Goal: Transaction & Acquisition: Purchase product/service

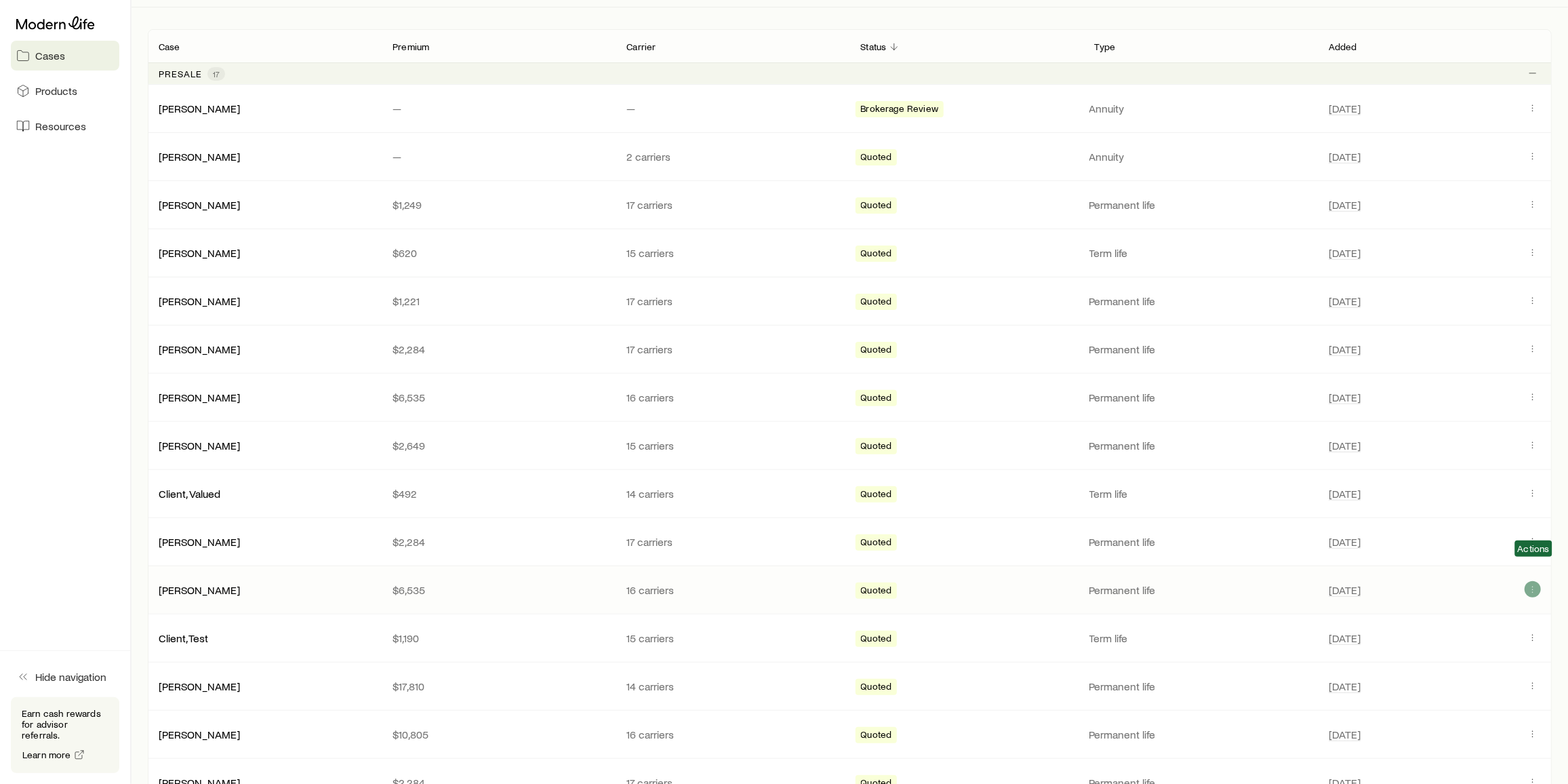
scroll to position [246, 0]
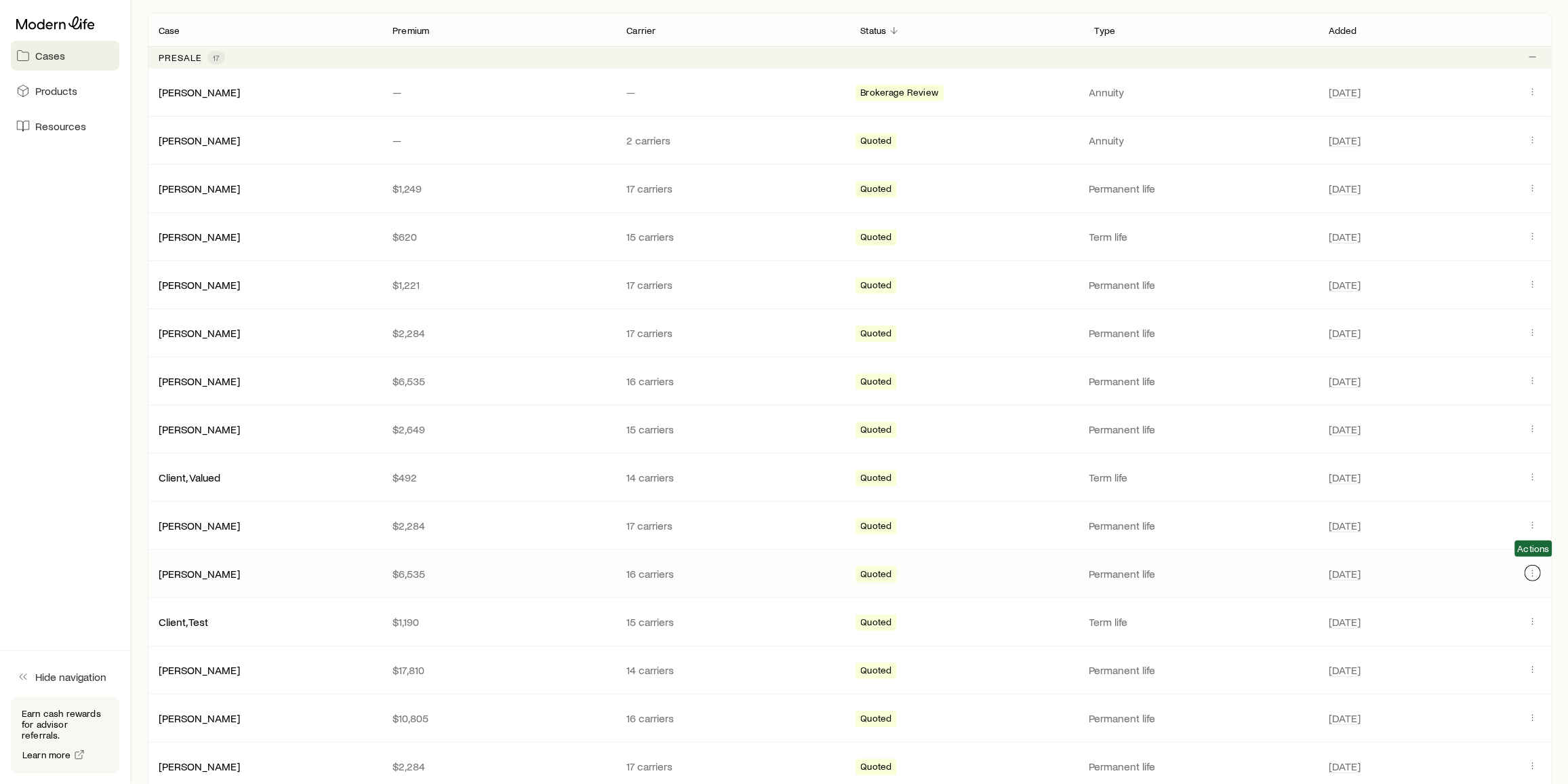
click at [1531, 570] on icon "Client cases" at bounding box center [1533, 573] width 11 height 11
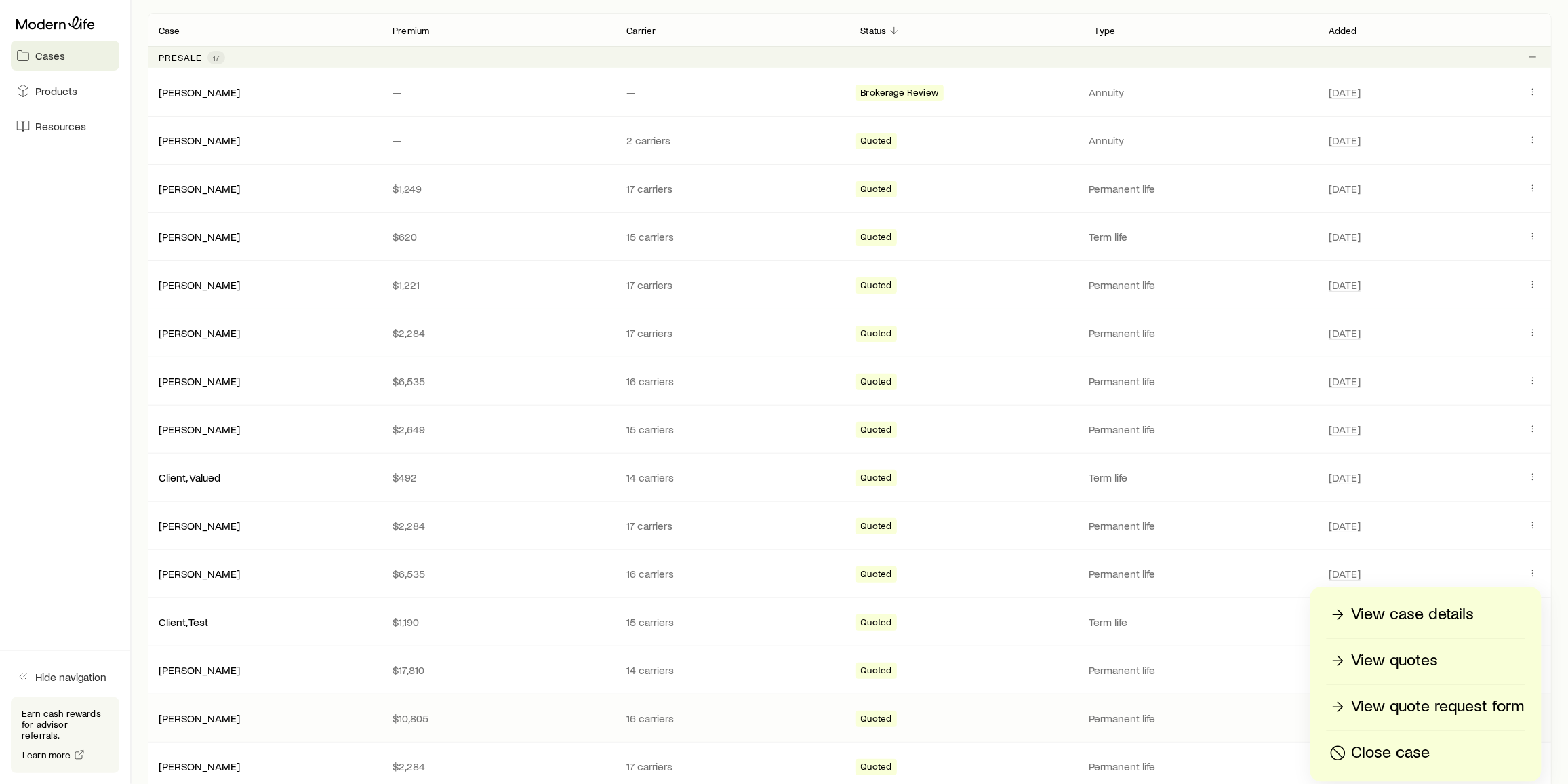
drag, startPoint x: 1401, startPoint y: 754, endPoint x: 1434, endPoint y: 699, distance: 64.1
click at [1401, 754] on p "Close case" at bounding box center [1391, 752] width 78 height 21
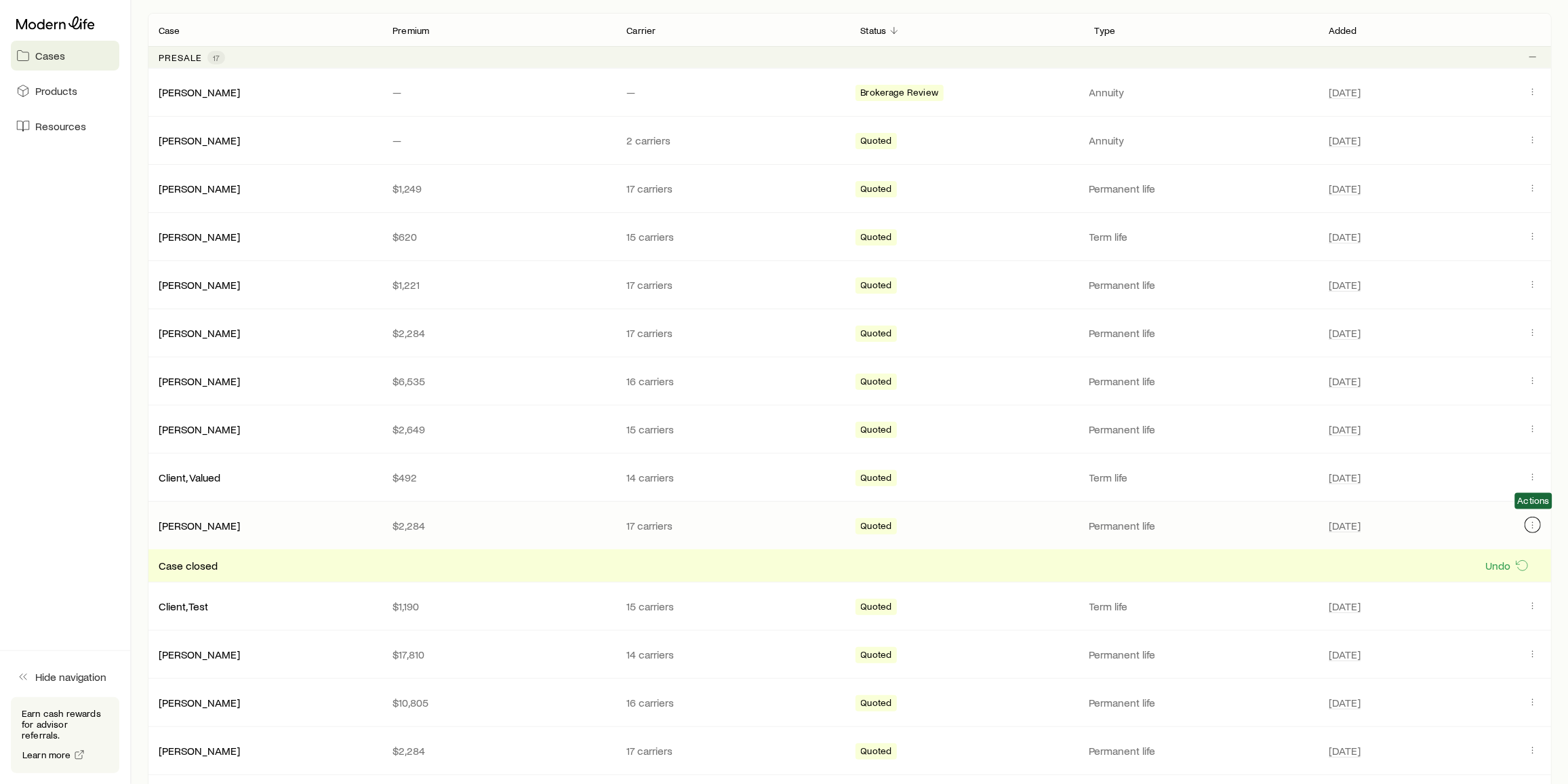
click at [1535, 523] on icon "Client cases" at bounding box center [1533, 525] width 11 height 11
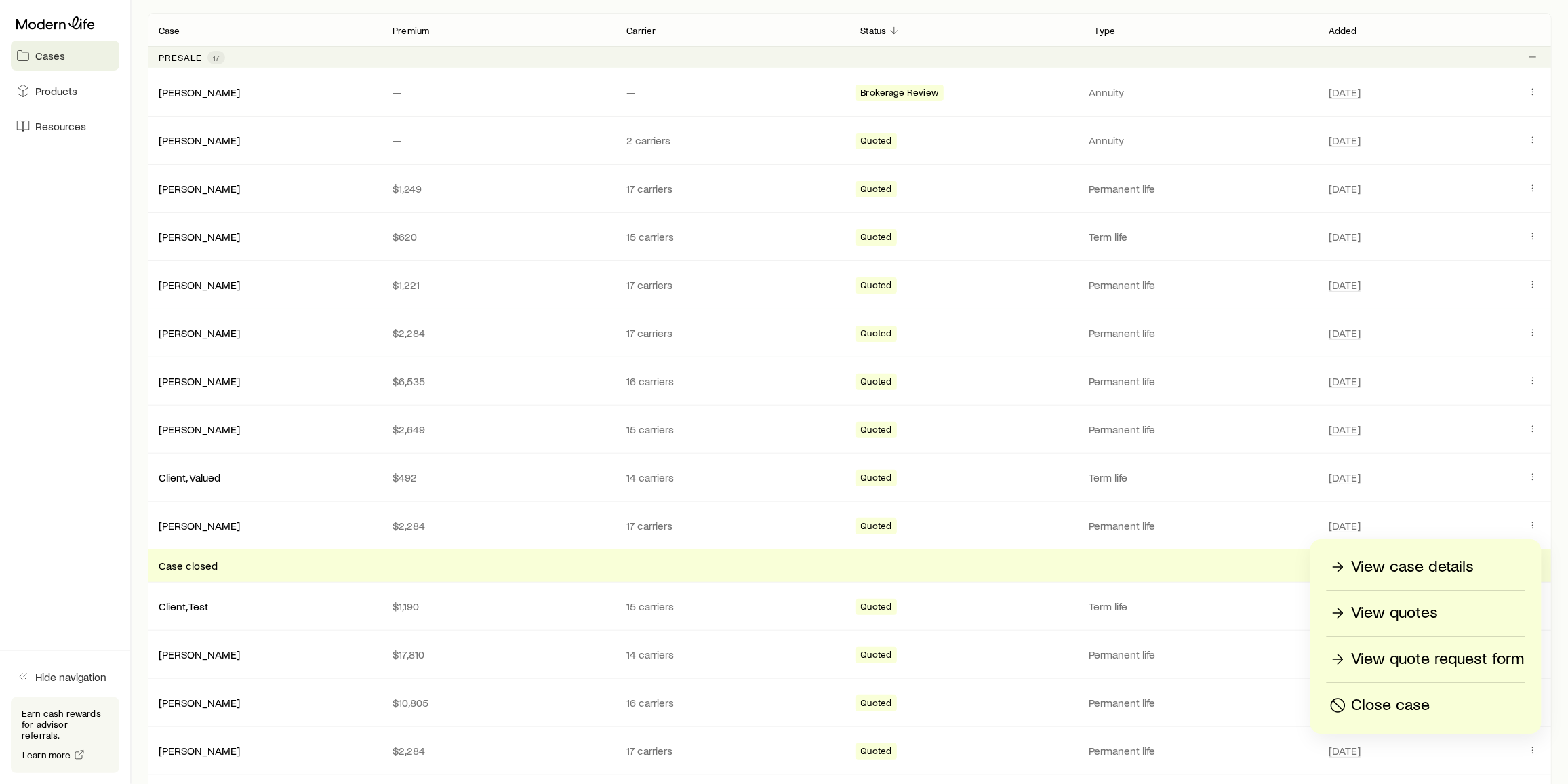
click at [1403, 702] on p "Close case" at bounding box center [1391, 705] width 78 height 21
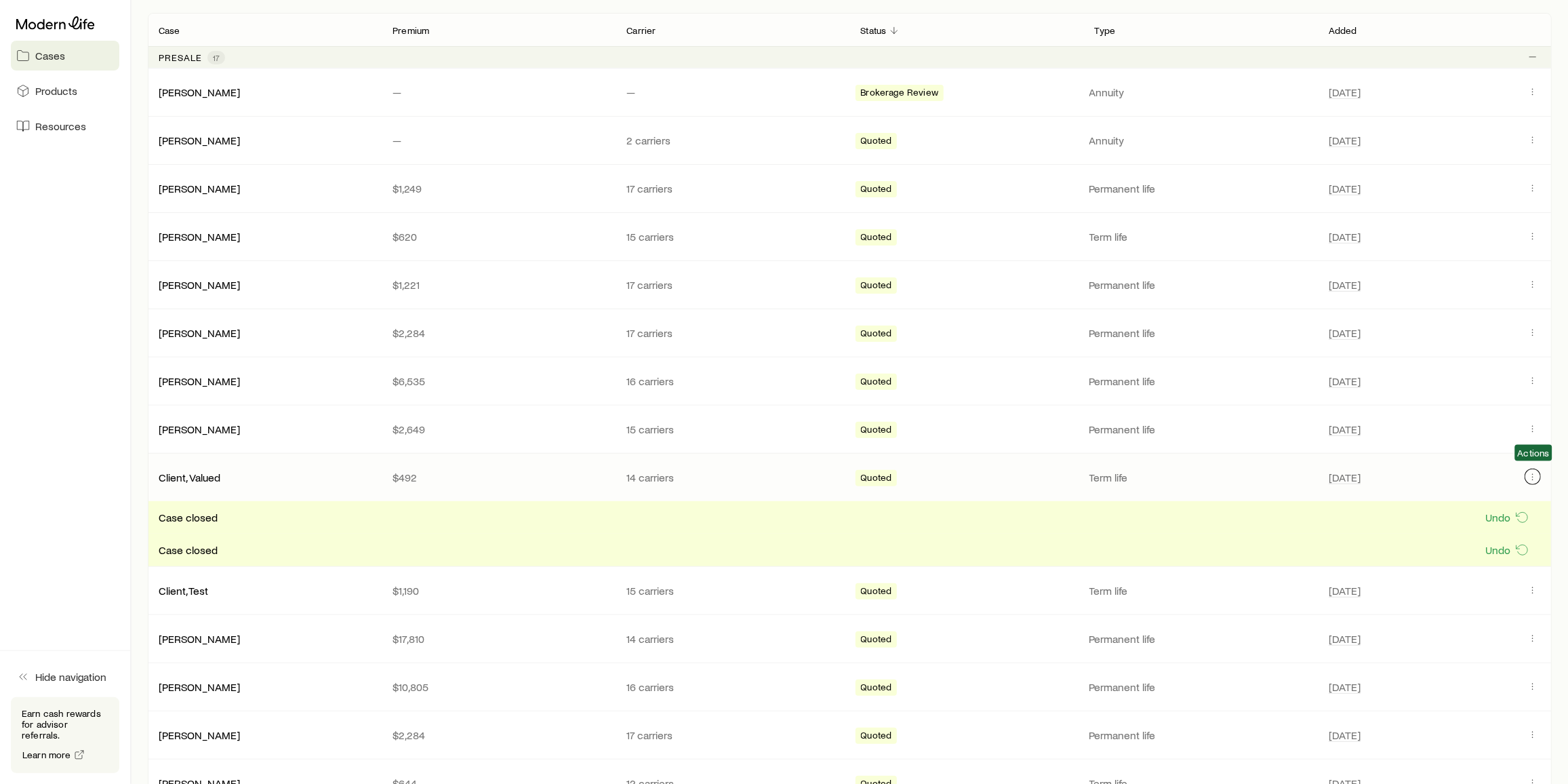
click at [1540, 472] on button "Client cases" at bounding box center [1533, 476] width 16 height 16
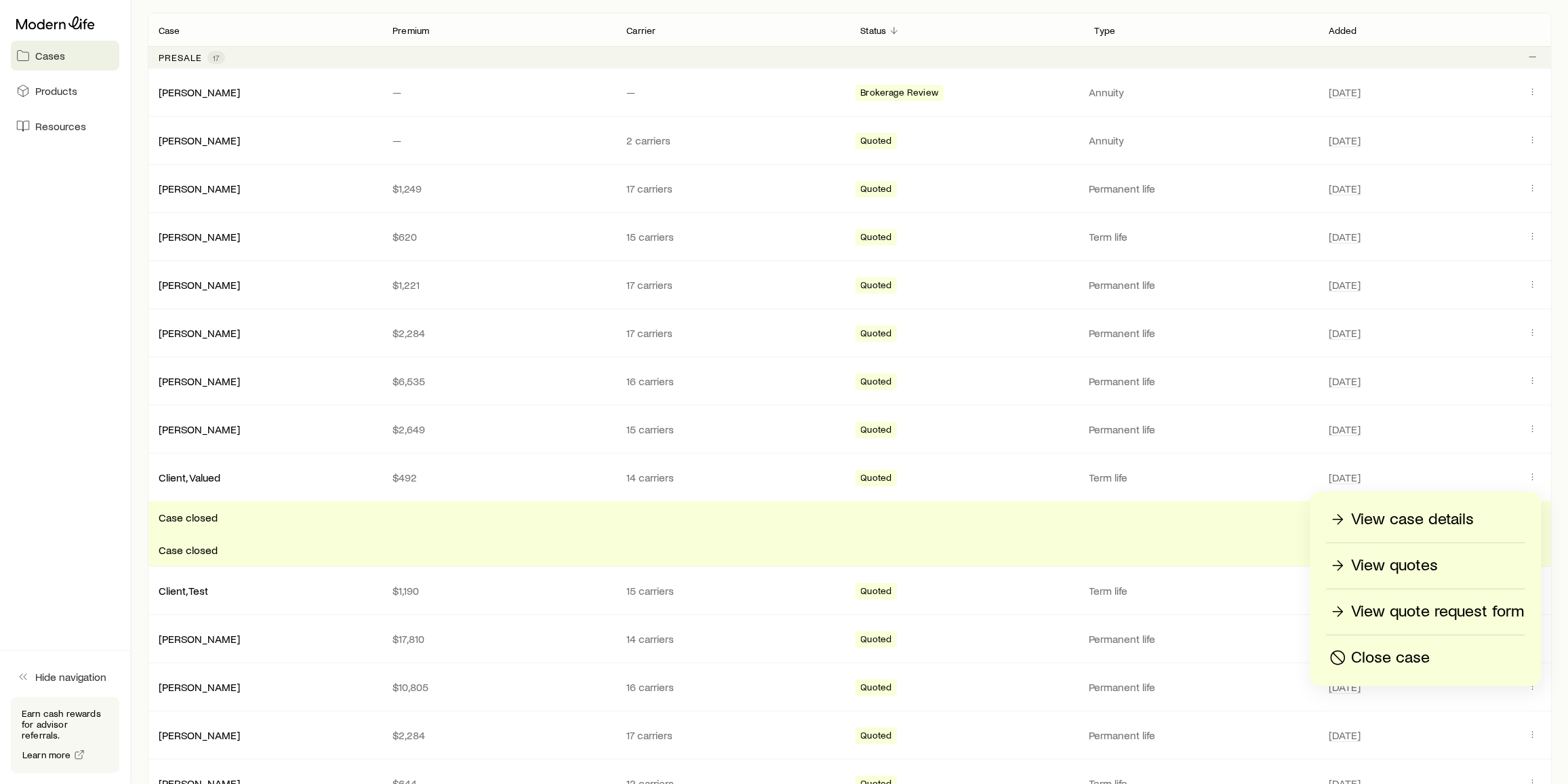
click at [1422, 655] on p "Close case" at bounding box center [1391, 657] width 78 height 21
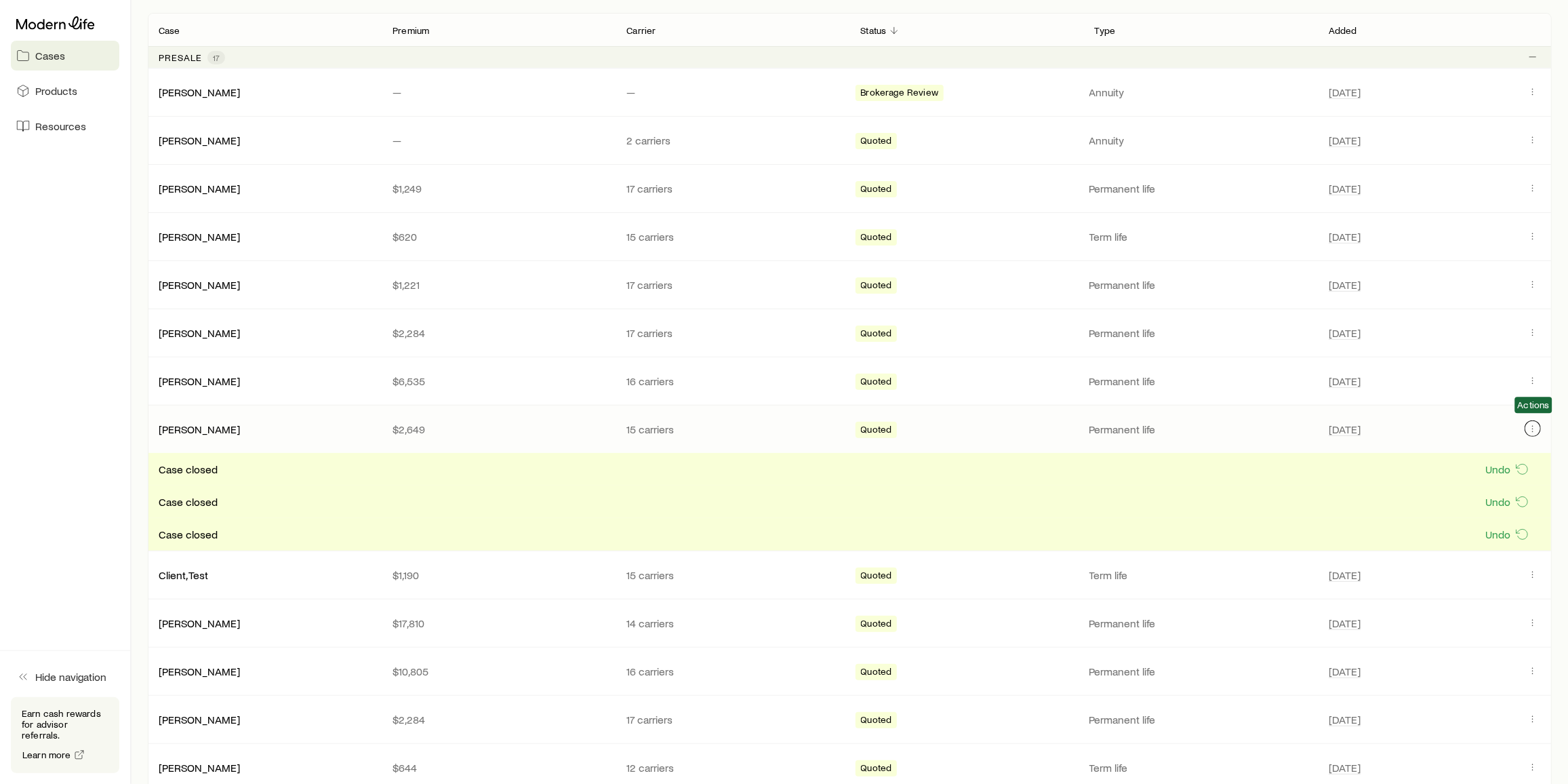
click at [1536, 428] on icon "Client cases" at bounding box center [1533, 429] width 11 height 11
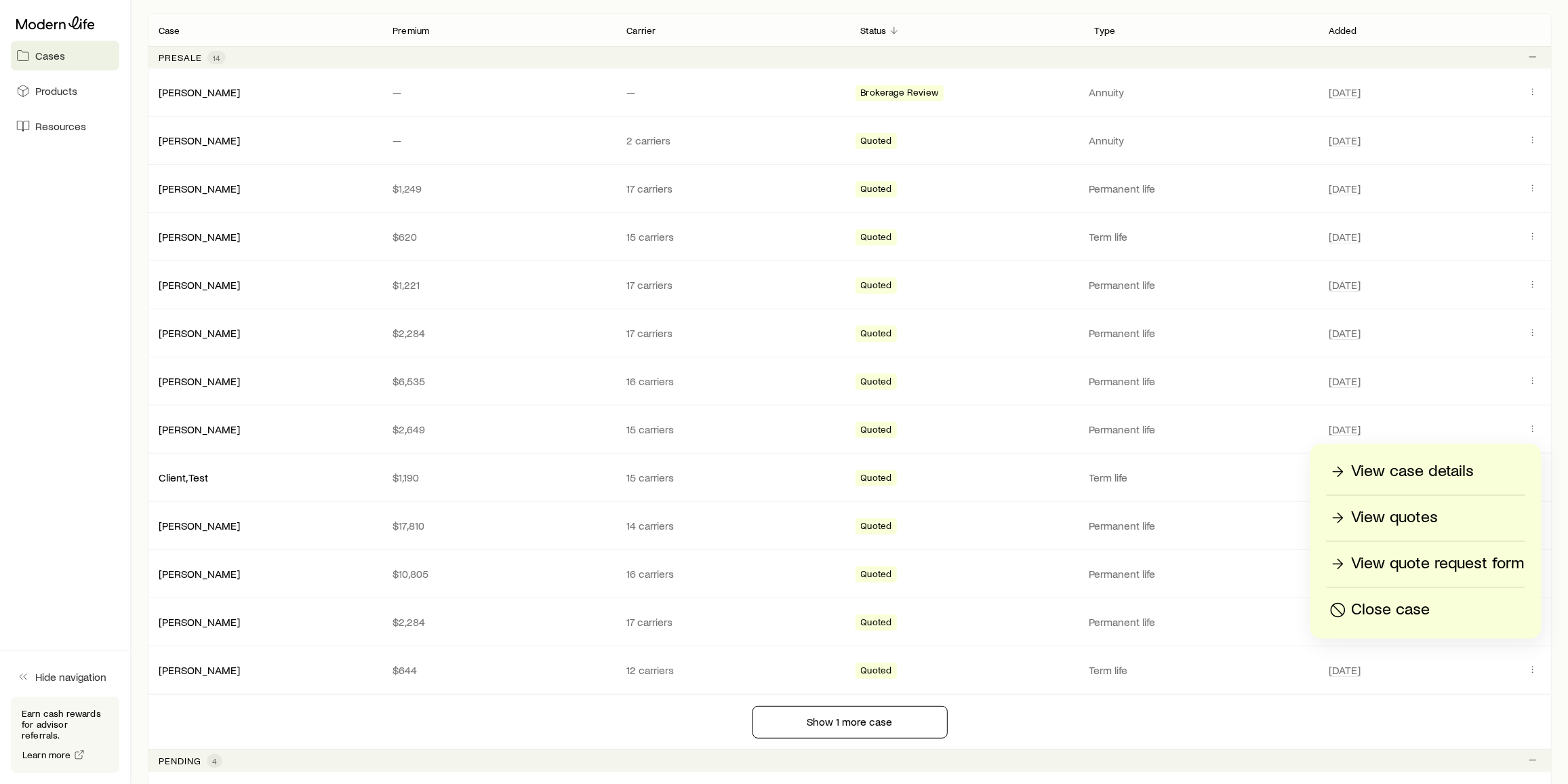
click at [1392, 608] on p "Close case" at bounding box center [1391, 610] width 78 height 21
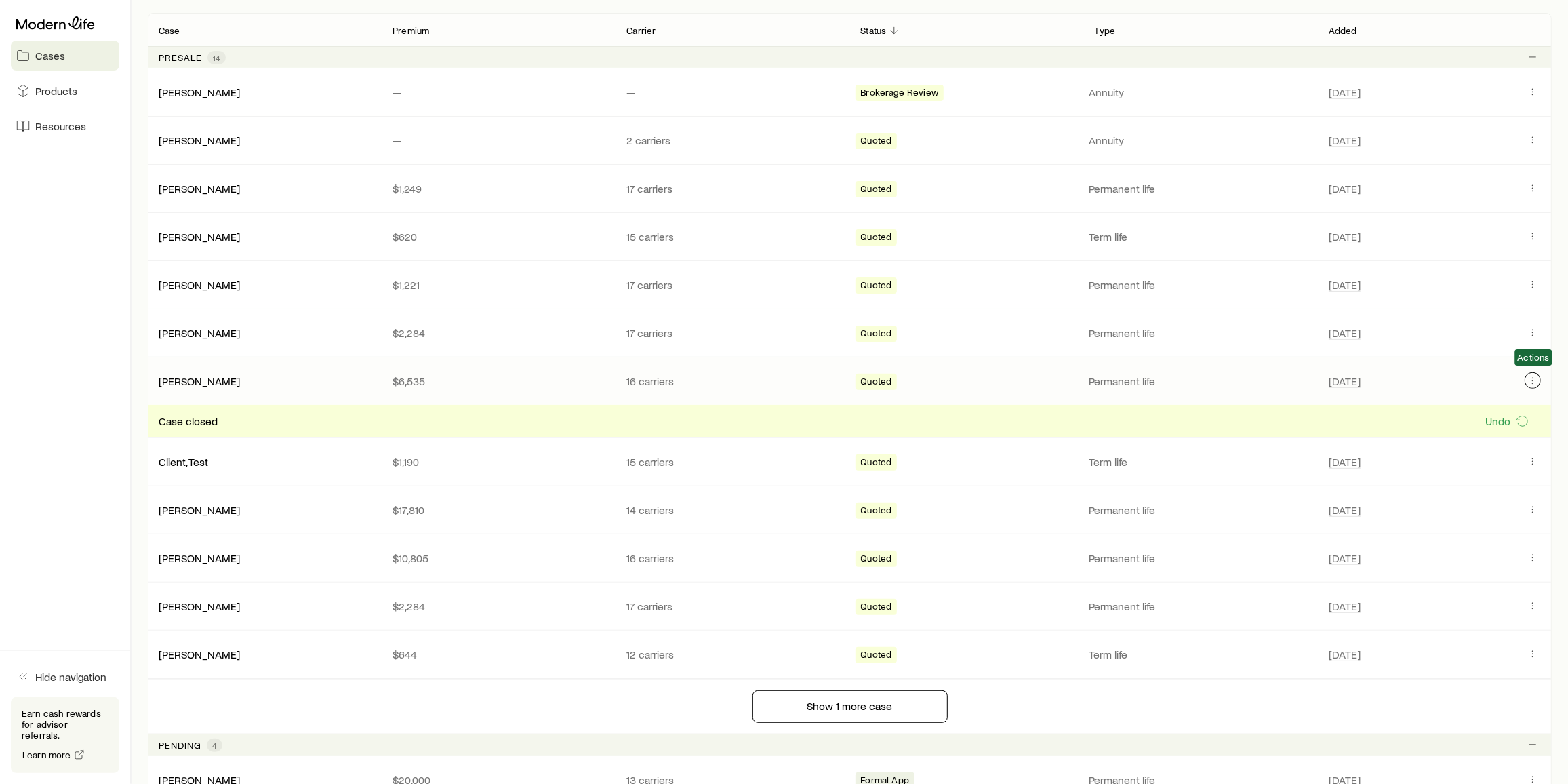
click at [1533, 377] on icon "Client cases" at bounding box center [1533, 381] width 11 height 11
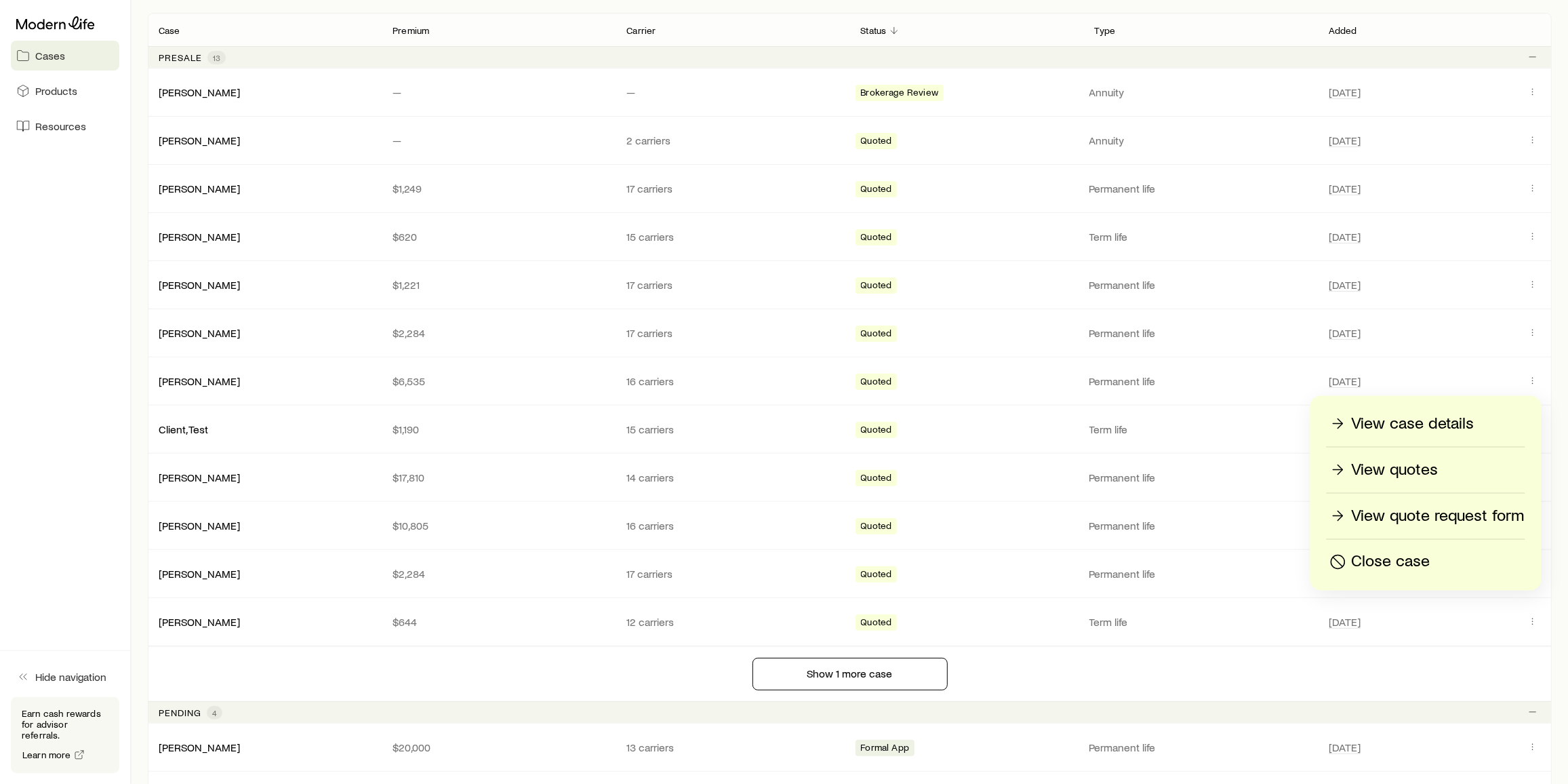
click at [1394, 564] on p "Close case" at bounding box center [1391, 562] width 78 height 21
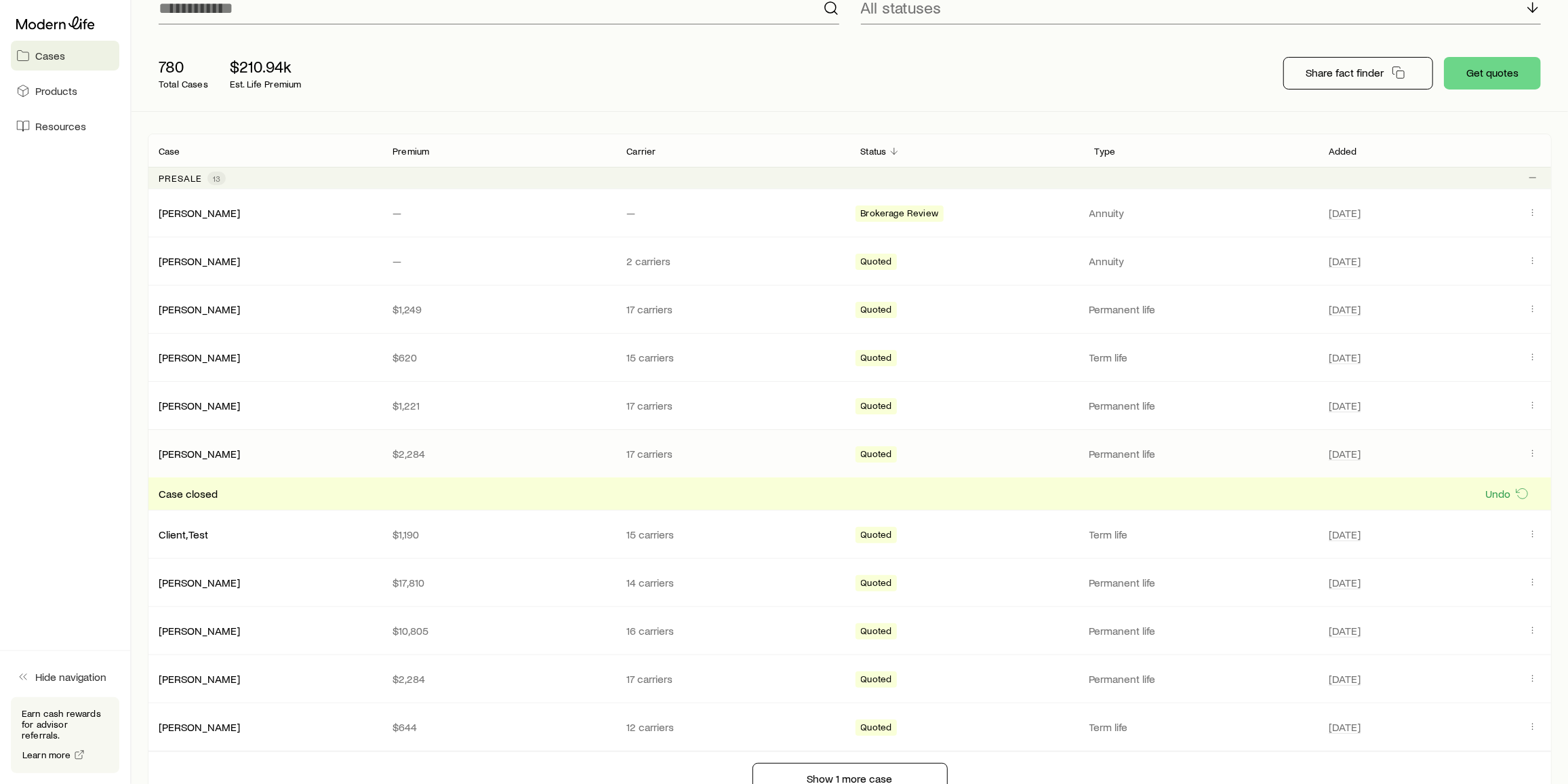
scroll to position [123, 0]
click at [1533, 454] on icon "Client cases" at bounding box center [1533, 456] width 11 height 11
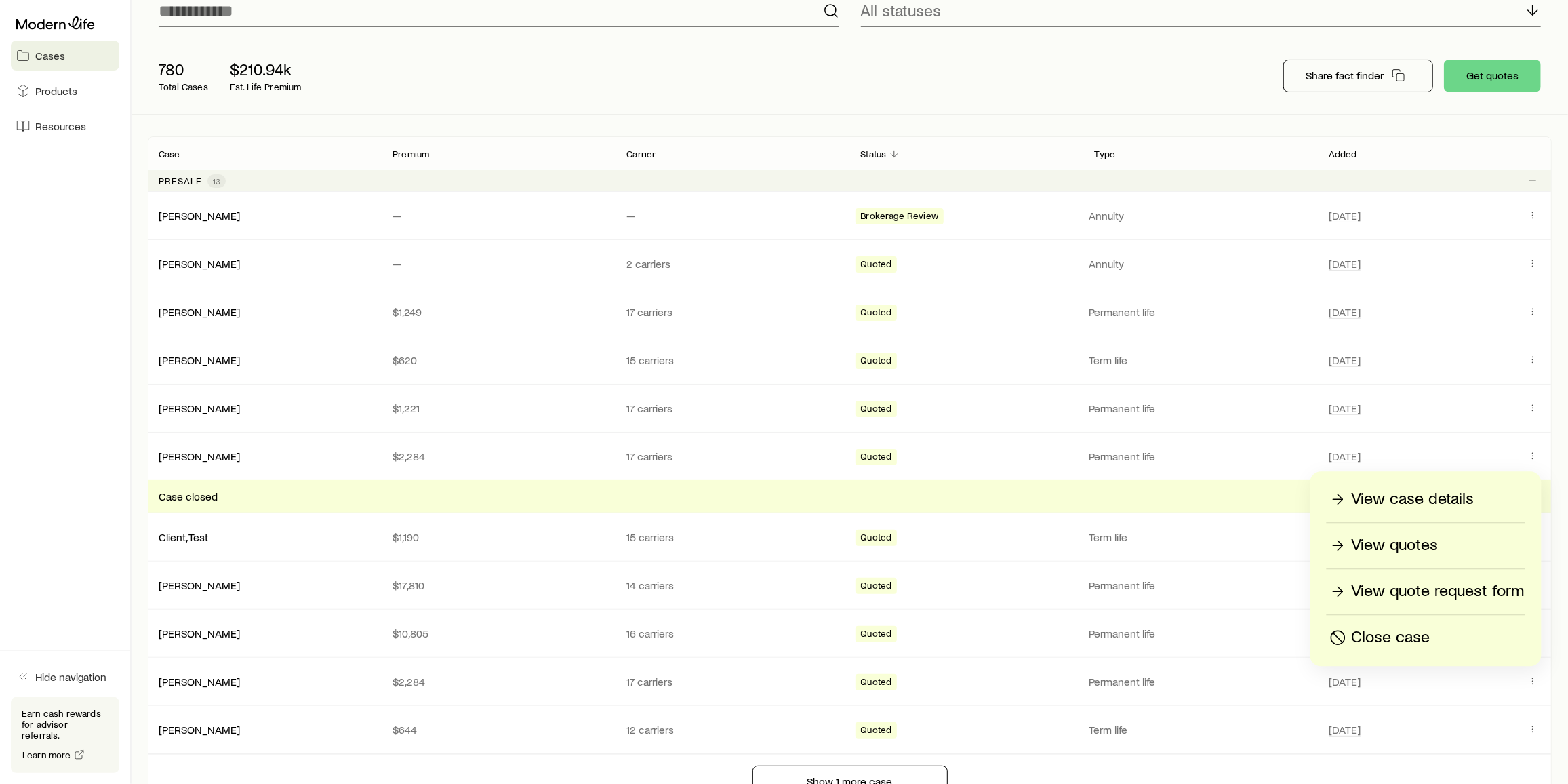
click at [1437, 634] on div "Close case" at bounding box center [1426, 637] width 198 height 21
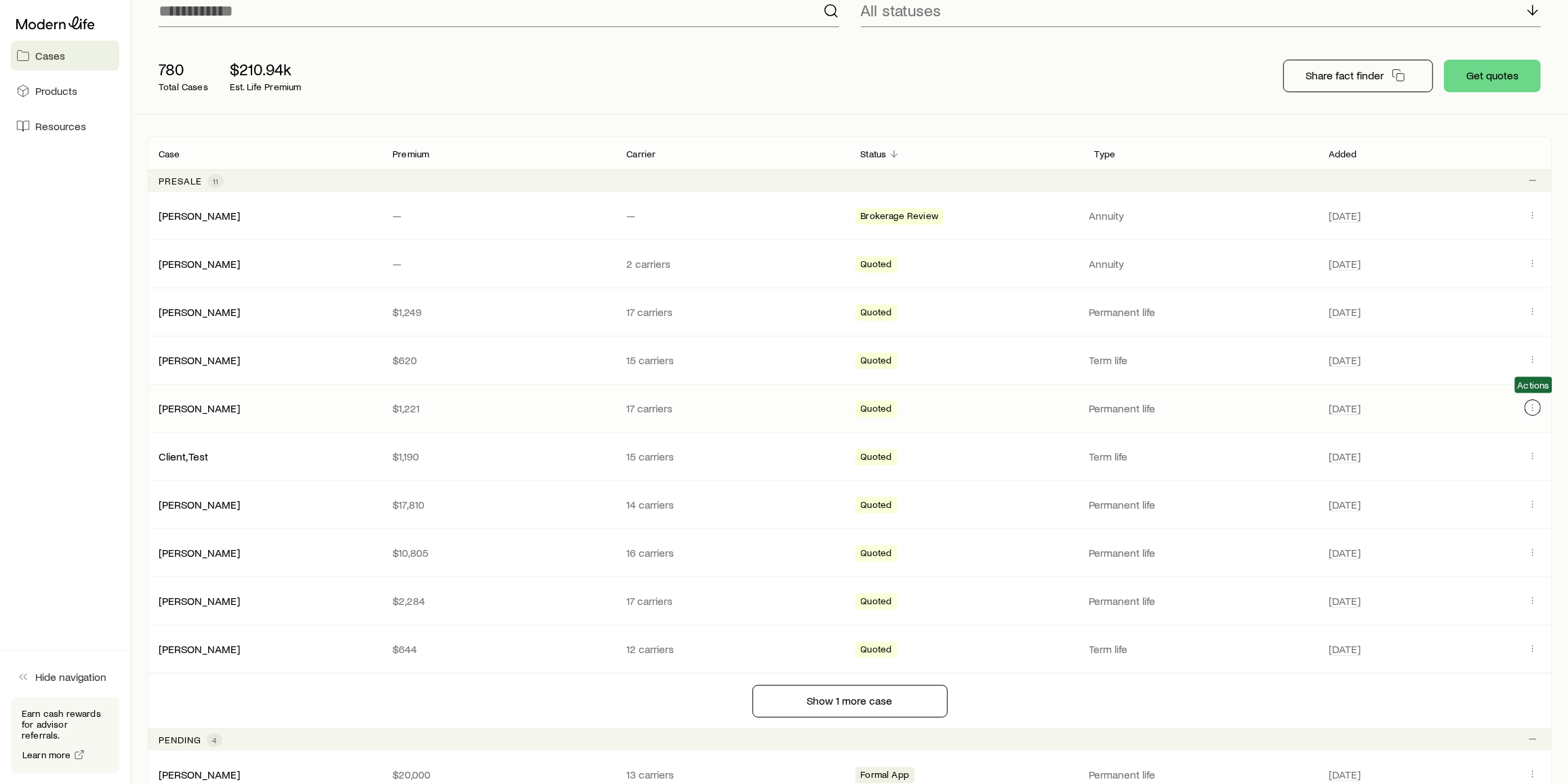
click at [1531, 402] on icon "Client cases" at bounding box center [1533, 408] width 11 height 11
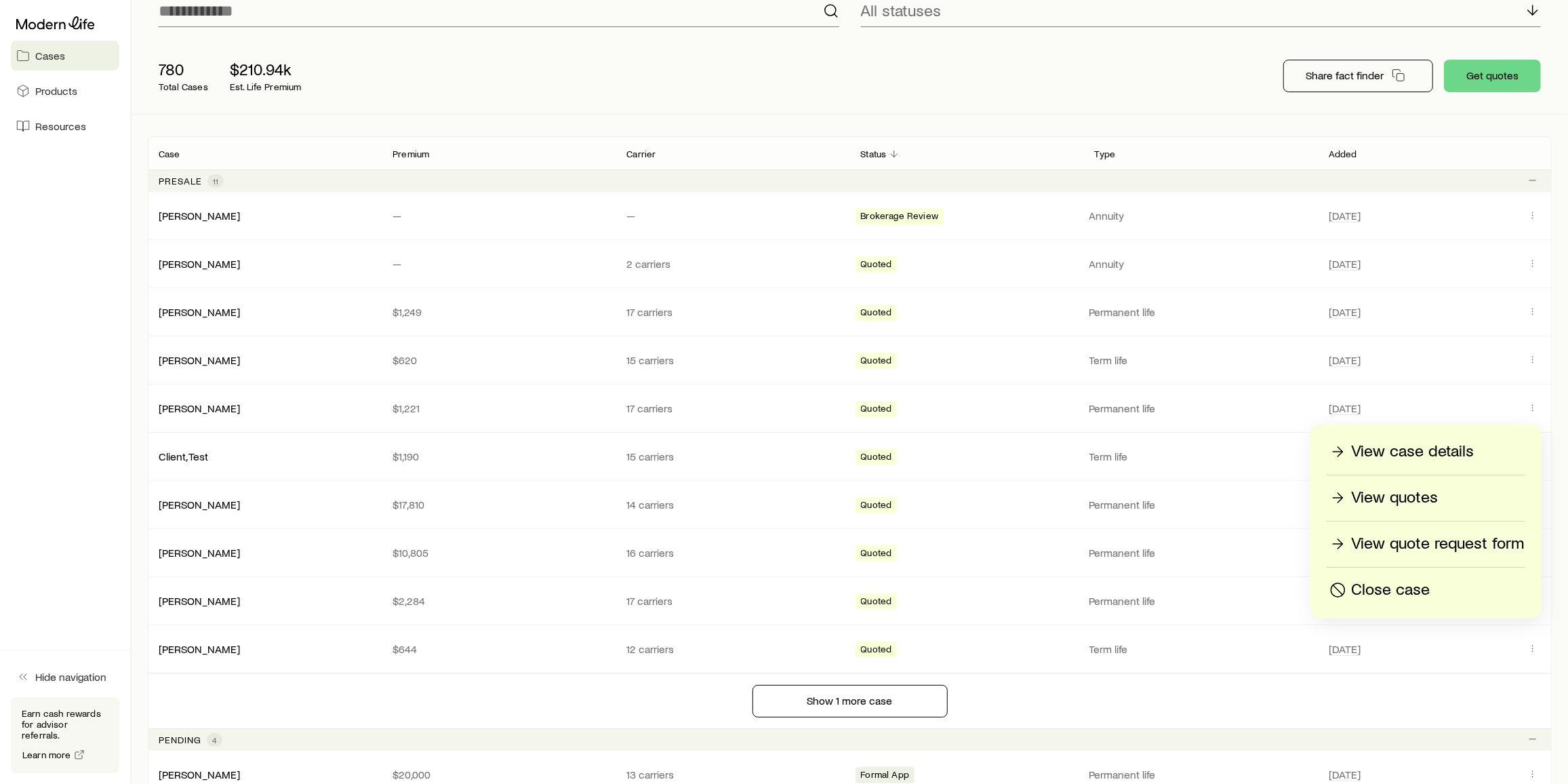
click at [1385, 587] on p "Close case" at bounding box center [1391, 590] width 78 height 21
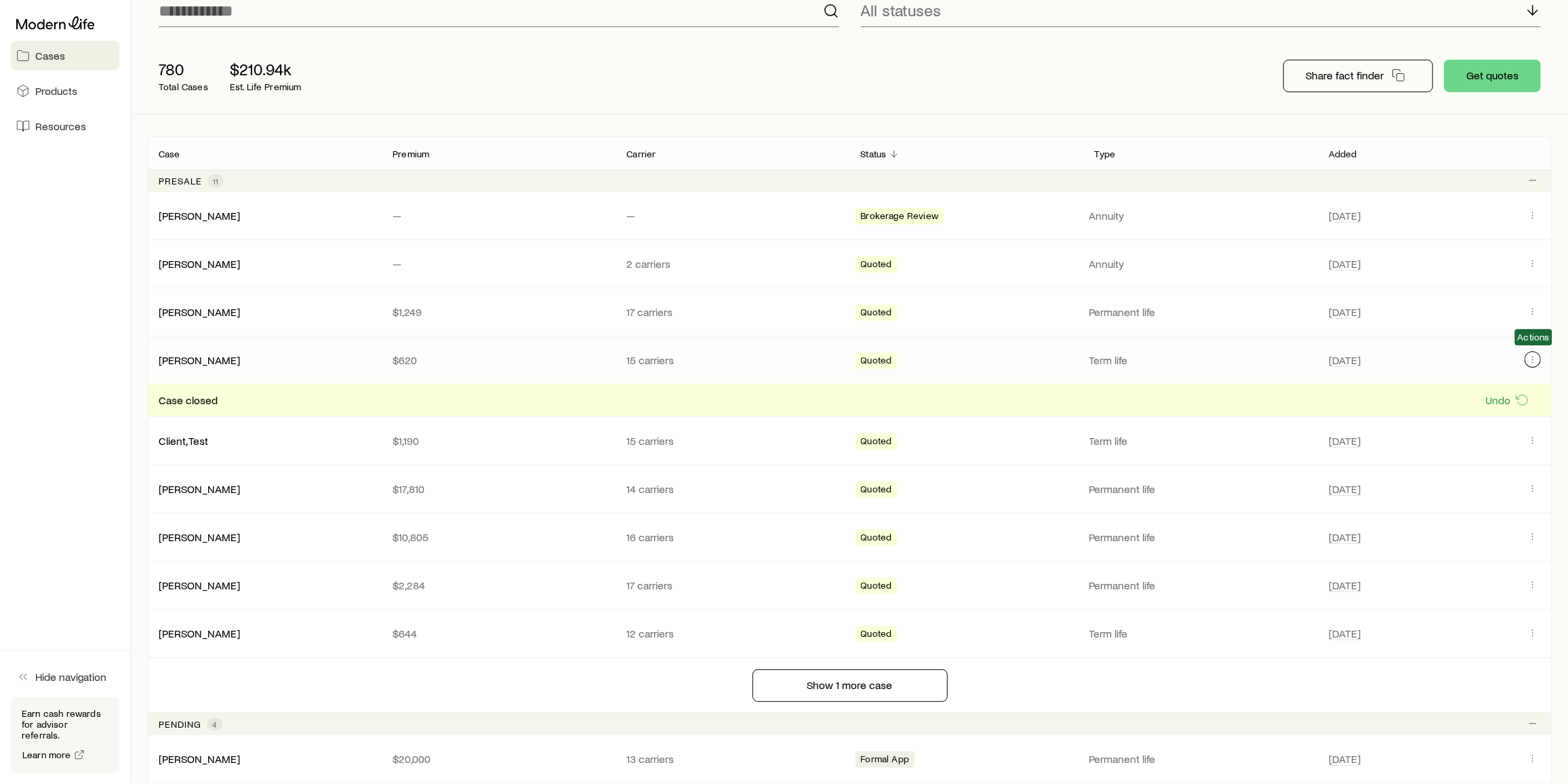
click at [1536, 360] on icon "Client cases" at bounding box center [1533, 359] width 11 height 11
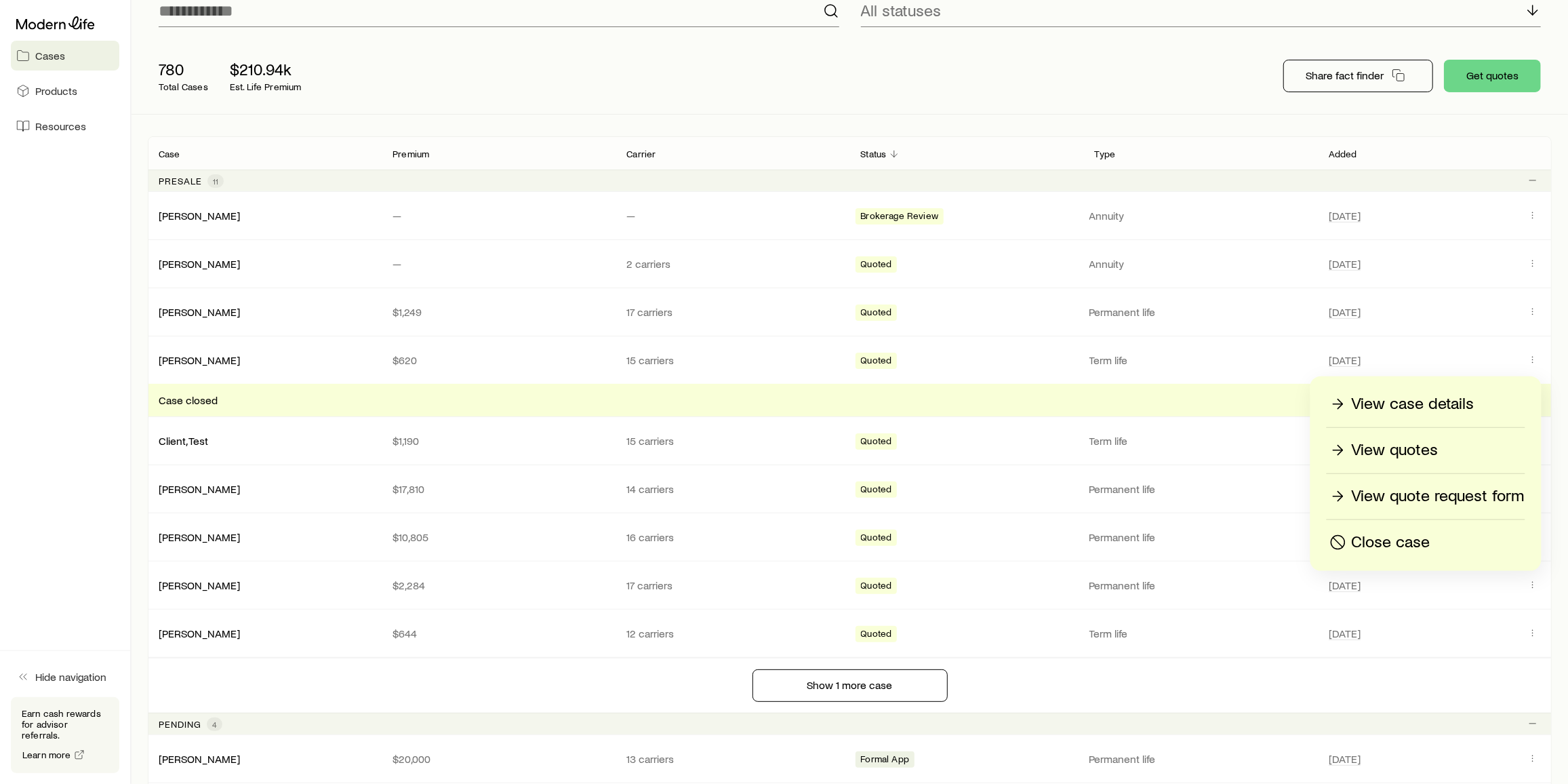
click at [1388, 539] on p "Close case" at bounding box center [1391, 542] width 78 height 21
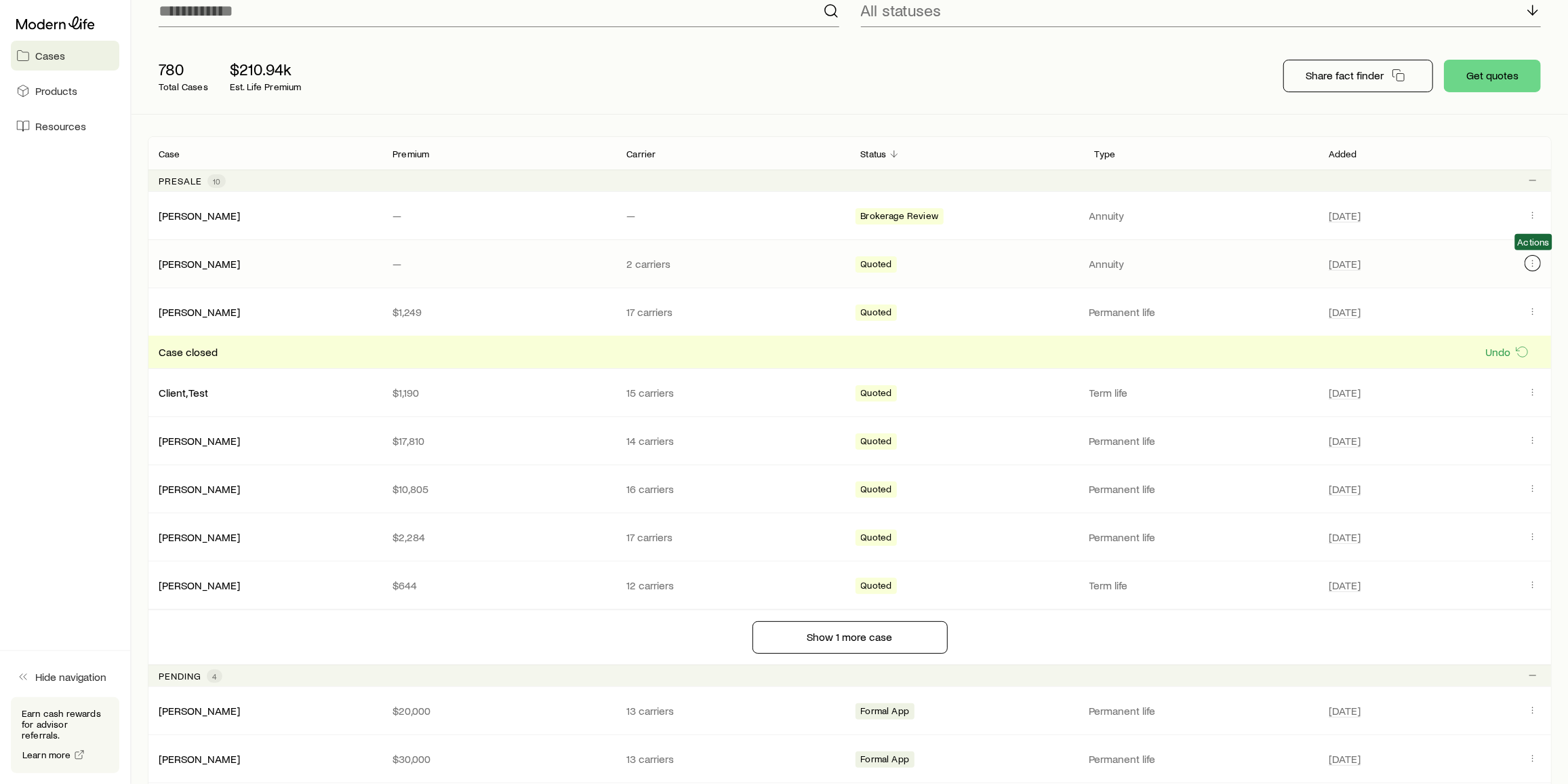
click at [1538, 261] on icon "Client cases" at bounding box center [1533, 263] width 11 height 11
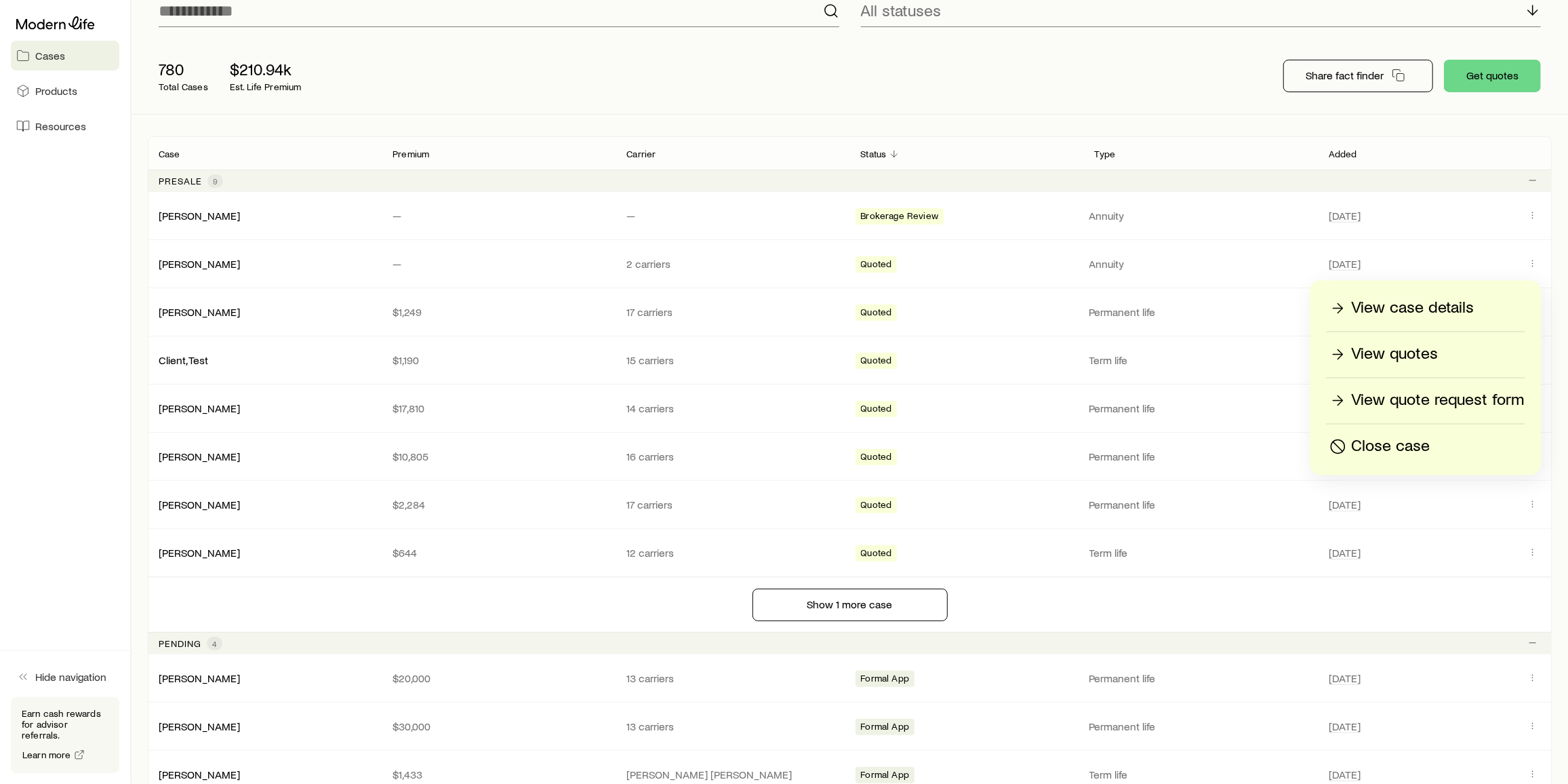
click at [1391, 445] on p "Close case" at bounding box center [1391, 446] width 78 height 21
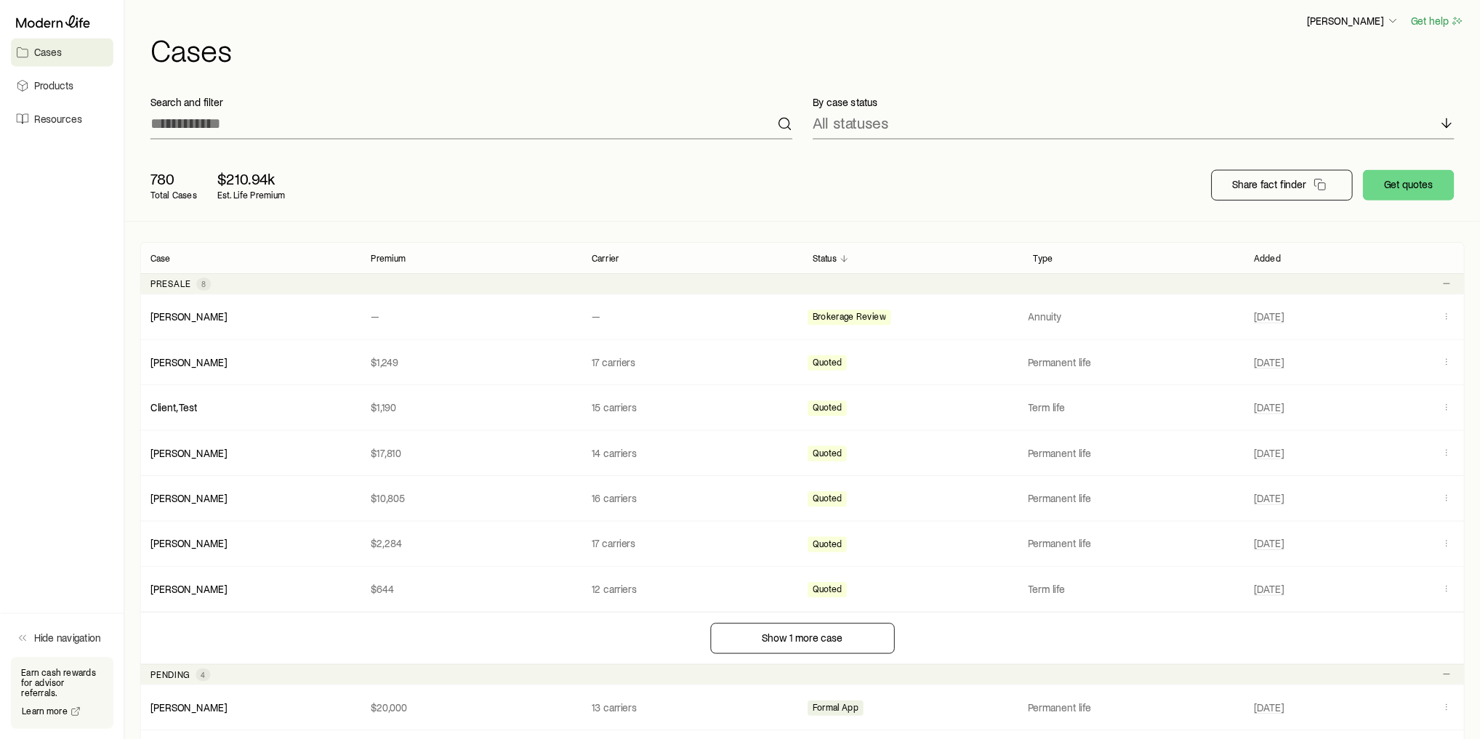
scroll to position [0, 0]
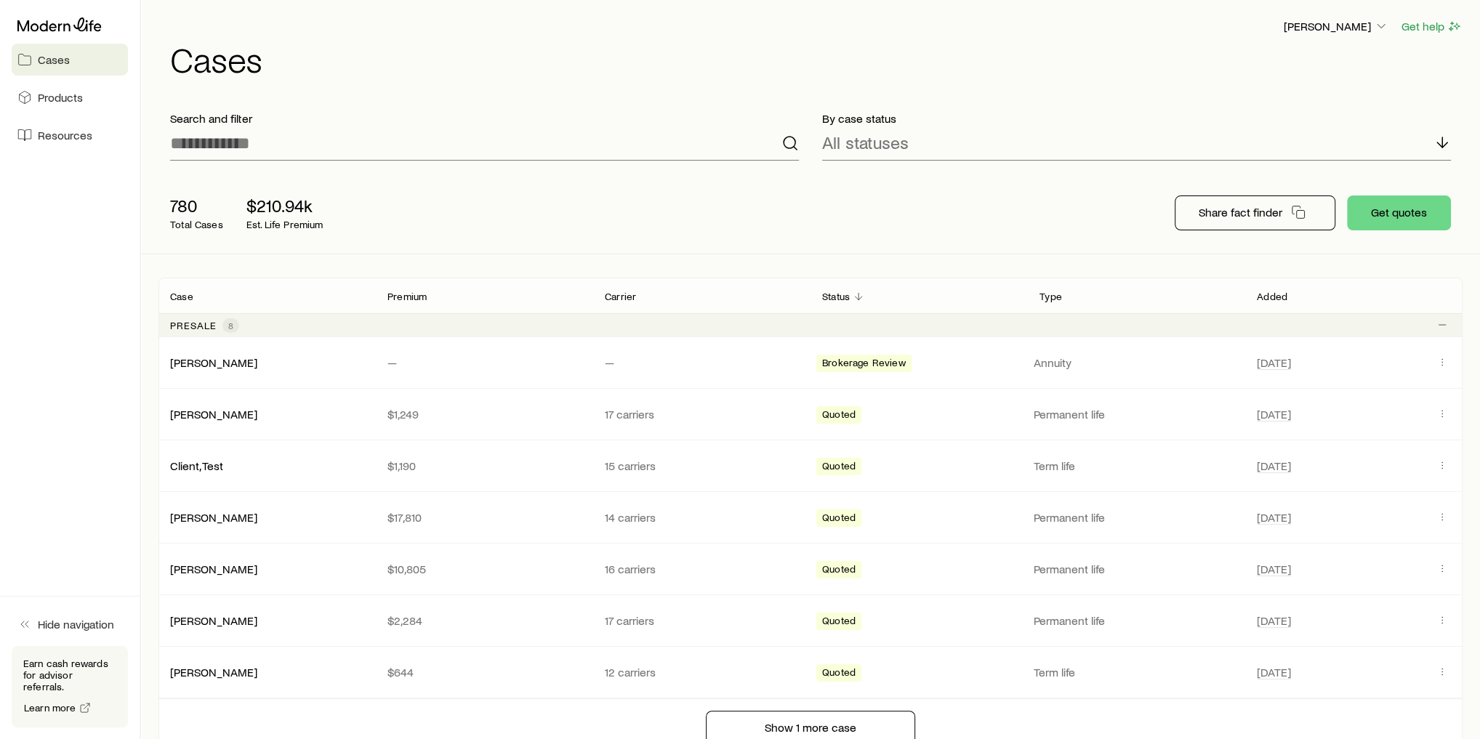
drag, startPoint x: 1633, startPoint y: 8, endPoint x: 1048, endPoint y: 196, distance: 614.4
click at [1048, 196] on div "780 Total Cases $210.94k Est. Life Premium Share fact finder Get quotes" at bounding box center [810, 212] width 1304 height 81
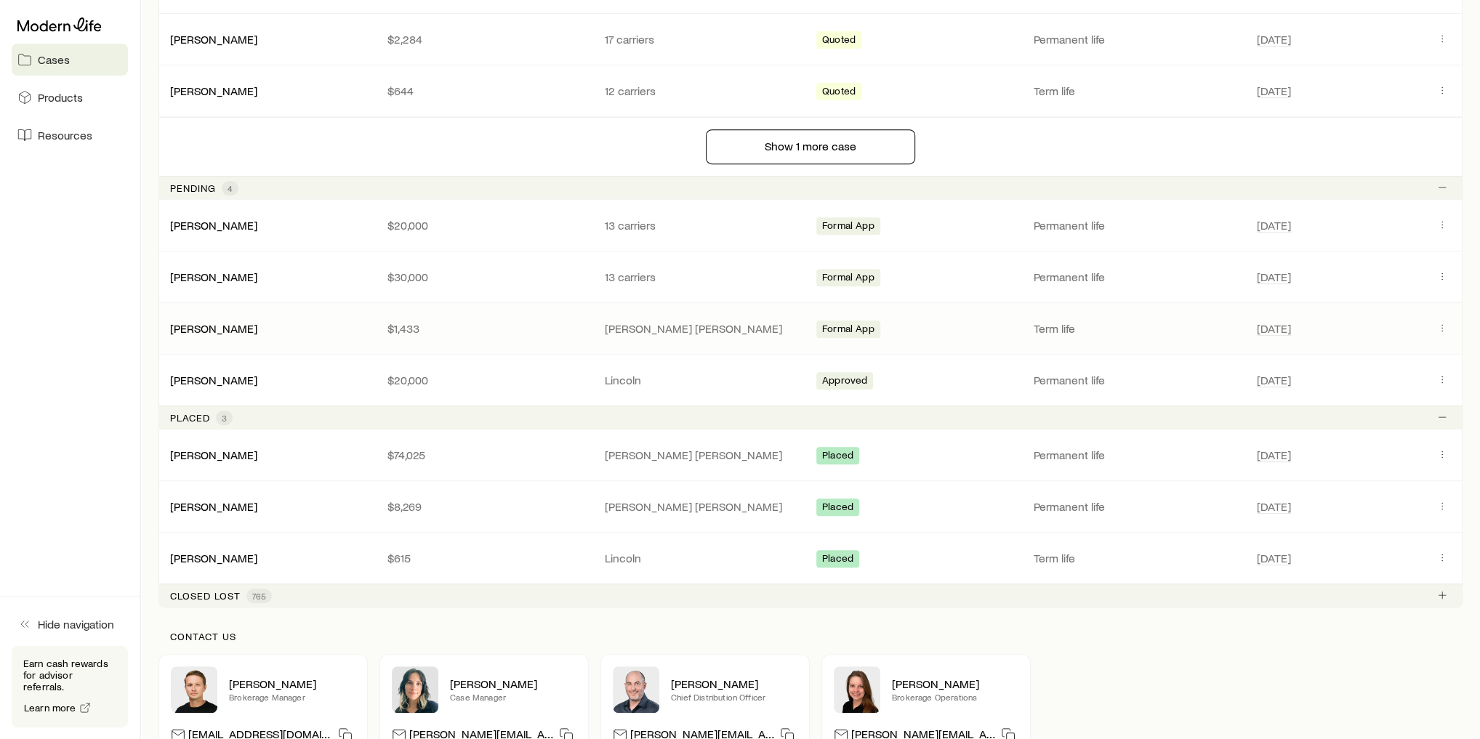
scroll to position [698, 0]
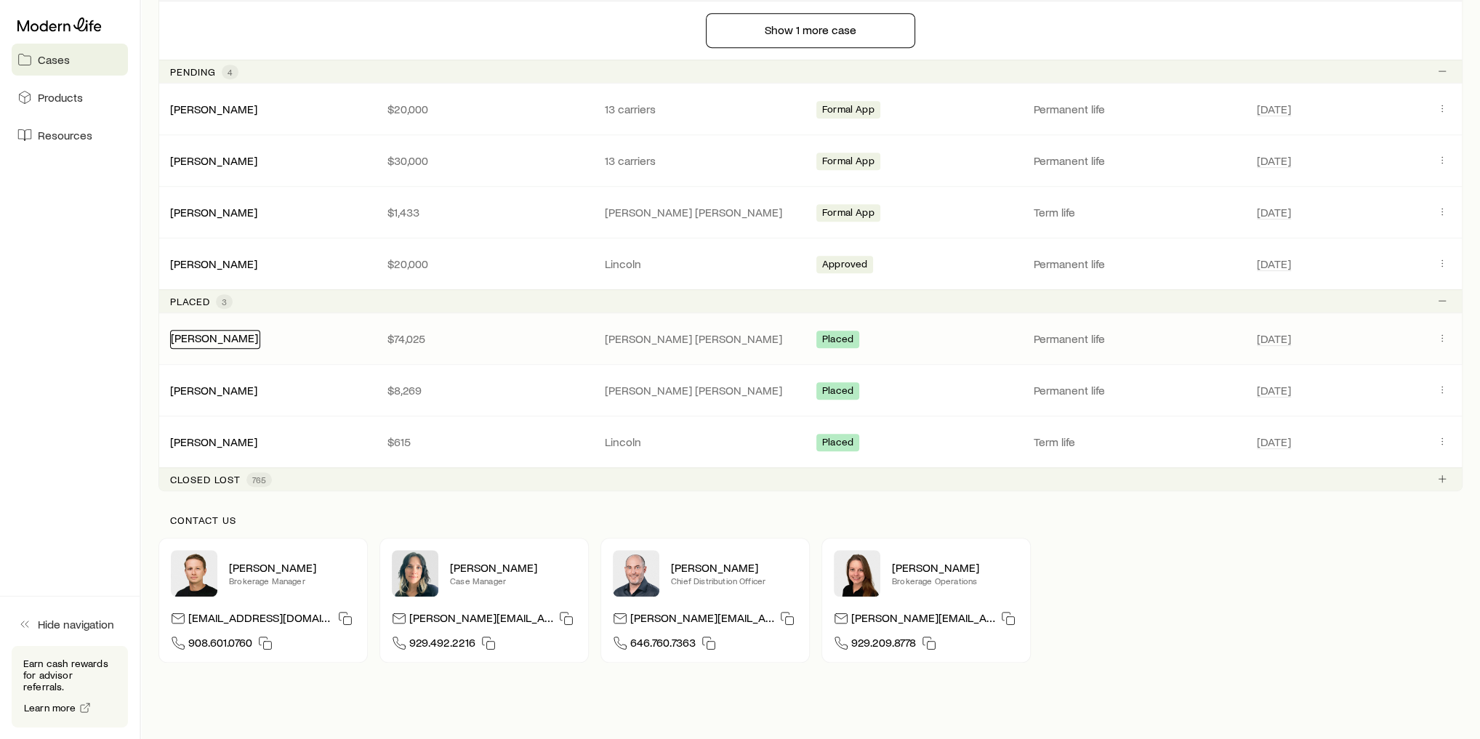
click at [231, 331] on link "[PERSON_NAME]" at bounding box center [214, 338] width 87 height 14
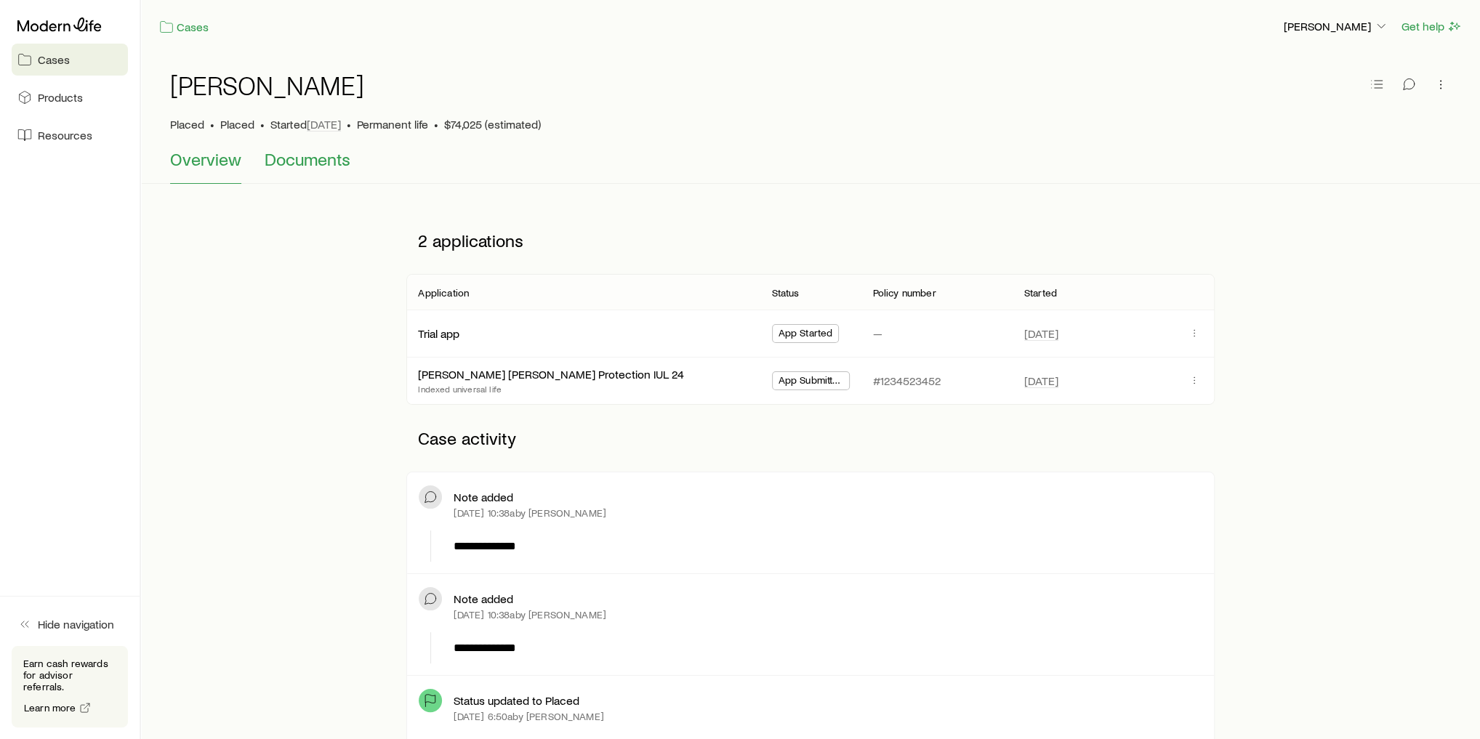
click at [298, 161] on span "Documents" at bounding box center [308, 159] width 86 height 20
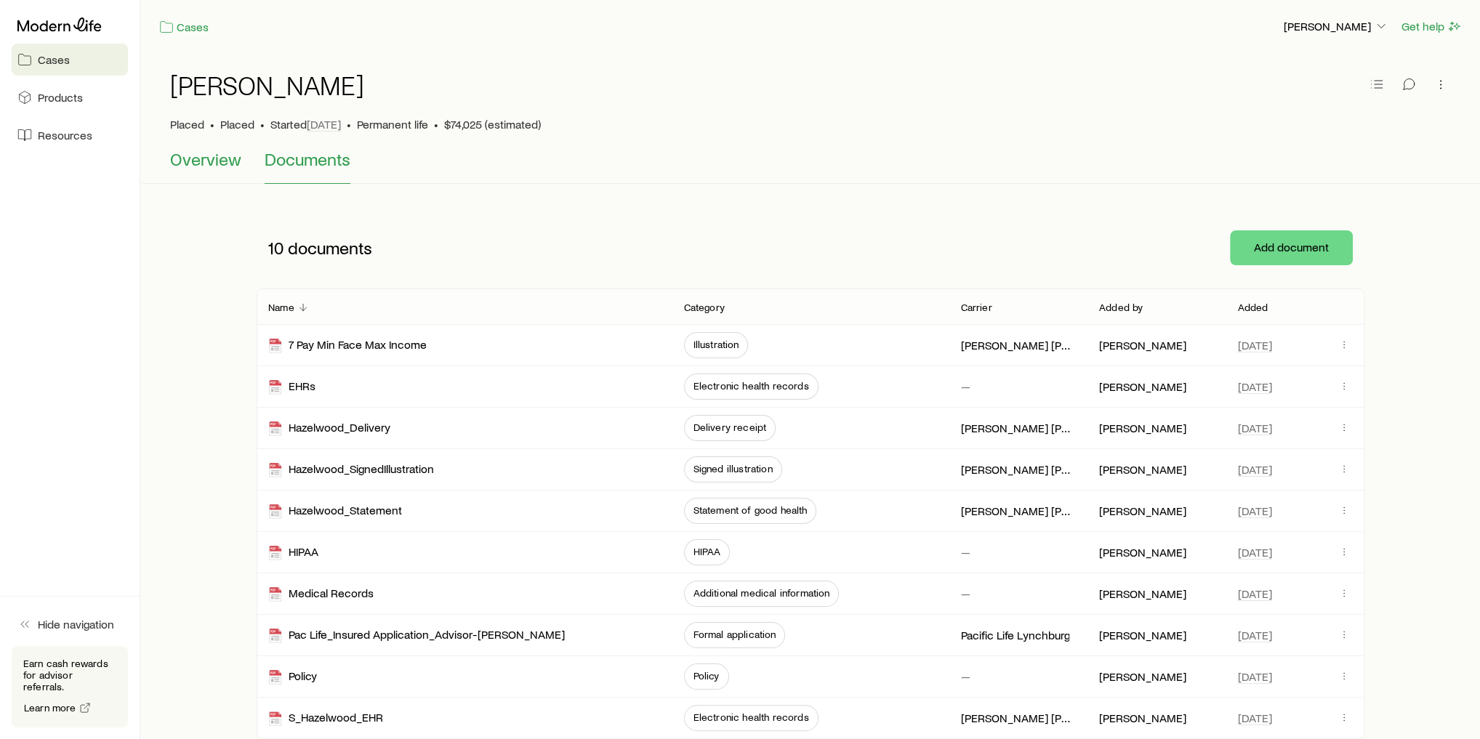
click at [207, 168] on span "Overview" at bounding box center [205, 159] width 71 height 20
click at [193, 25] on link "Cases" at bounding box center [183, 27] width 51 height 17
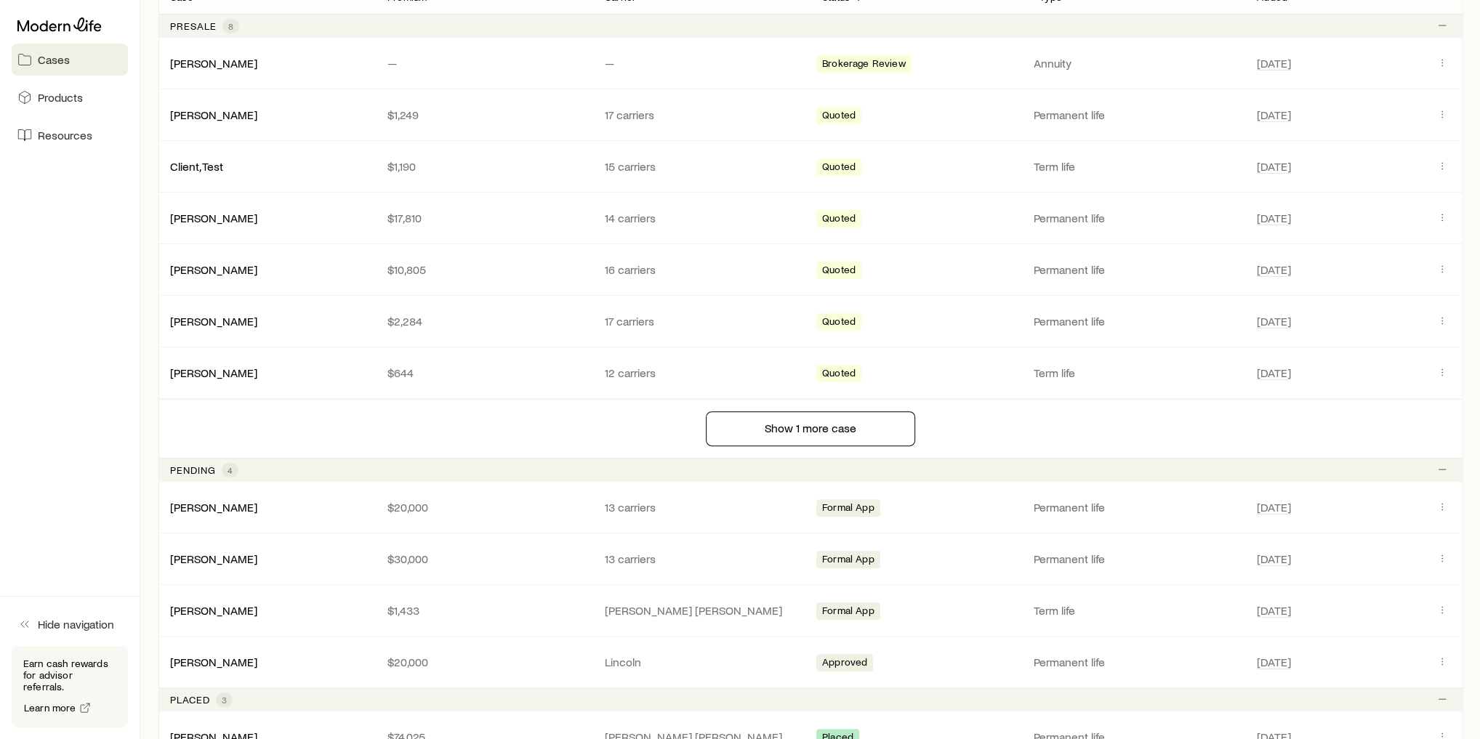
scroll to position [349, 0]
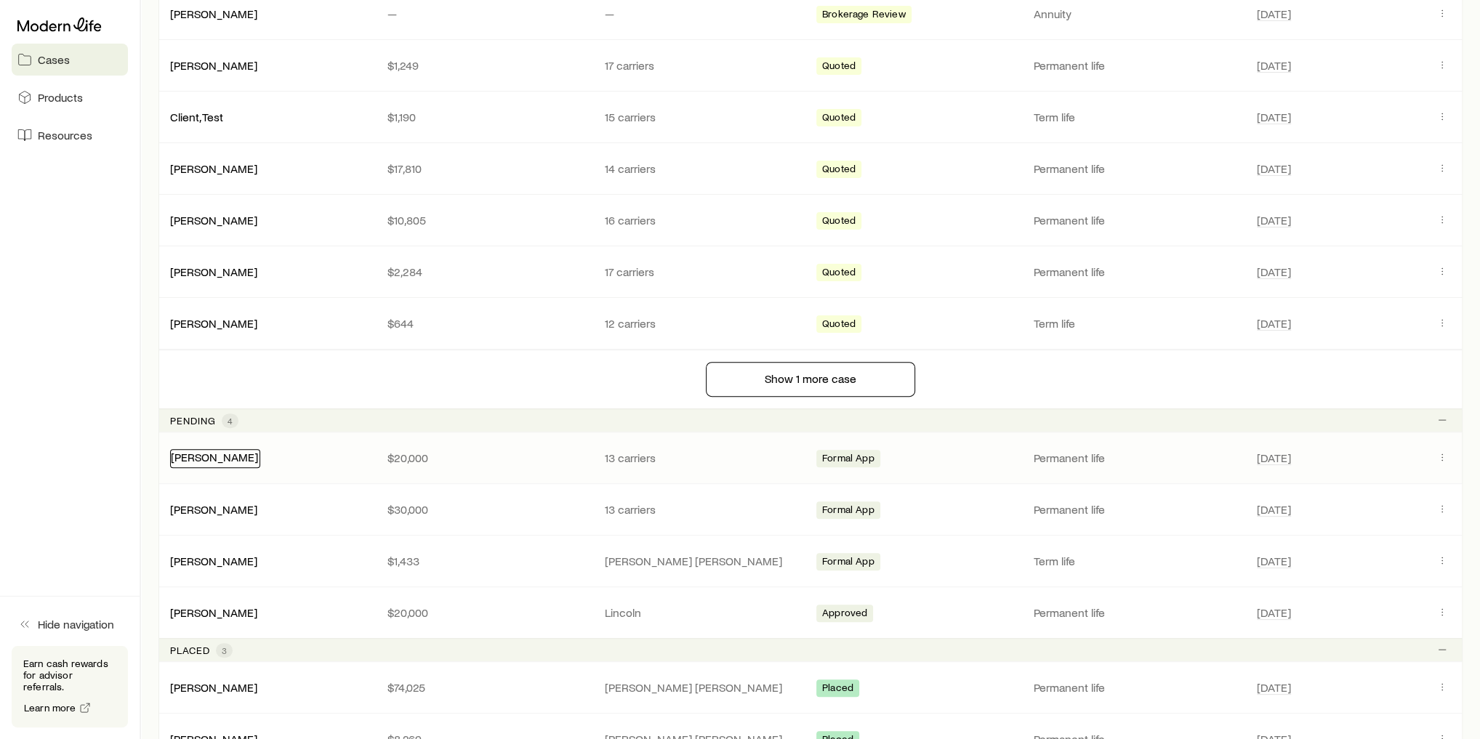
click at [206, 456] on link "[PERSON_NAME]" at bounding box center [214, 457] width 87 height 14
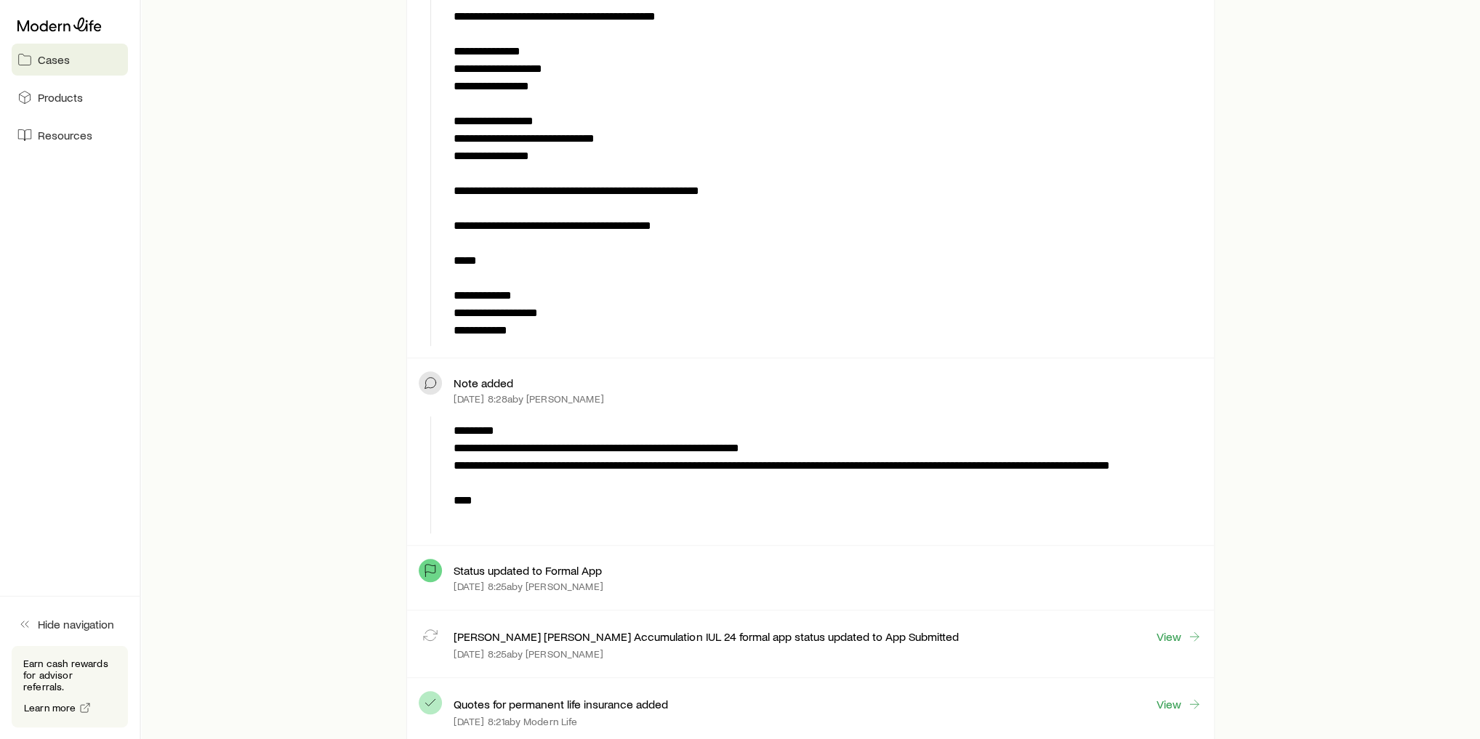
scroll to position [698, 0]
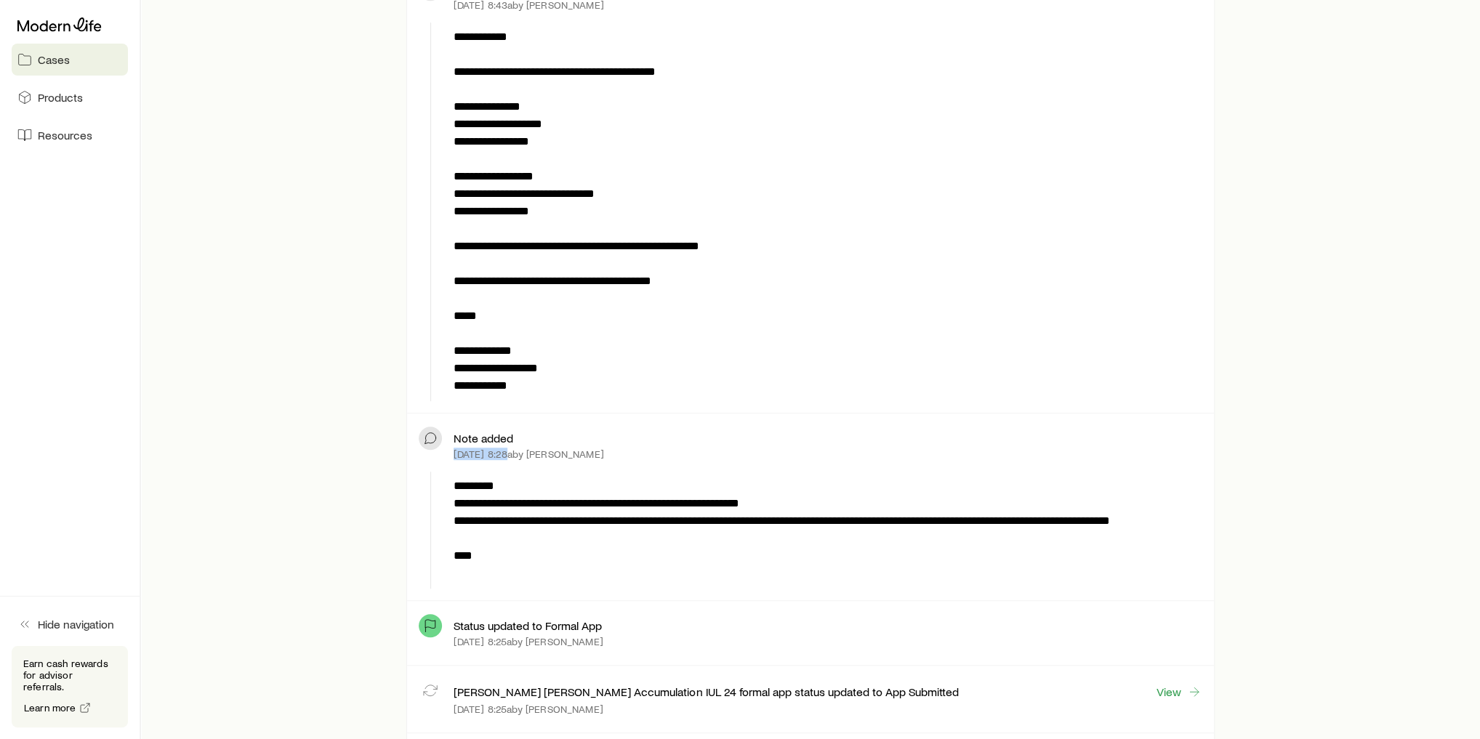
drag, startPoint x: 456, startPoint y: 450, endPoint x: 504, endPoint y: 445, distance: 49.0
click at [504, 448] on p "[DATE] 8:28a by [PERSON_NAME]" at bounding box center [529, 454] width 150 height 12
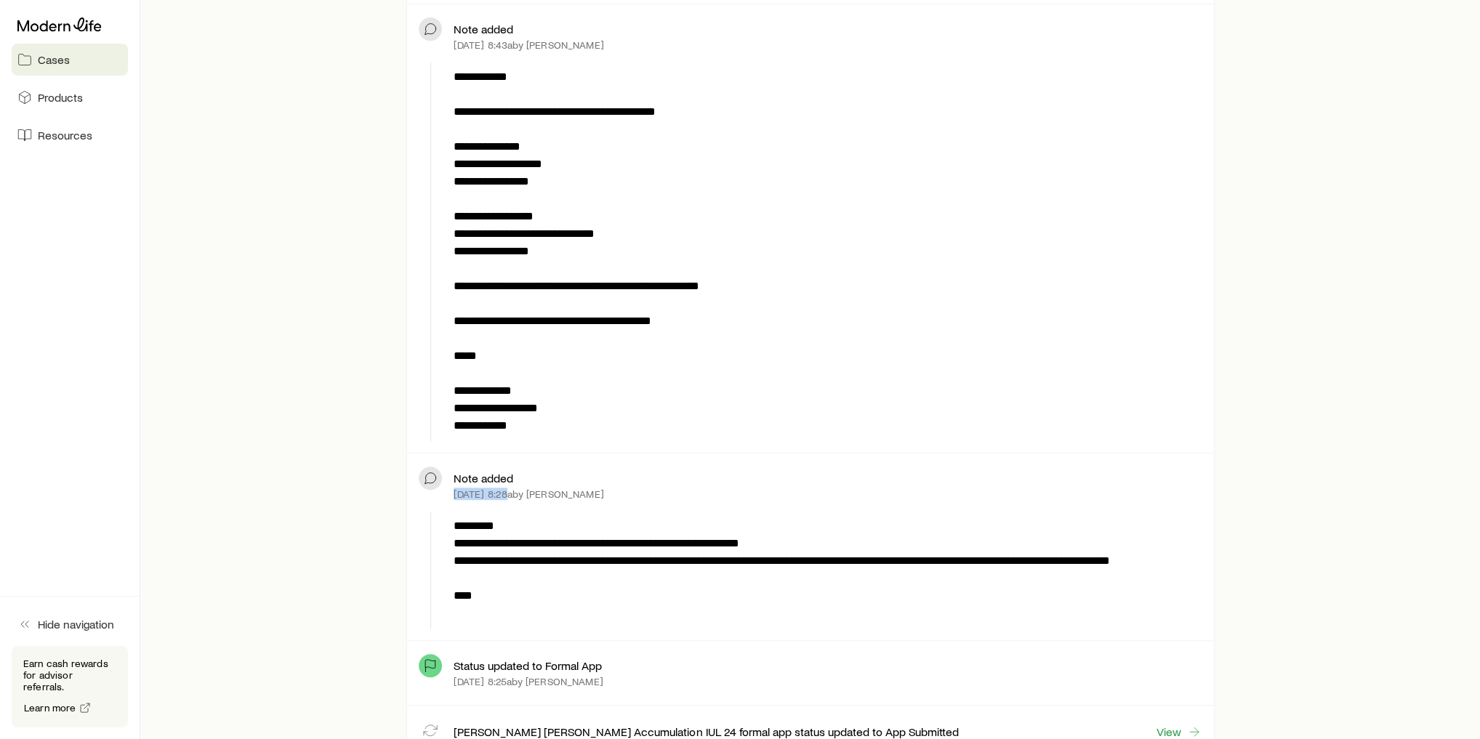
scroll to position [640, 0]
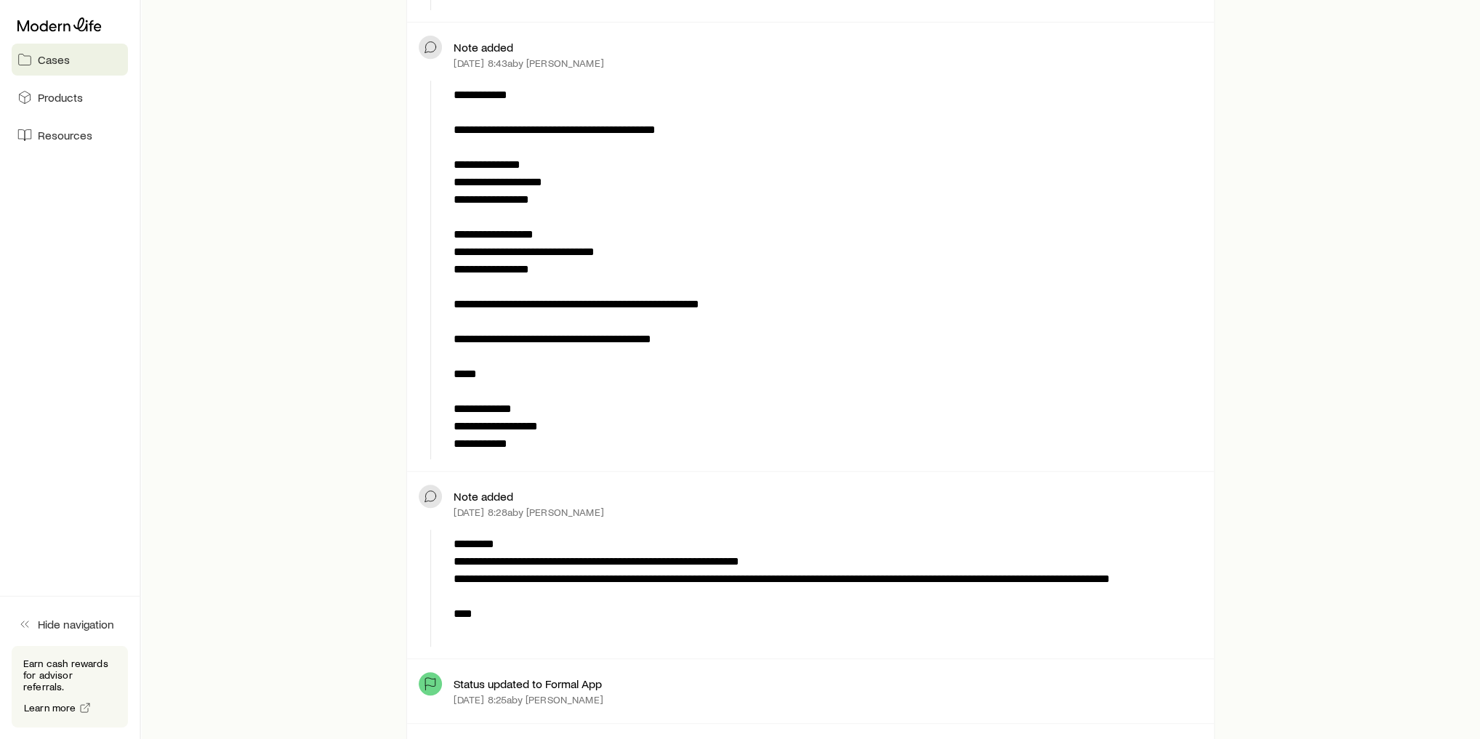
click at [637, 530] on div "**********" at bounding box center [825, 588] width 754 height 117
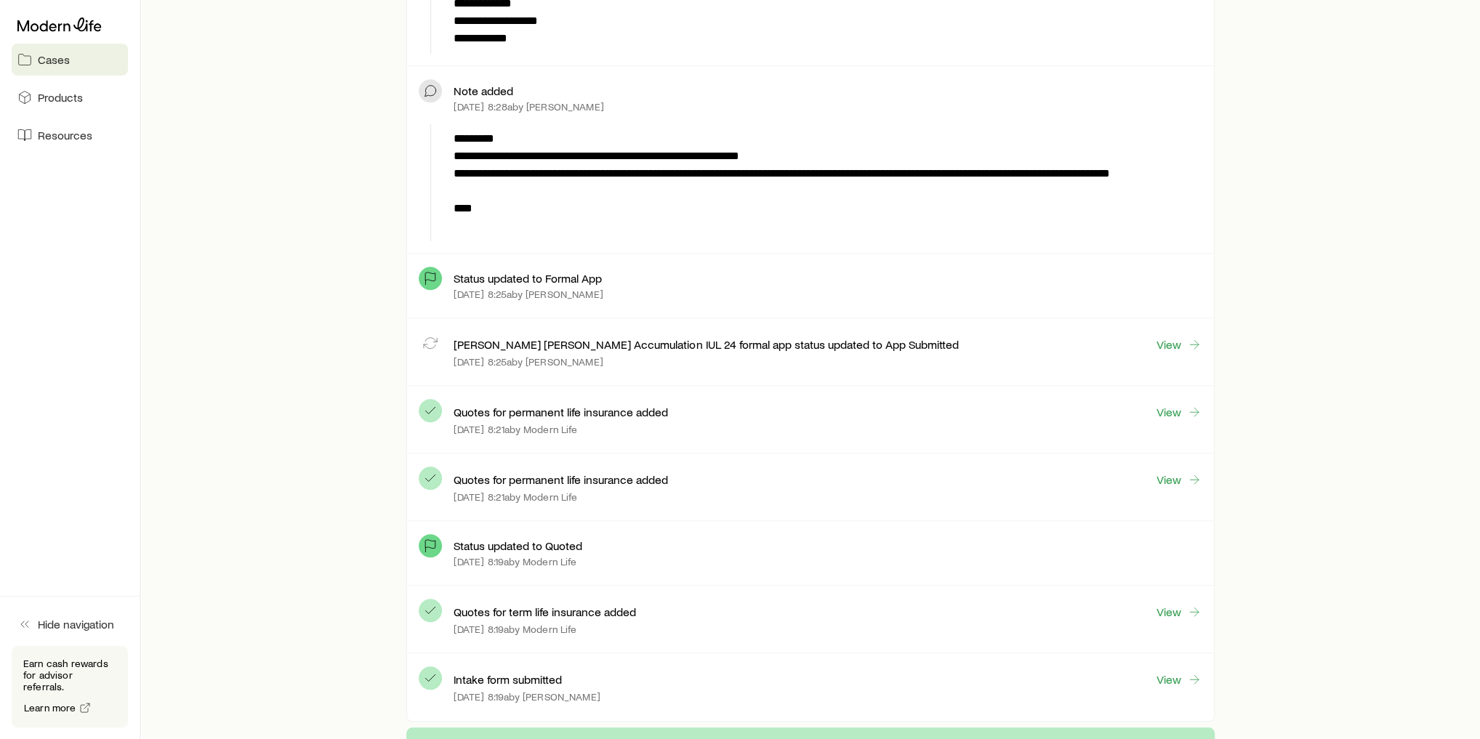
scroll to position [1047, 0]
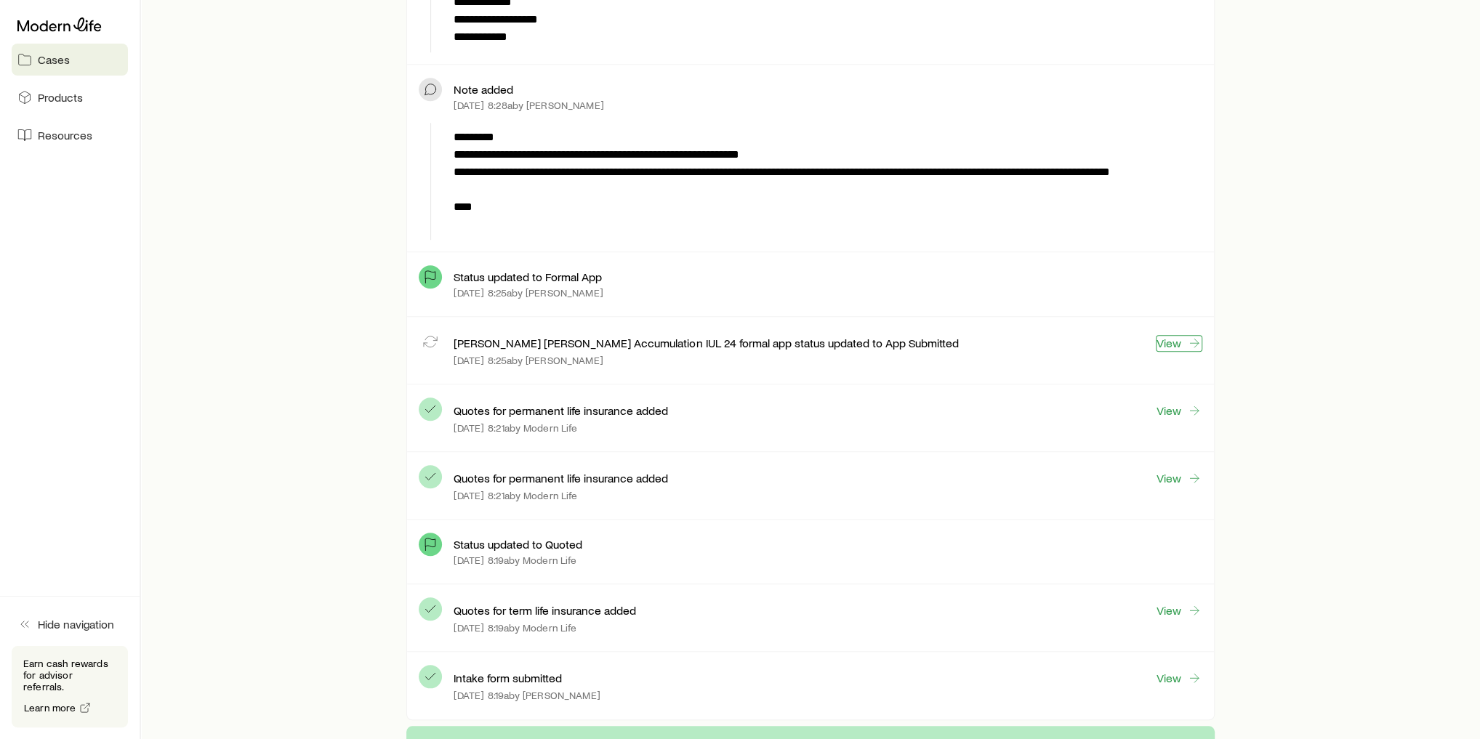
click at [1193, 339] on icon at bounding box center [1194, 343] width 15 height 15
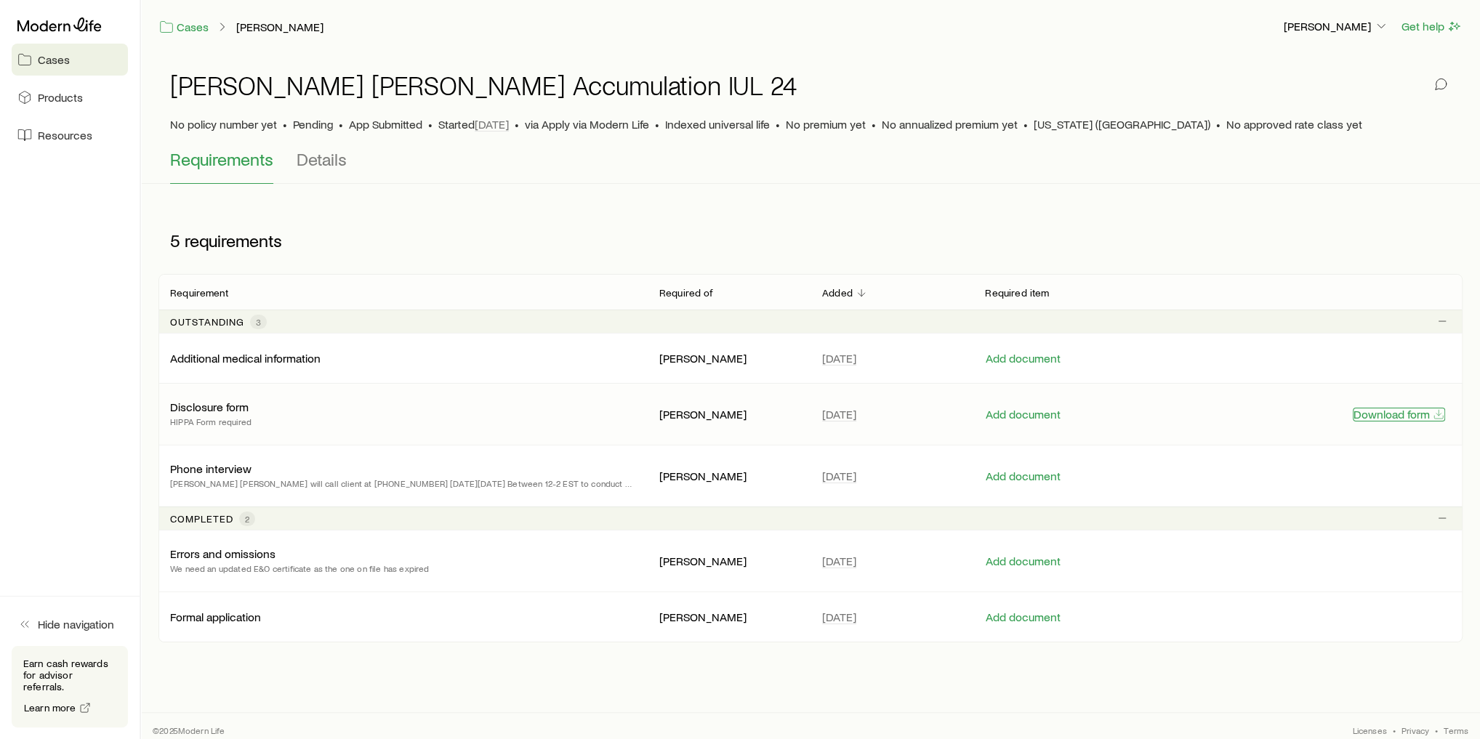
click at [1391, 416] on button "Download form" at bounding box center [1399, 415] width 92 height 14
click at [1026, 408] on button "Add document" at bounding box center [1023, 415] width 76 height 14
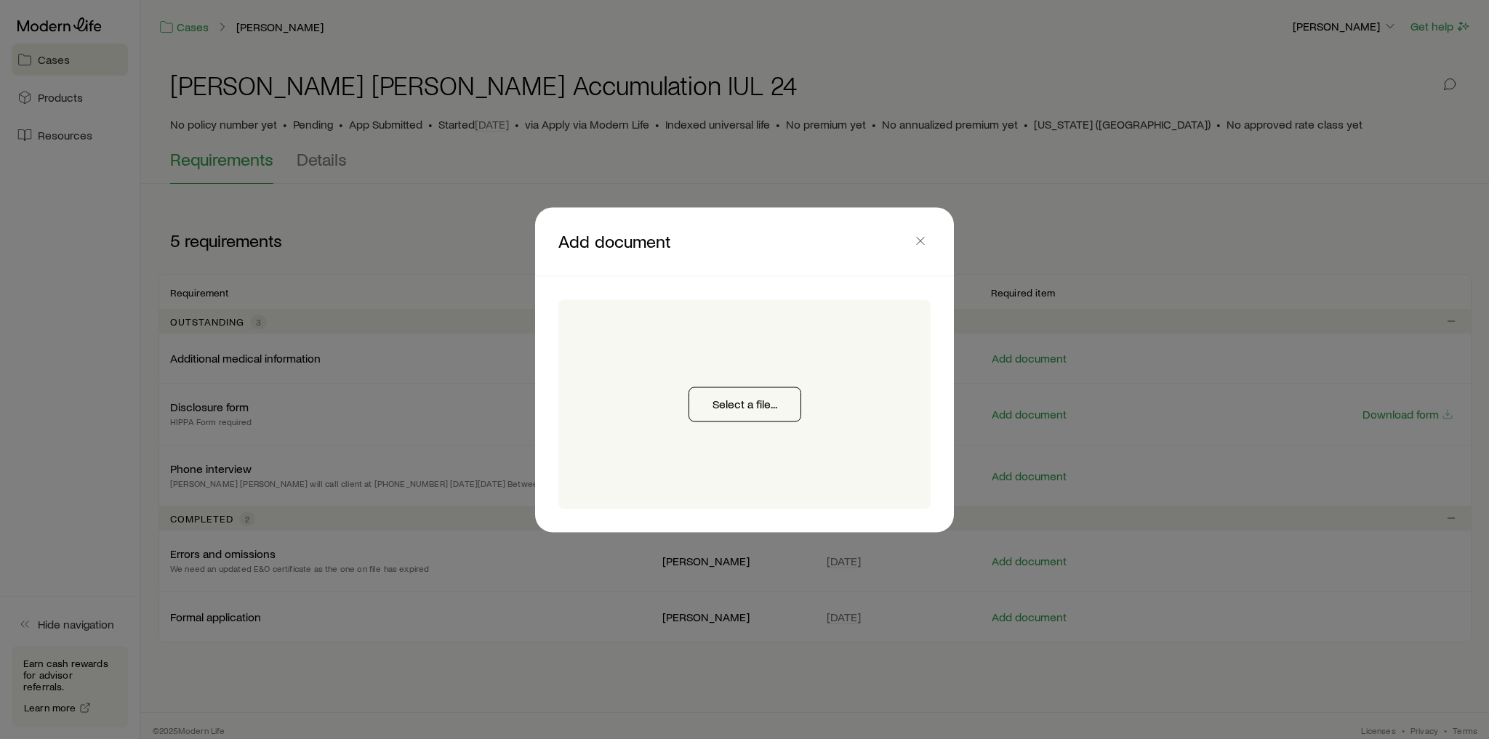
click at [772, 341] on div "Select a file..." at bounding box center [744, 403] width 372 height 209
click at [919, 238] on icon "button" at bounding box center [920, 240] width 15 height 15
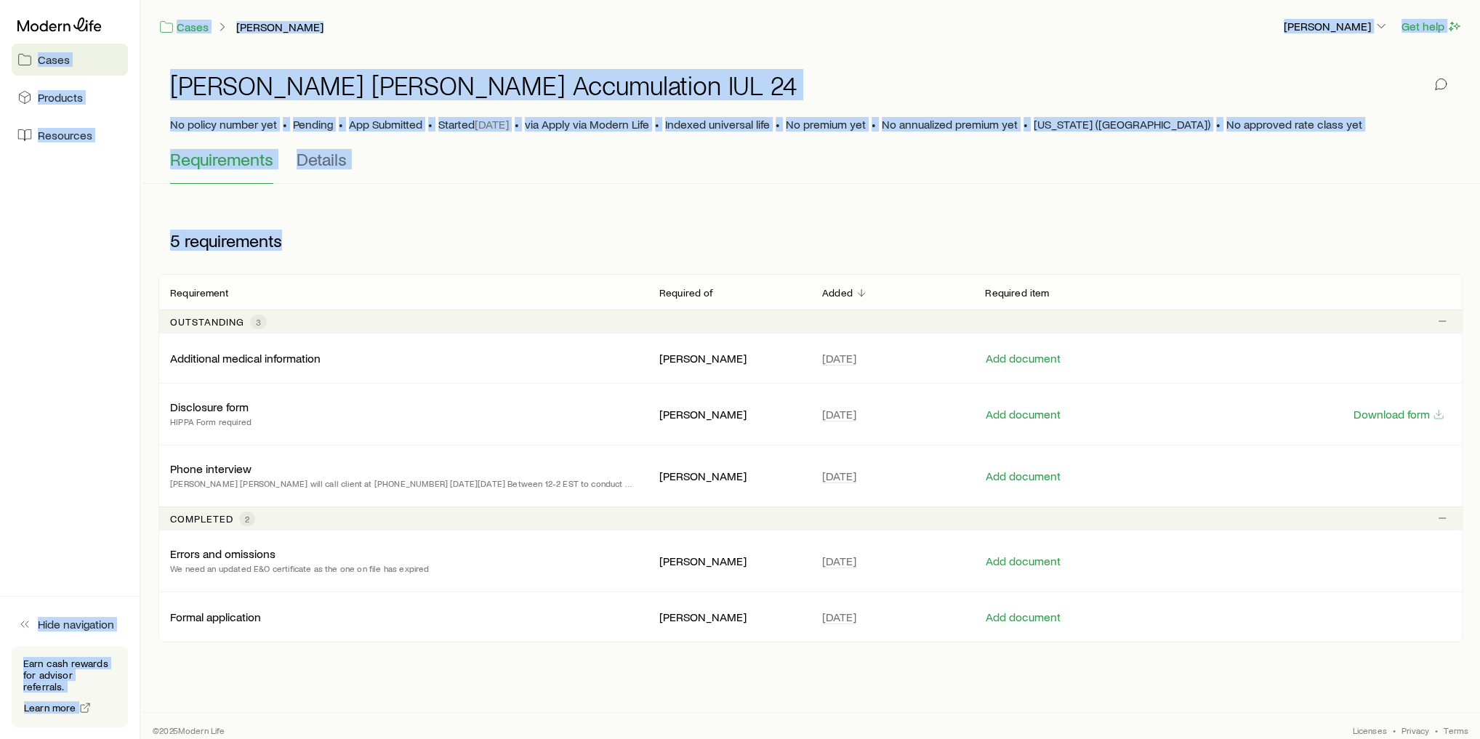
drag, startPoint x: 57, startPoint y: 24, endPoint x: 558, endPoint y: 242, distance: 546.9
click at [553, 239] on div "Cases Products Resources Hide navigation Earn cash rewards for advisor referral…" at bounding box center [740, 374] width 1480 height 748
click at [562, 246] on div "5 requirements" at bounding box center [390, 241] width 465 height 44
click at [342, 161] on span "Details" at bounding box center [322, 159] width 50 height 20
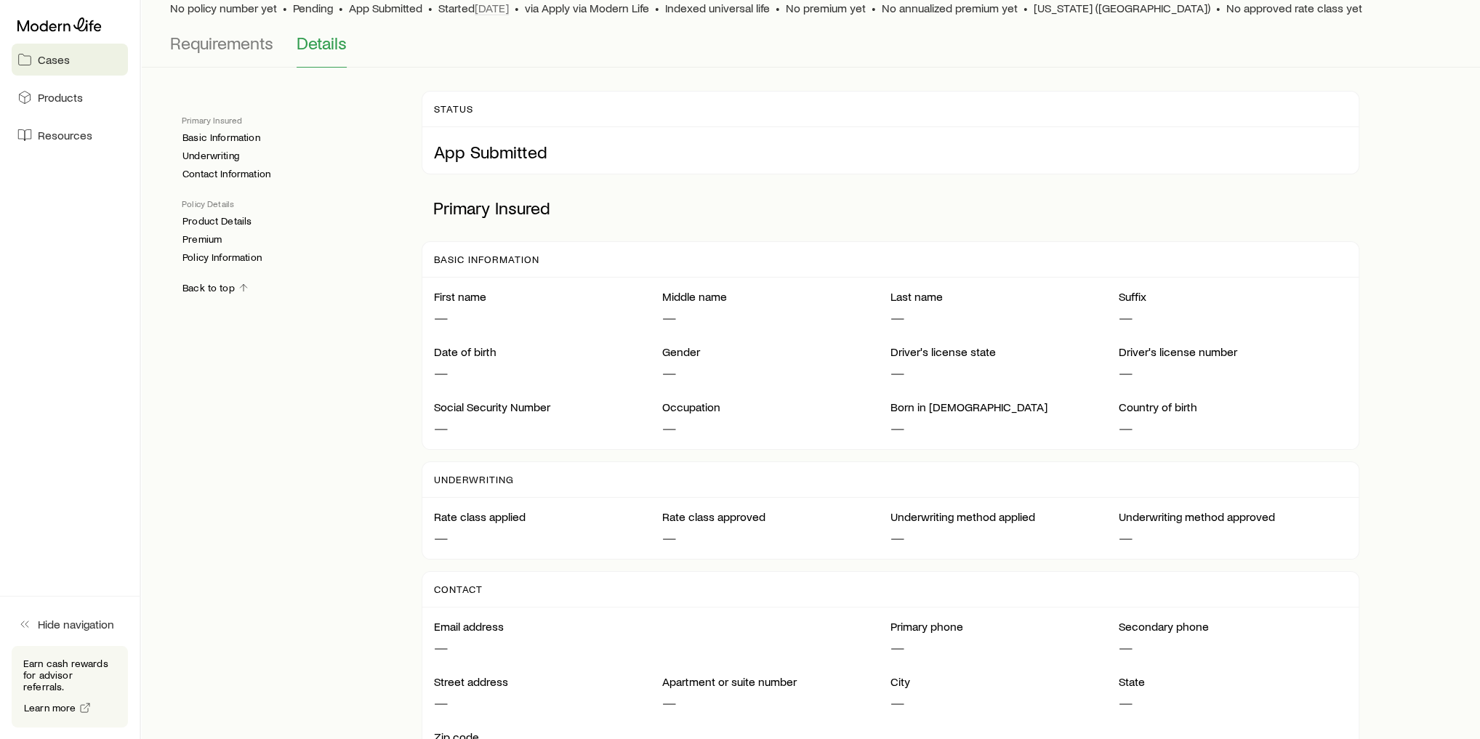
scroll to position [233, 0]
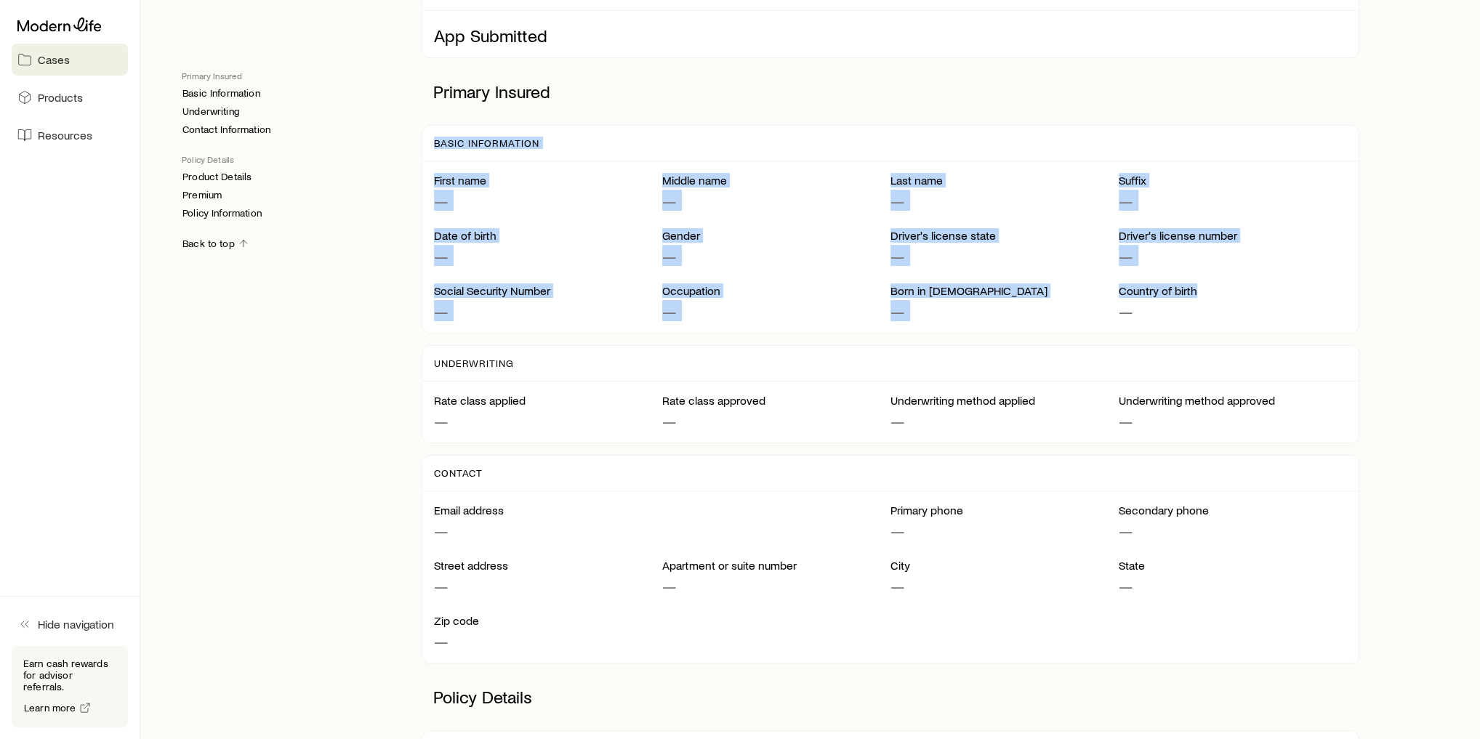
drag, startPoint x: 433, startPoint y: 144, endPoint x: 1217, endPoint y: 289, distance: 797.5
click at [1217, 289] on div "Basic Information First name — Middle name — Last name — Suffix — Date of birth…" at bounding box center [891, 229] width 938 height 209
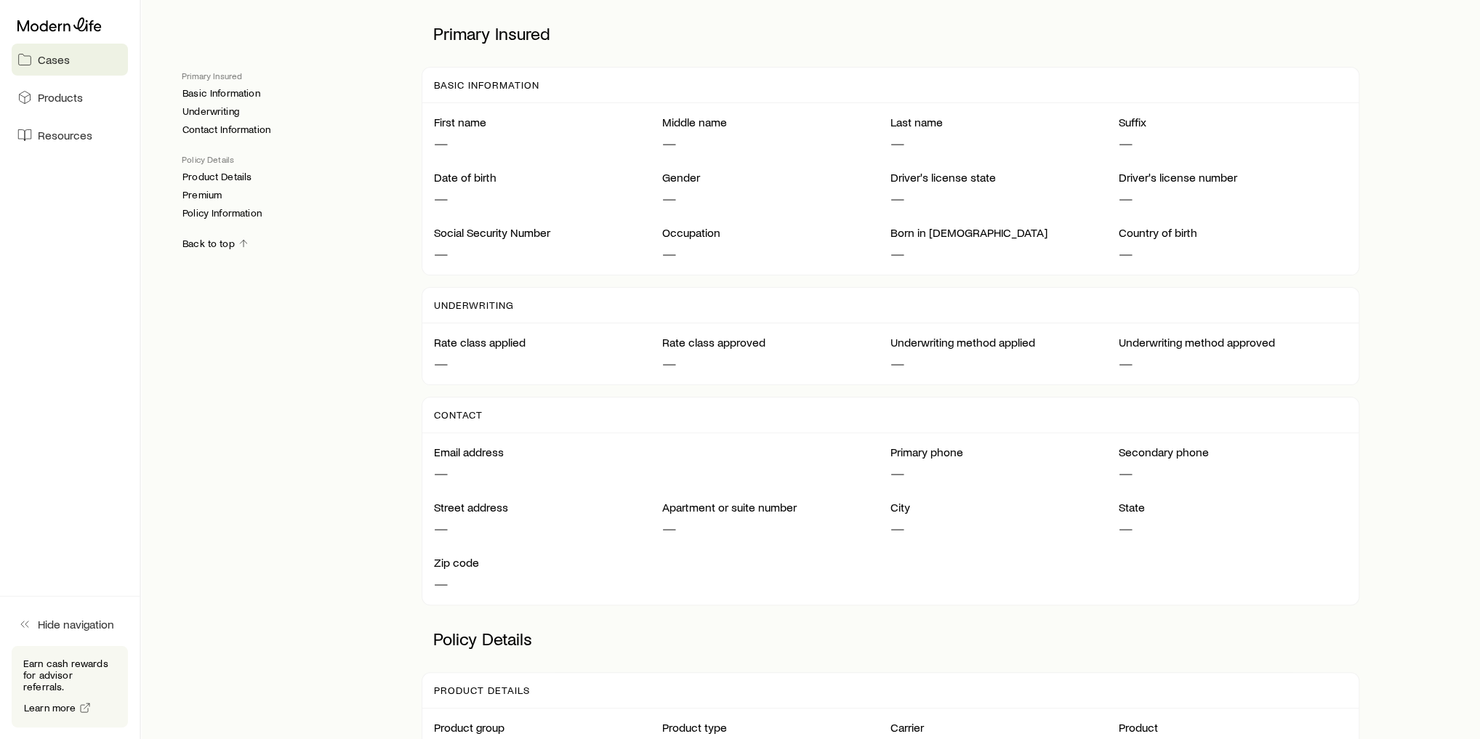
click at [477, 353] on p "—" at bounding box center [548, 363] width 228 height 20
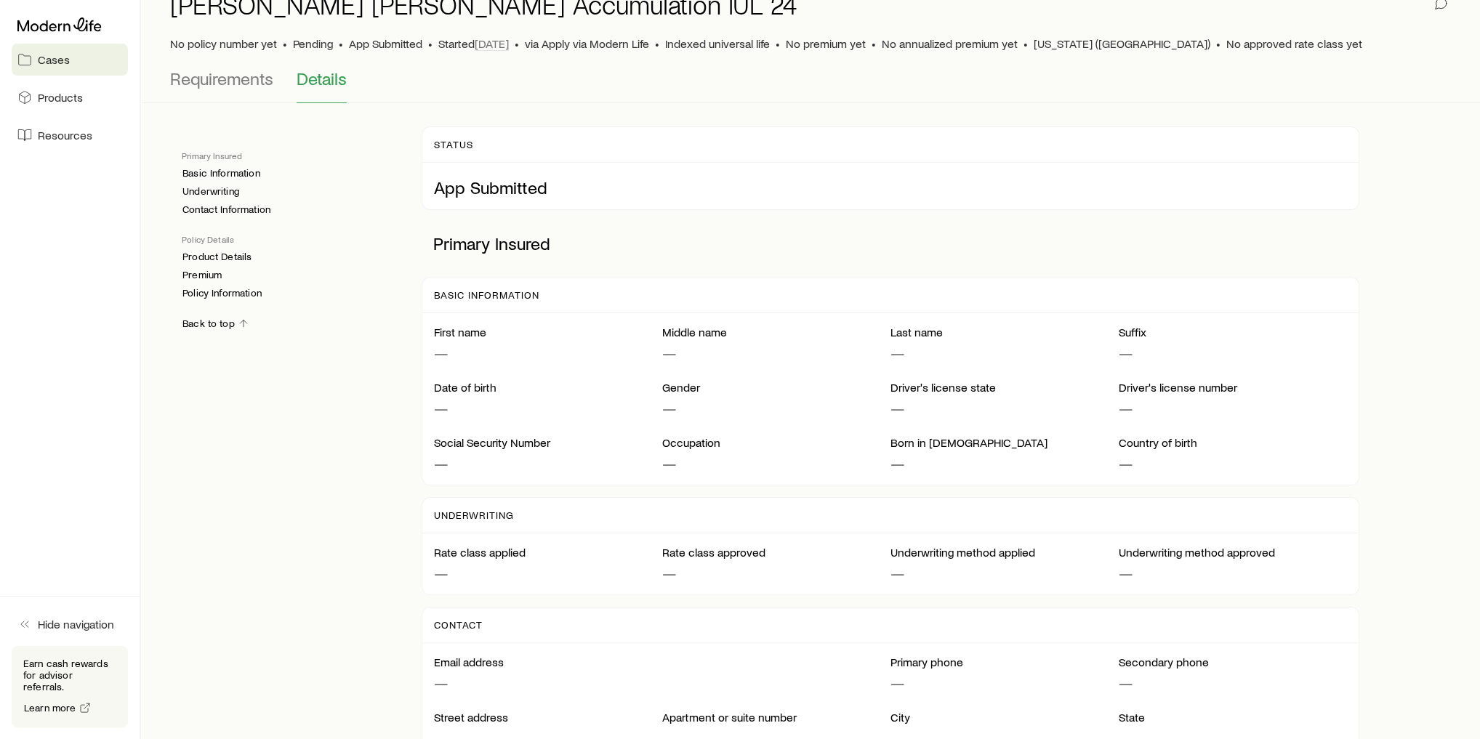
scroll to position [0, 0]
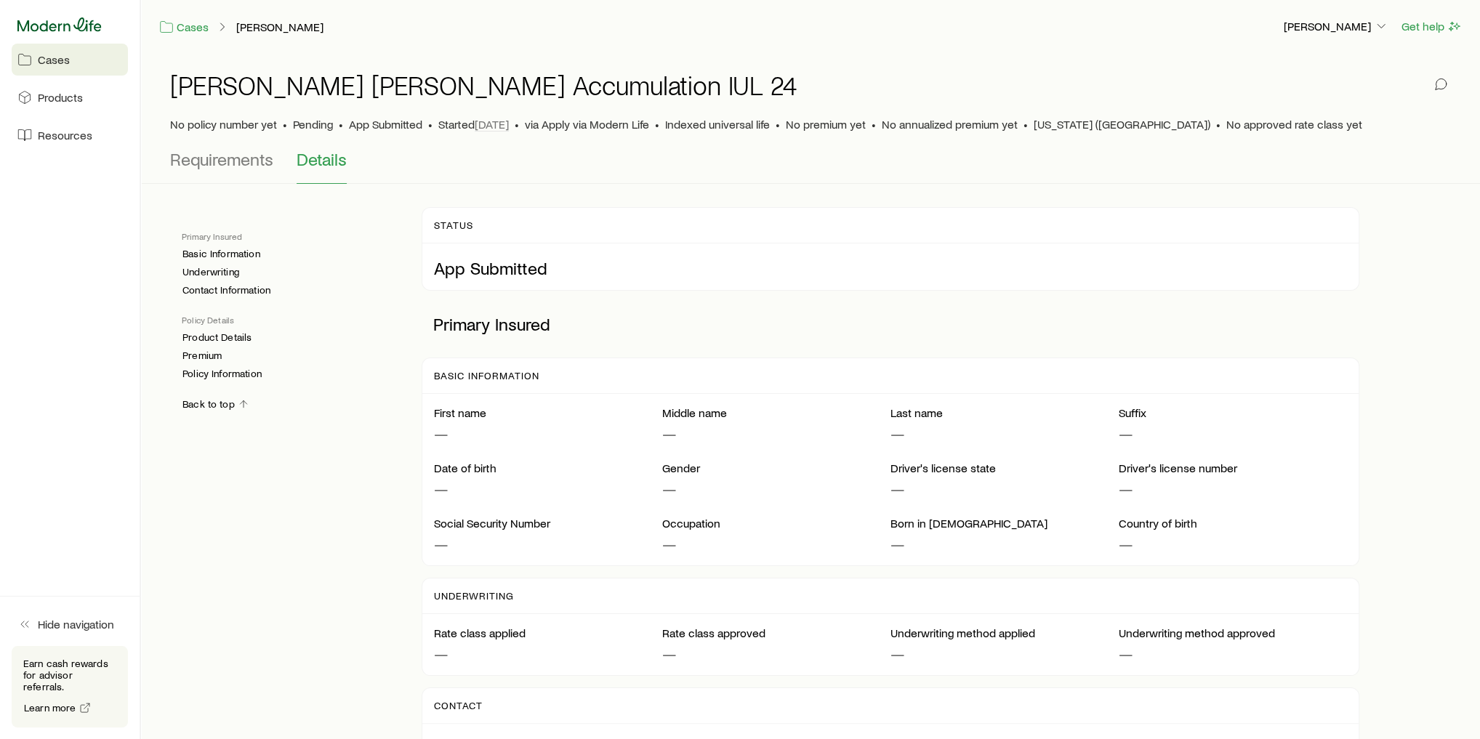
click at [68, 28] on icon at bounding box center [59, 24] width 84 height 15
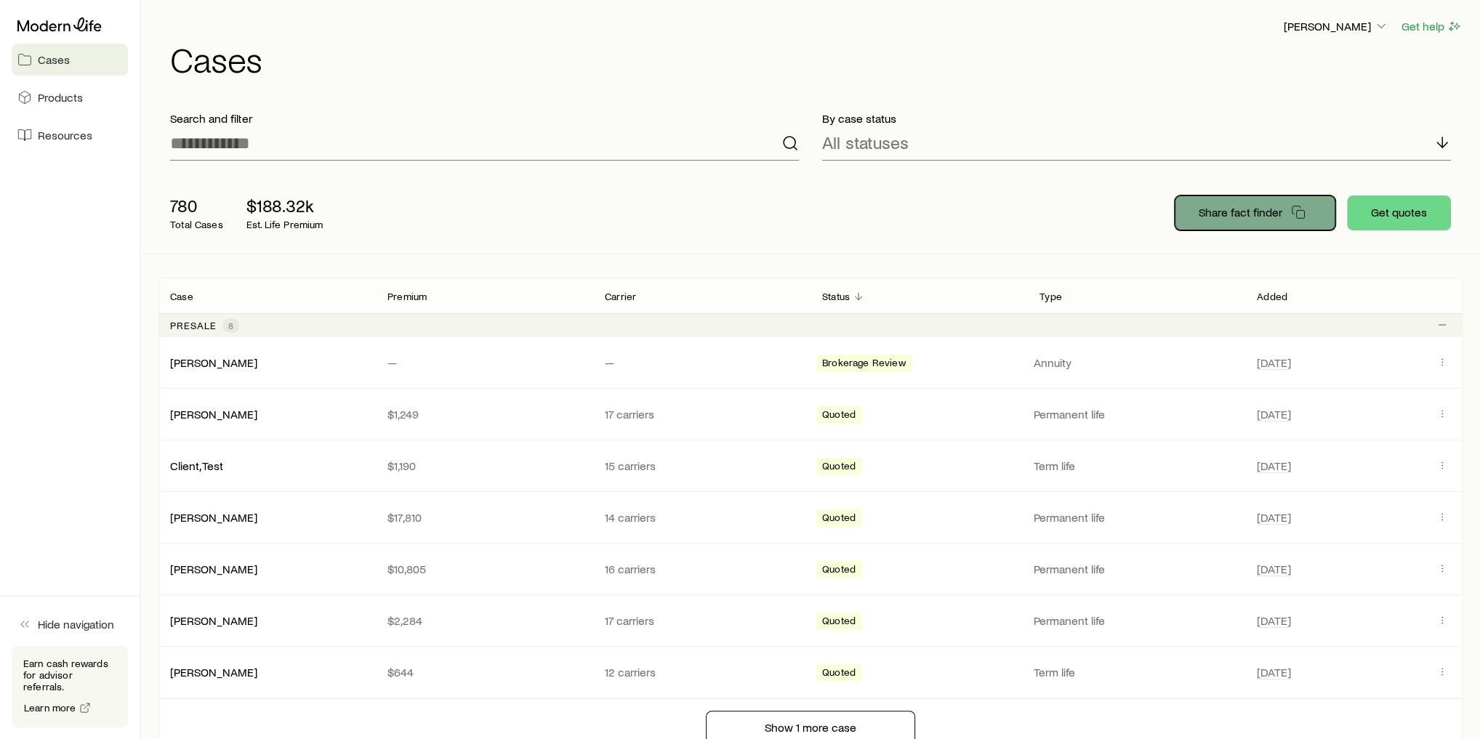
click at [1292, 216] on button "Share fact finder" at bounding box center [1255, 213] width 161 height 35
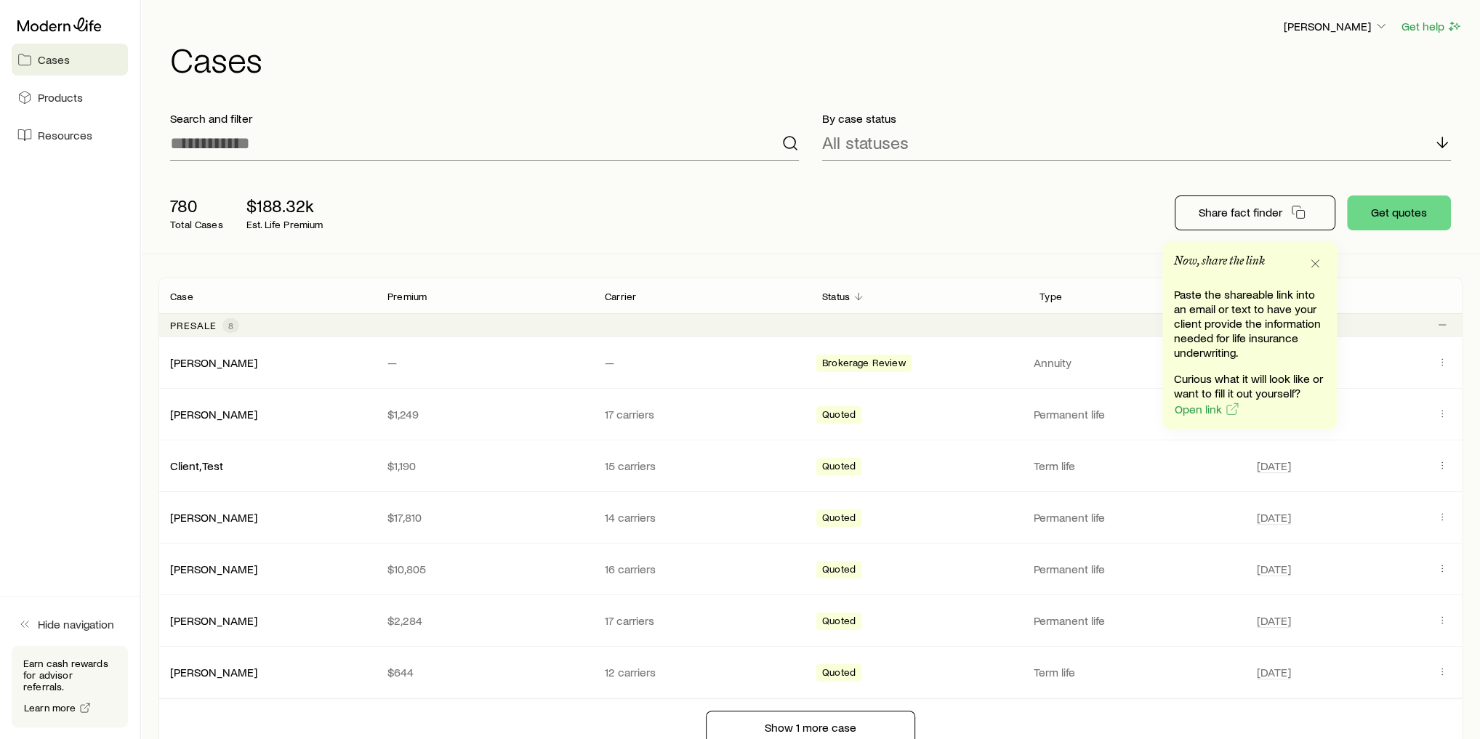
click at [471, 244] on div "780 Total Cases $188.32k Est. Life Premium Share fact finder Get quotes" at bounding box center [810, 212] width 1304 height 81
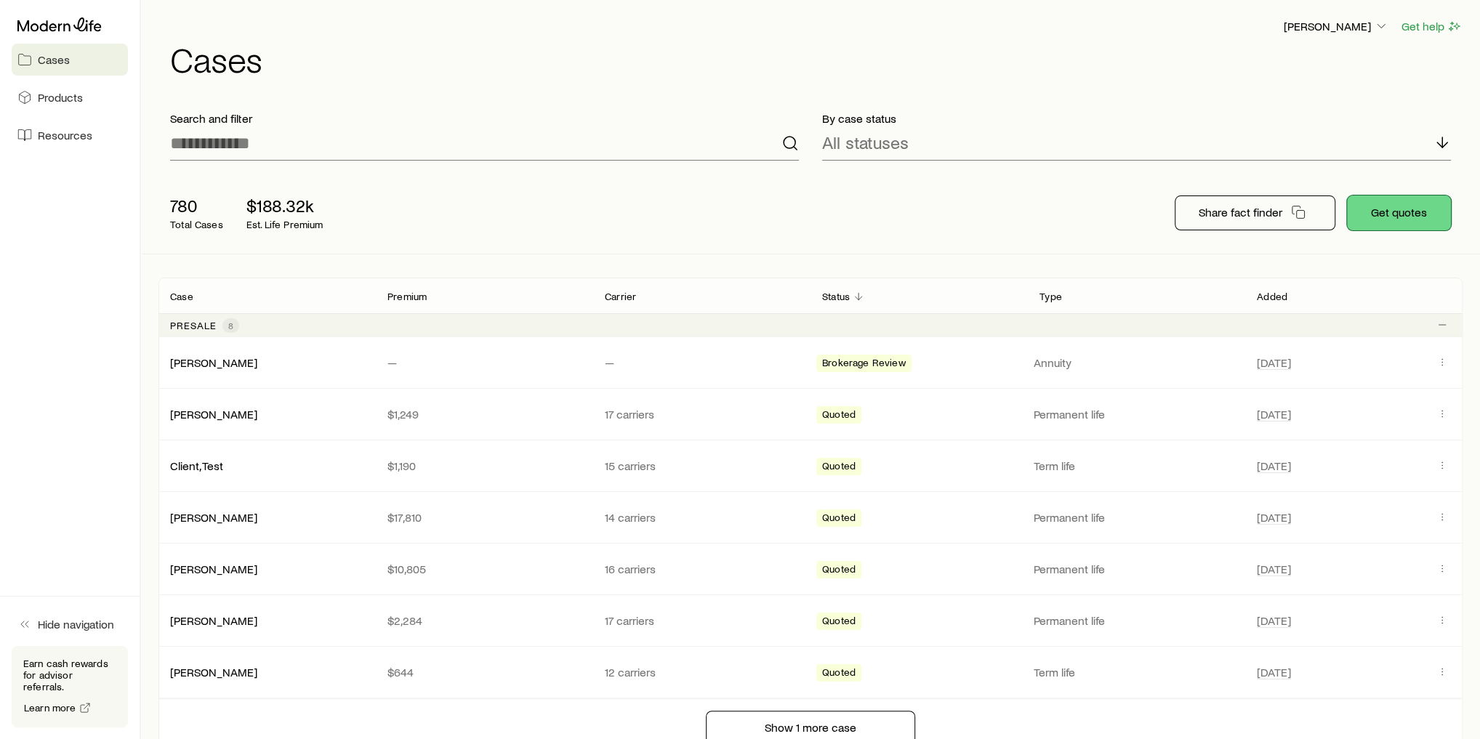
click at [1369, 213] on button "Get quotes" at bounding box center [1399, 213] width 104 height 35
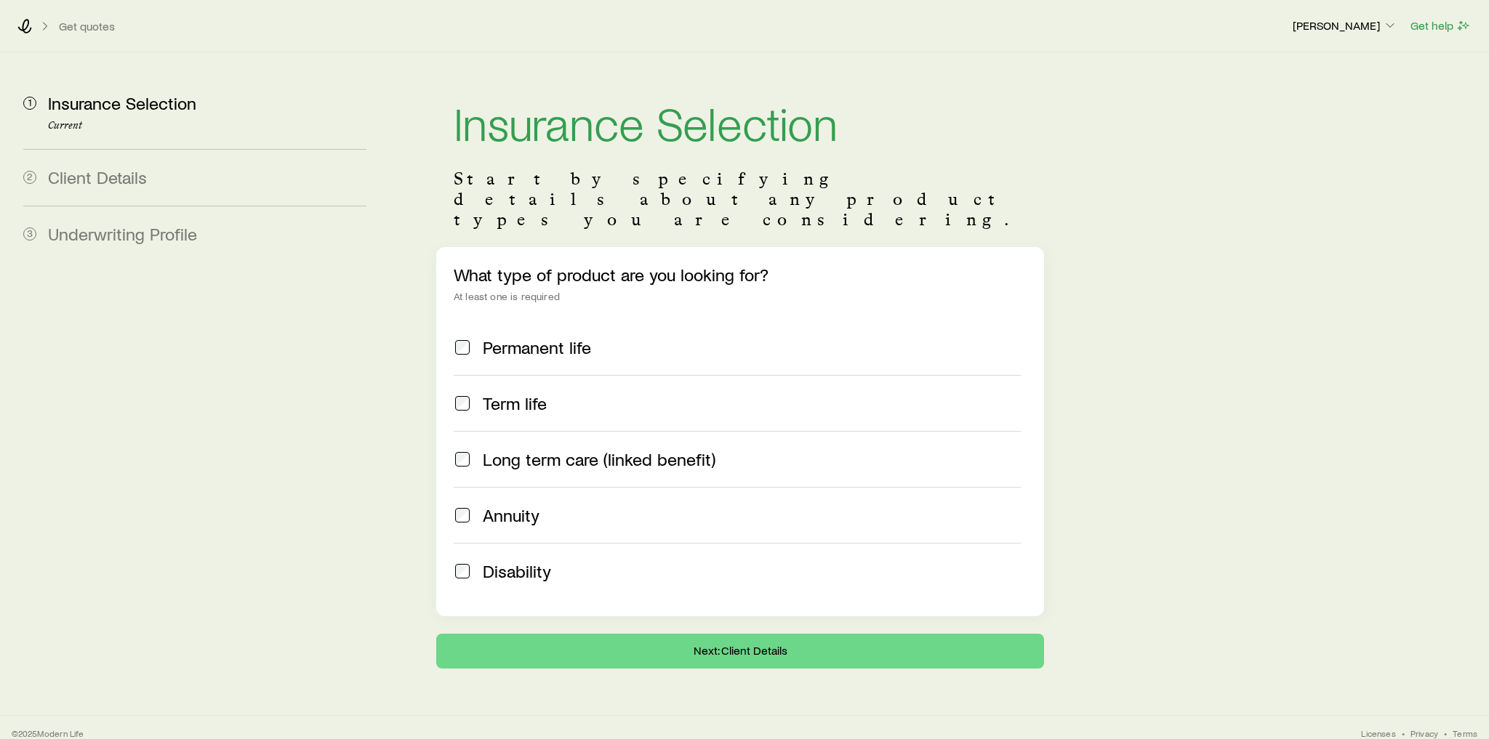
click at [507, 505] on span "Annuity" at bounding box center [511, 515] width 57 height 20
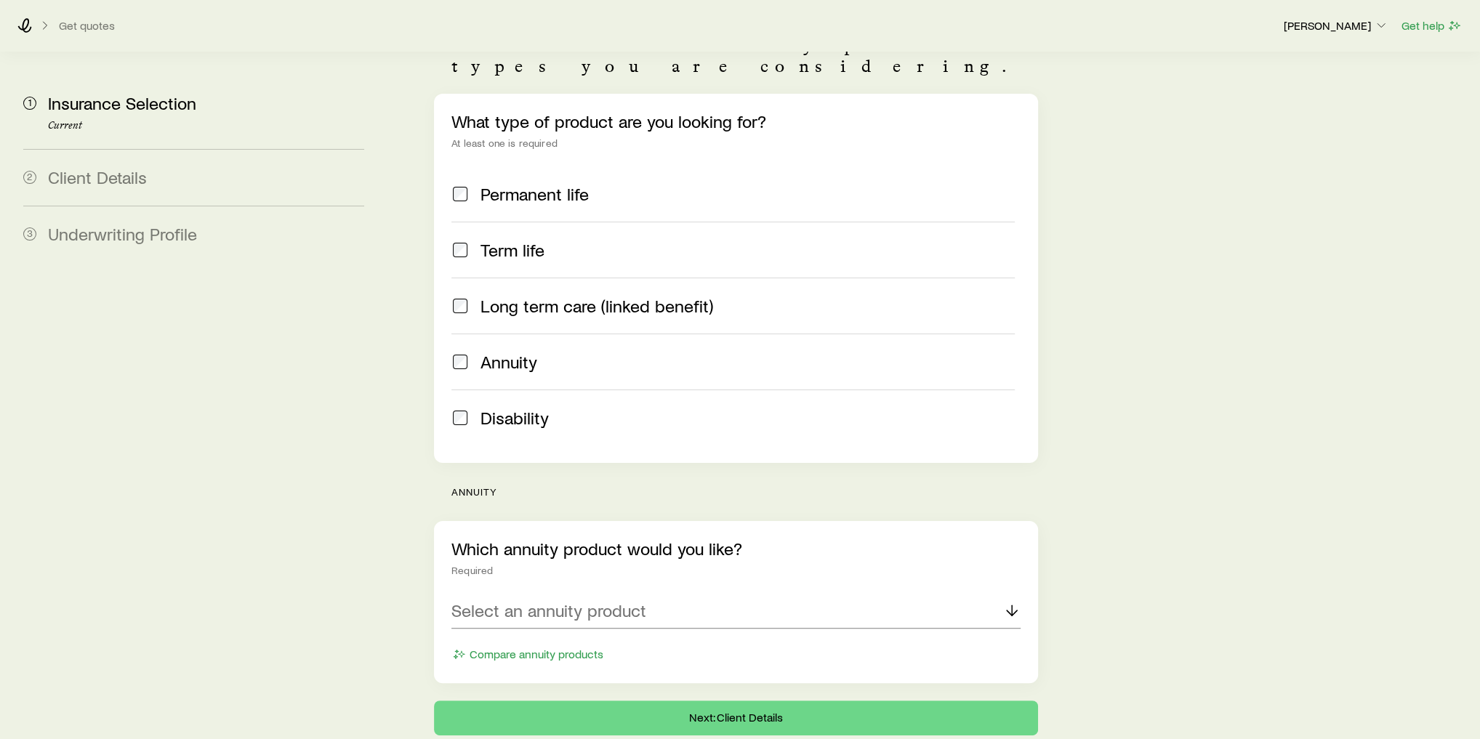
scroll to position [189, 0]
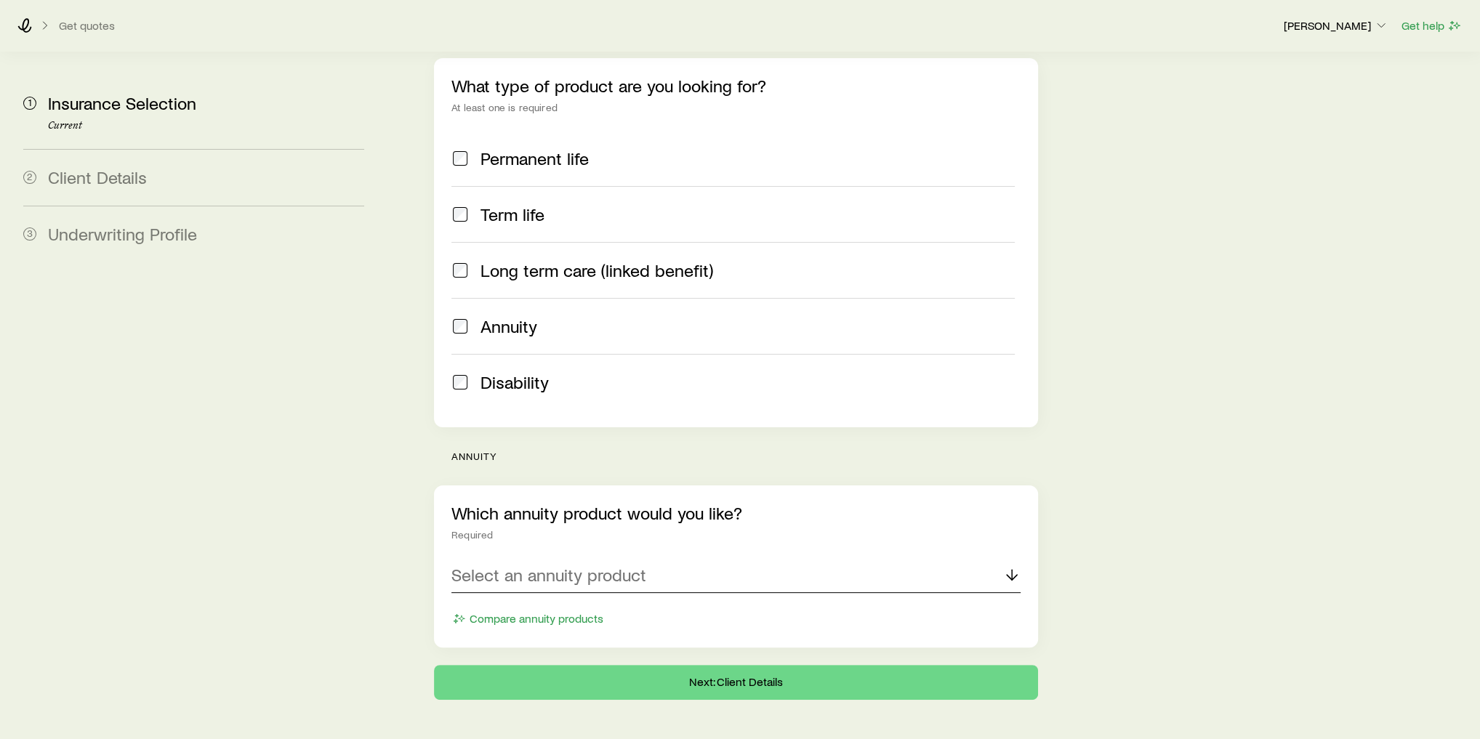
click at [588, 565] on p "Select an annuity product" at bounding box center [548, 575] width 195 height 20
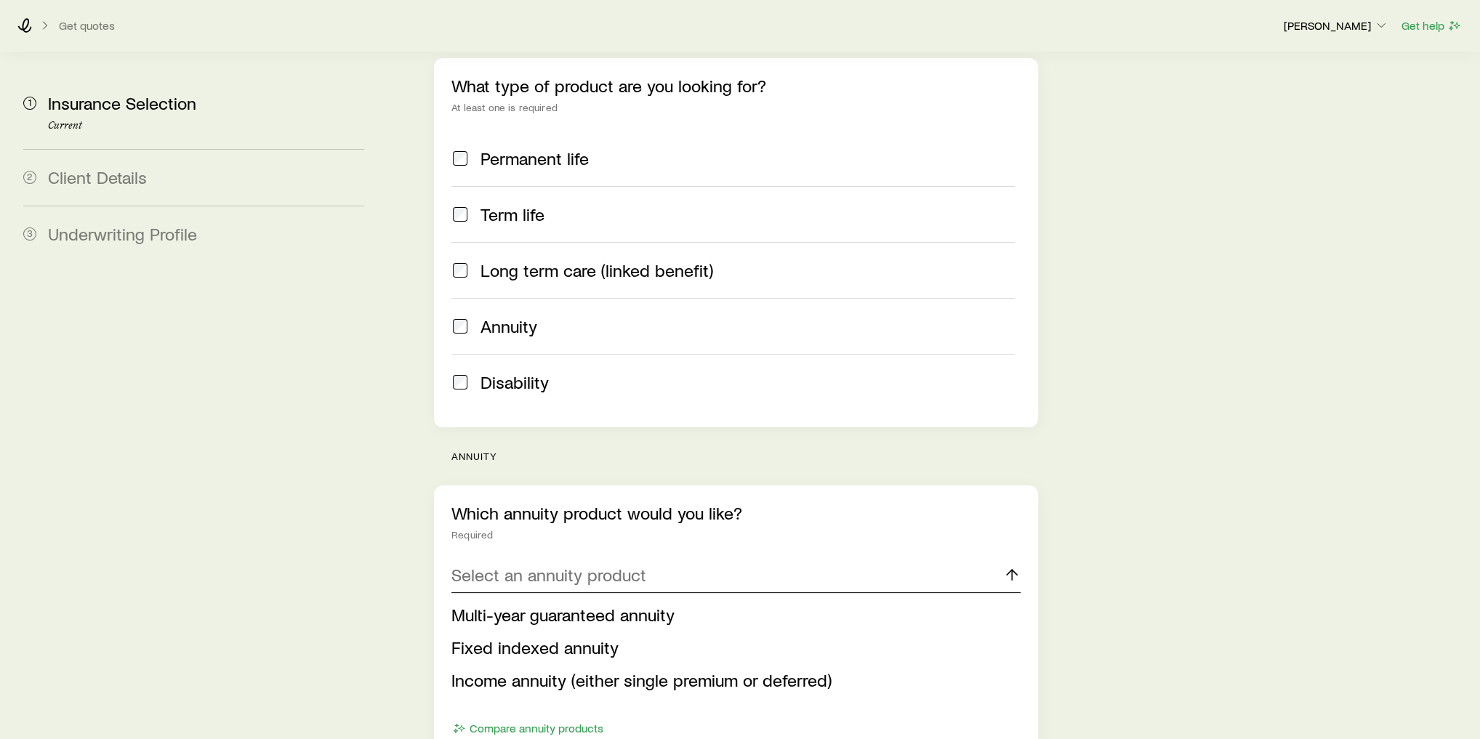
scroll to position [247, 0]
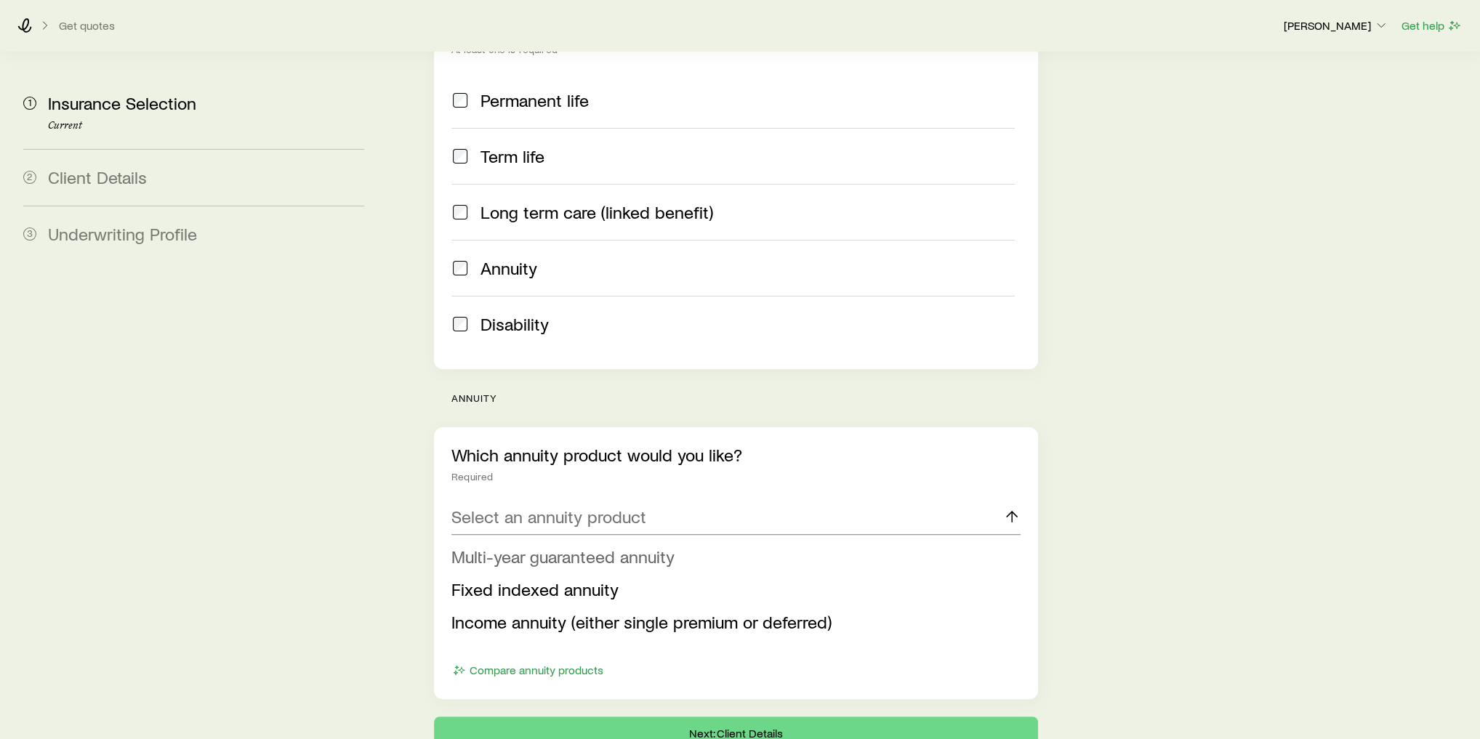
click at [594, 546] on span "Multi-year guaranteed annuity" at bounding box center [562, 556] width 223 height 21
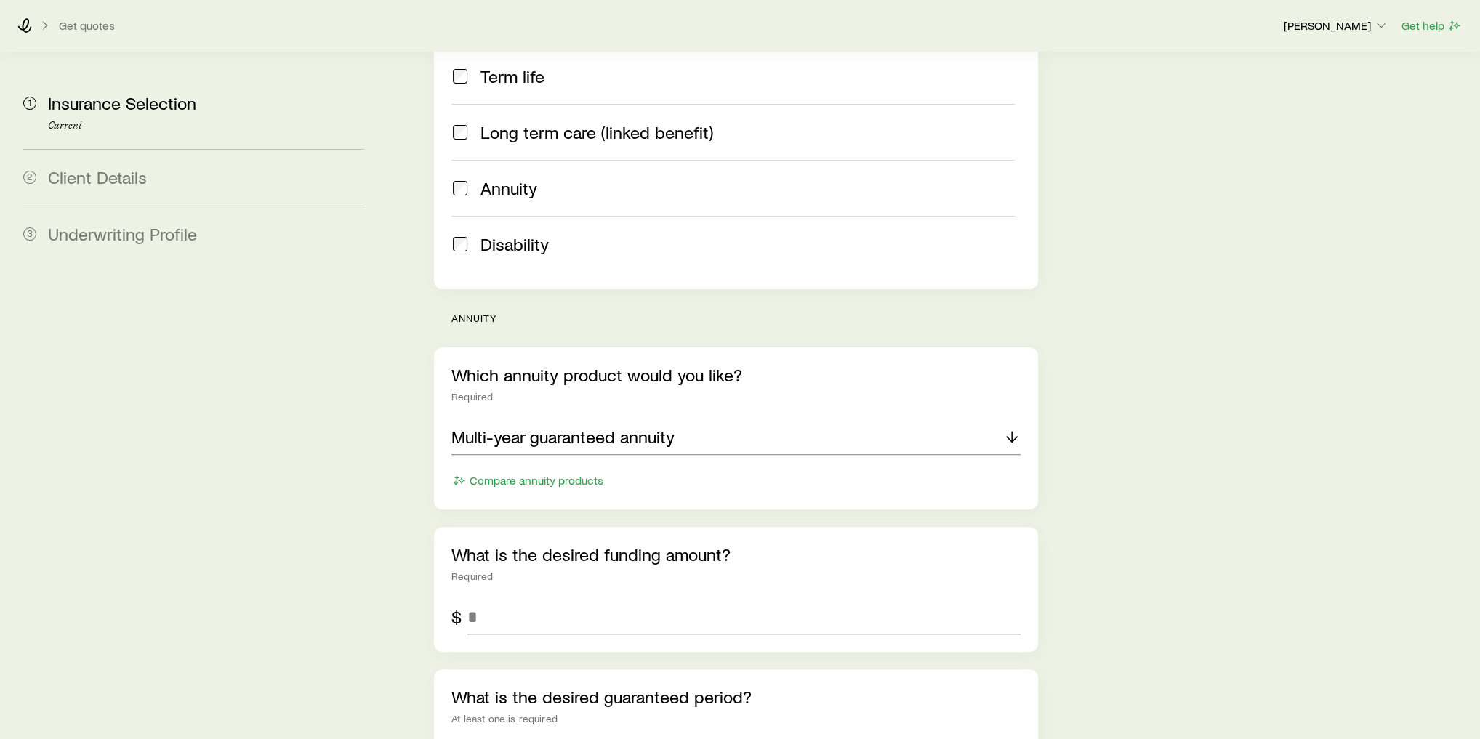
scroll to position [363, 0]
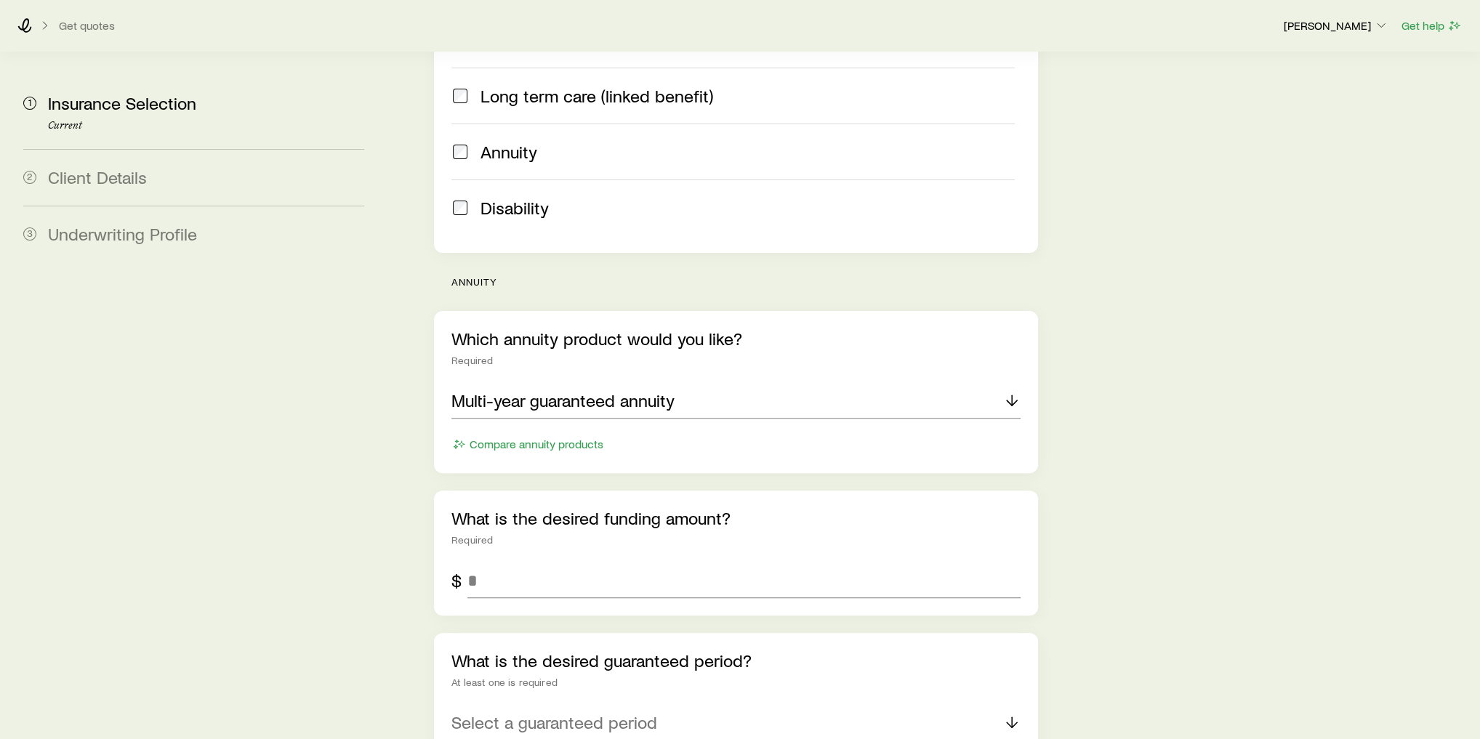
click at [512, 518] on div "What is the desired funding amount? Required $" at bounding box center [736, 553] width 604 height 125
click at [511, 563] on input "tel" at bounding box center [743, 580] width 553 height 35
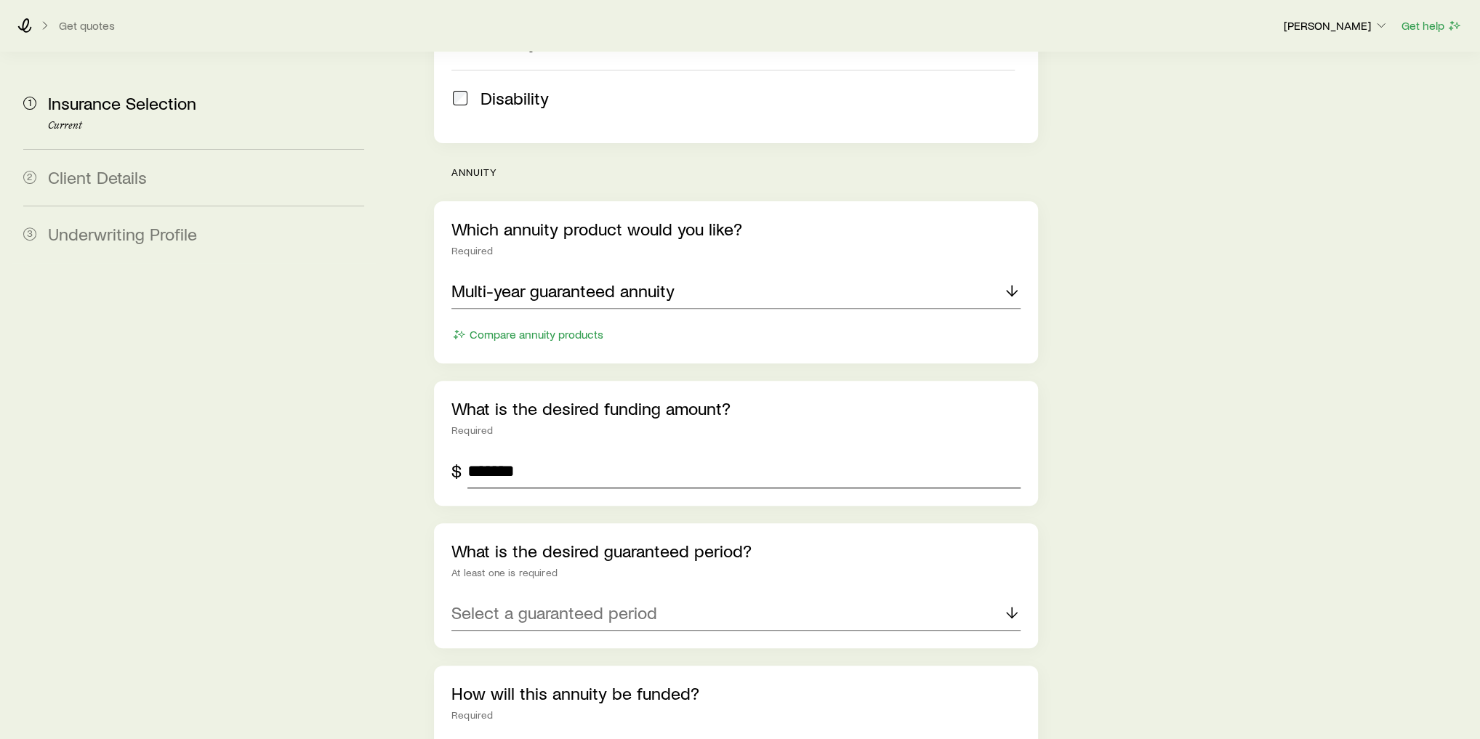
scroll to position [538, 0]
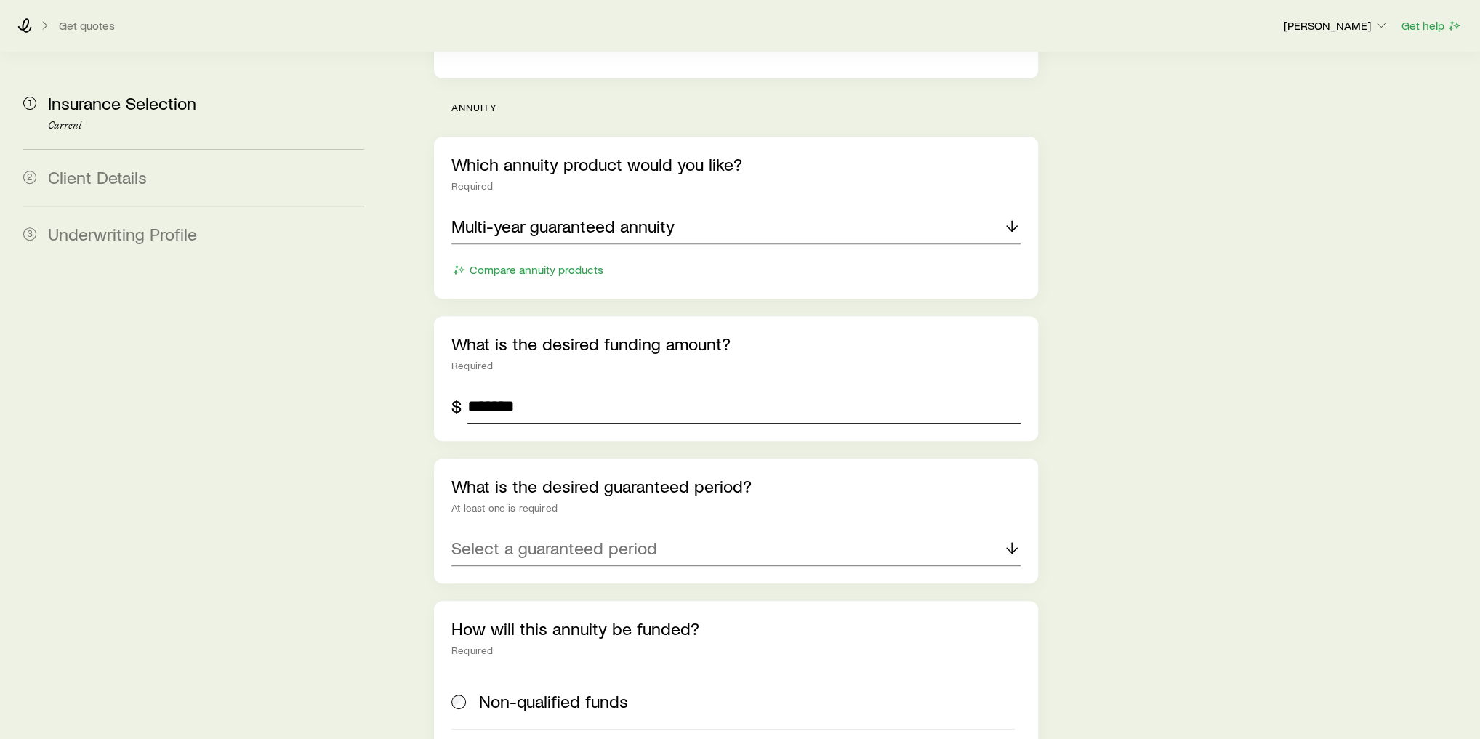
type input "*******"
click at [570, 538] on p "Select a guaranteed period" at bounding box center [554, 548] width 206 height 20
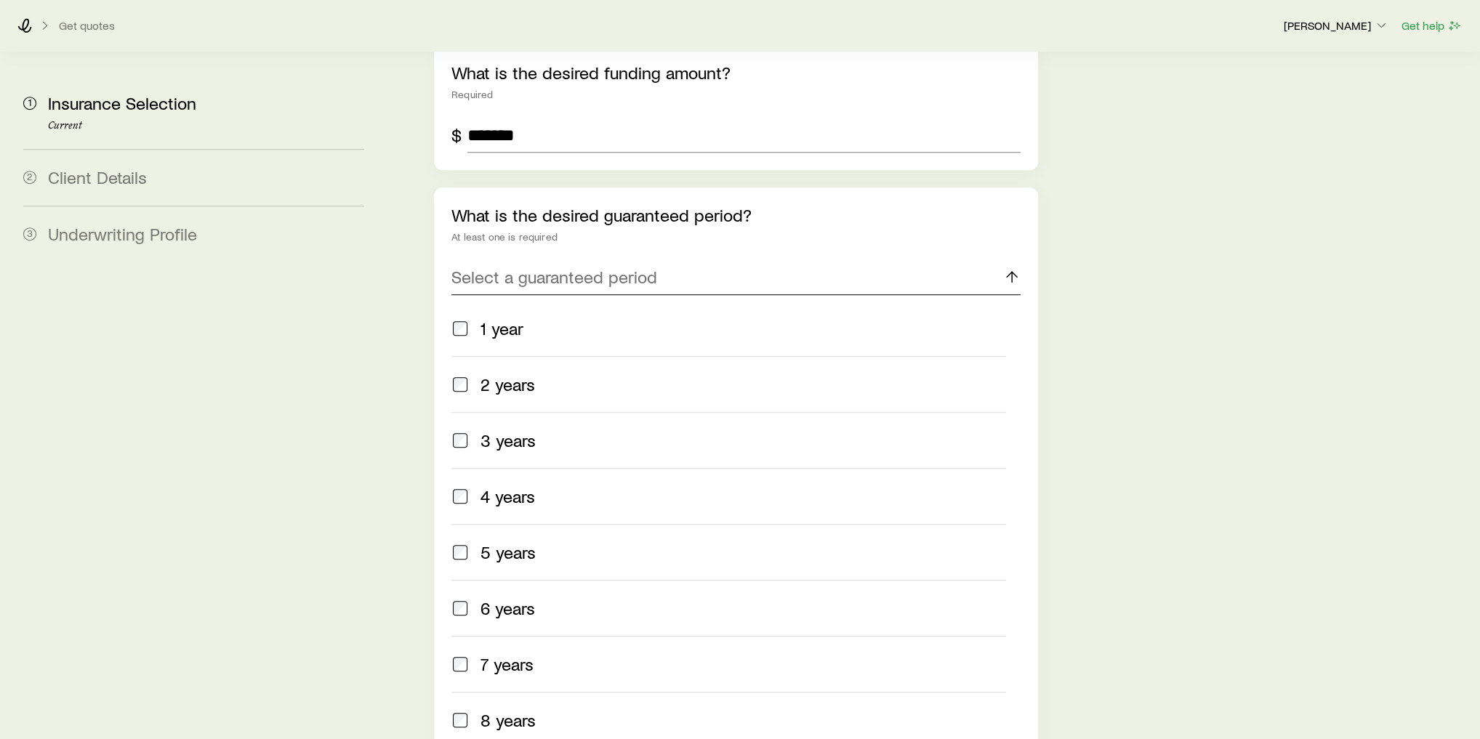
scroll to position [887, 0]
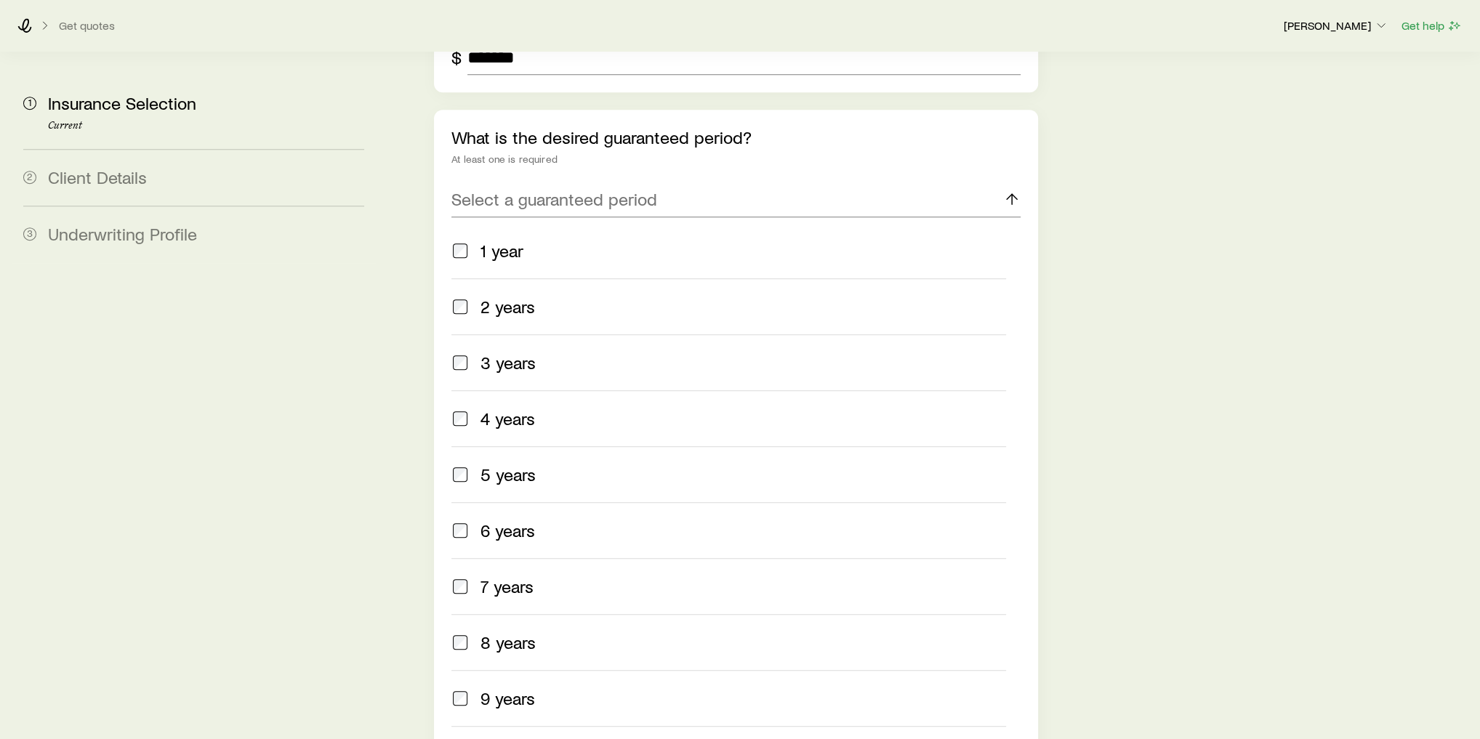
click at [506, 337] on label "3 years" at bounding box center [728, 362] width 555 height 56
click at [505, 464] on span "5 years" at bounding box center [507, 474] width 55 height 20
click at [503, 576] on span "7 years" at bounding box center [506, 586] width 53 height 20
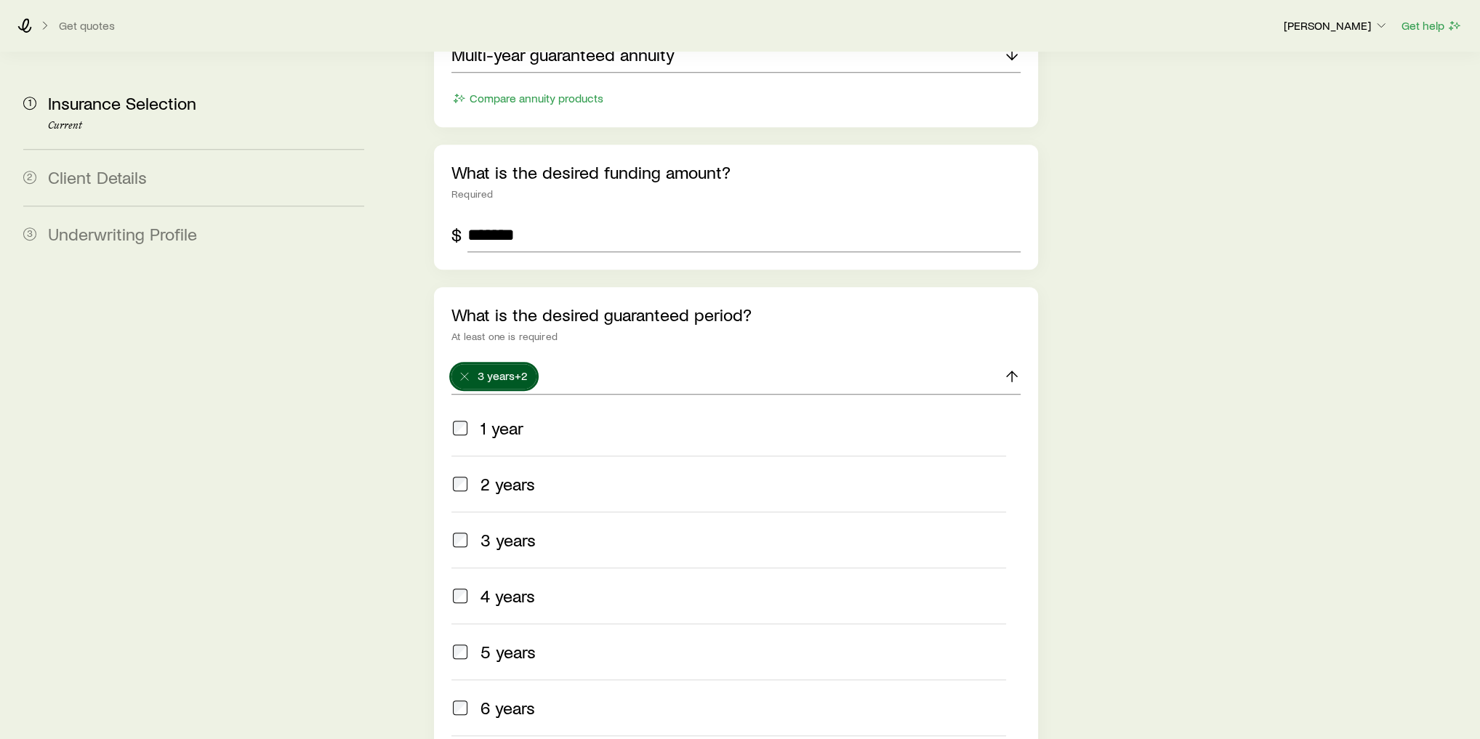
click at [380, 470] on section "1 Insurance Selection Current 2 Client Details 3 Underwriting Profile Insurance…" at bounding box center [740, 307] width 1457 height 1928
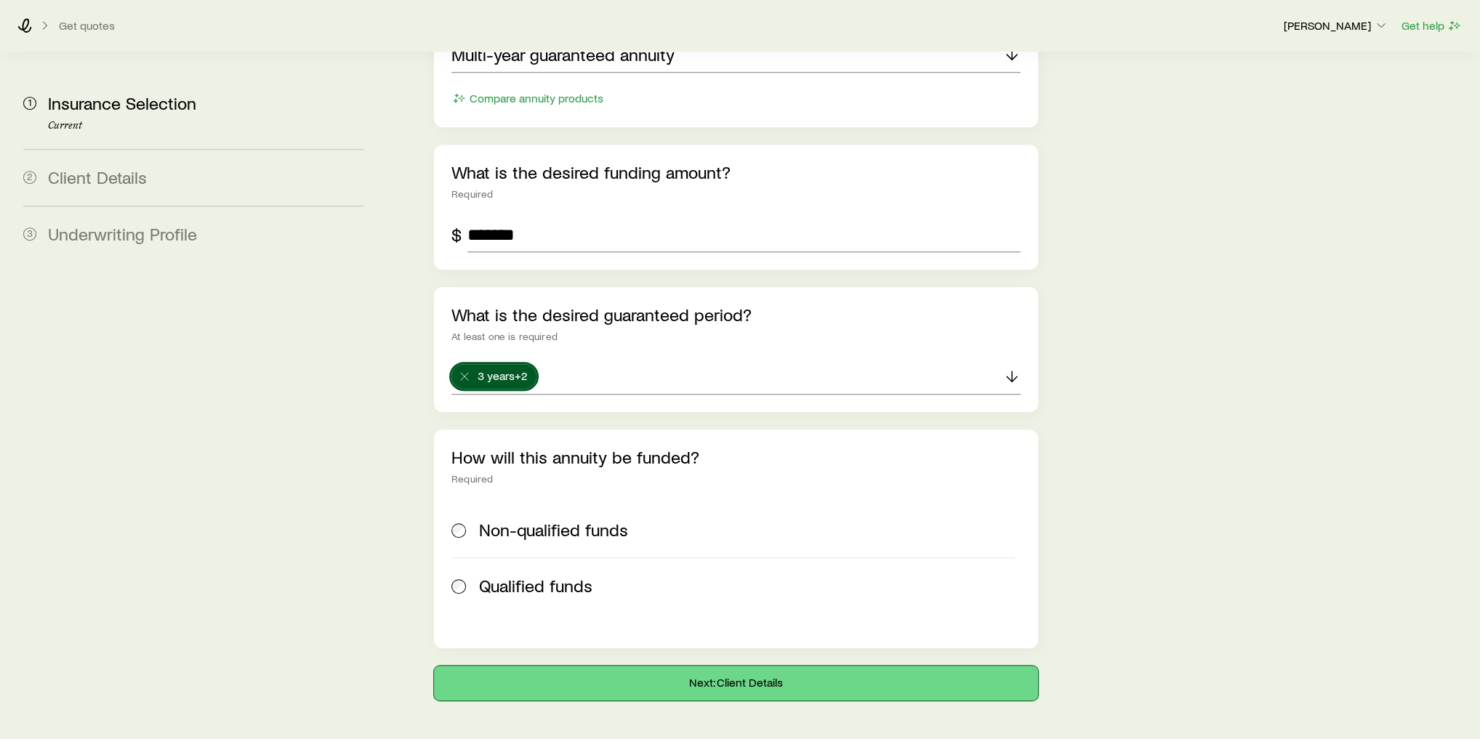
click at [596, 666] on button "Next: Client Details" at bounding box center [736, 683] width 604 height 35
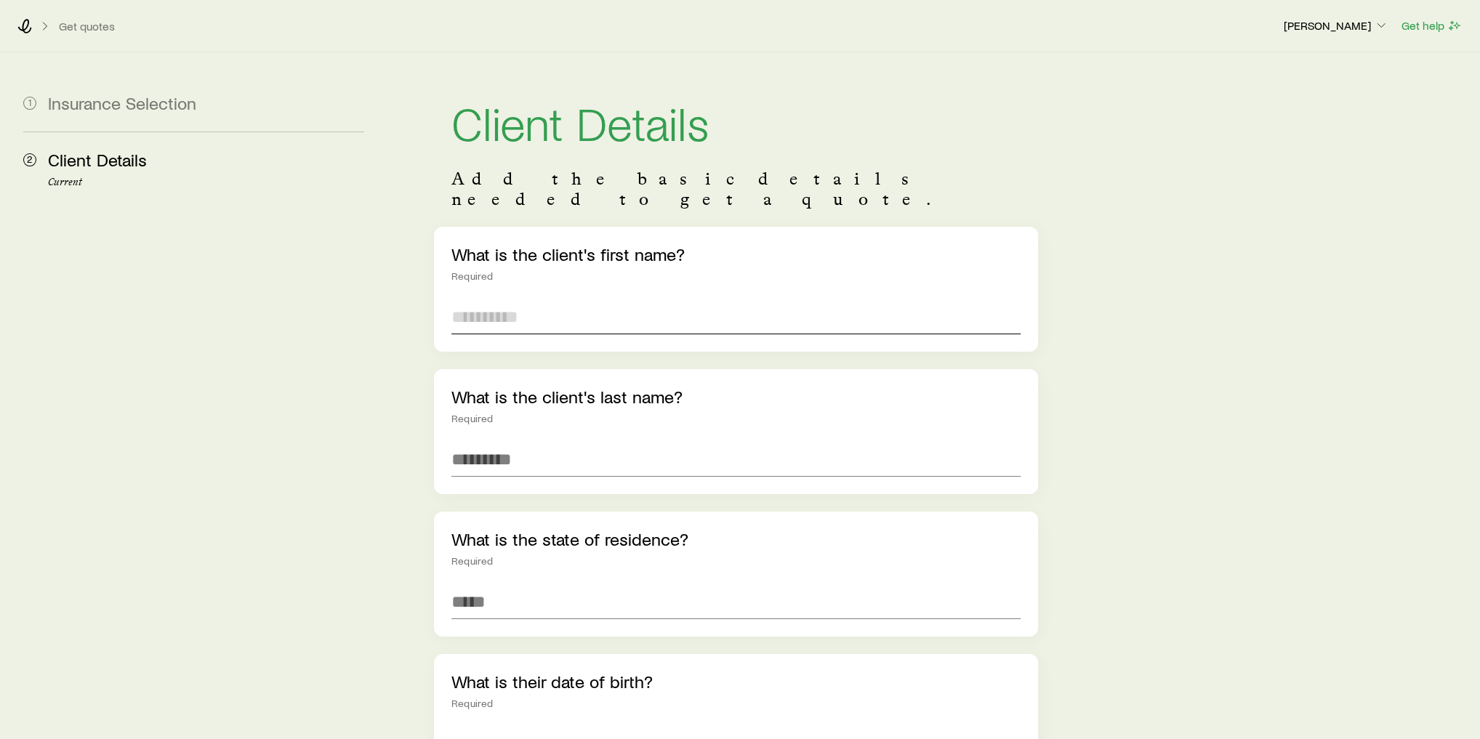
click at [567, 299] on input "text" at bounding box center [735, 316] width 569 height 35
type input "******"
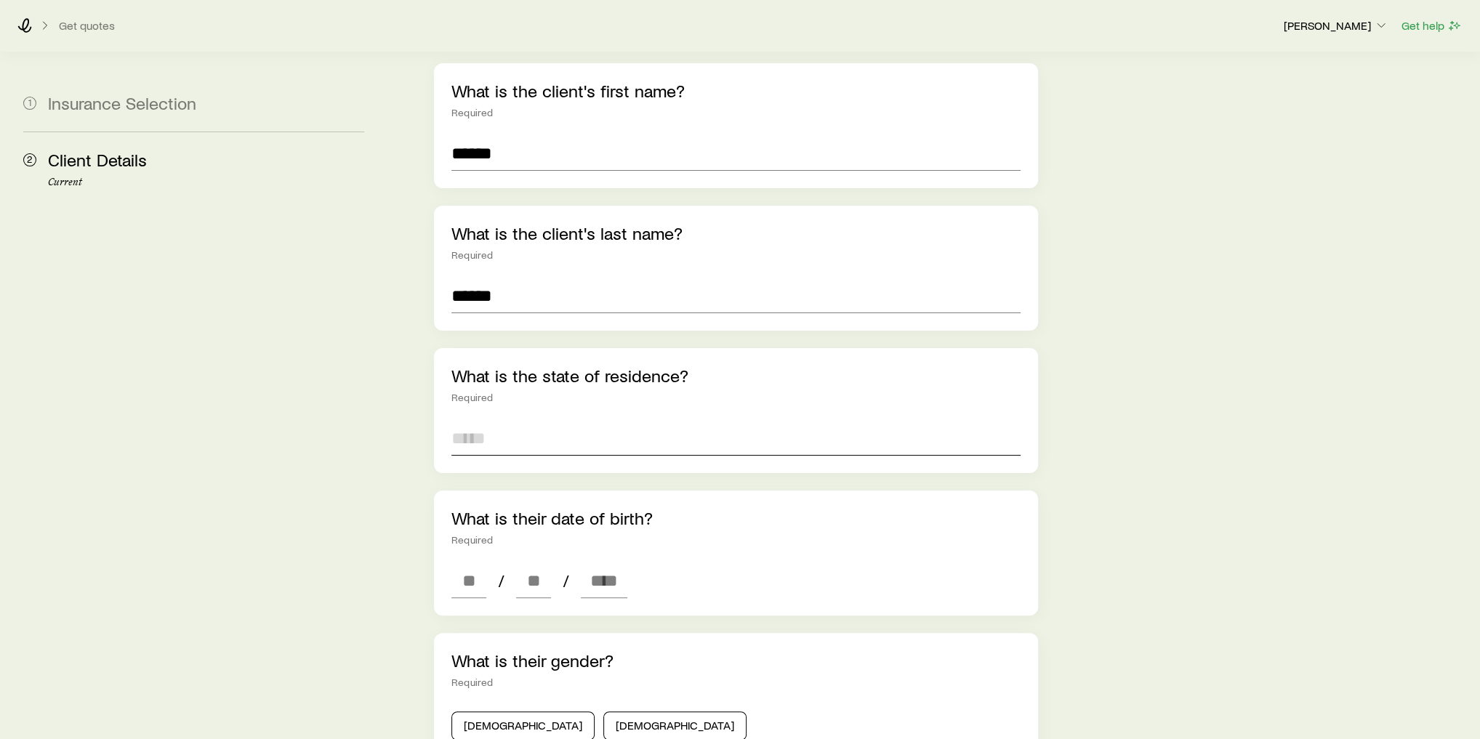
scroll to position [233, 0]
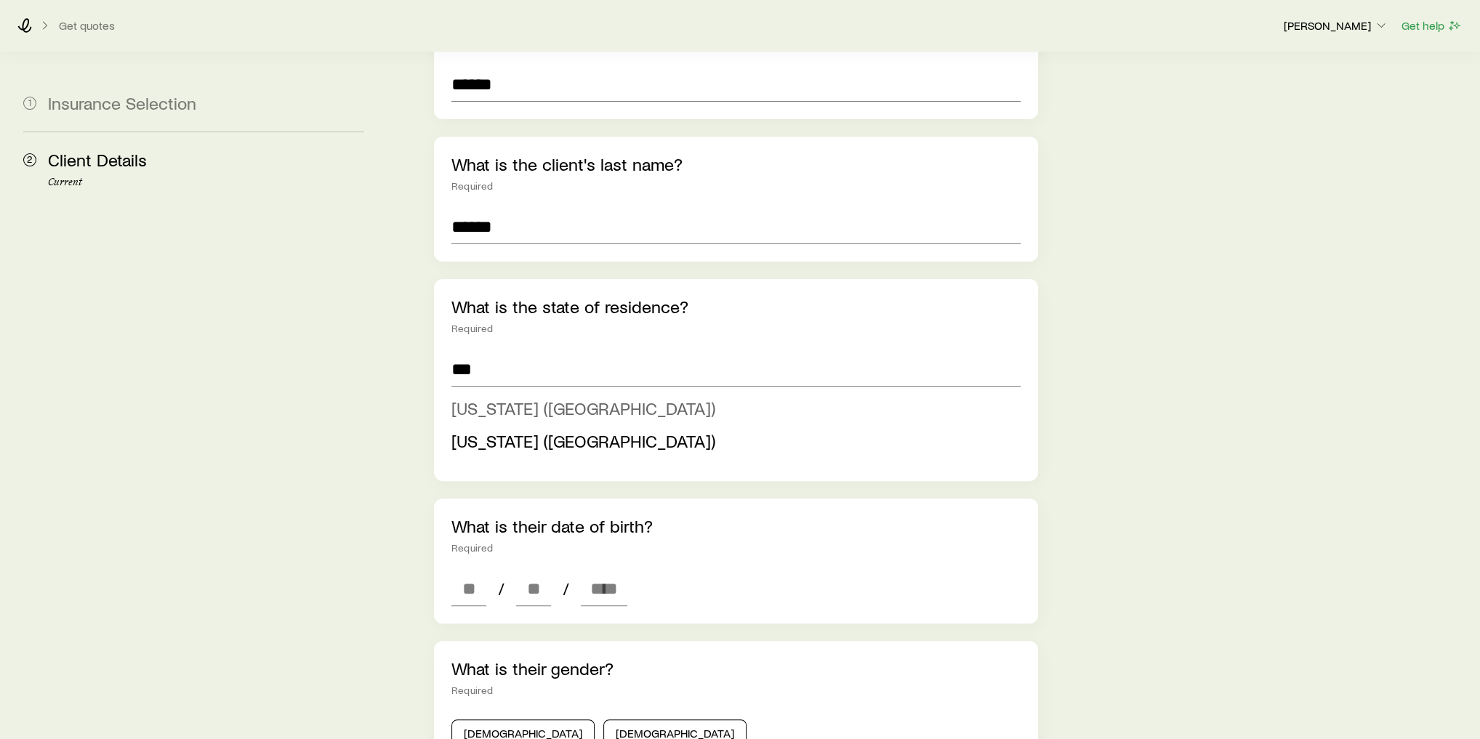
click at [508, 398] on span "[US_STATE] ([GEOGRAPHIC_DATA])" at bounding box center [583, 408] width 264 height 21
type input "**********"
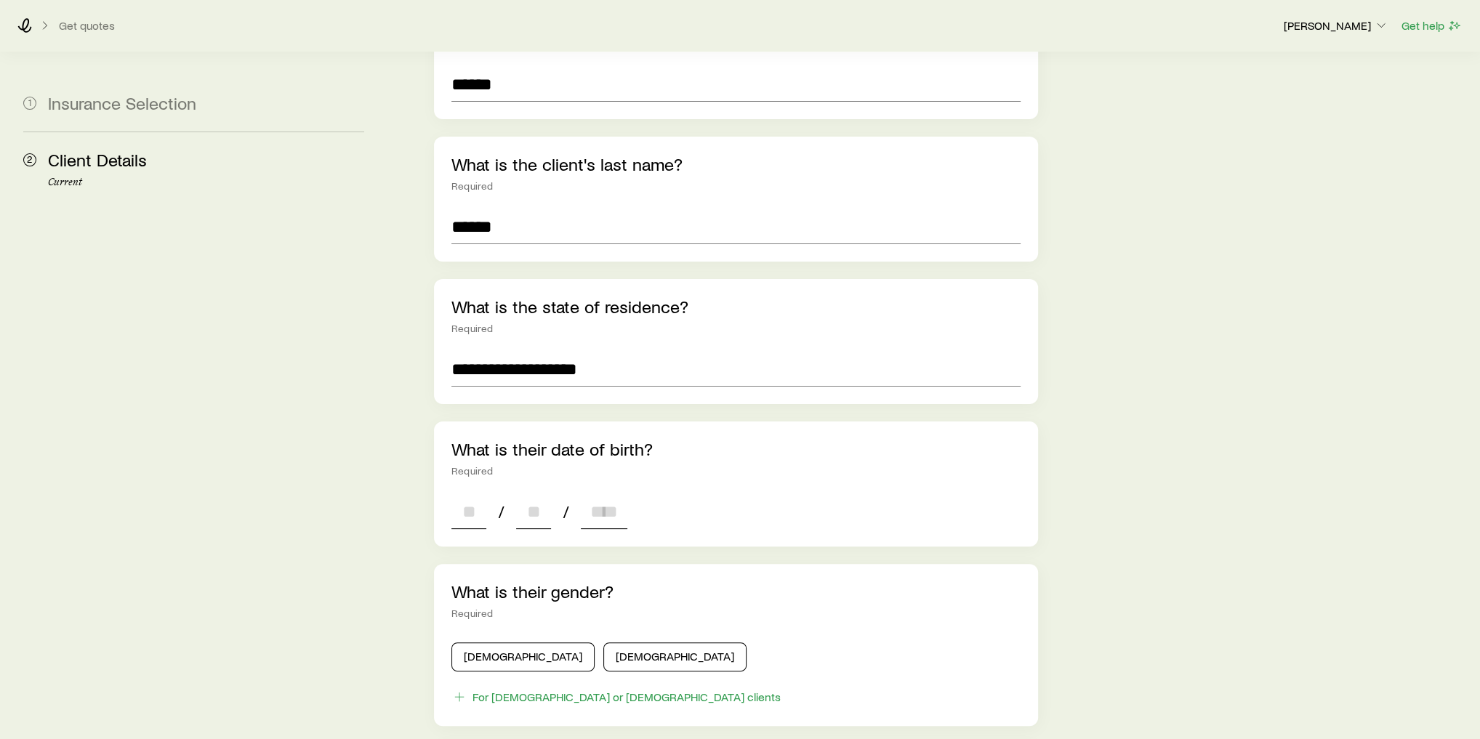
click at [466, 494] on input at bounding box center [468, 511] width 35 height 35
type input "**"
type input "****"
type input "*"
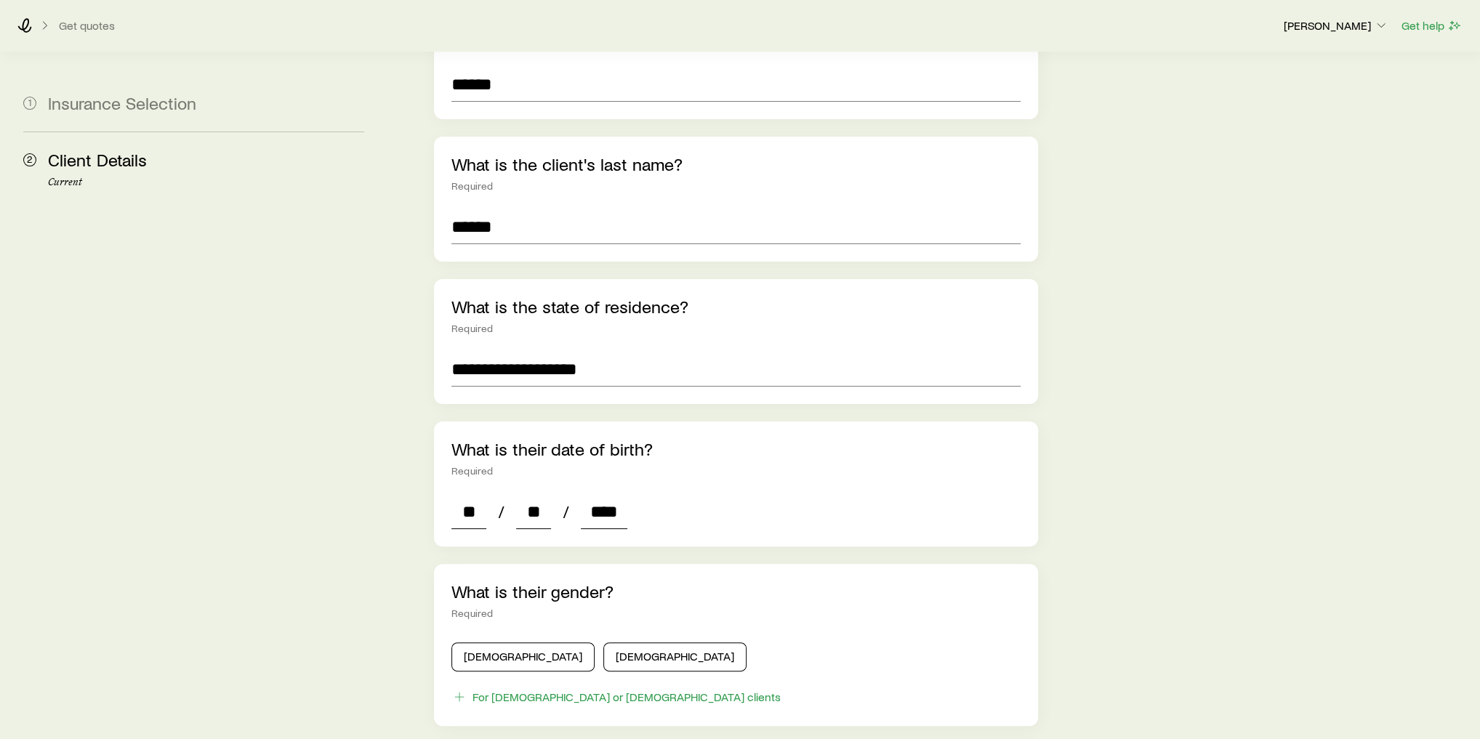
type input "*"
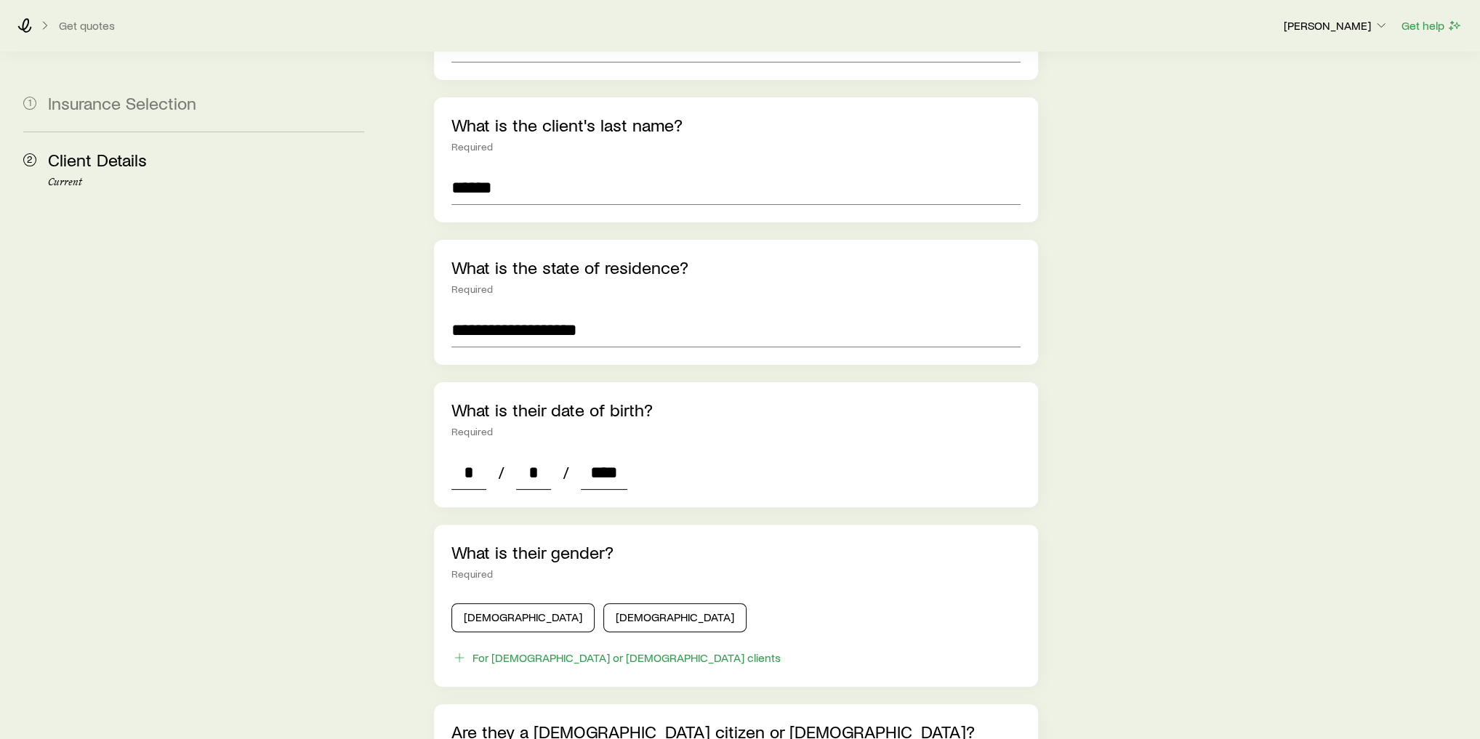
scroll to position [291, 0]
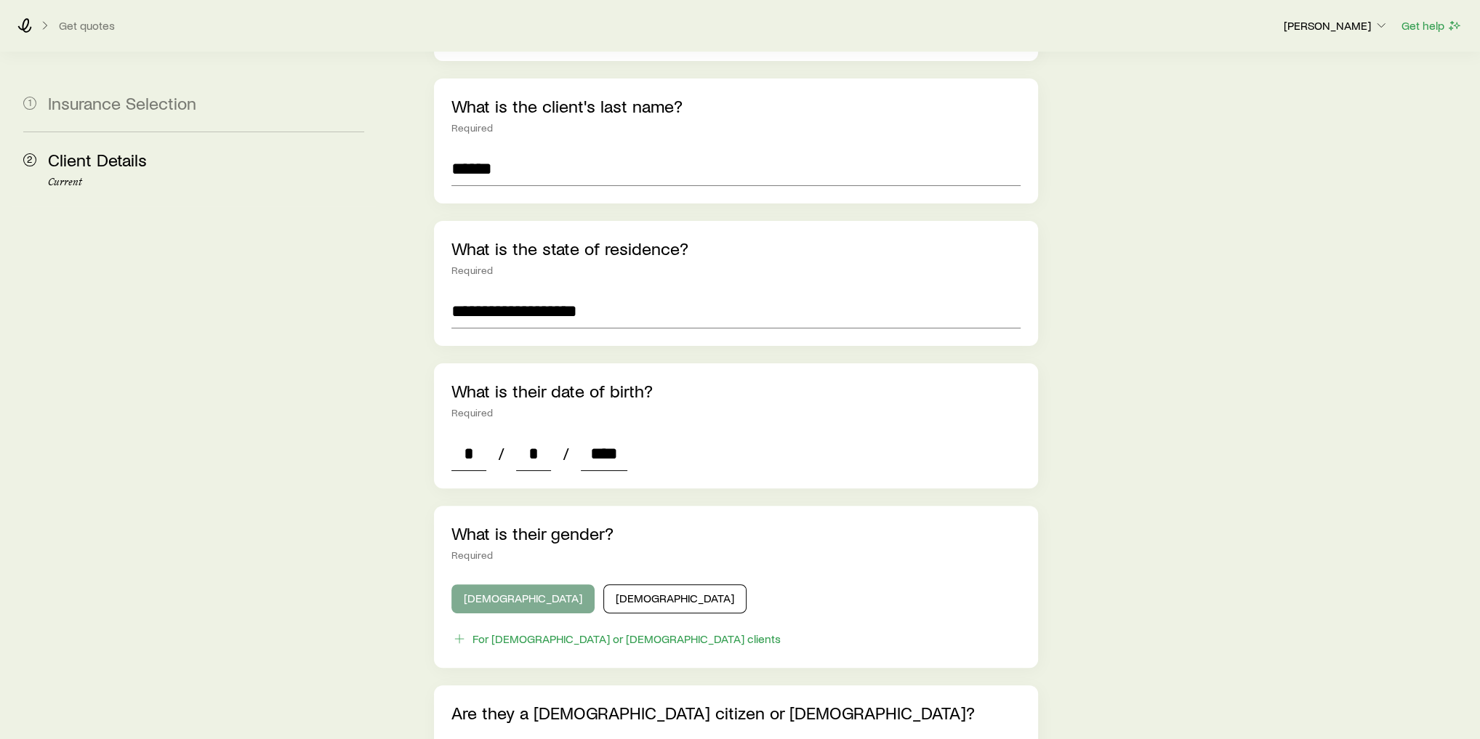
type input "****"
click at [486, 584] on button "[DEMOGRAPHIC_DATA]" at bounding box center [522, 598] width 143 height 29
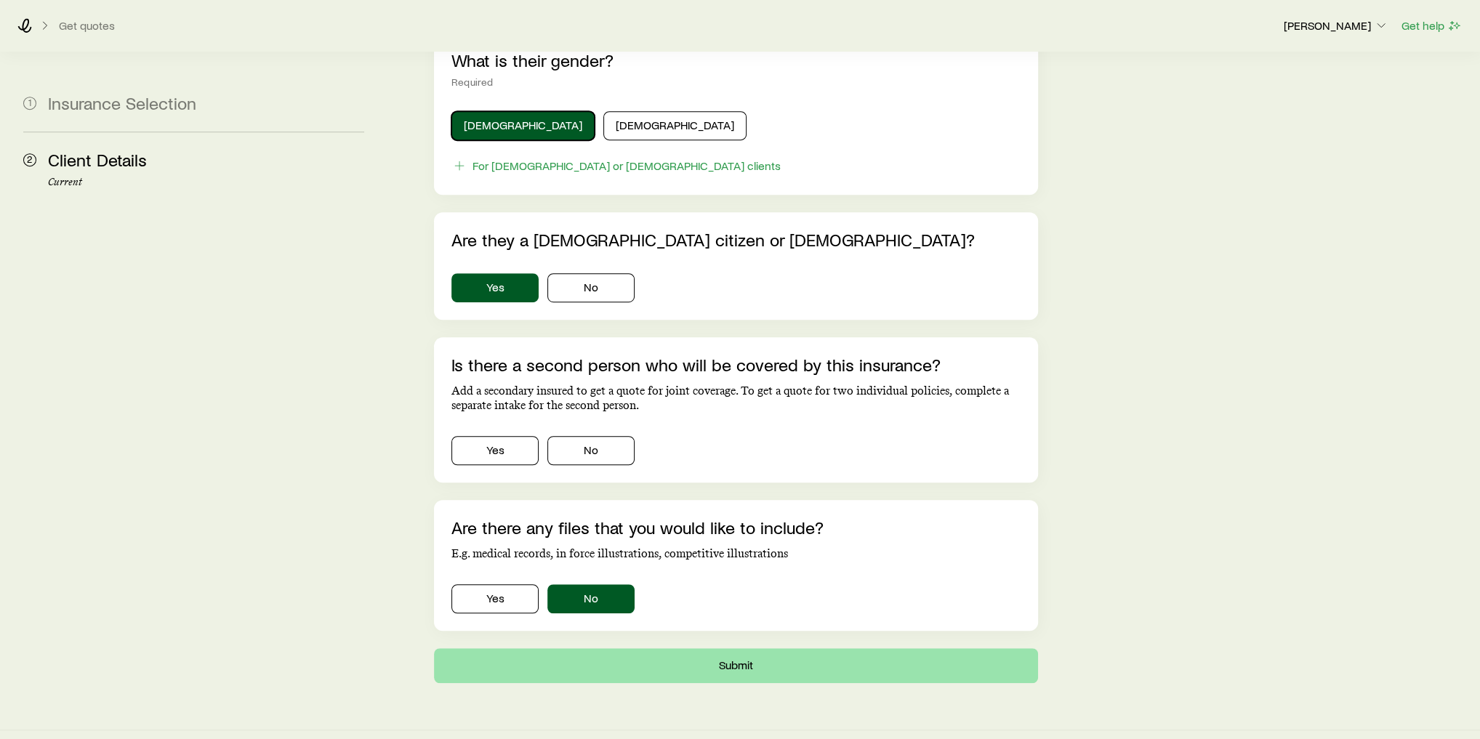
scroll to position [769, 0]
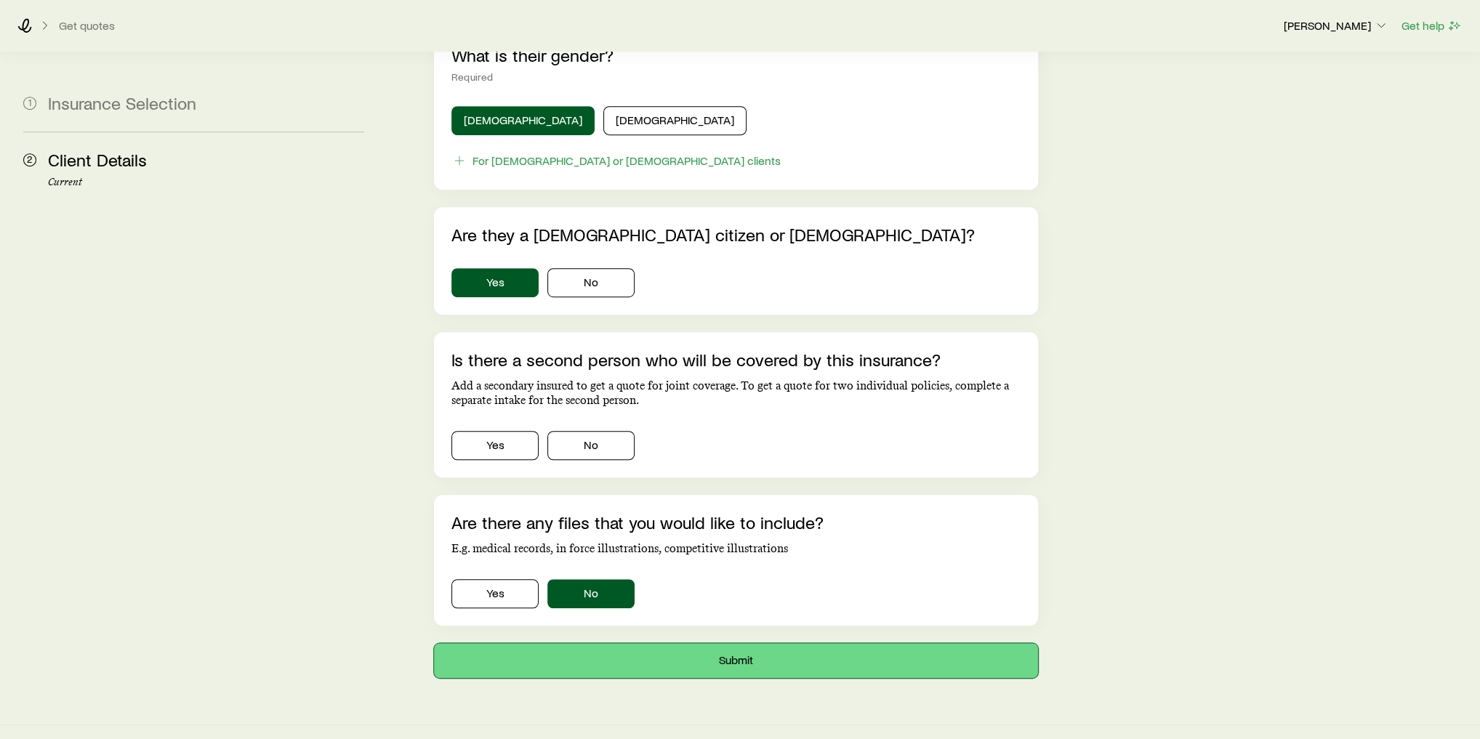
click at [816, 643] on button "Submit" at bounding box center [736, 660] width 604 height 35
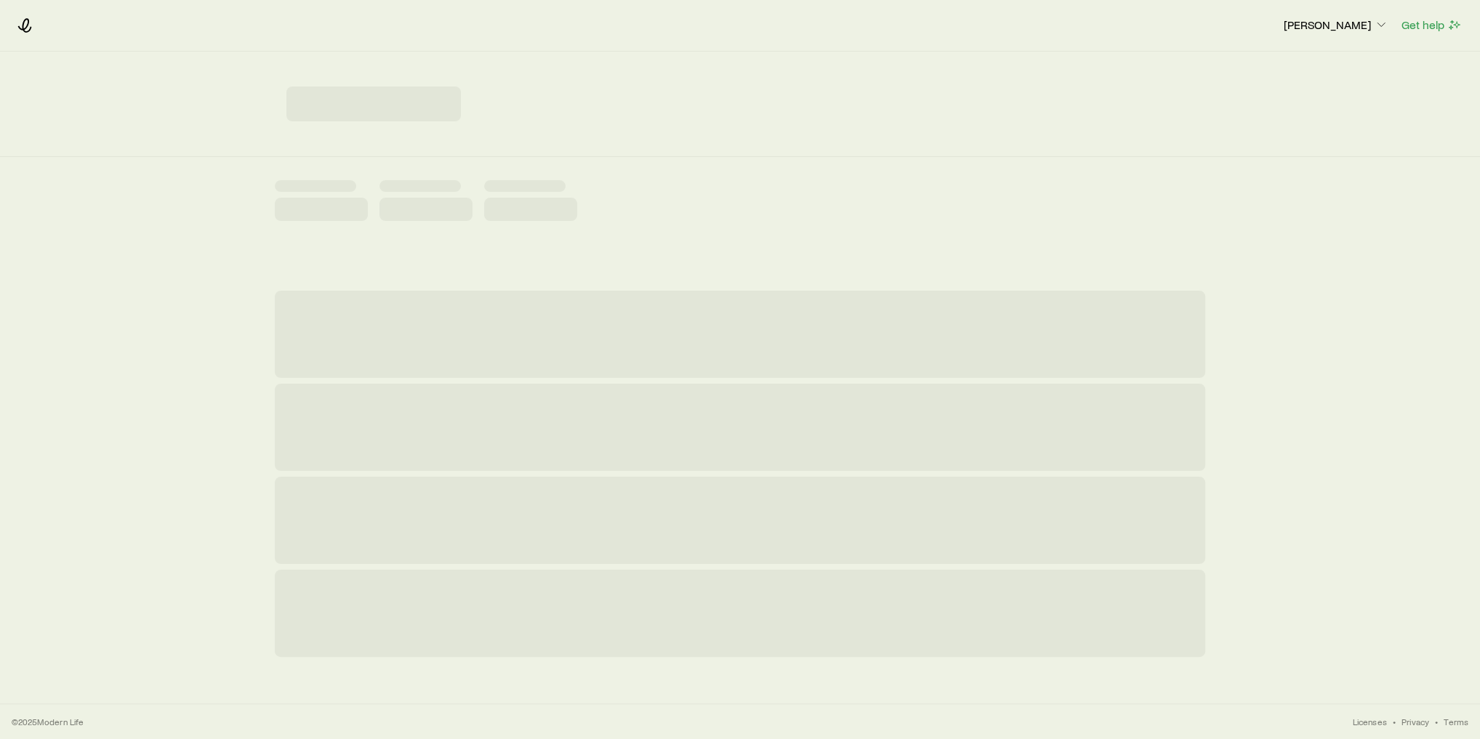
scroll to position [0, 0]
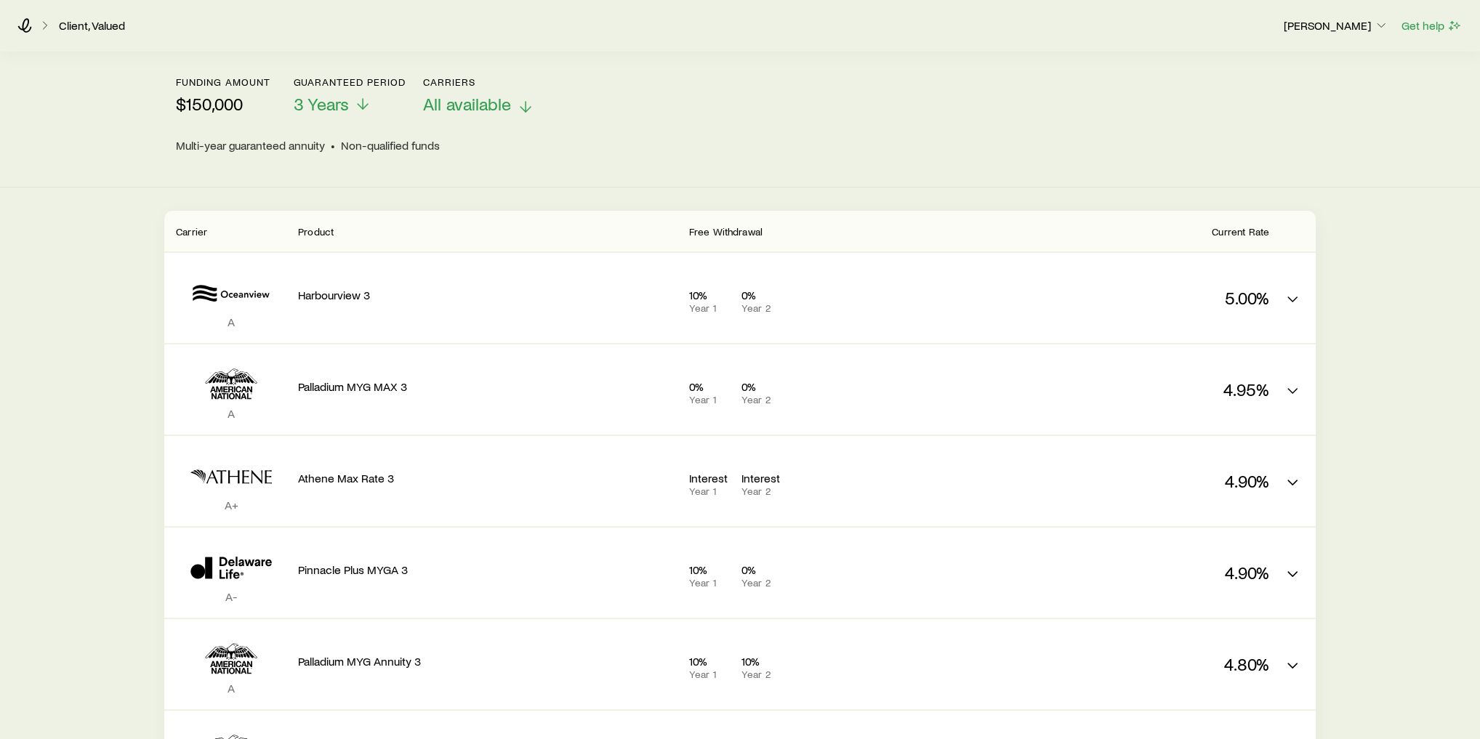
scroll to position [58, 0]
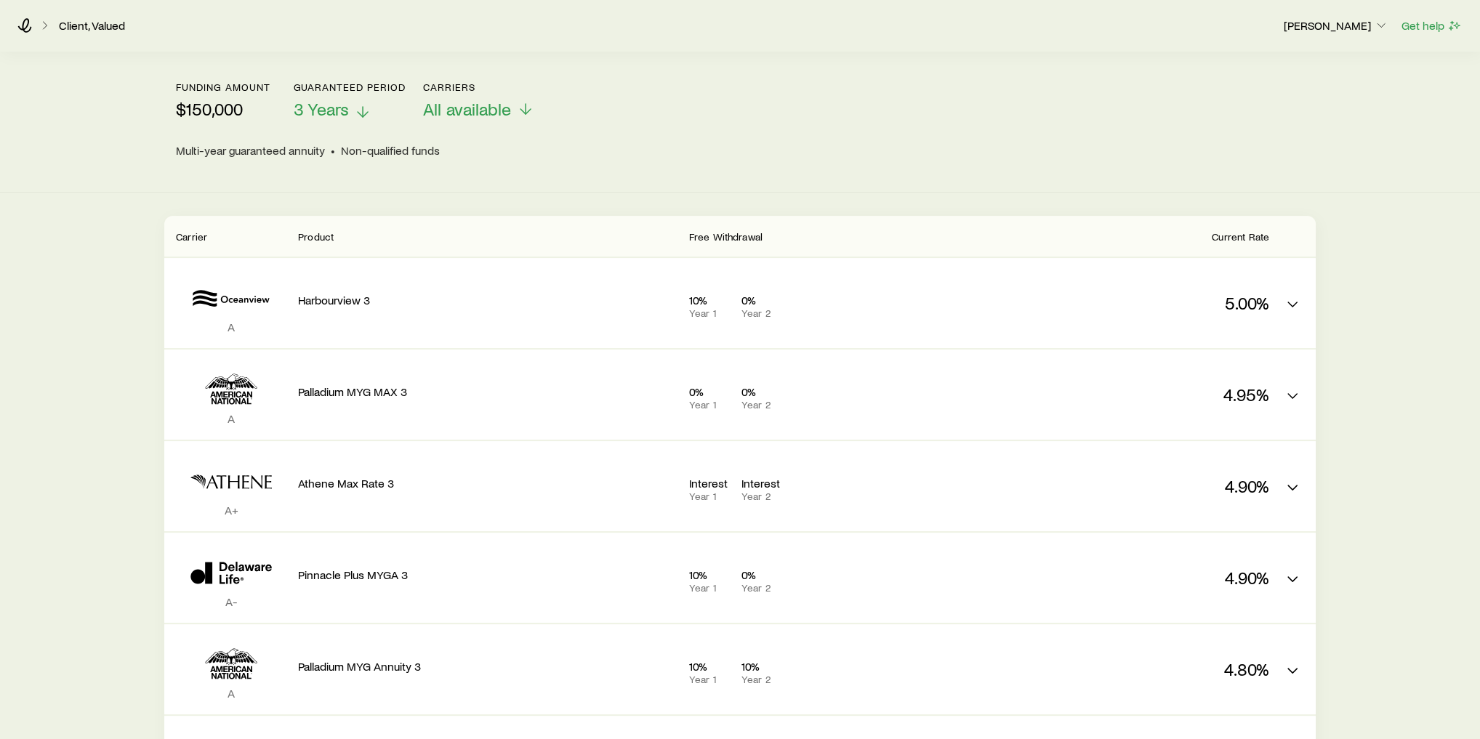
click at [329, 104] on span "3 Years" at bounding box center [320, 109] width 55 height 20
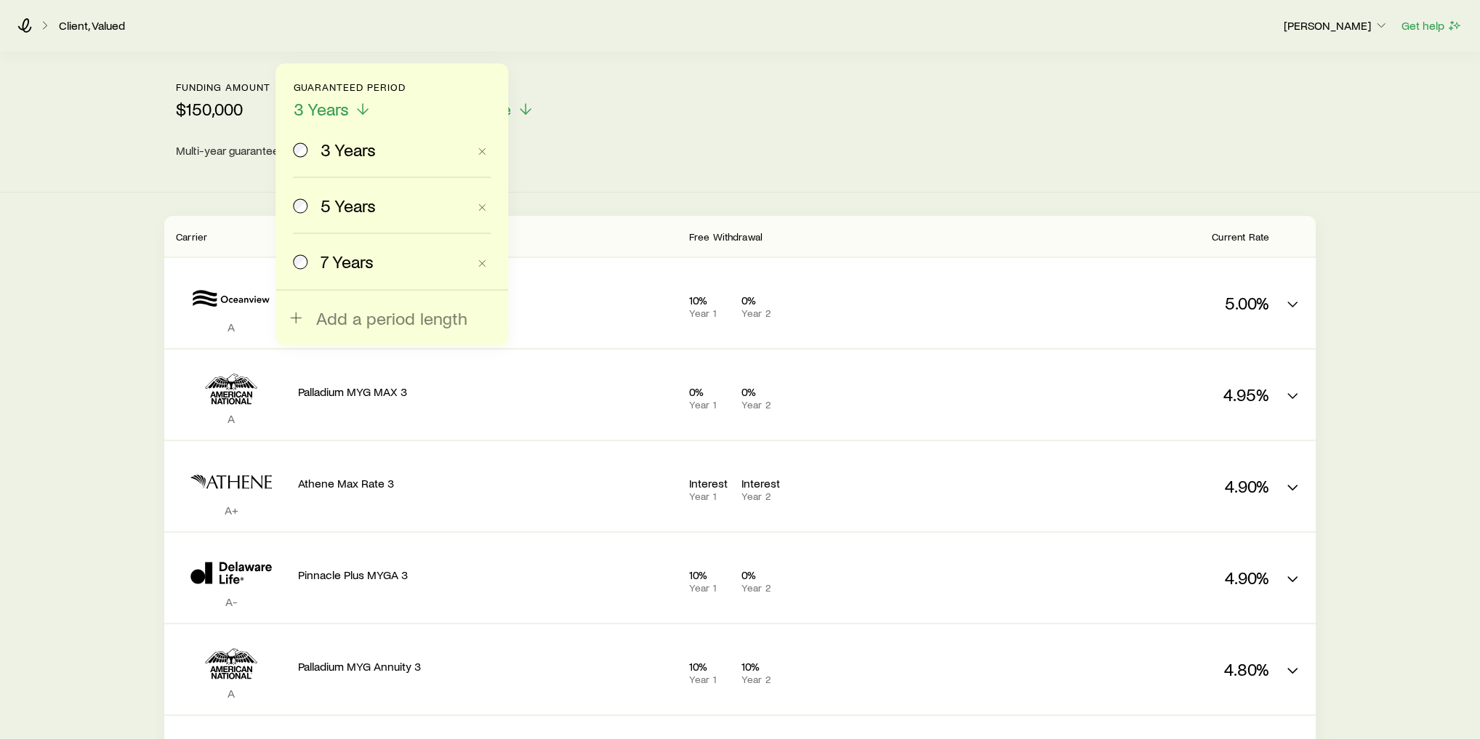
click at [347, 210] on span "5 Years" at bounding box center [348, 205] width 55 height 20
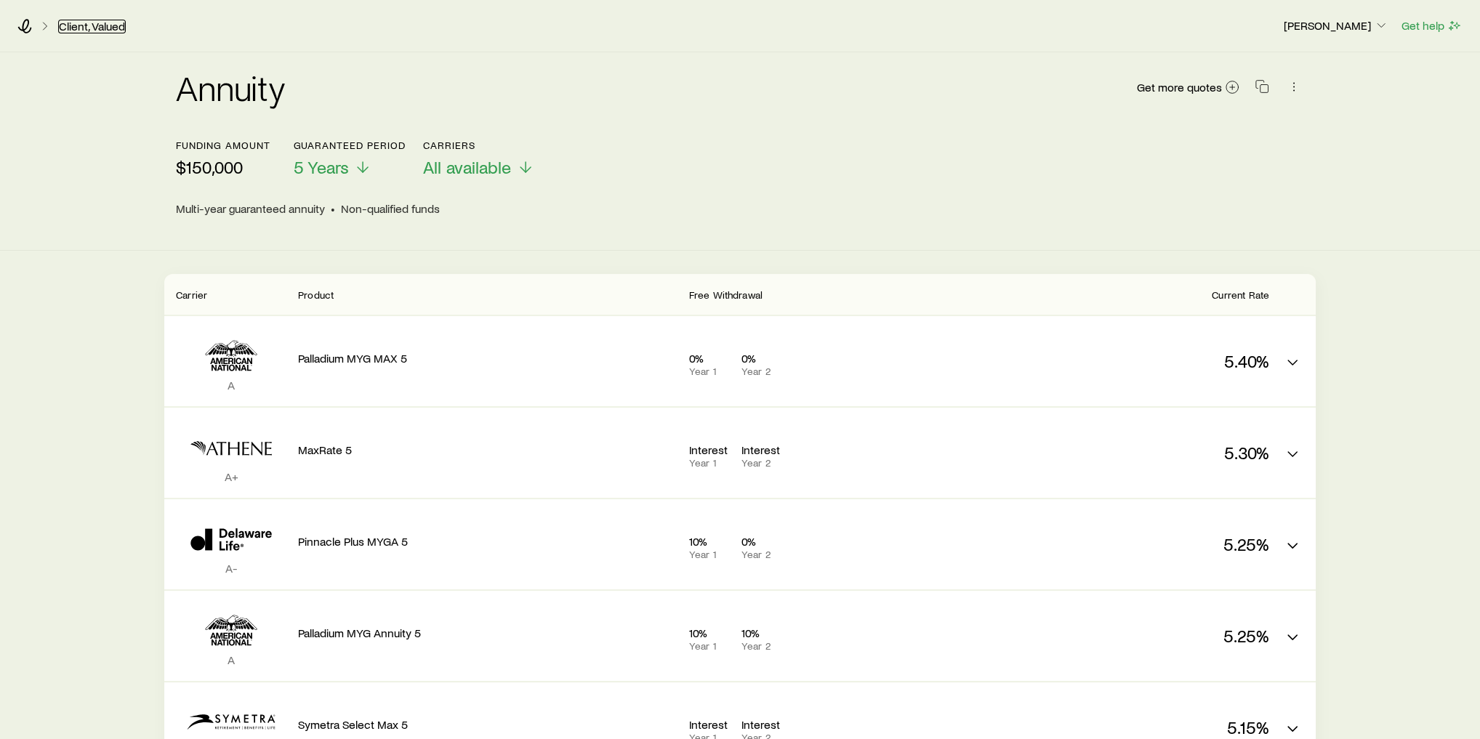
click at [73, 28] on link "Client, Valued" at bounding box center [92, 27] width 68 height 14
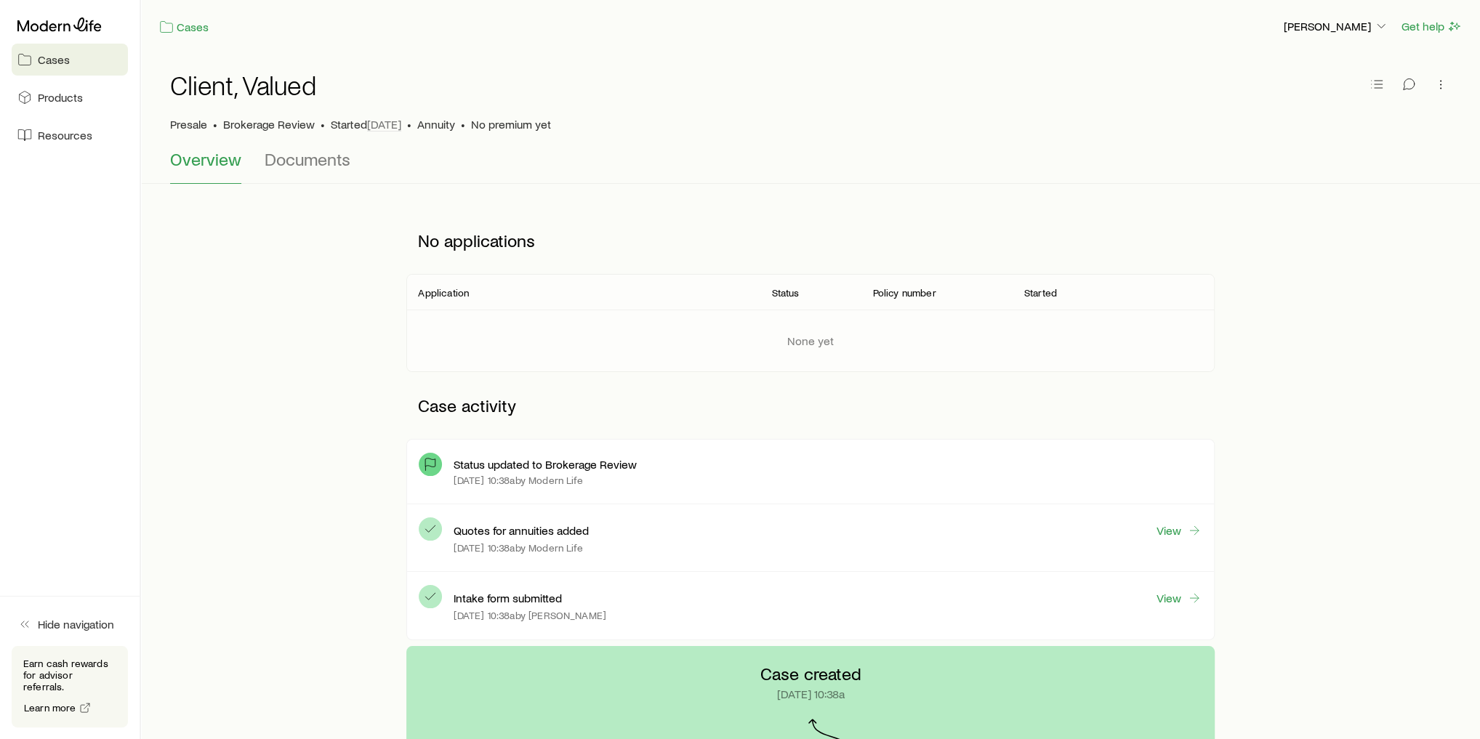
drag, startPoint x: 38, startPoint y: 3, endPoint x: 964, endPoint y: 494, distance: 1048.0
click at [901, 496] on div "Status updated to Brokerage Review [DATE] 10:38a by Modern Life" at bounding box center [810, 472] width 806 height 65
click at [1190, 526] on icon at bounding box center [1194, 530] width 15 height 15
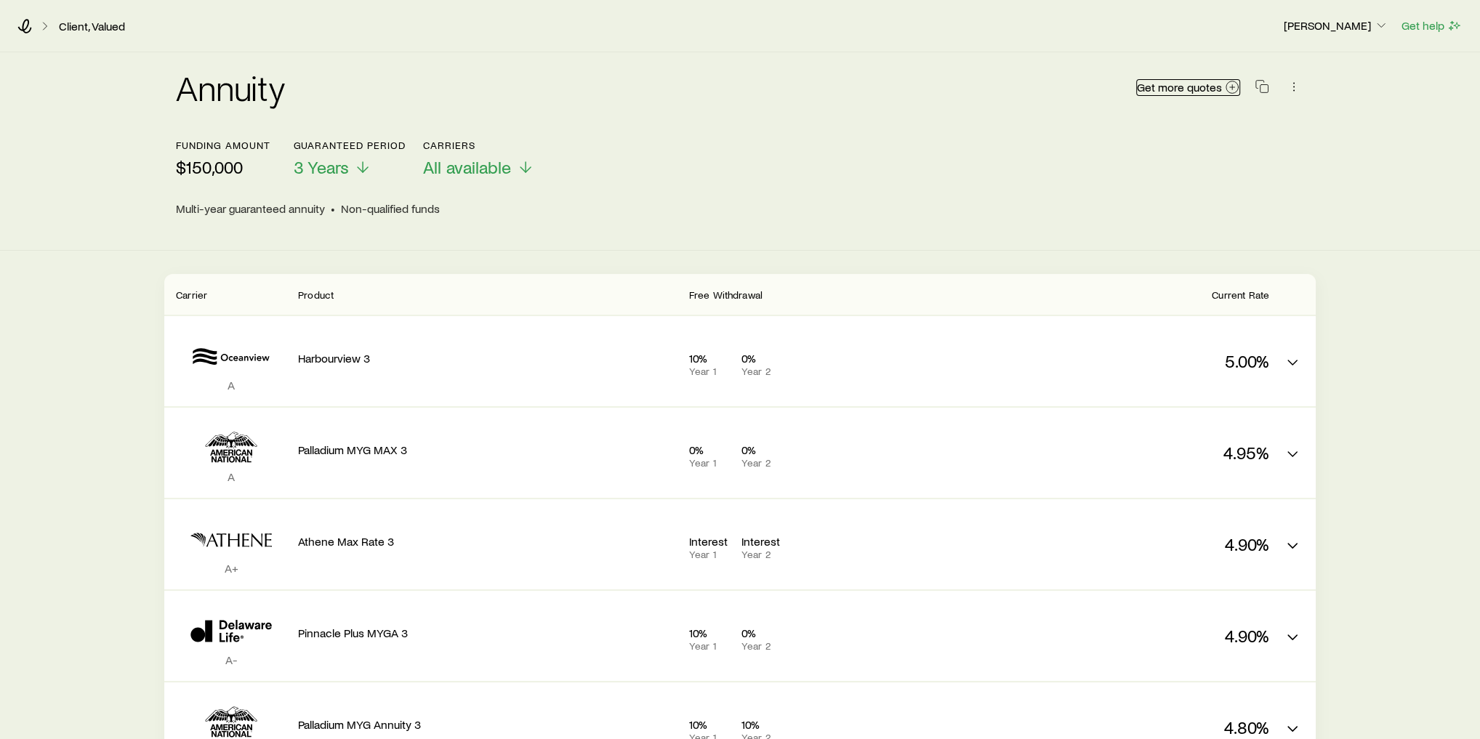
click at [1182, 84] on span "Get more quotes" at bounding box center [1179, 87] width 85 height 12
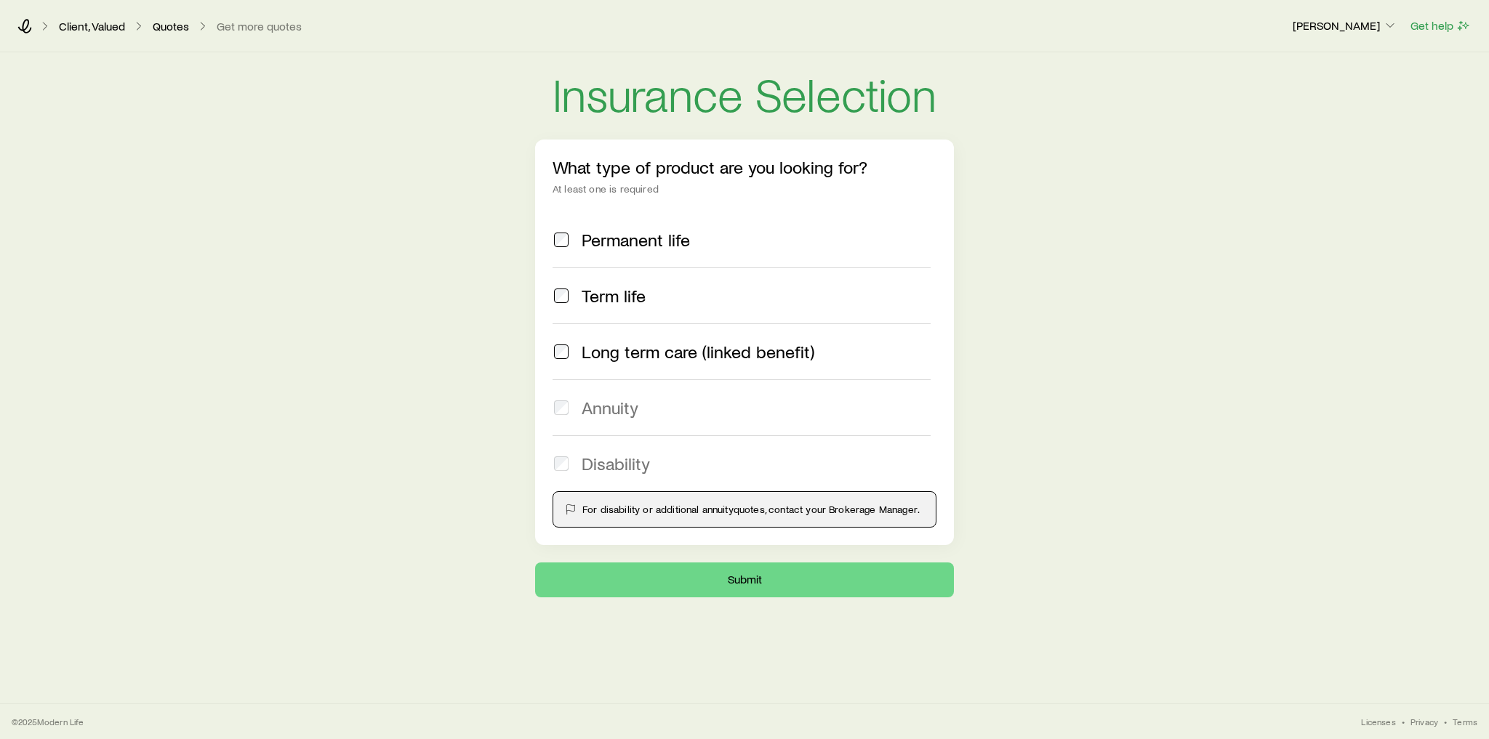
click at [621, 403] on span "Annuity" at bounding box center [609, 408] width 57 height 20
click at [90, 30] on link "Client, Valued" at bounding box center [92, 27] width 68 height 14
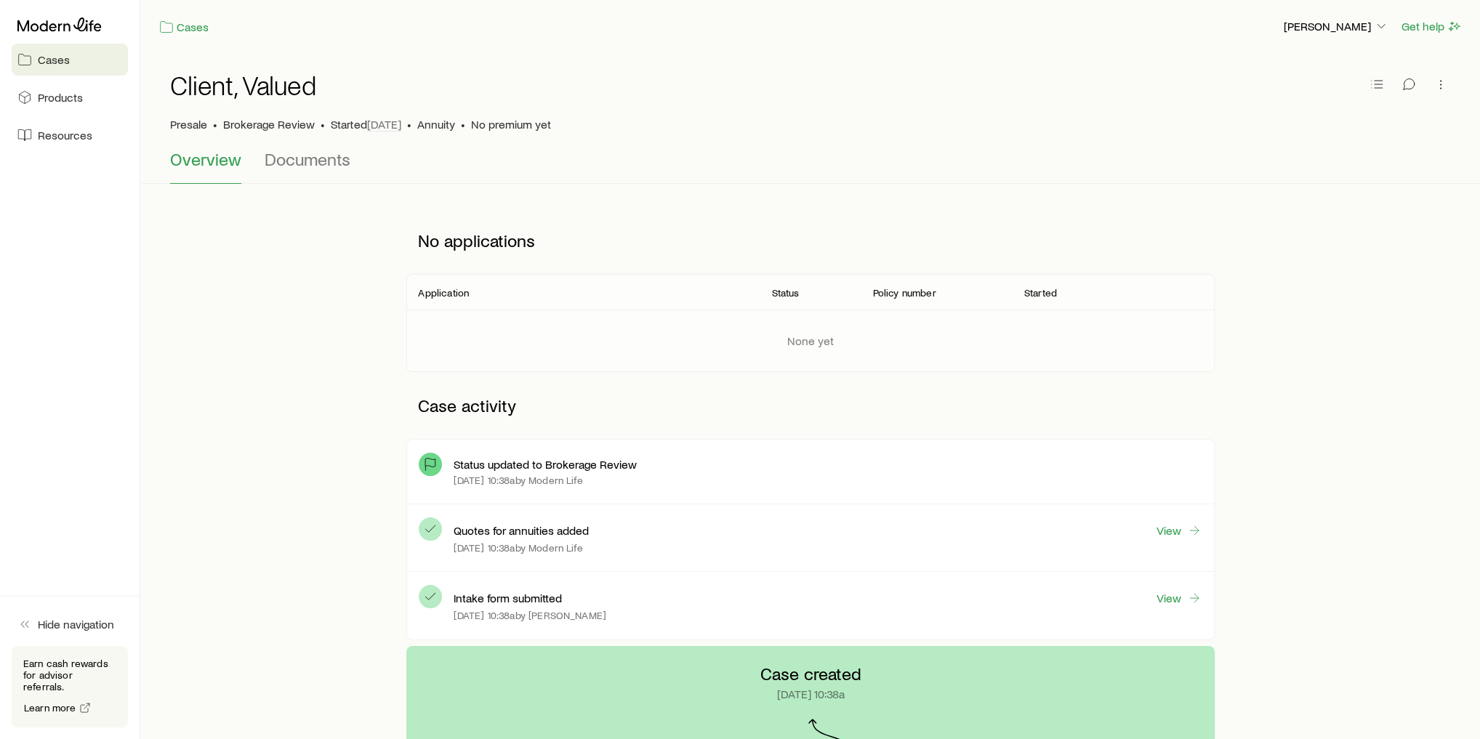
click at [63, 32] on div at bounding box center [70, 25] width 116 height 26
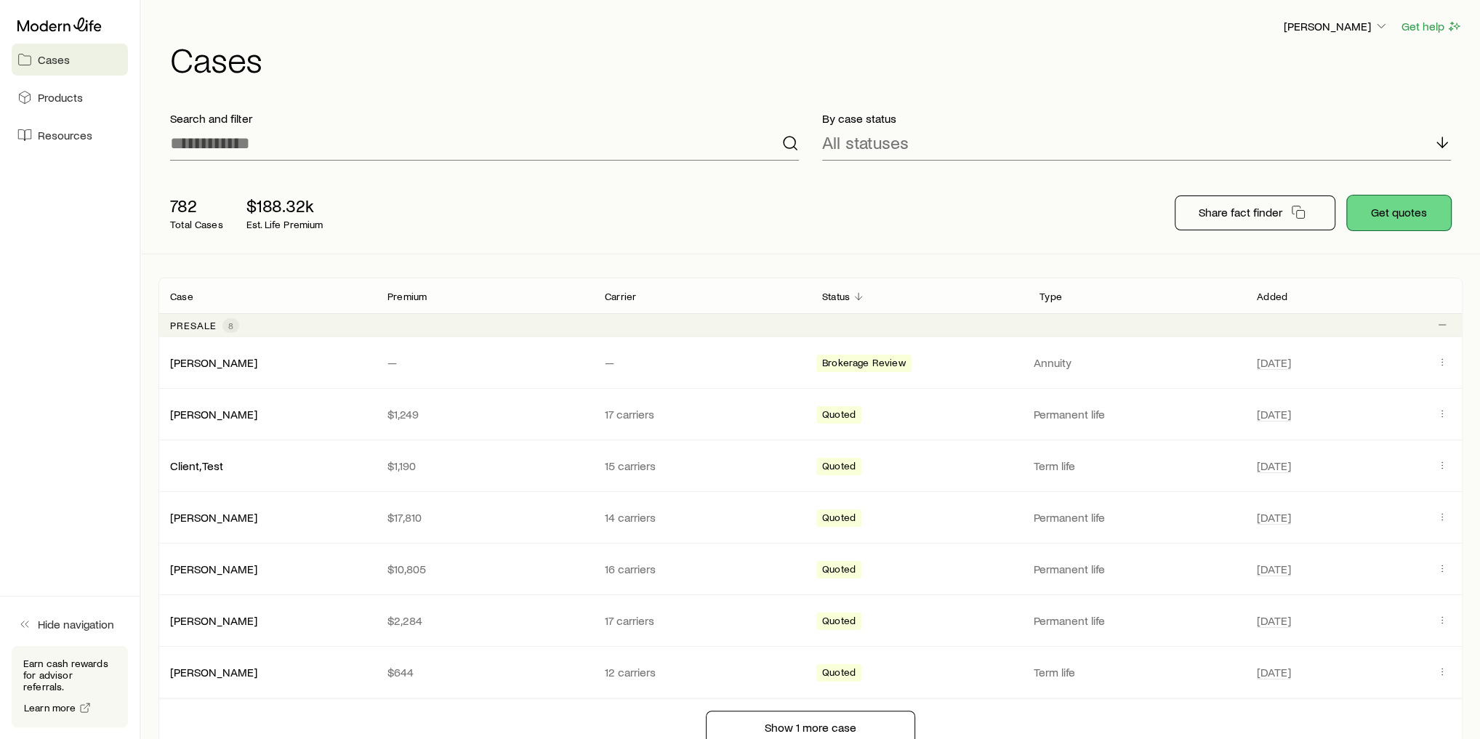
click at [1423, 213] on button "Get quotes" at bounding box center [1399, 213] width 104 height 35
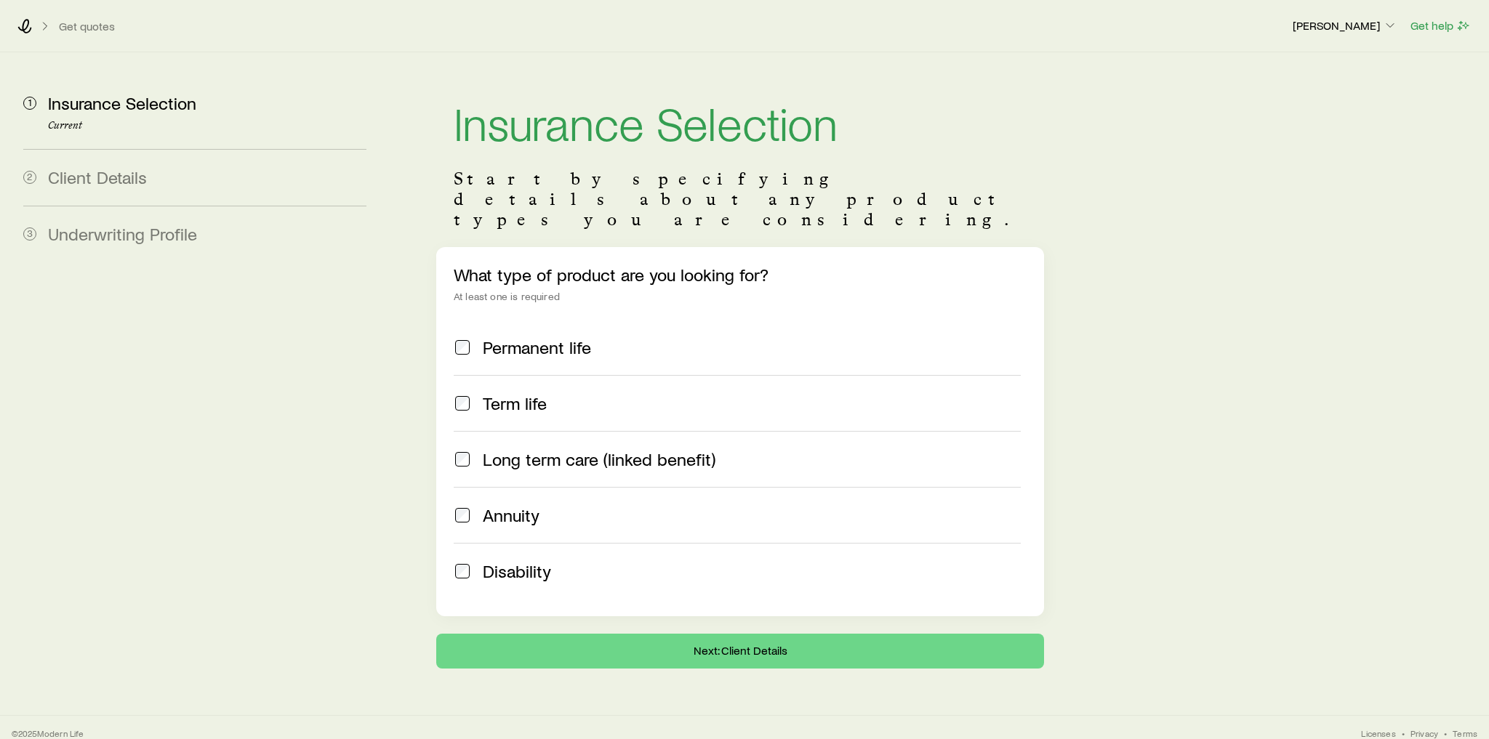
click at [572, 337] on span "Permanent life" at bounding box center [537, 347] width 108 height 20
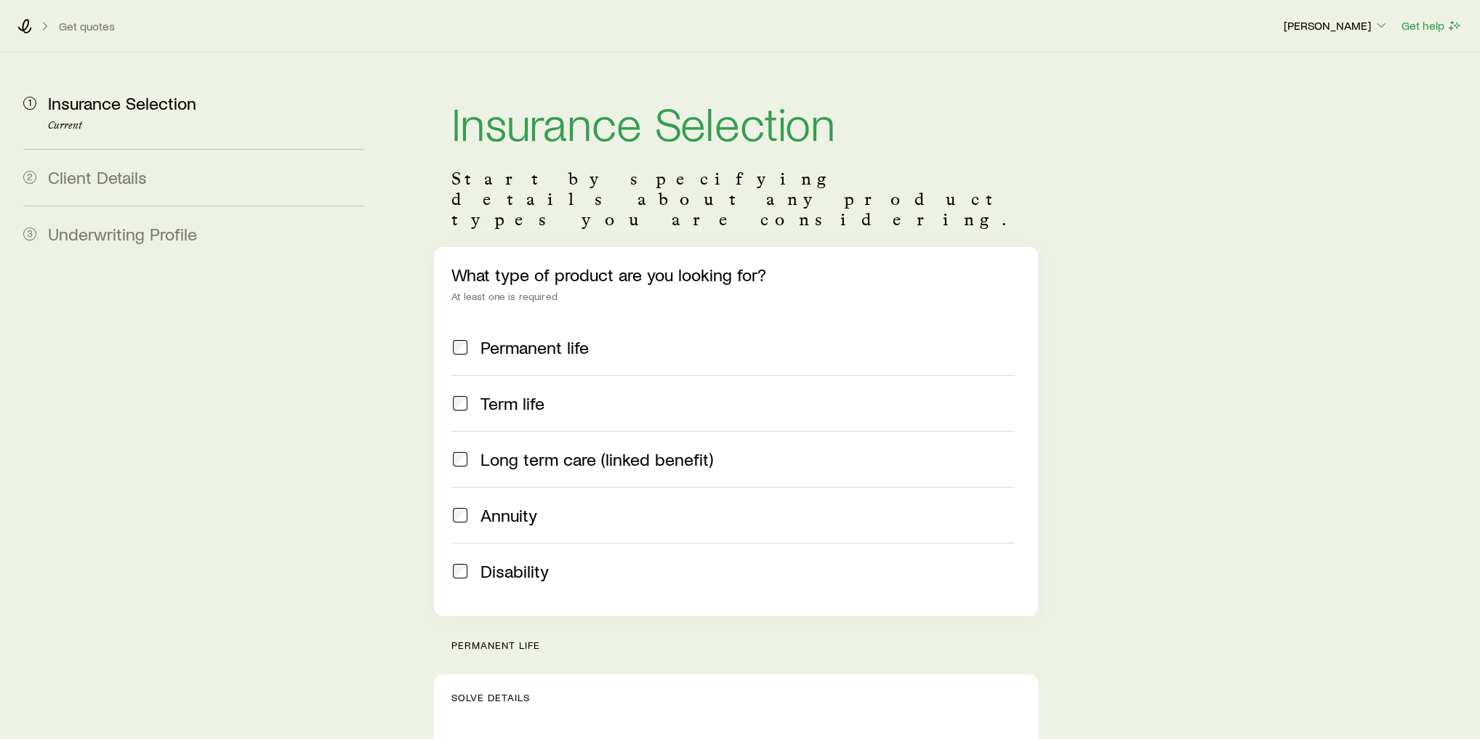
click at [553, 375] on label "Term life" at bounding box center [732, 403] width 563 height 56
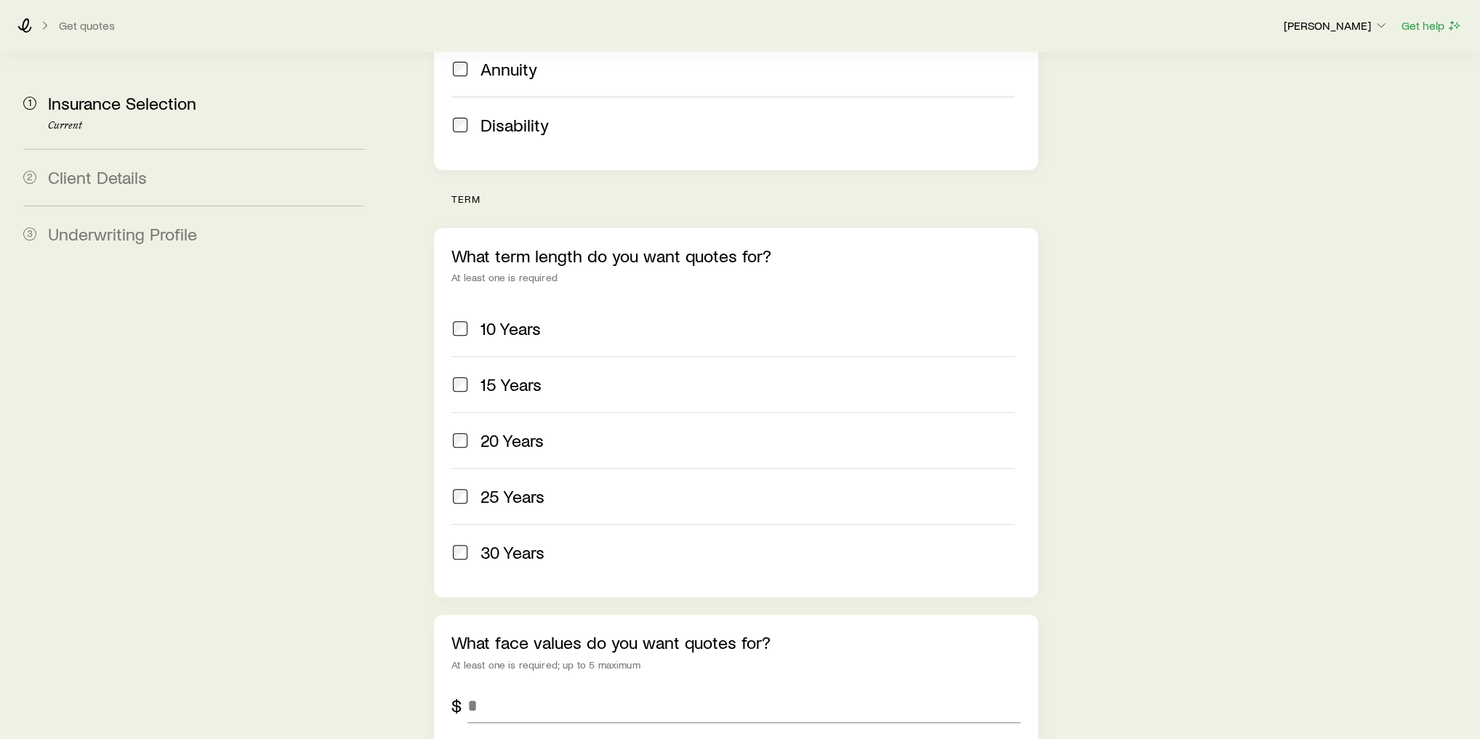
scroll to position [523, 0]
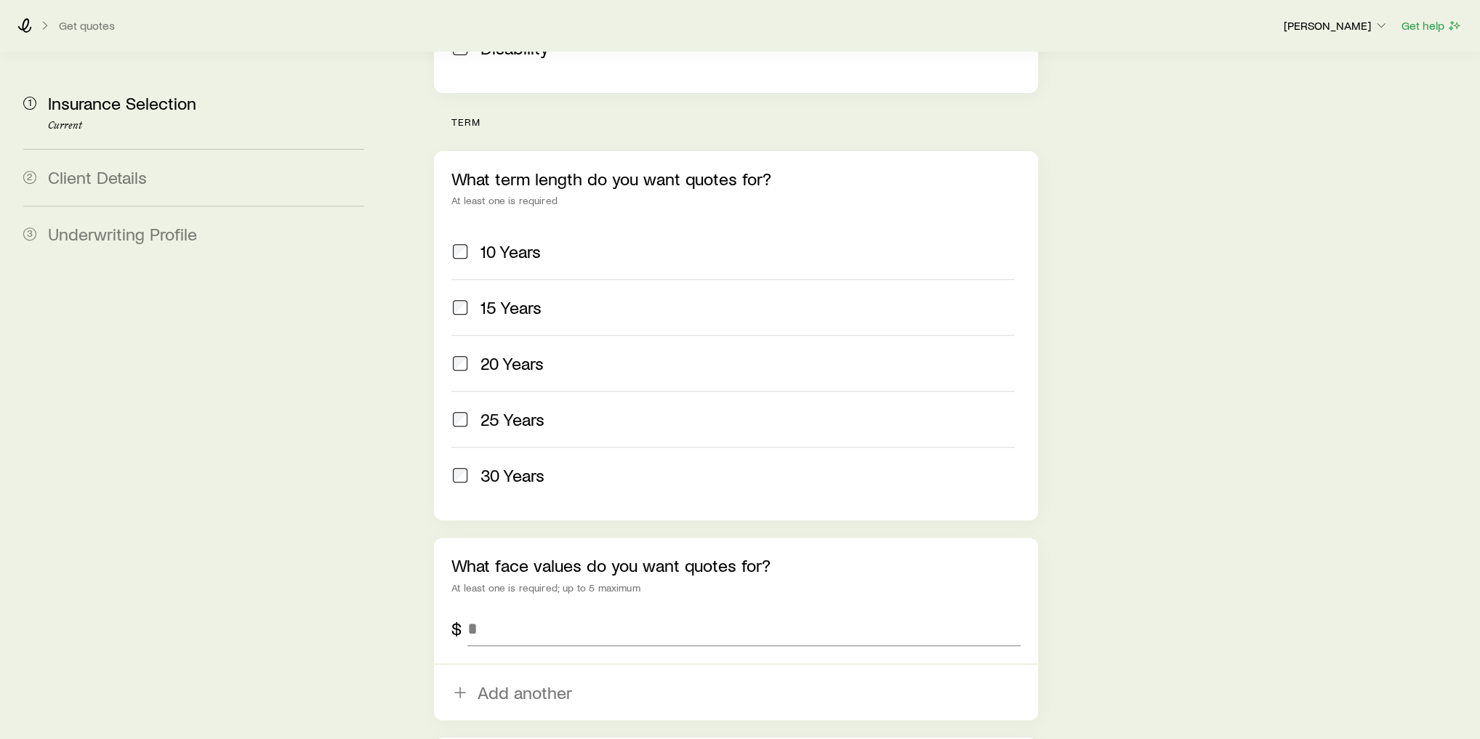
click at [509, 353] on span "20 Years" at bounding box center [511, 363] width 63 height 20
click at [531, 391] on label "25 Years" at bounding box center [732, 419] width 563 height 56
click at [536, 465] on span "30 Years" at bounding box center [512, 475] width 64 height 20
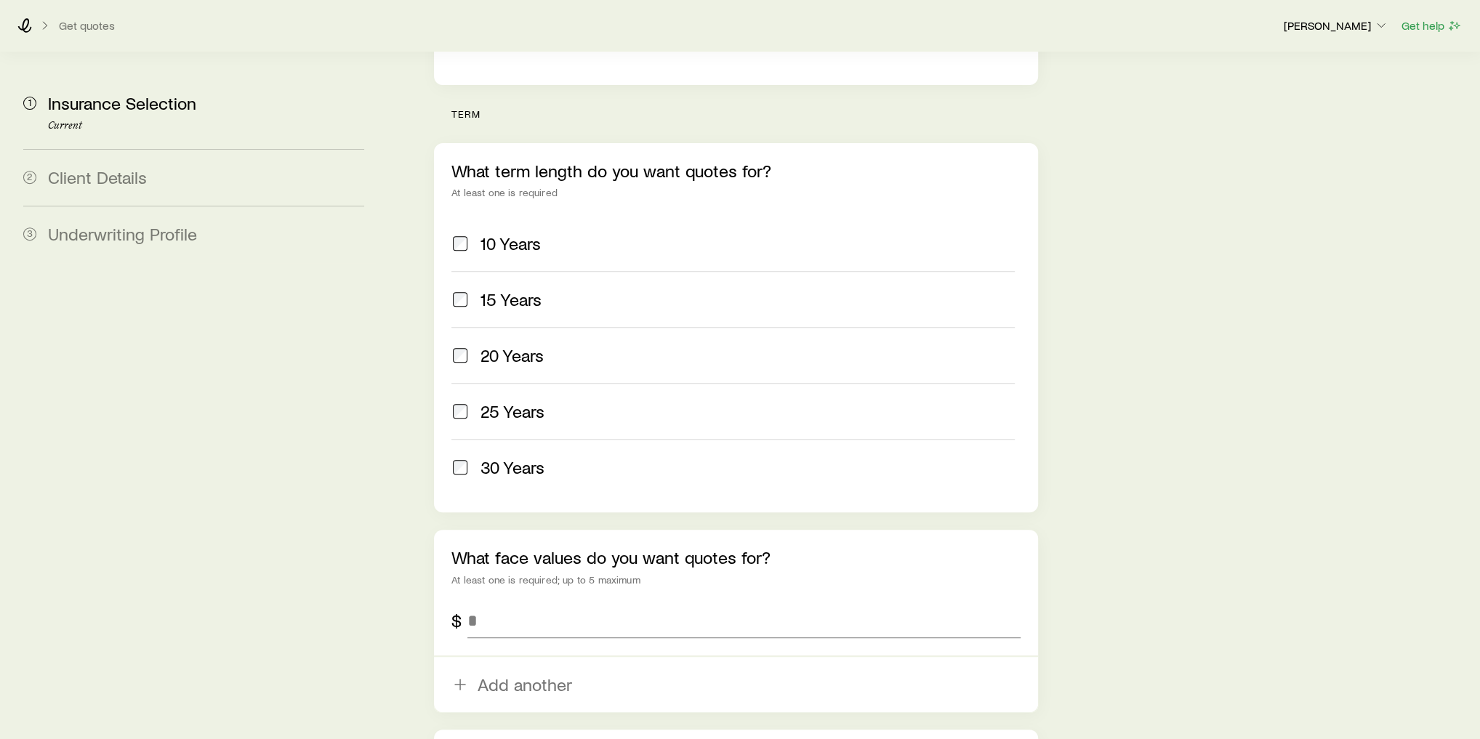
scroll to position [698, 0]
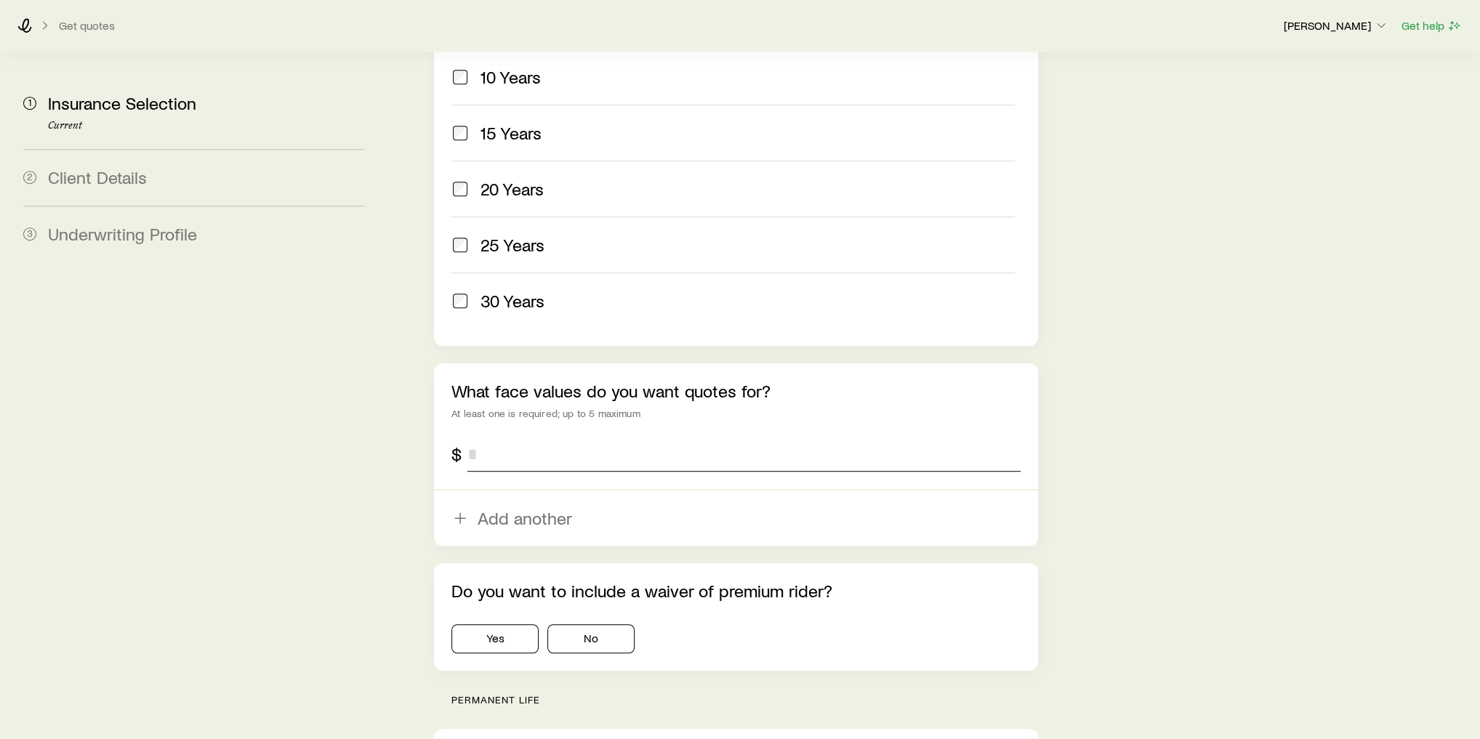
click at [526, 437] on input "tel" at bounding box center [743, 454] width 553 height 35
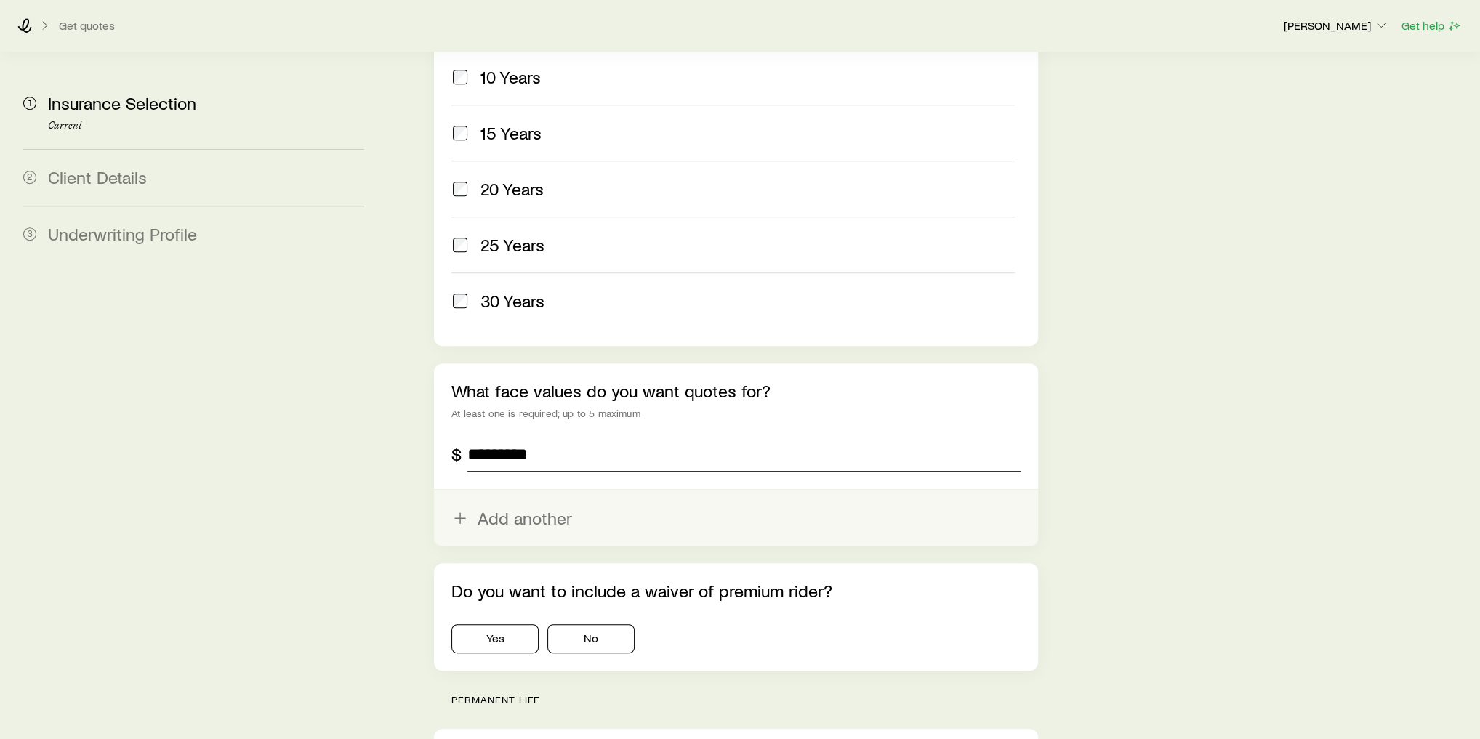
type input "*********"
click at [557, 491] on button "Add another" at bounding box center [736, 518] width 604 height 55
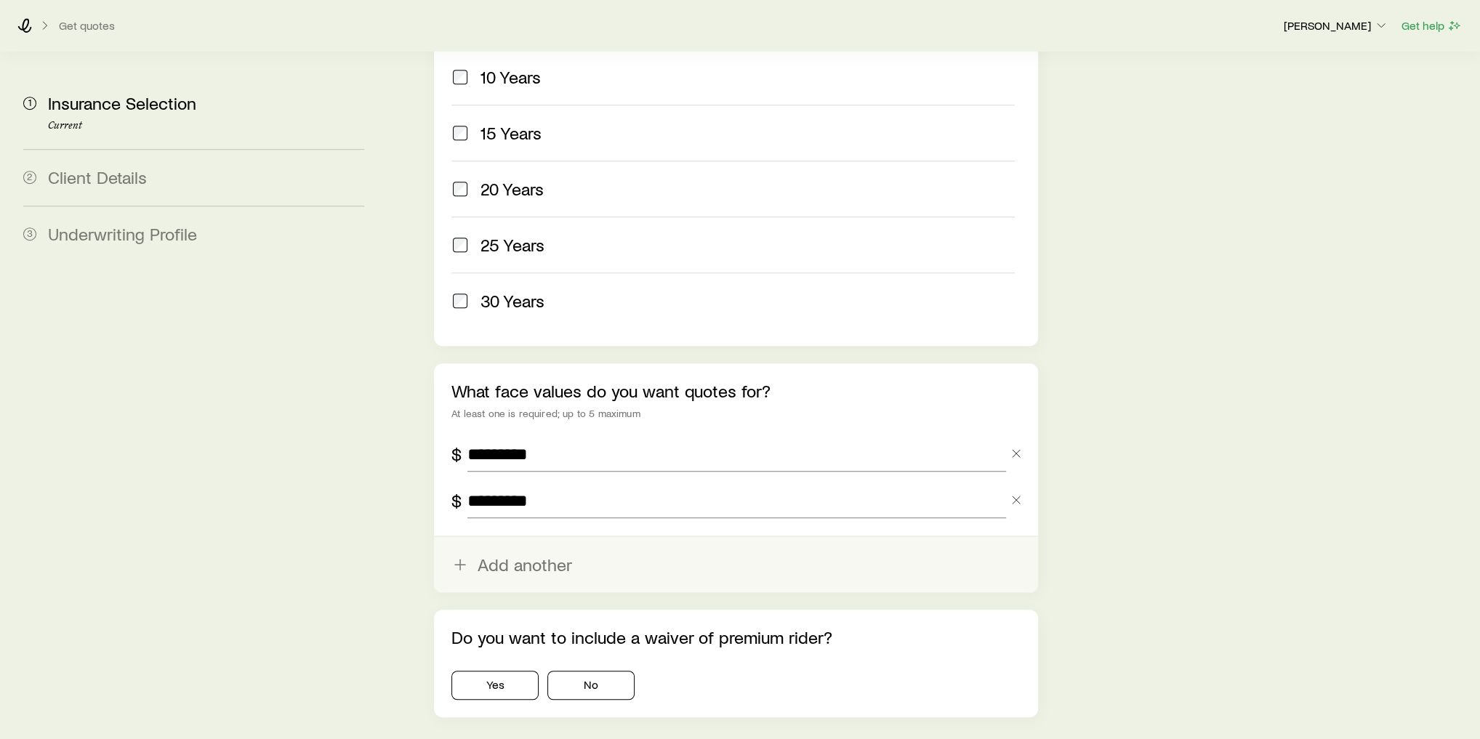
type input "*********"
click at [544, 537] on button "Add another" at bounding box center [736, 564] width 604 height 55
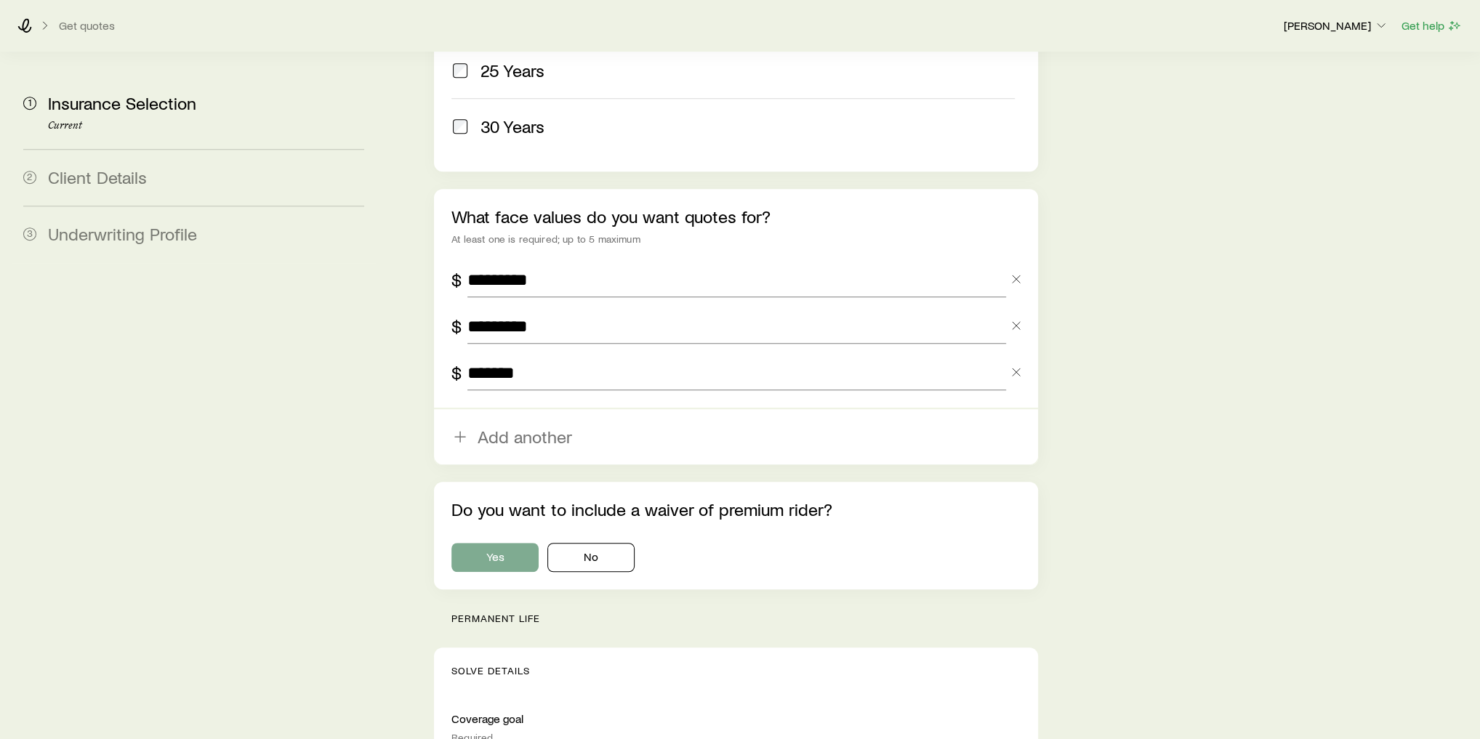
type input "*******"
click at [503, 543] on button "Yes" at bounding box center [494, 557] width 87 height 29
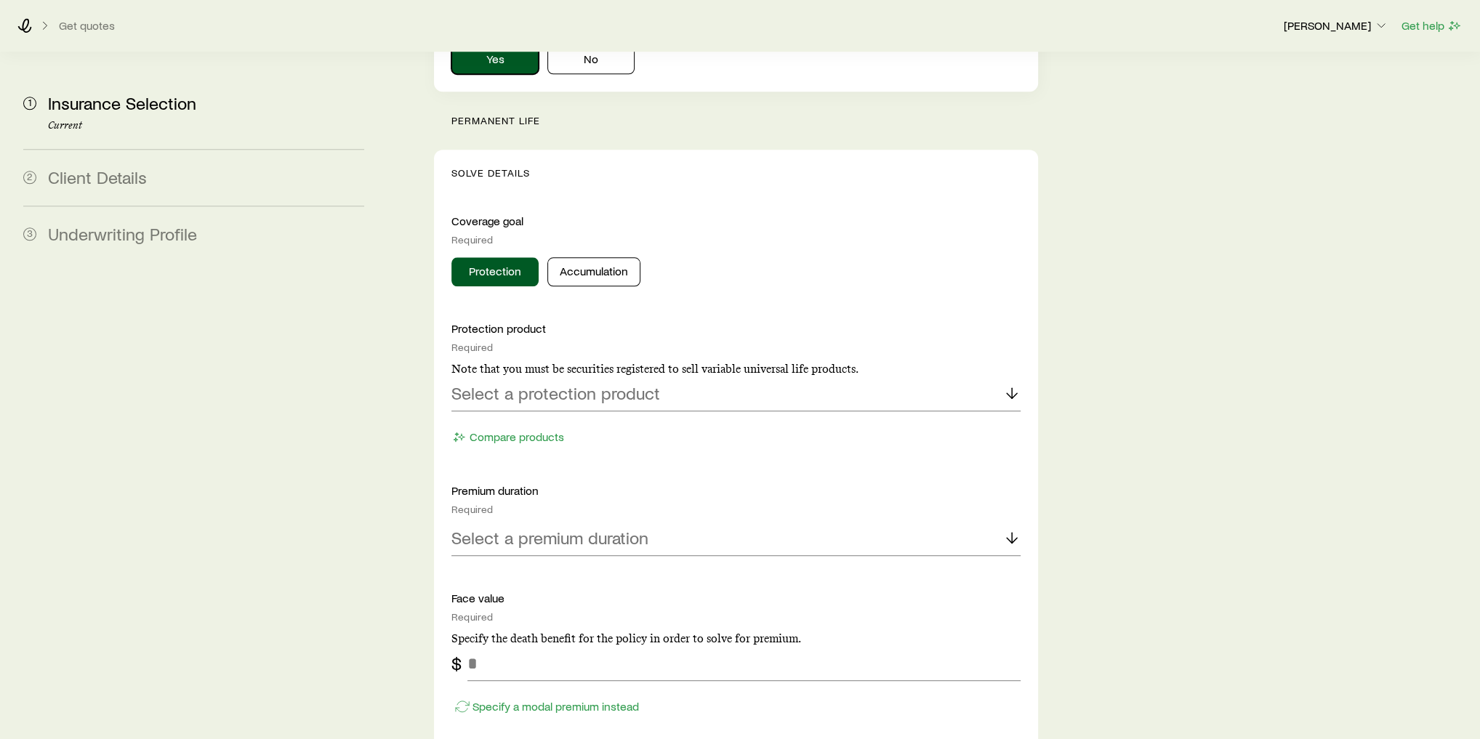
scroll to position [1396, 0]
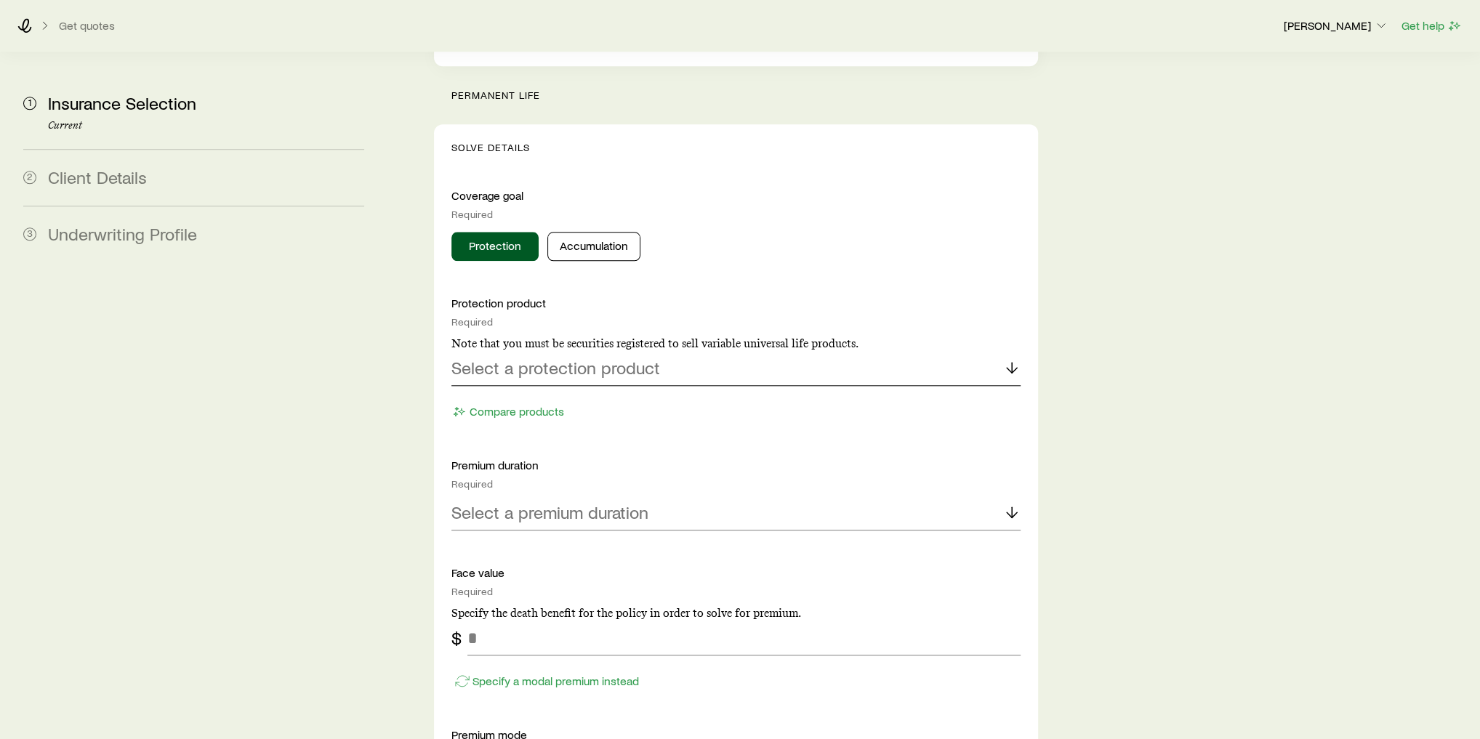
click at [736, 351] on div "Select a protection product" at bounding box center [735, 368] width 569 height 35
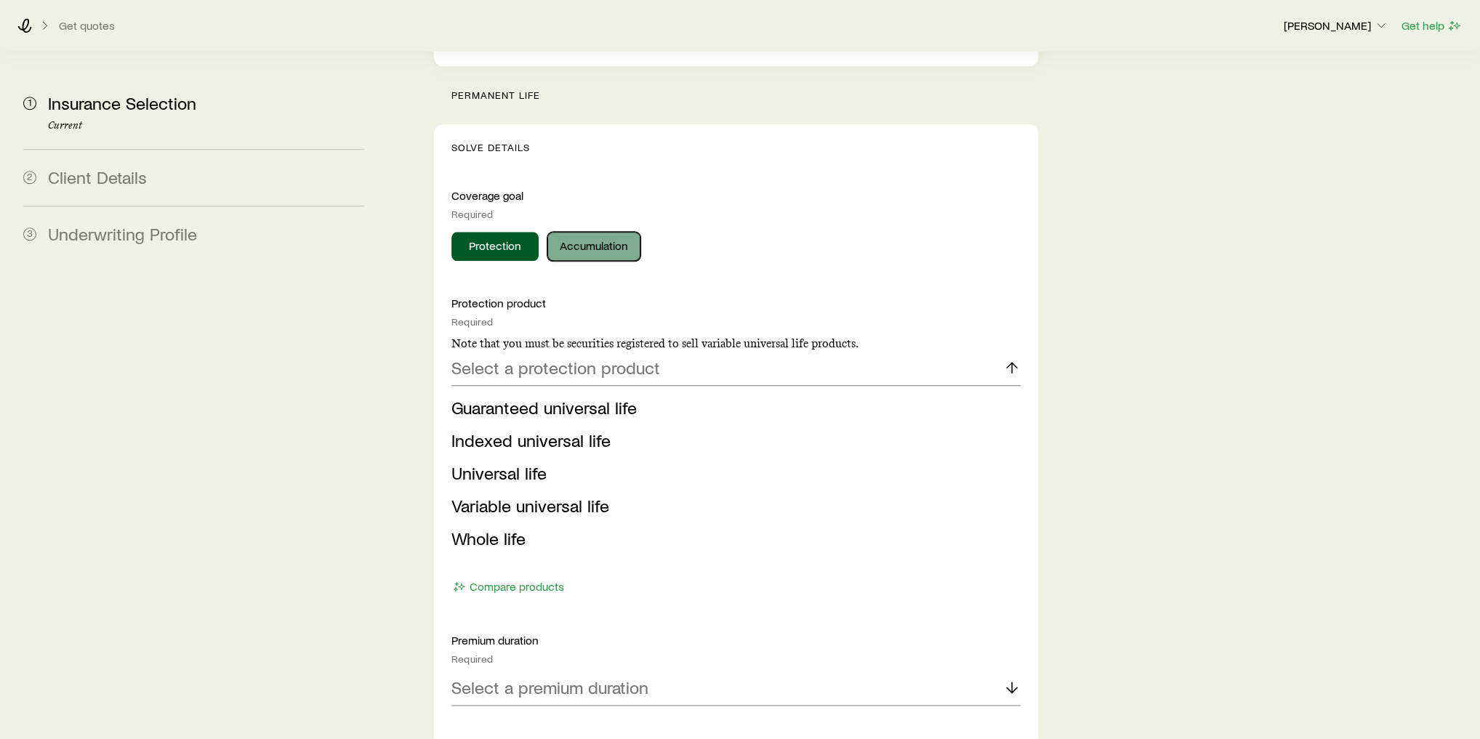
click at [609, 232] on button "Accumulation" at bounding box center [593, 246] width 93 height 29
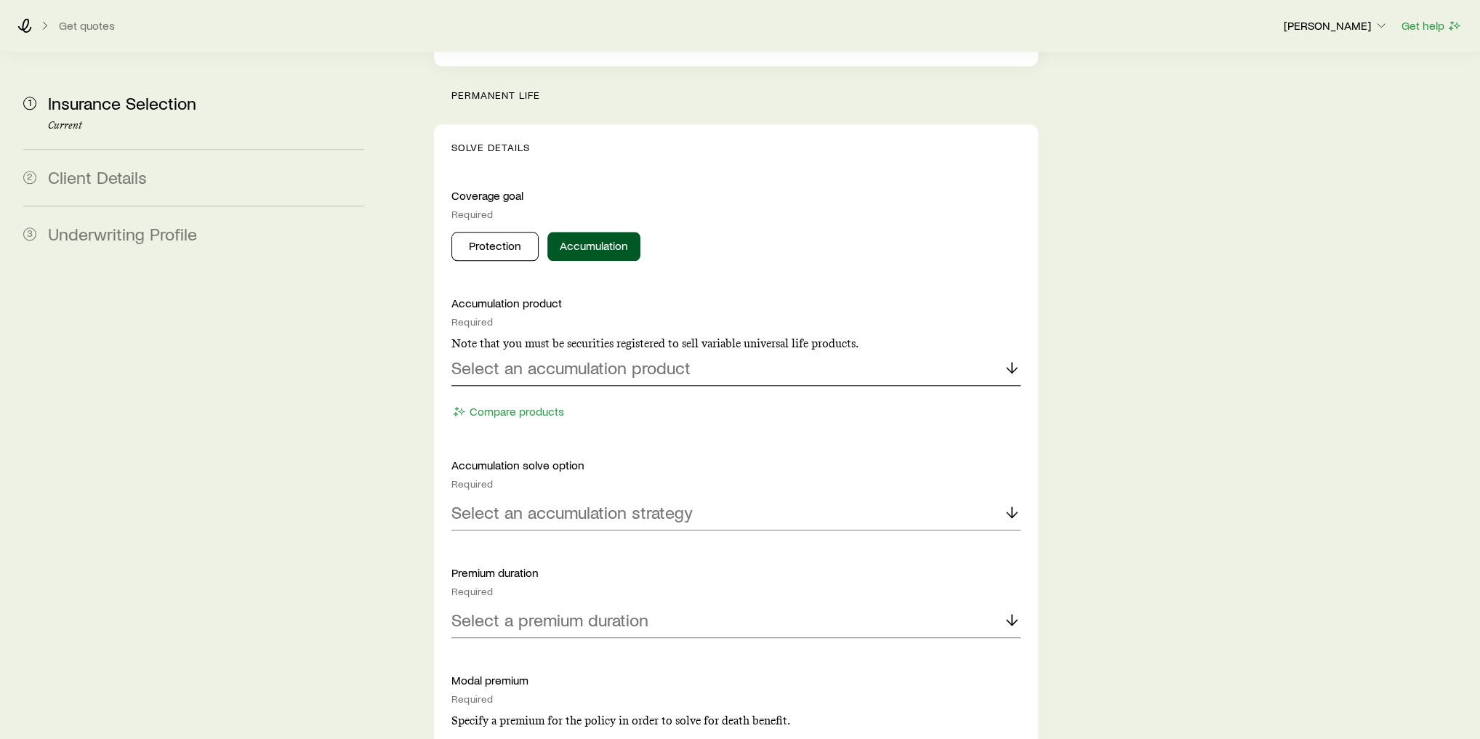
click at [688, 358] on p "Select an accumulation product" at bounding box center [570, 368] width 239 height 20
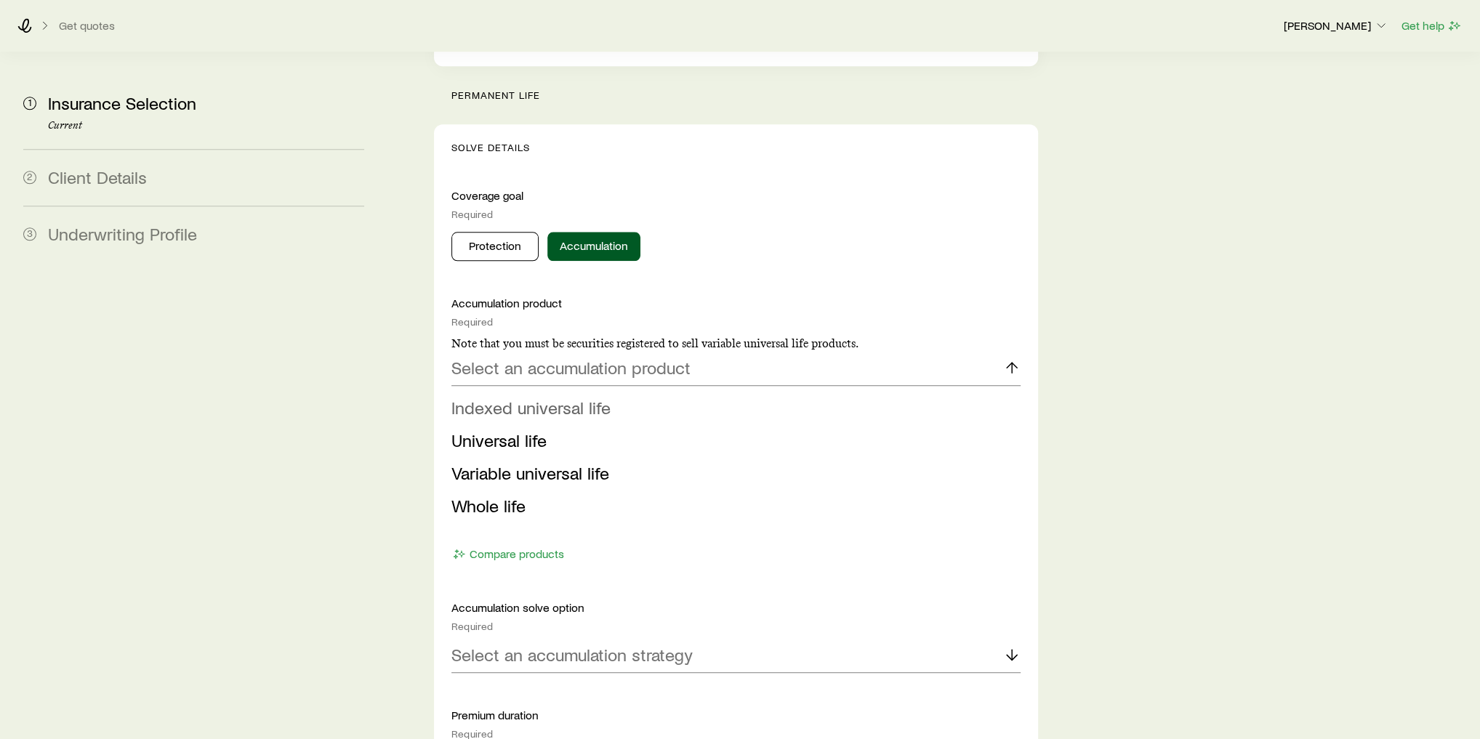
click at [565, 397] on span "Indexed universal life" at bounding box center [530, 407] width 159 height 21
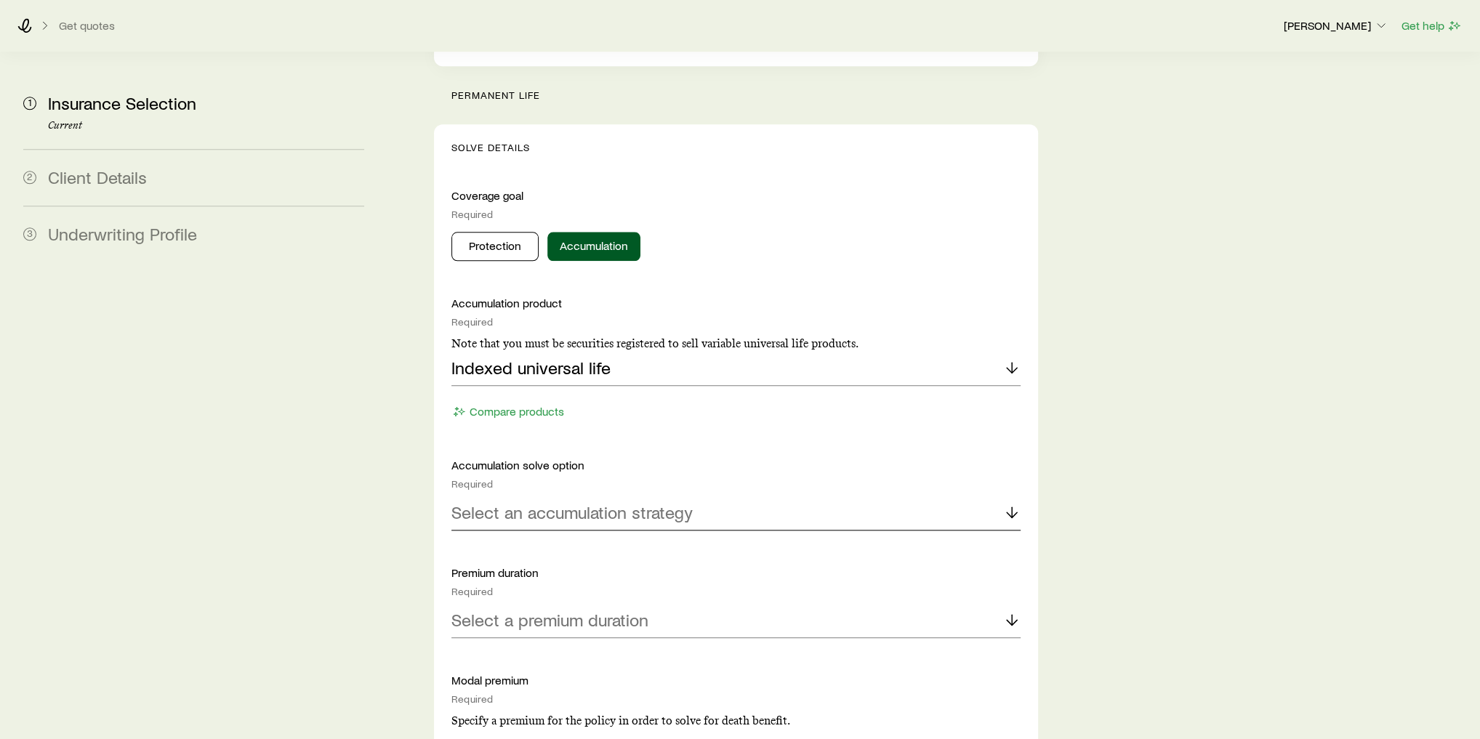
click at [613, 502] on p "Select an accumulation strategy" at bounding box center [571, 512] width 241 height 20
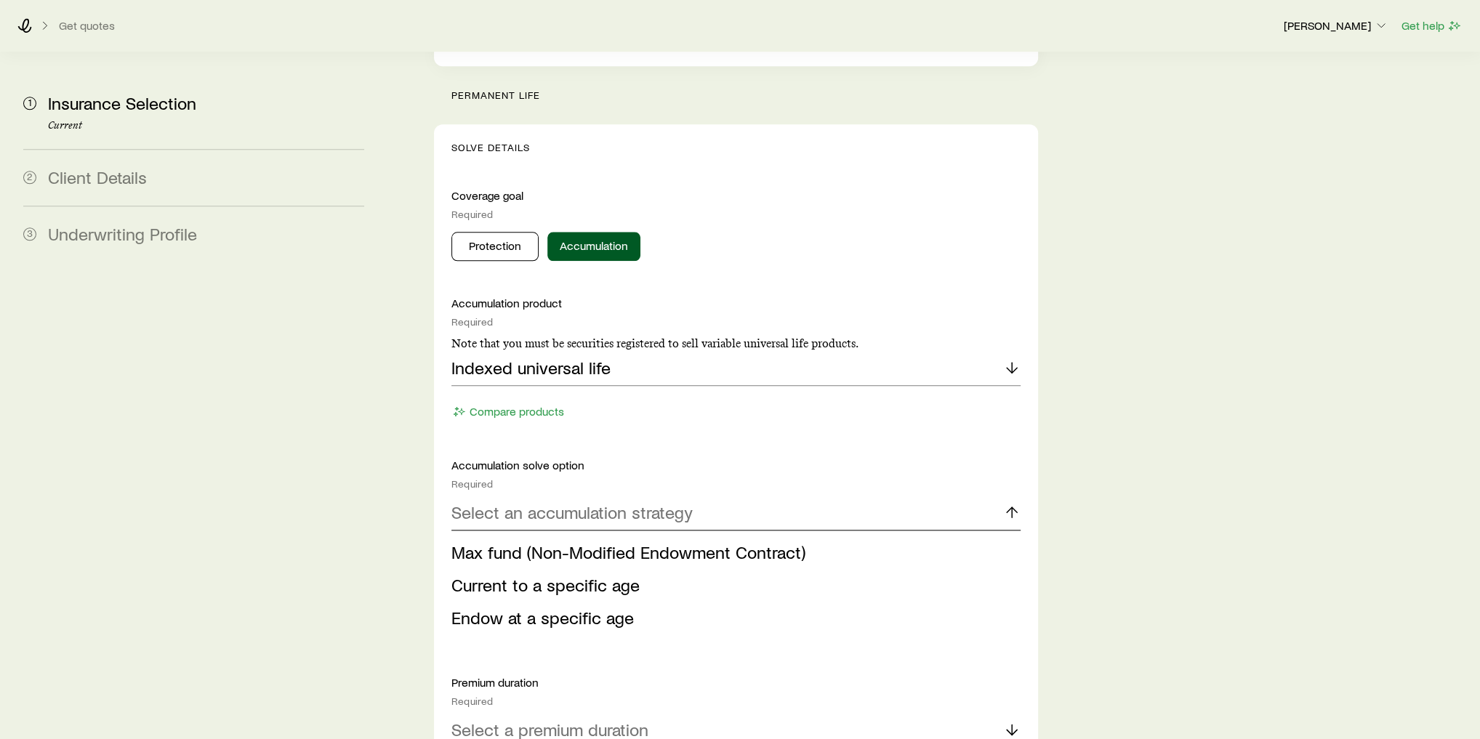
scroll to position [1454, 0]
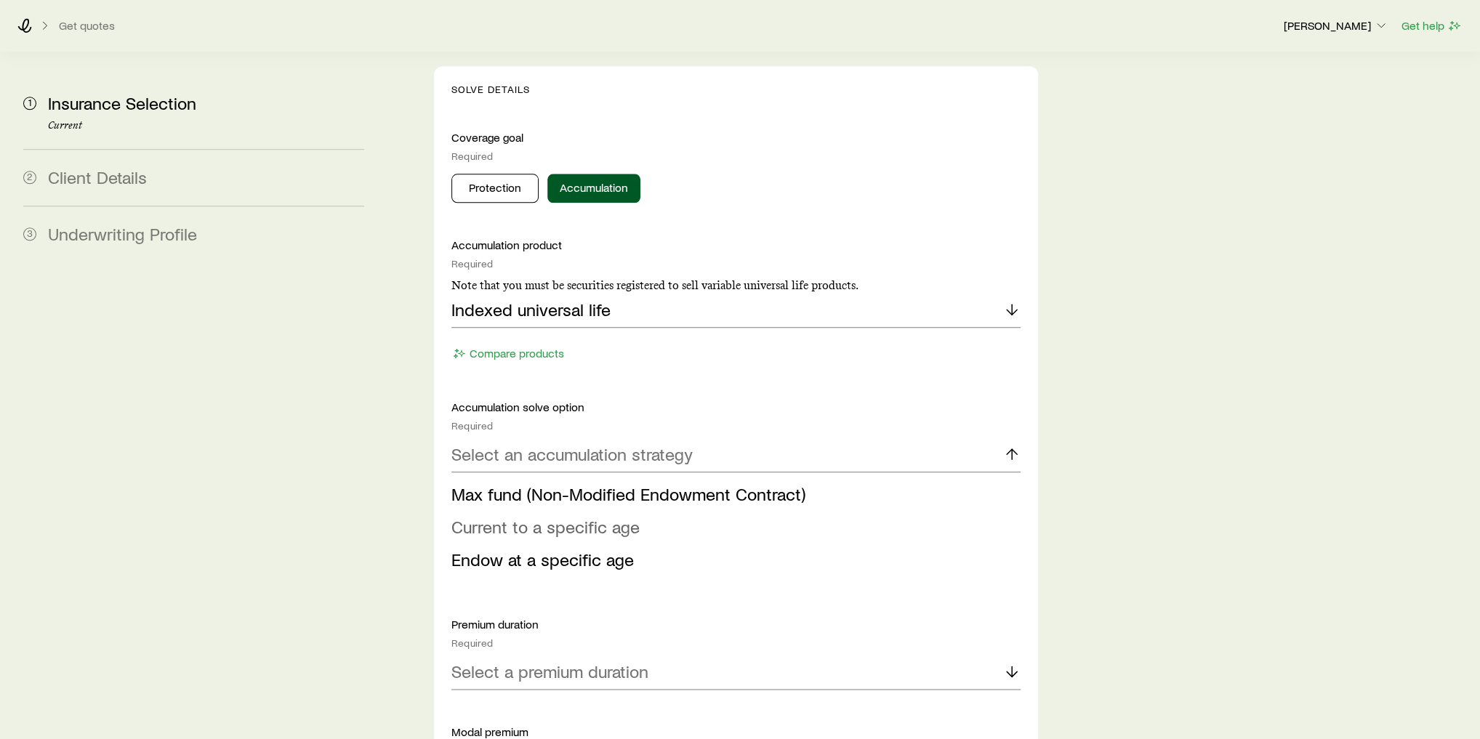
click at [595, 516] on span "Current to a specific age" at bounding box center [545, 526] width 188 height 21
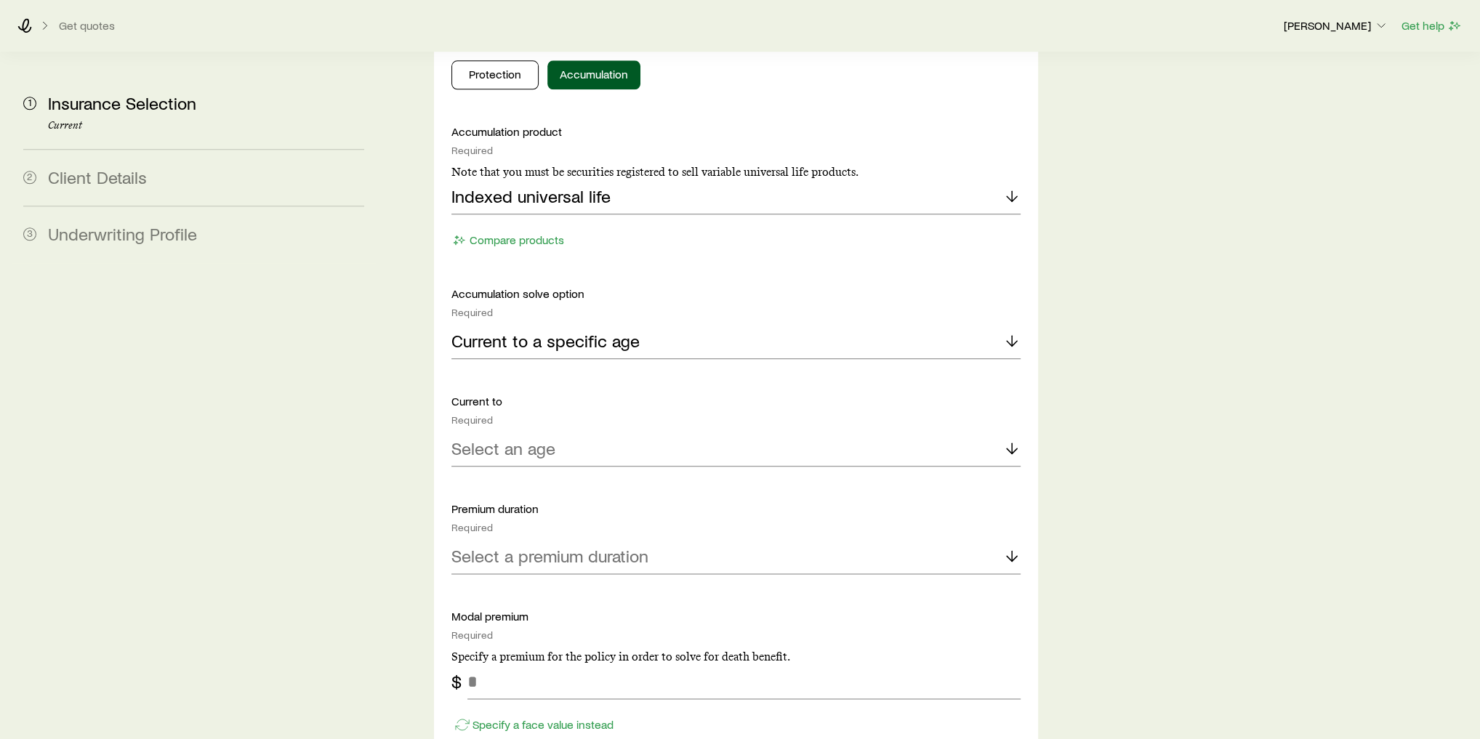
scroll to position [1570, 0]
click at [595, 429] on div "Select an age" at bounding box center [735, 446] width 569 height 35
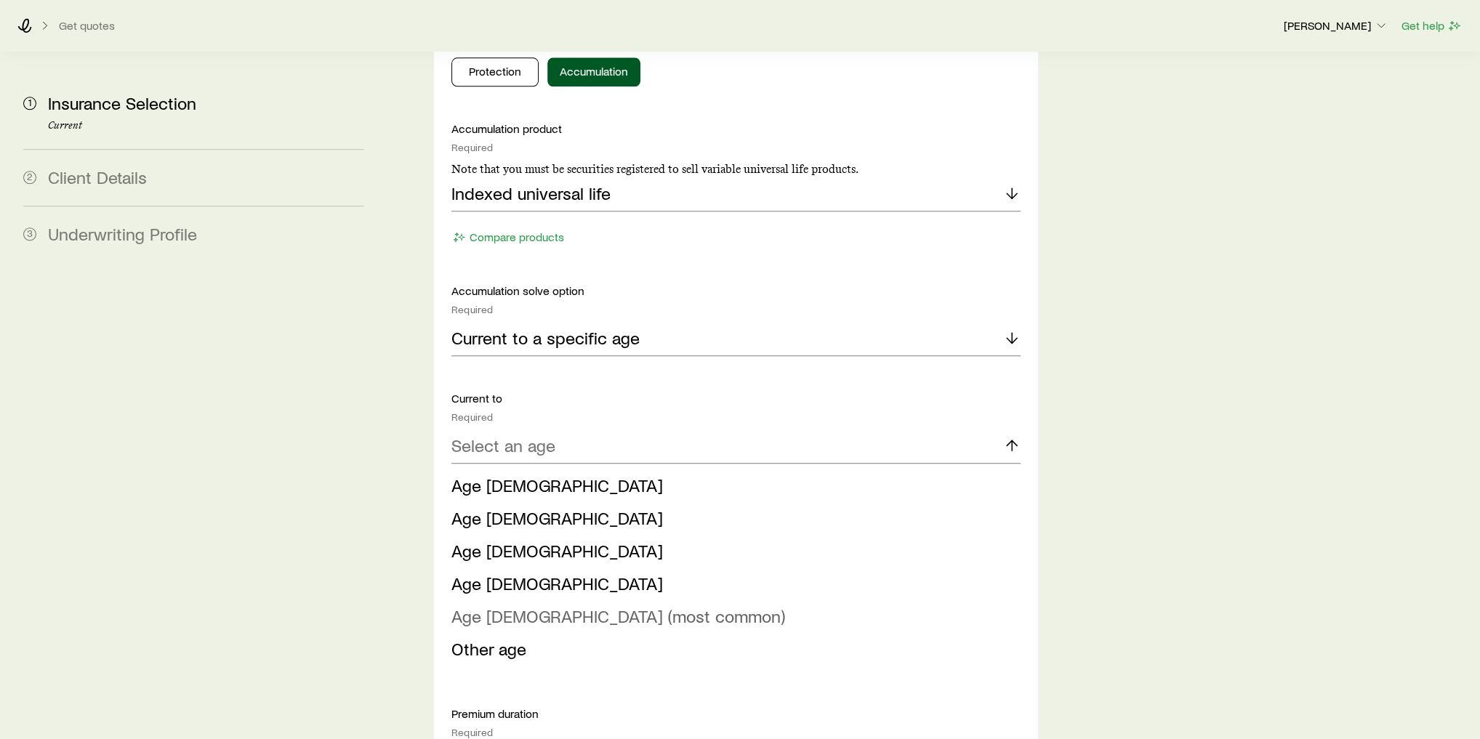
click at [578, 605] on span "Age [DEMOGRAPHIC_DATA] (most common)" at bounding box center [618, 615] width 334 height 21
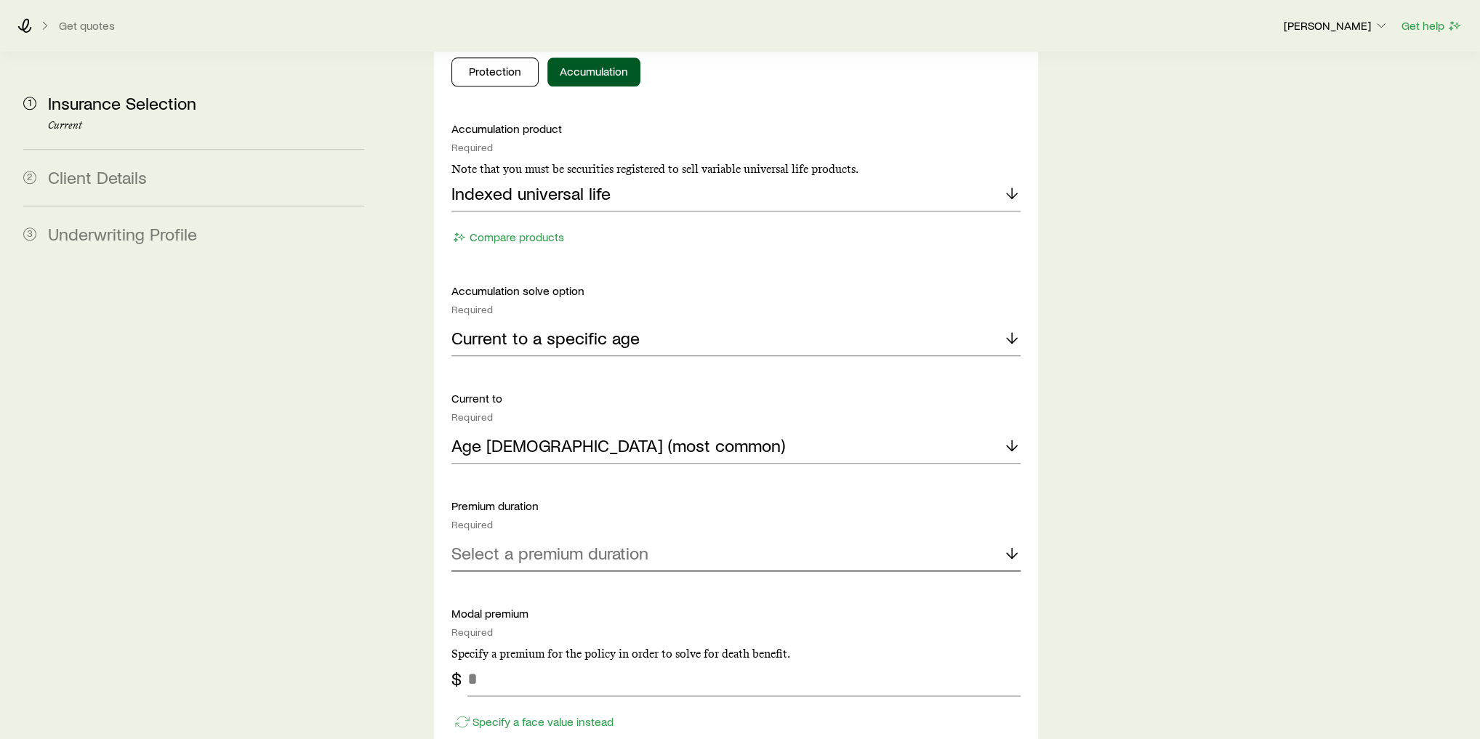
click at [584, 543] on p "Select a premium duration" at bounding box center [549, 553] width 197 height 20
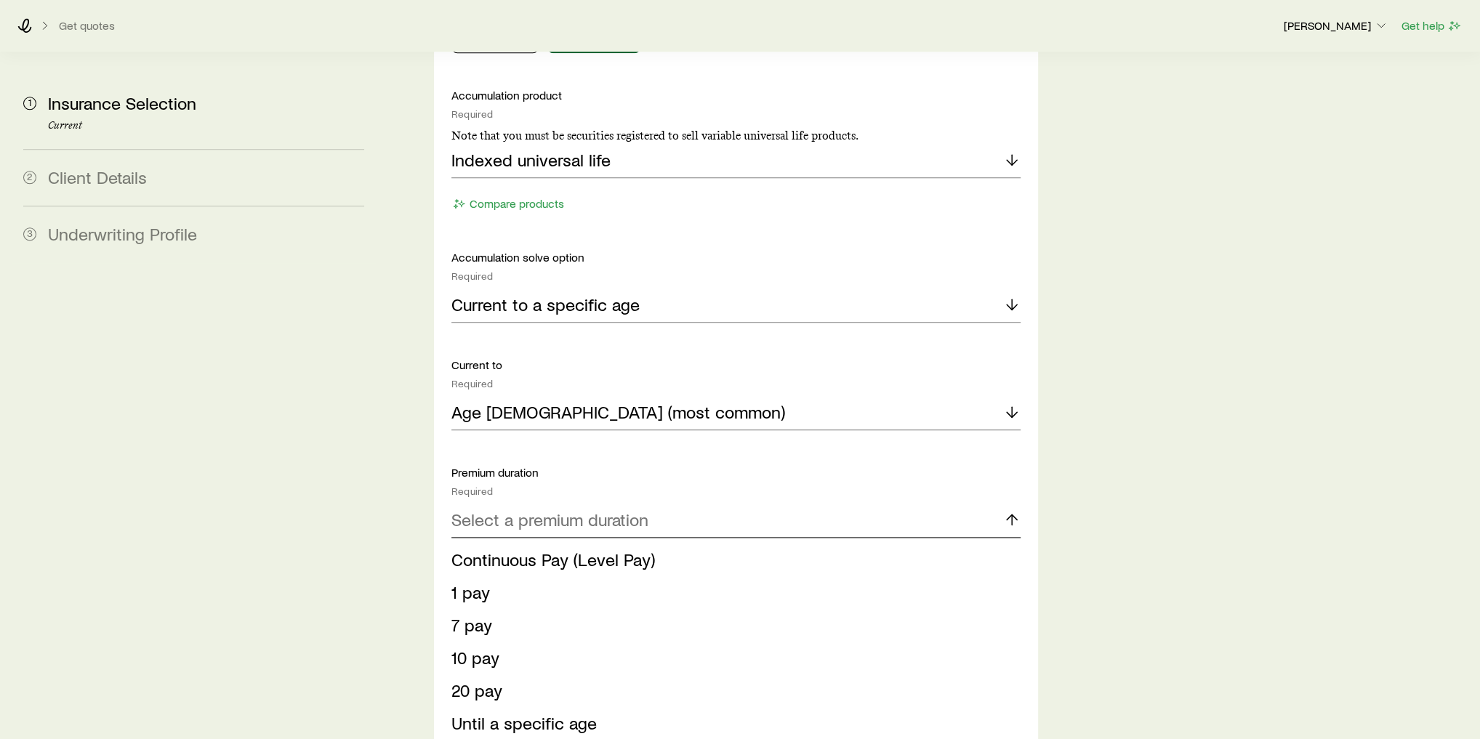
scroll to position [1628, 0]
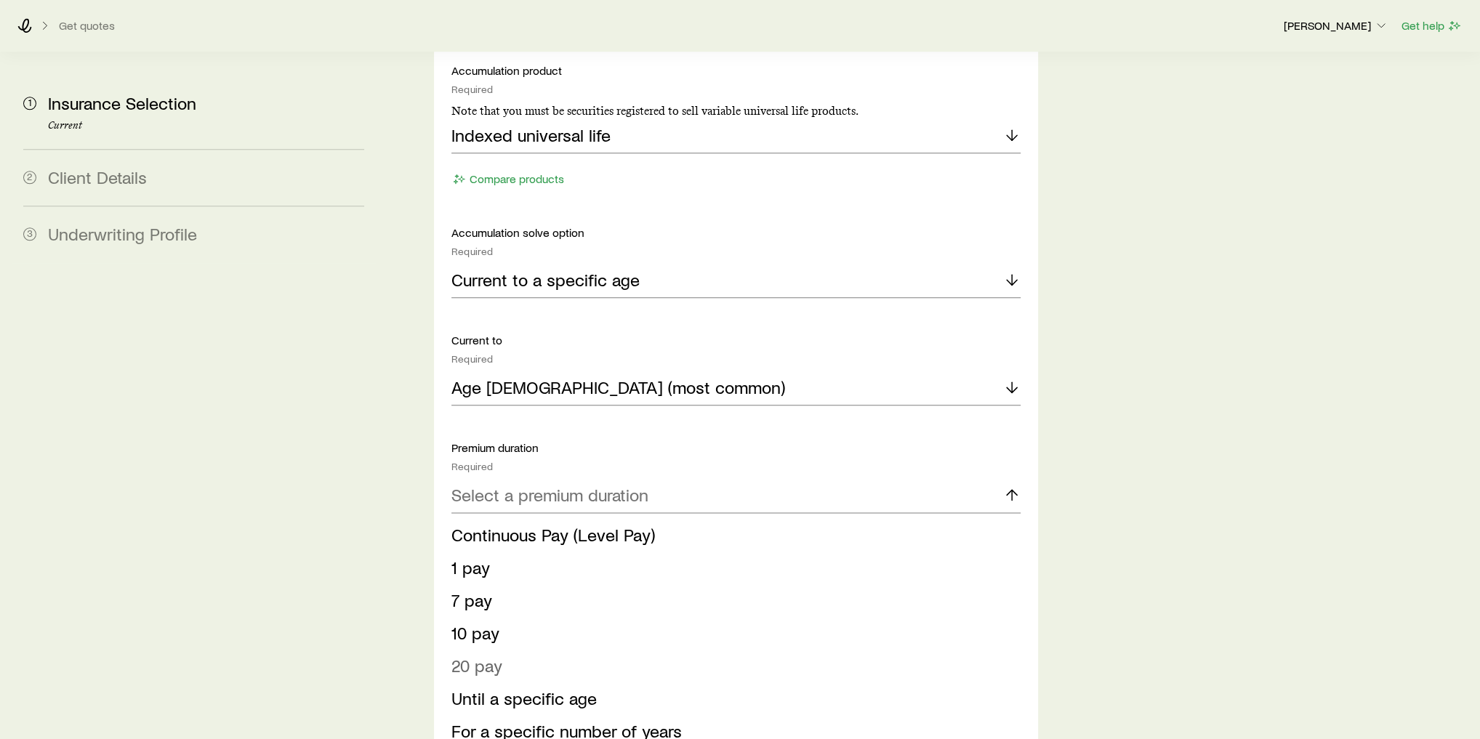
click at [554, 650] on li "20 pay" at bounding box center [731, 666] width 560 height 33
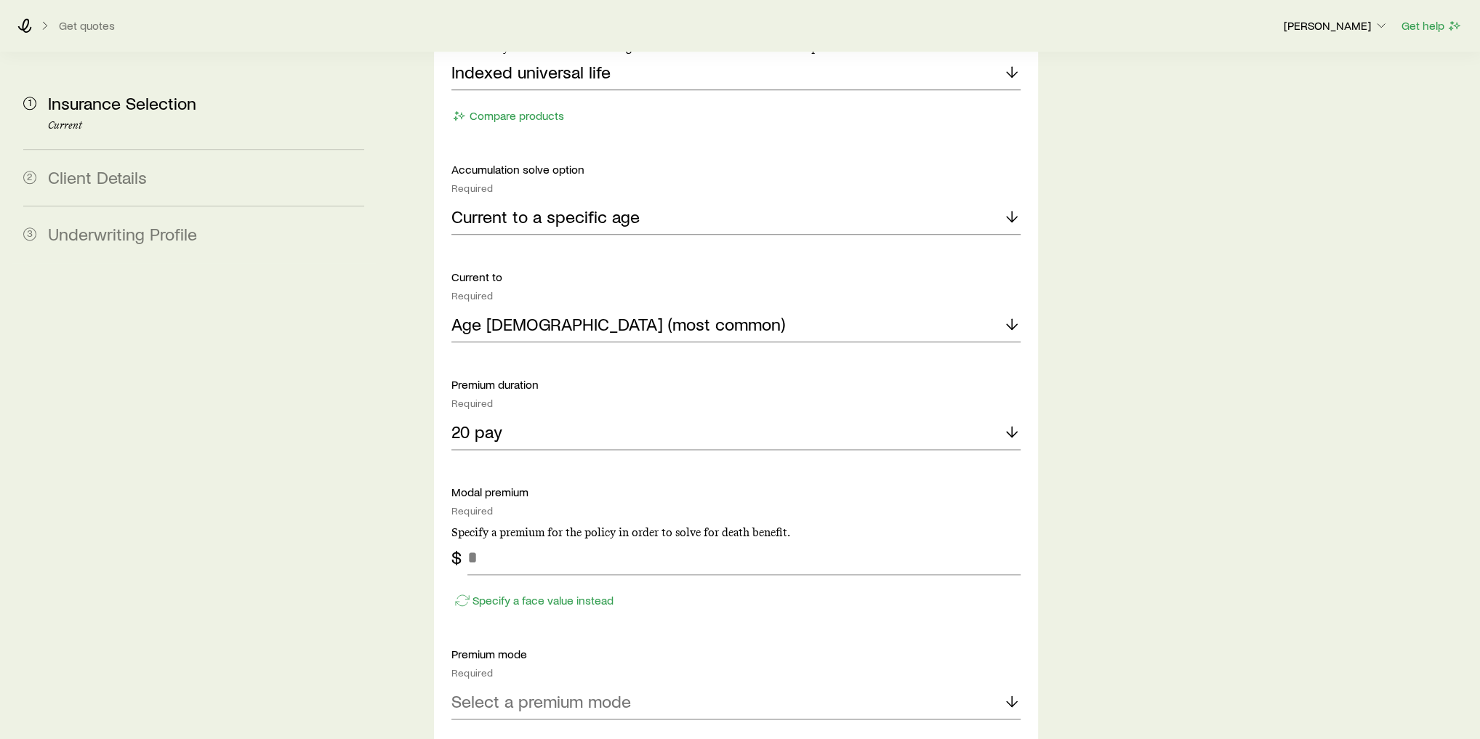
scroll to position [1744, 0]
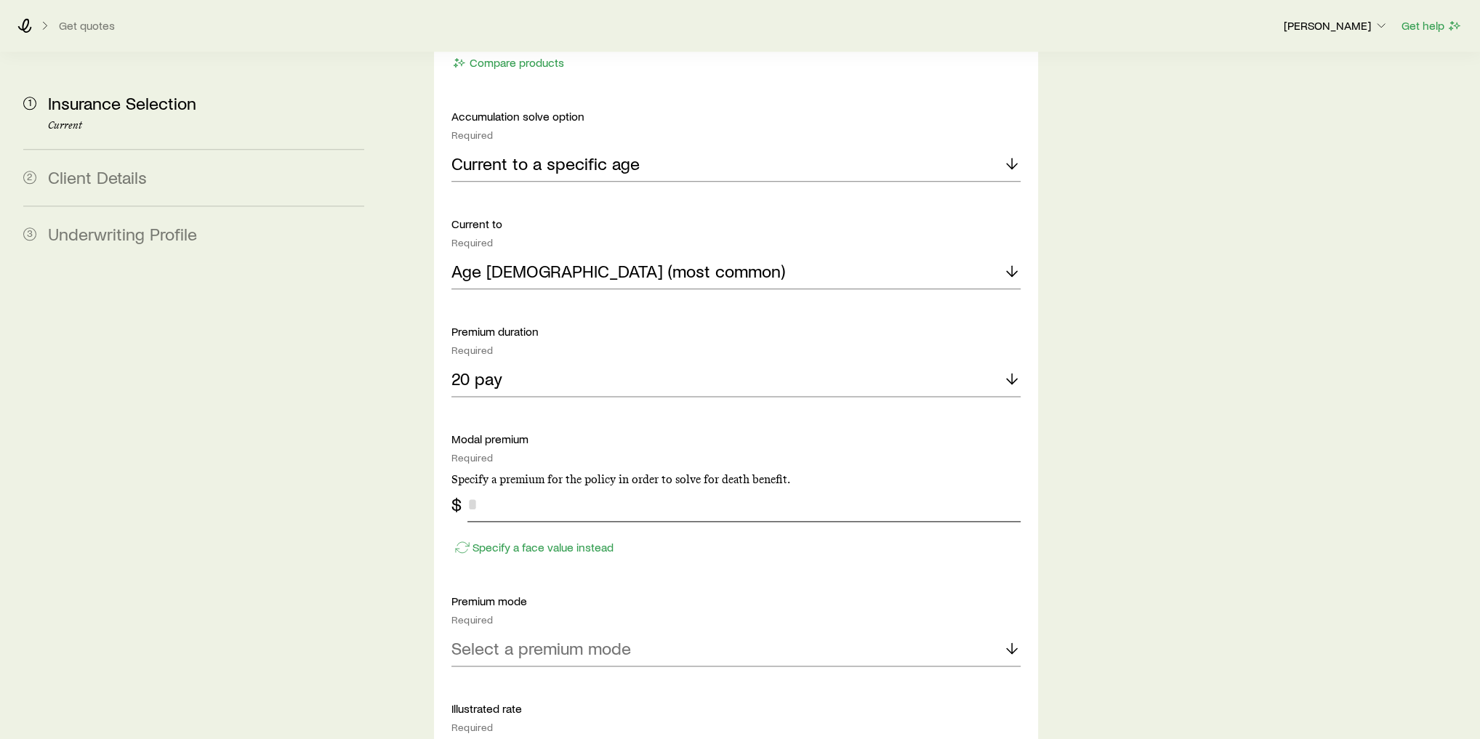
click at [523, 487] on input "tel" at bounding box center [743, 504] width 553 height 35
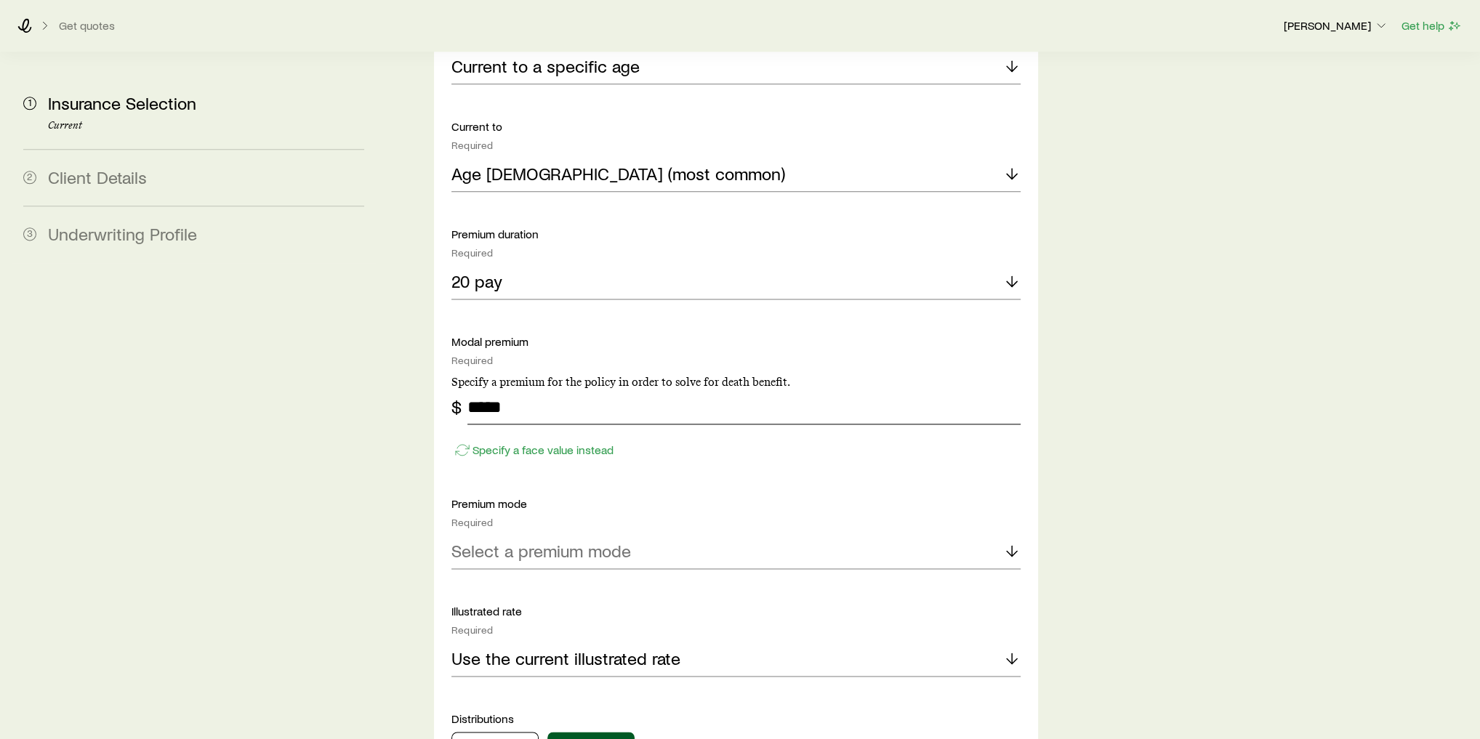
scroll to position [1861, 0]
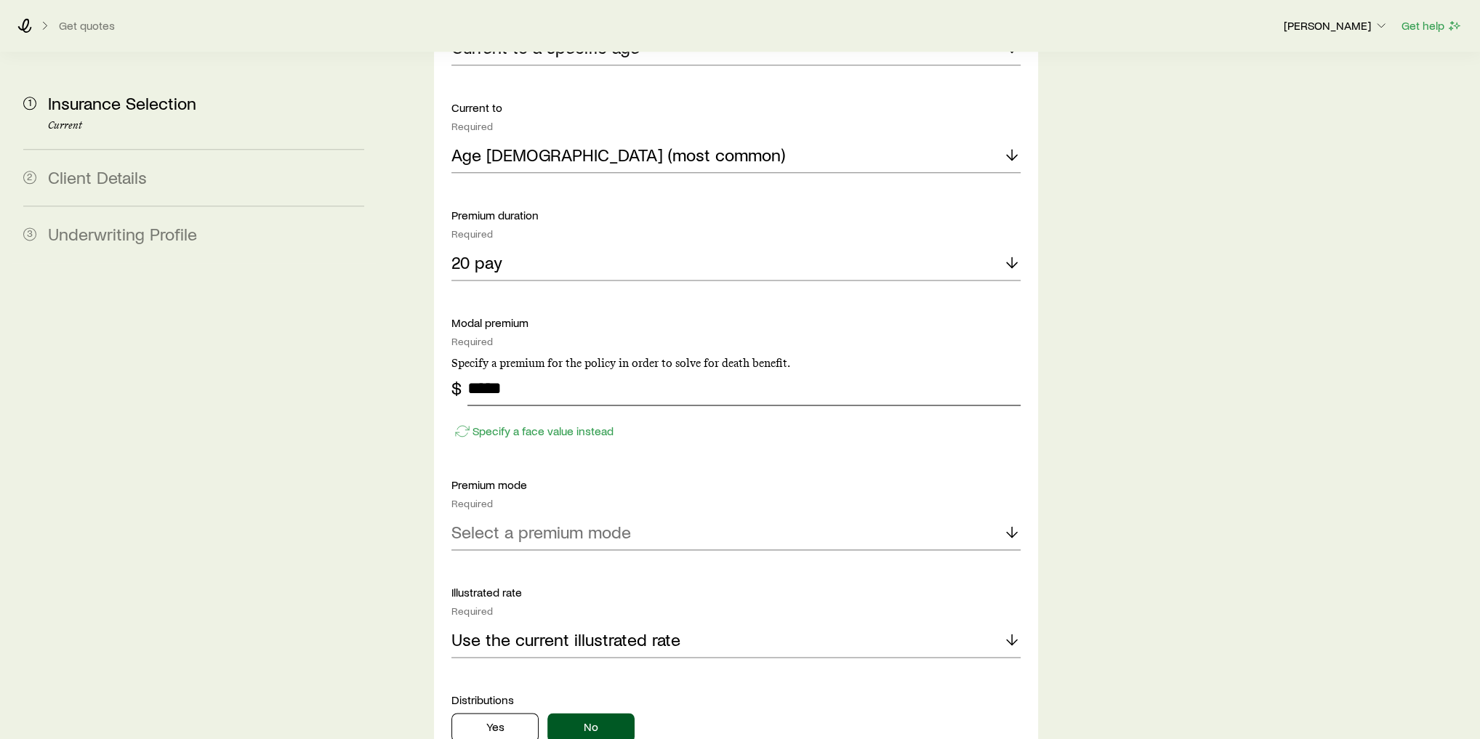
type input "*****"
click at [594, 515] on div "Select a premium mode" at bounding box center [735, 532] width 569 height 35
click at [579, 556] on li "Annual" at bounding box center [731, 572] width 560 height 33
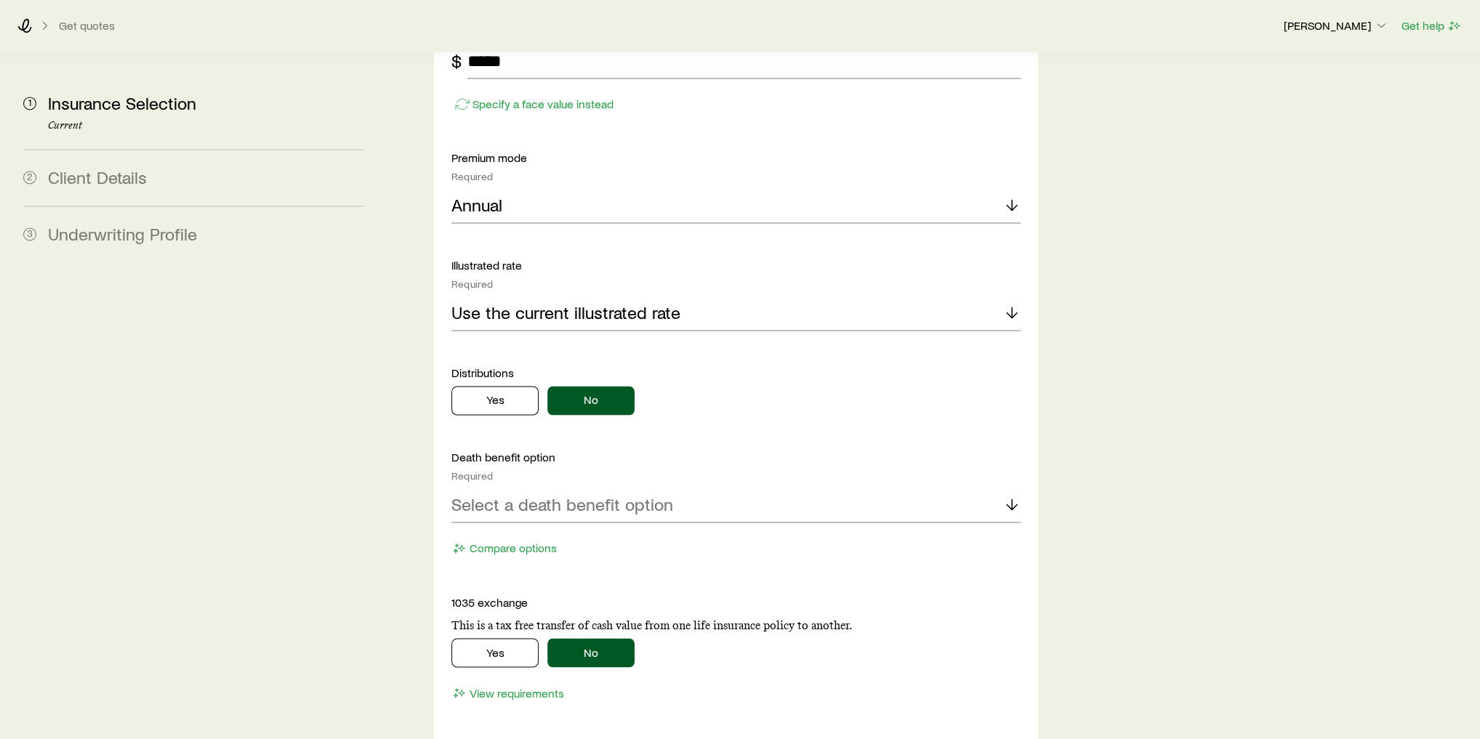
scroll to position [2210, 0]
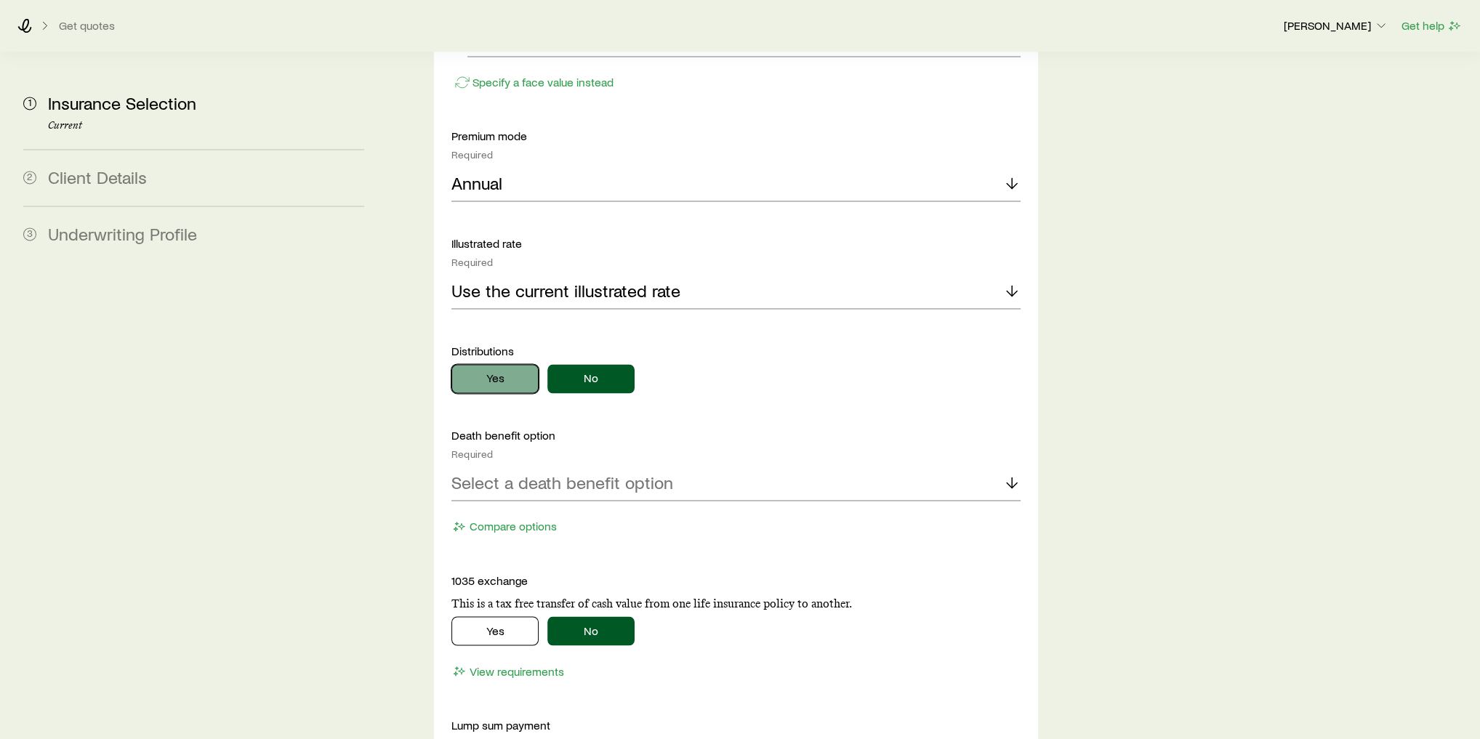
click at [480, 364] on button "Yes" at bounding box center [494, 378] width 87 height 29
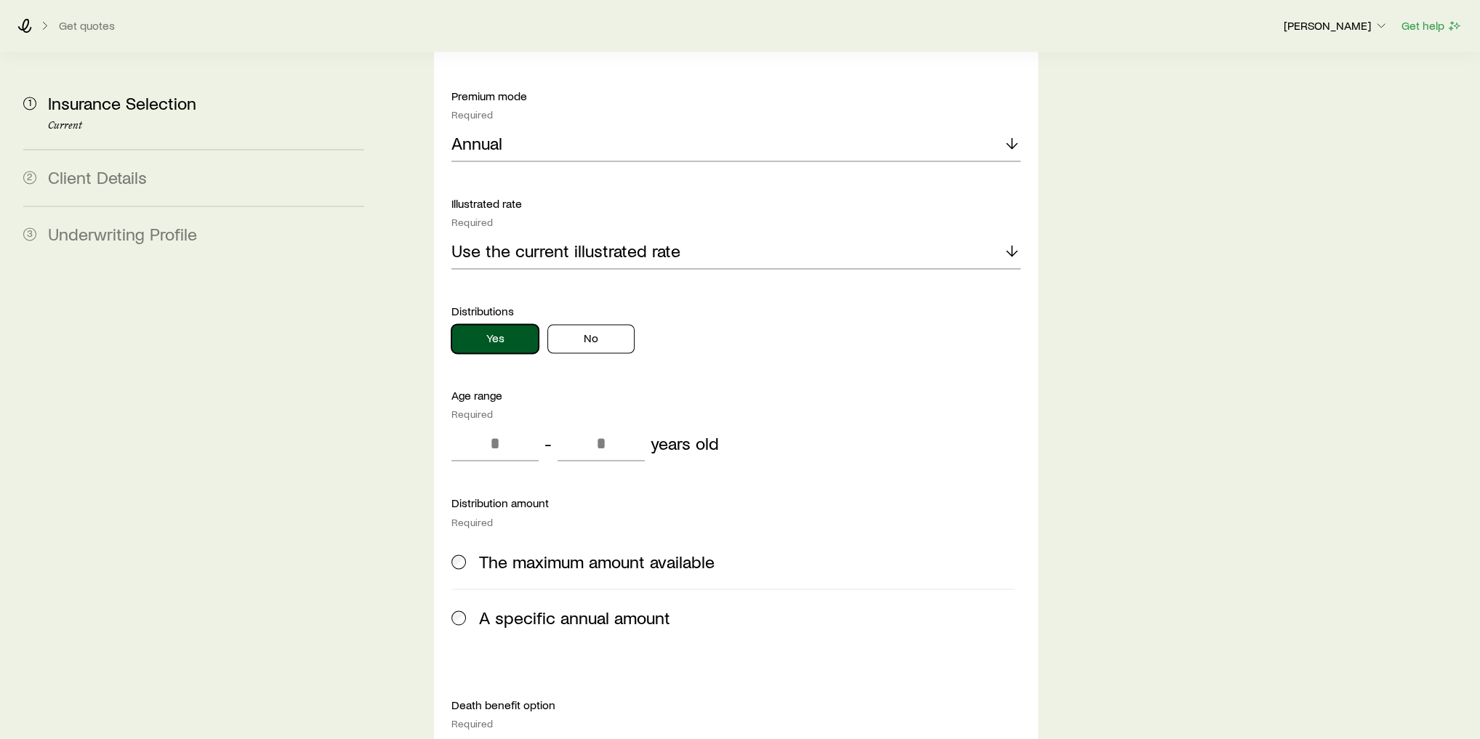
scroll to position [2268, 0]
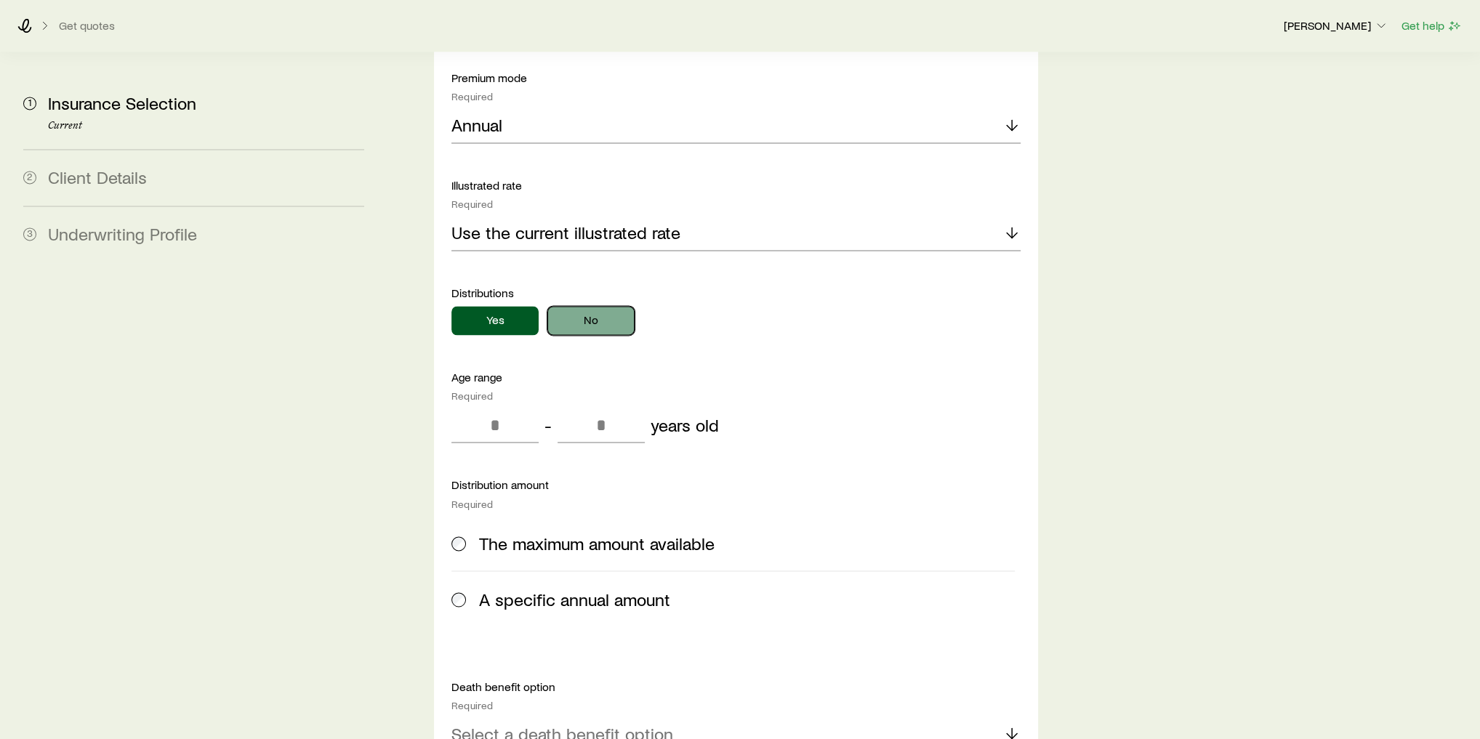
click at [622, 306] on button "No" at bounding box center [590, 320] width 87 height 29
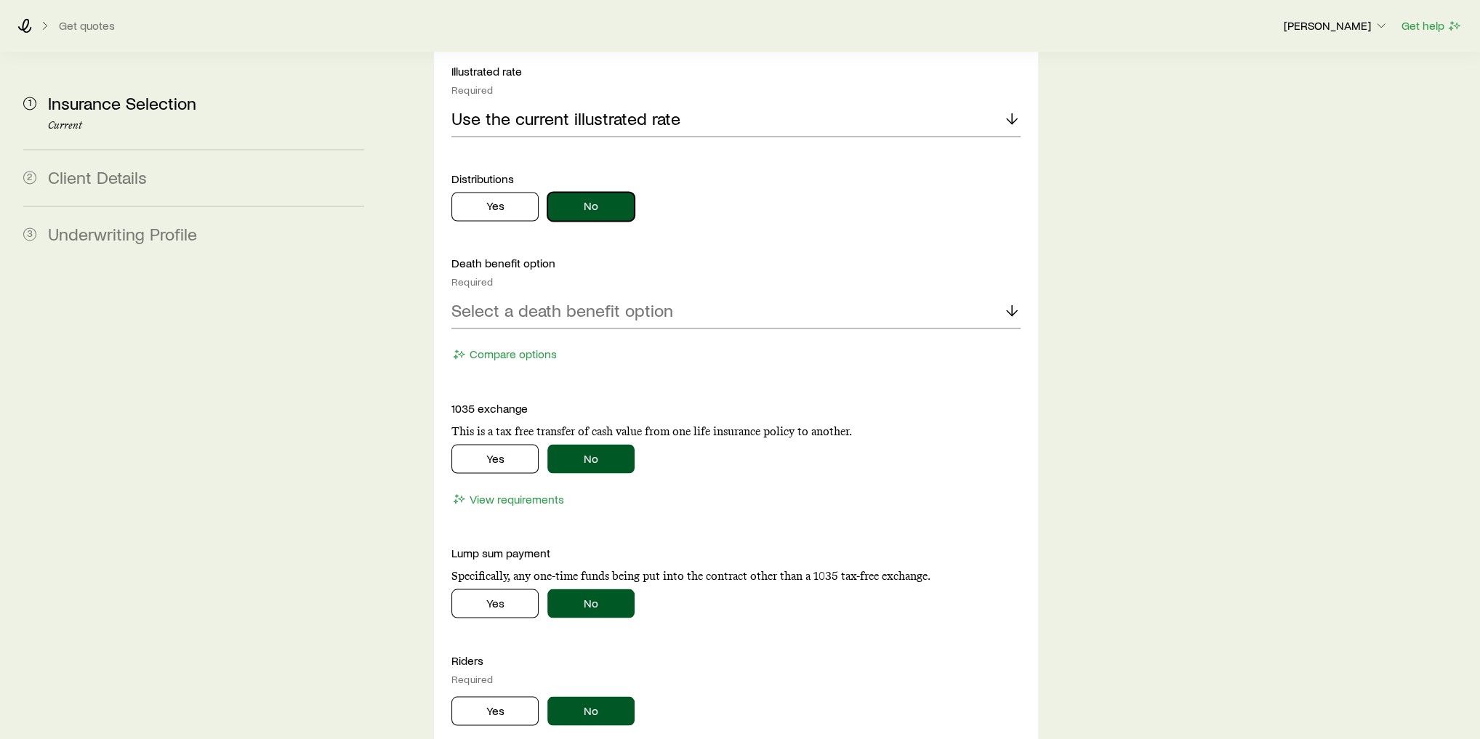
scroll to position [2384, 0]
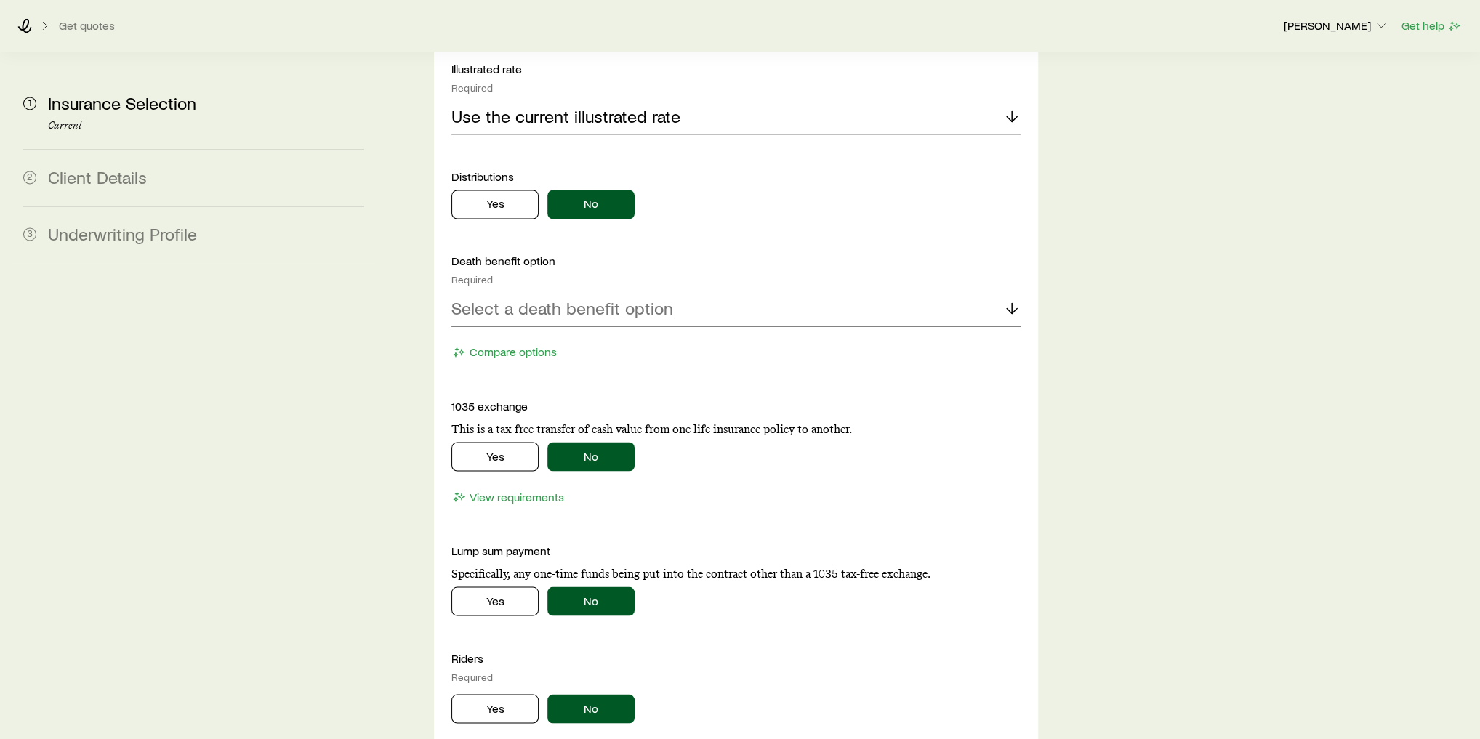
click at [592, 291] on div "Select a death benefit option" at bounding box center [735, 308] width 569 height 35
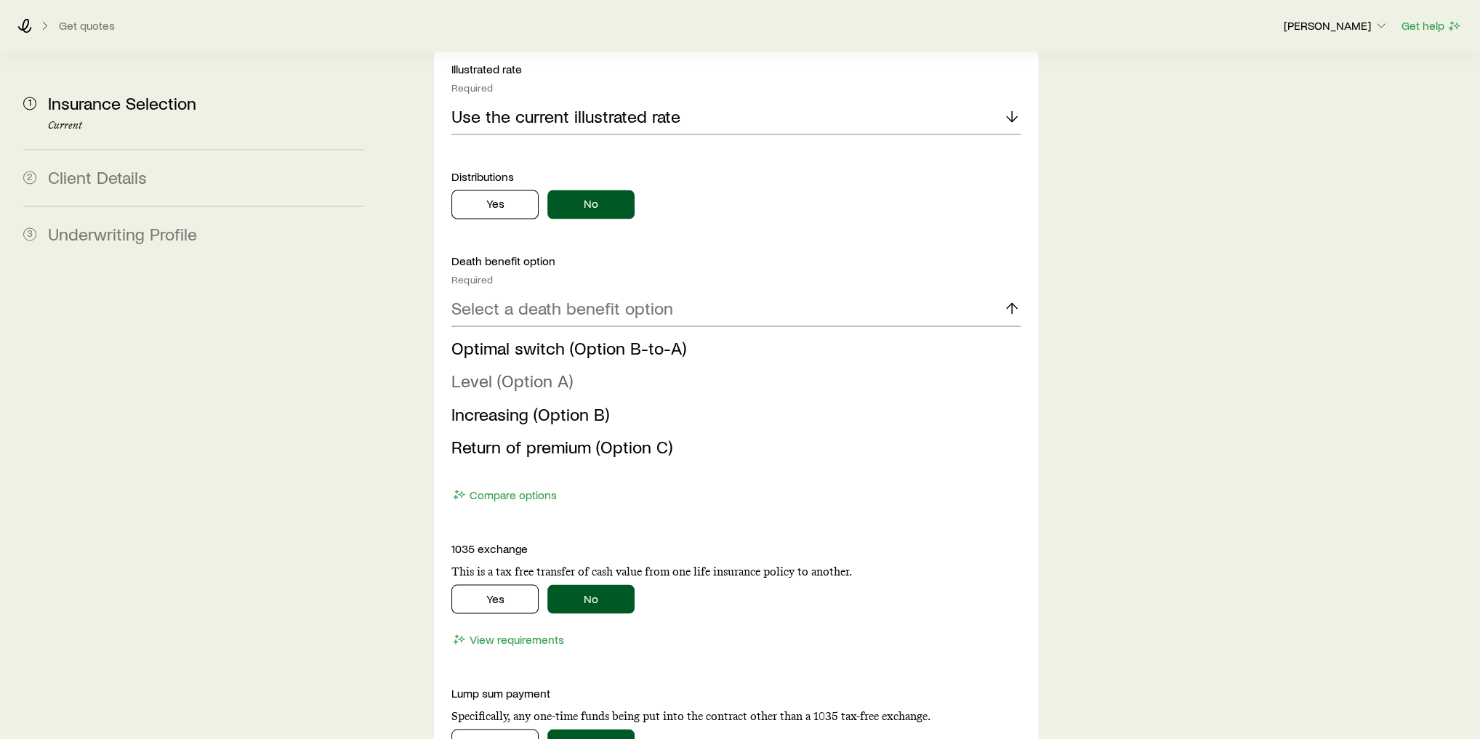
click at [520, 370] on span "Level (Option A)" at bounding box center [511, 380] width 121 height 21
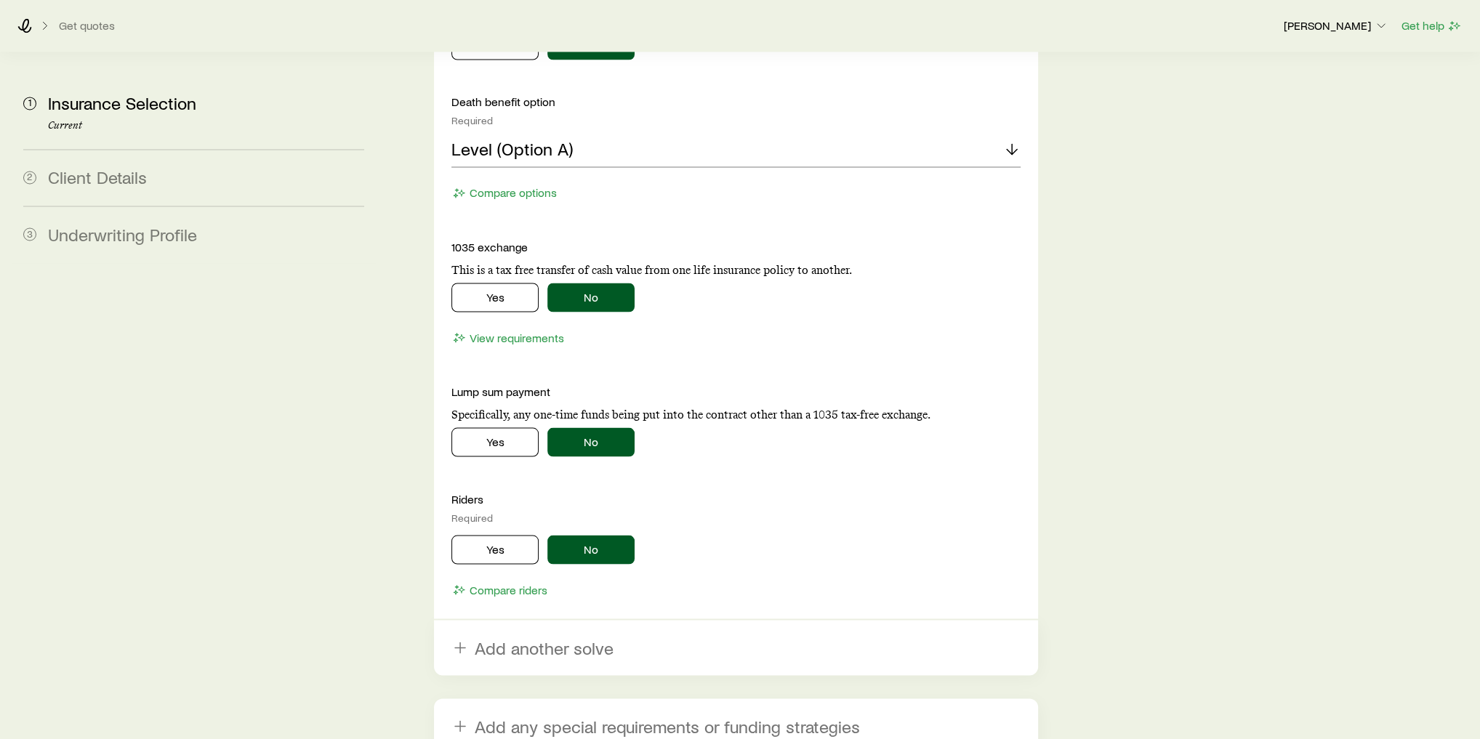
scroll to position [2559, 0]
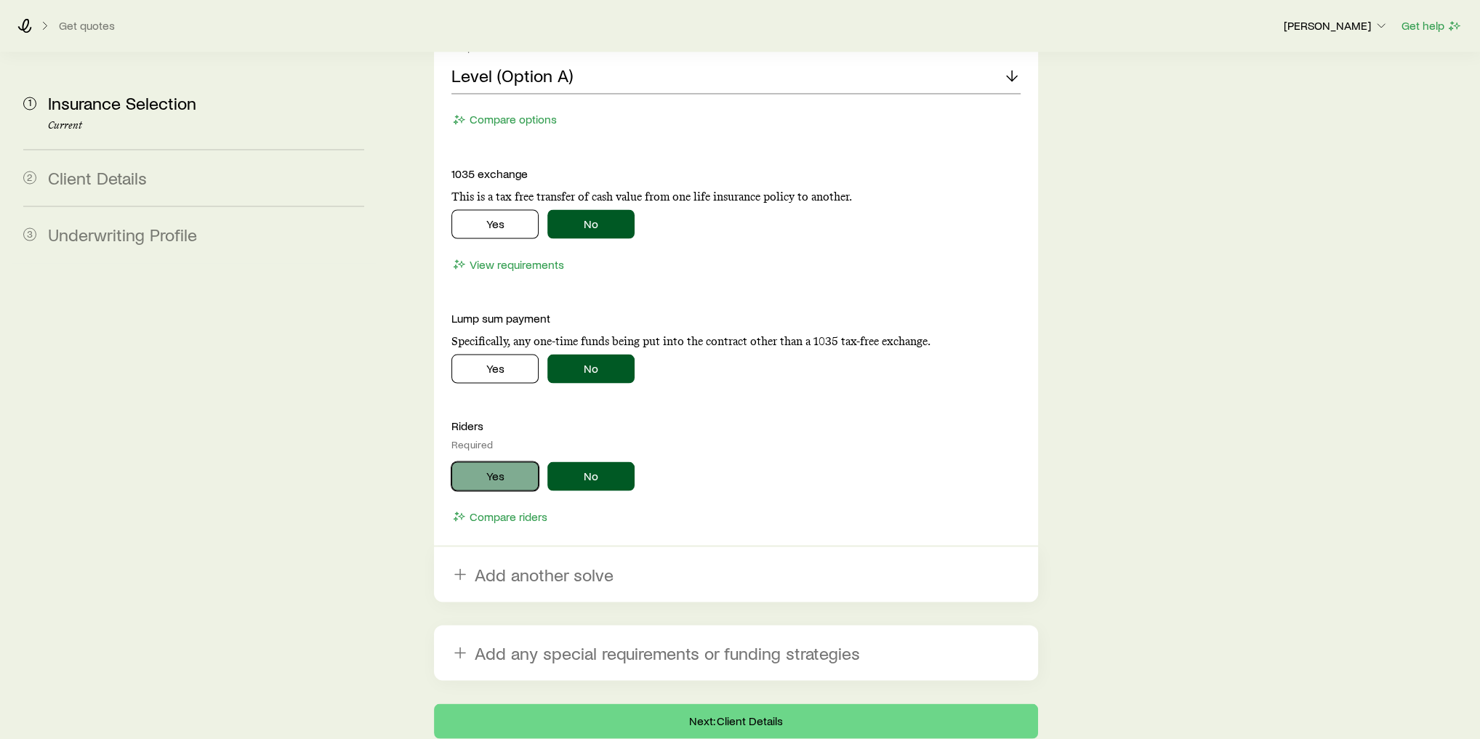
click at [498, 462] on button "Yes" at bounding box center [494, 476] width 87 height 29
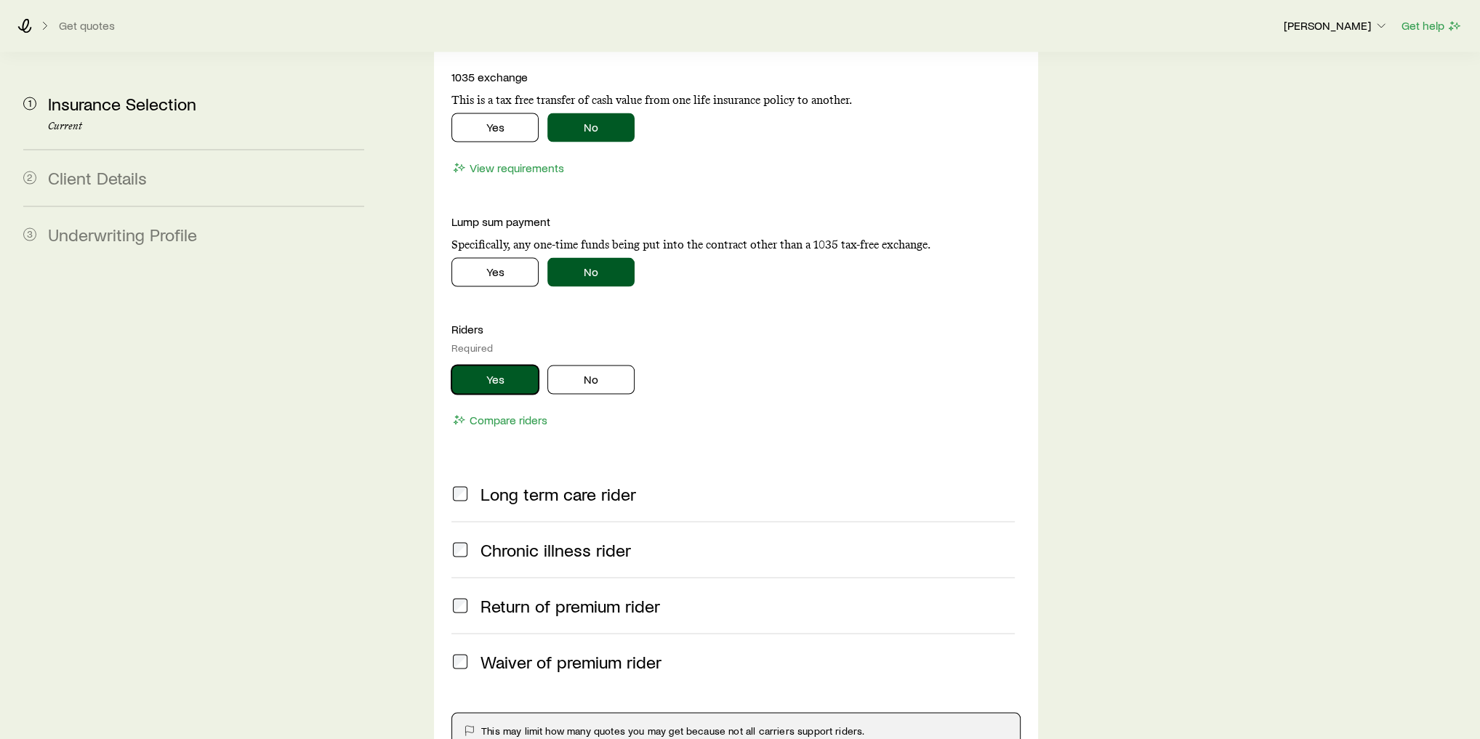
scroll to position [2733, 0]
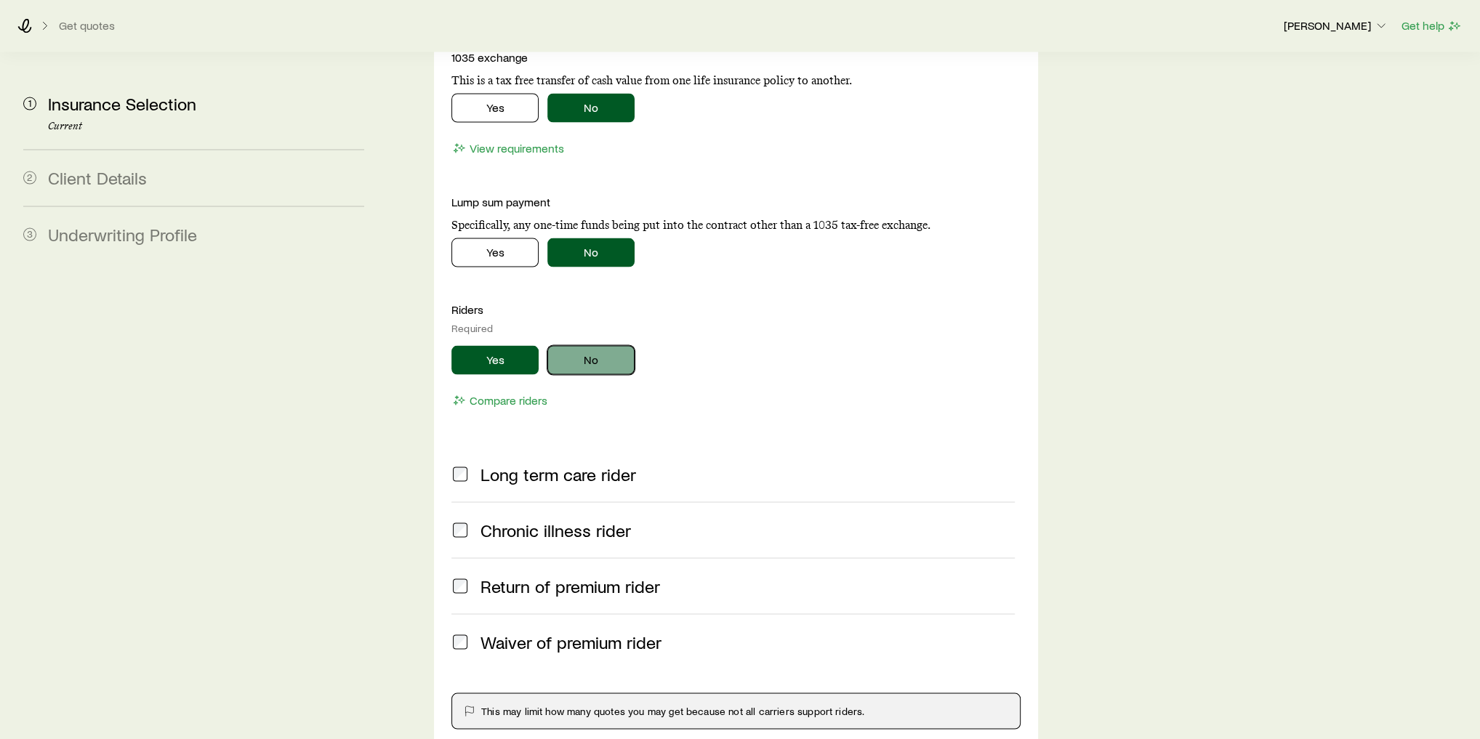
click at [590, 345] on button "No" at bounding box center [590, 359] width 87 height 29
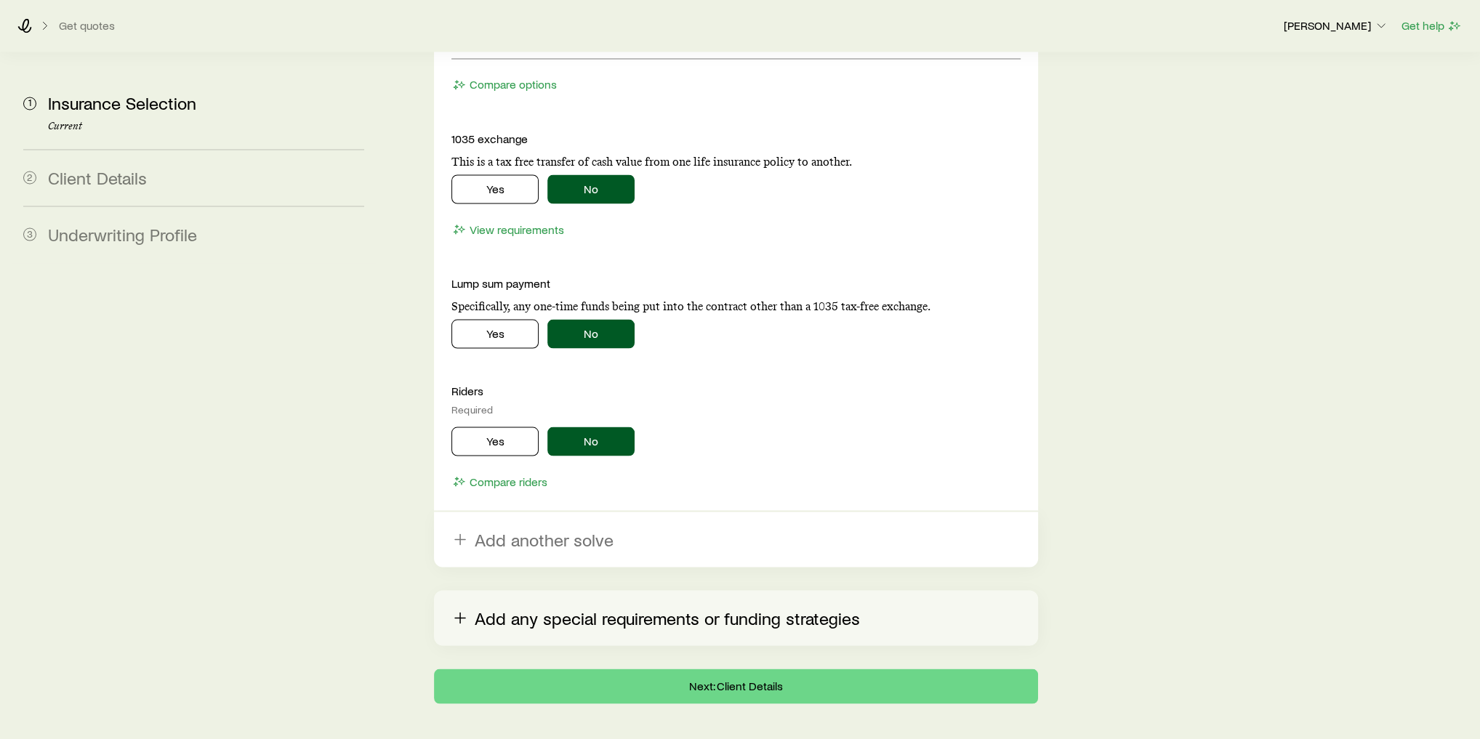
click at [572, 590] on button "Add any special requirements or funding strategies" at bounding box center [736, 617] width 604 height 55
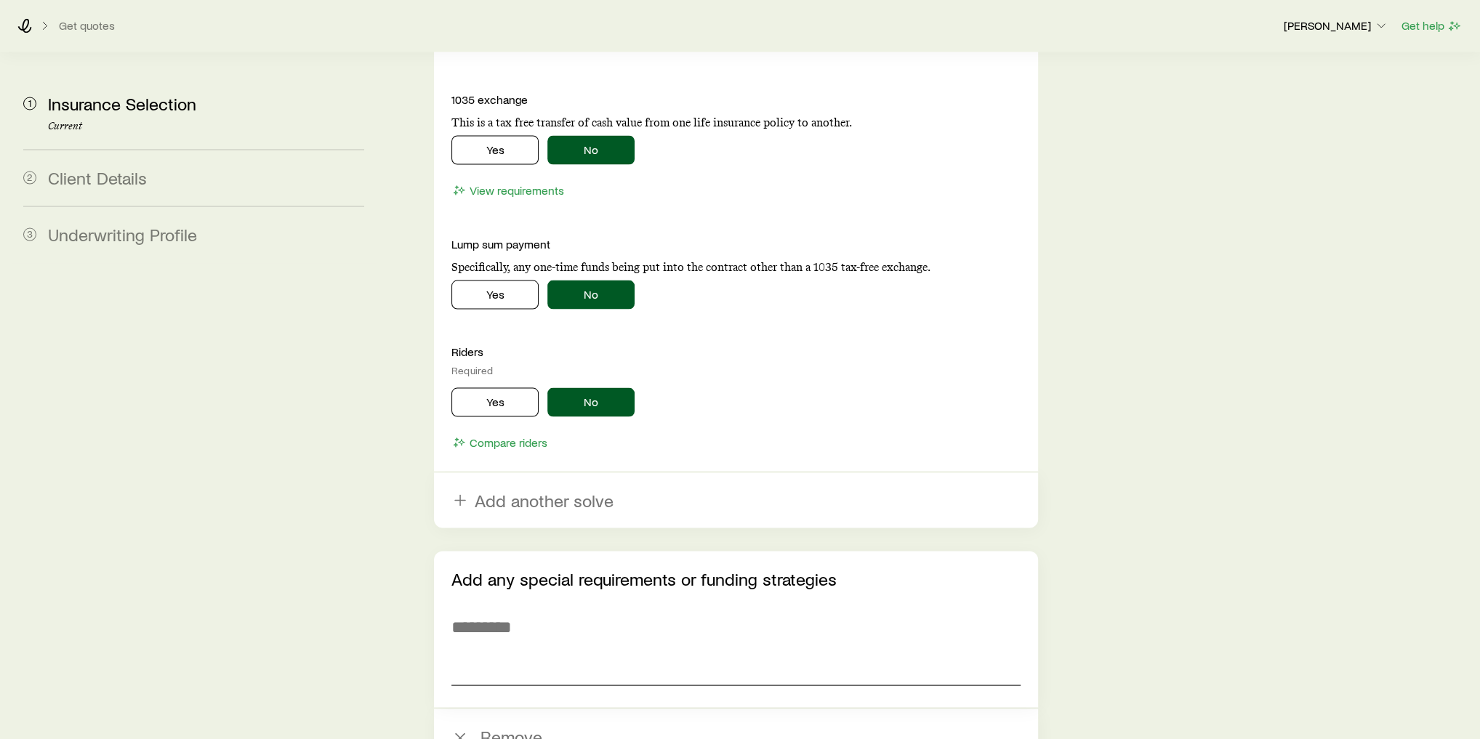
scroll to position [2710, 0]
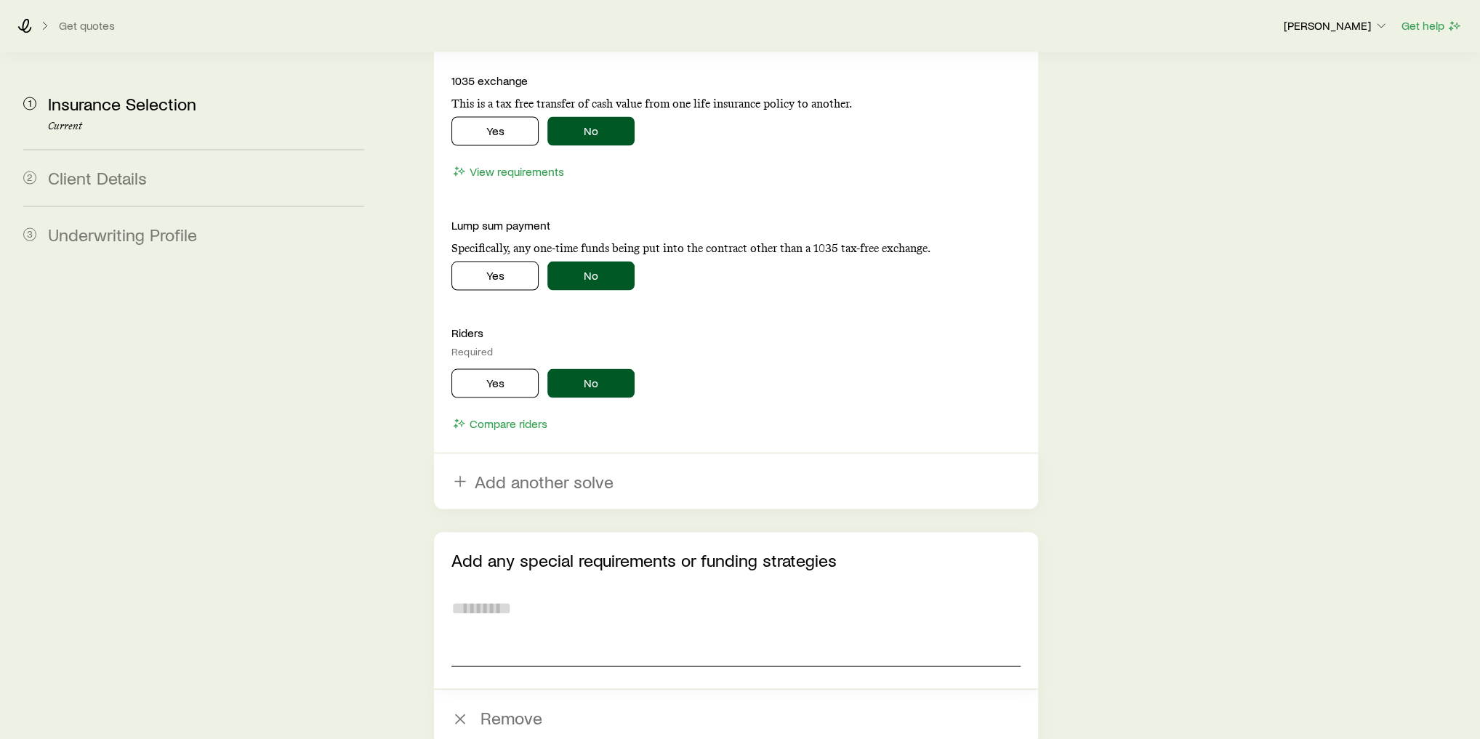
click at [684, 587] on textarea at bounding box center [735, 626] width 569 height 79
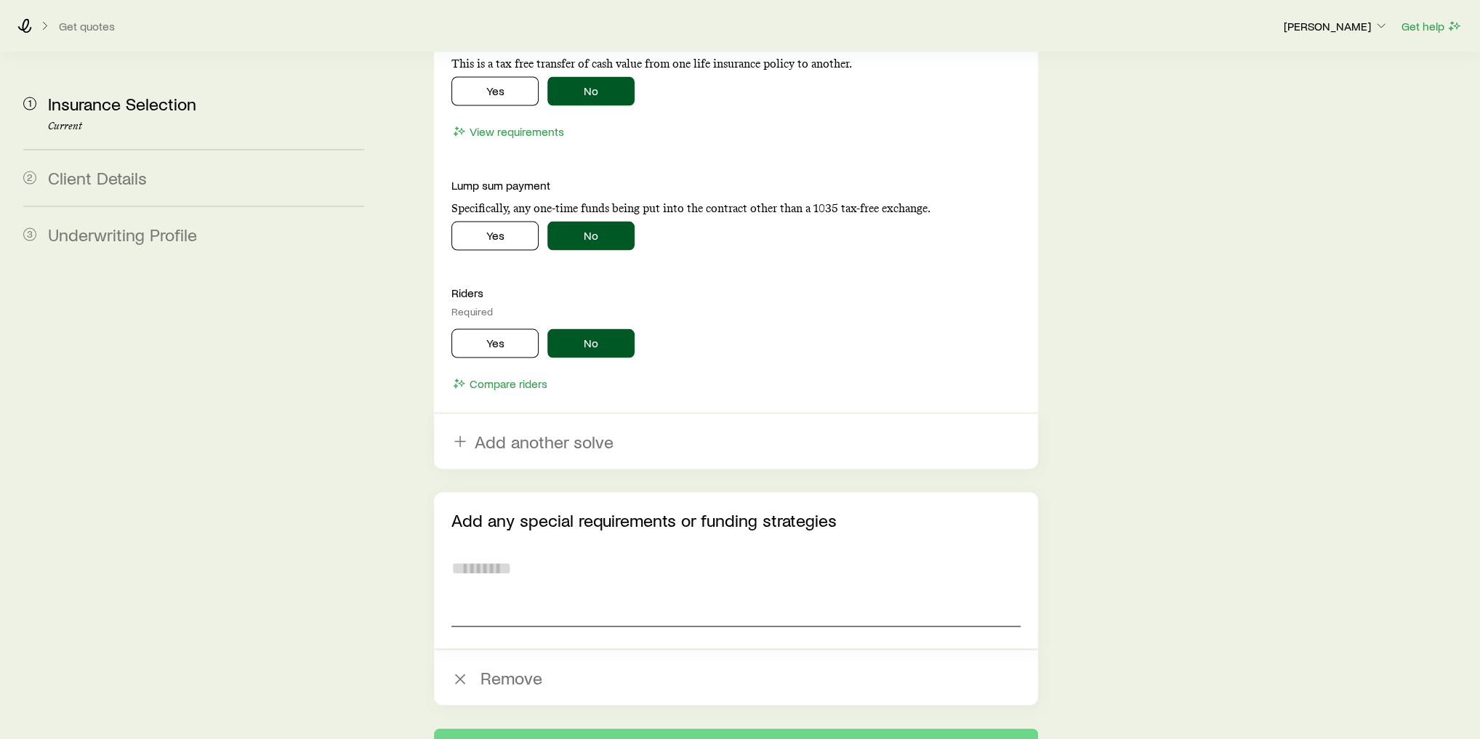
scroll to position [2768, 0]
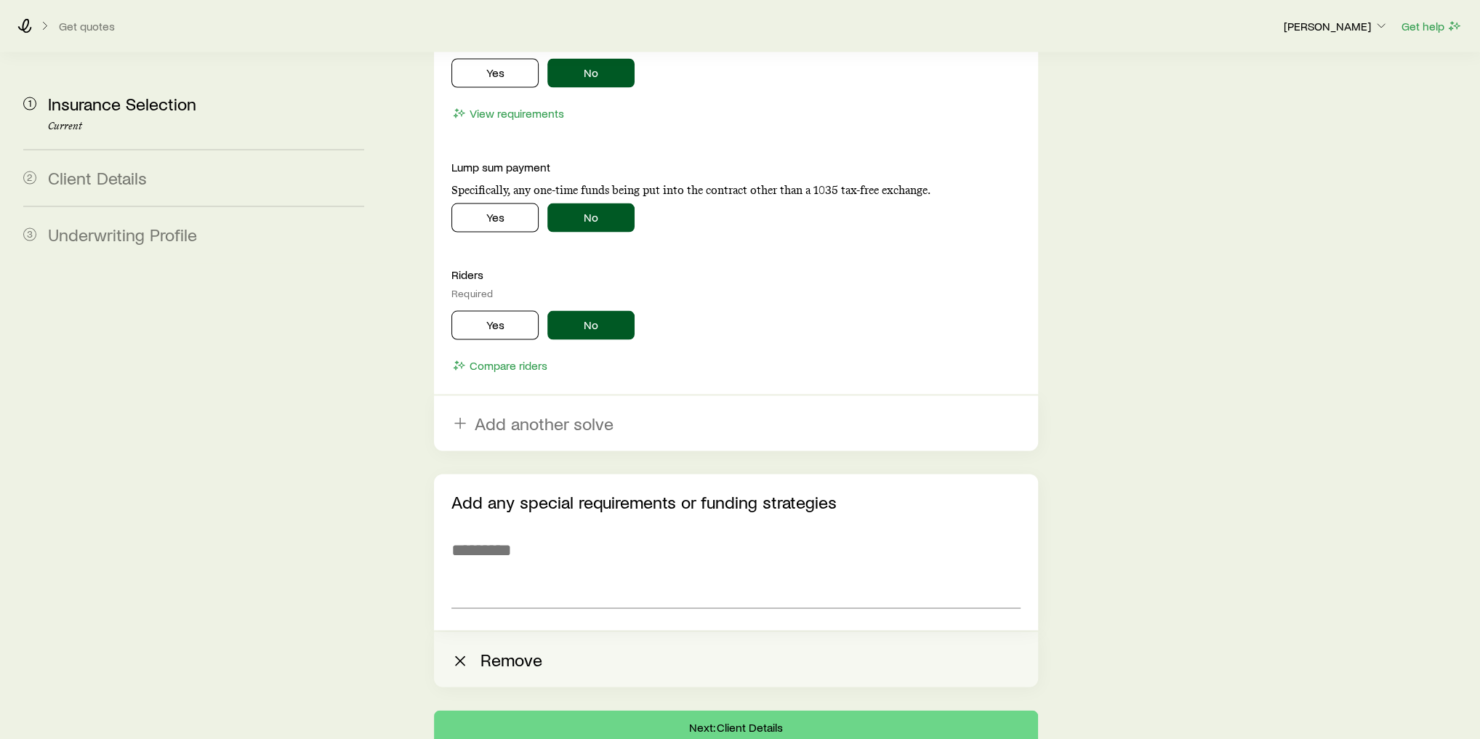
click at [515, 632] on button "Remove" at bounding box center [736, 659] width 604 height 55
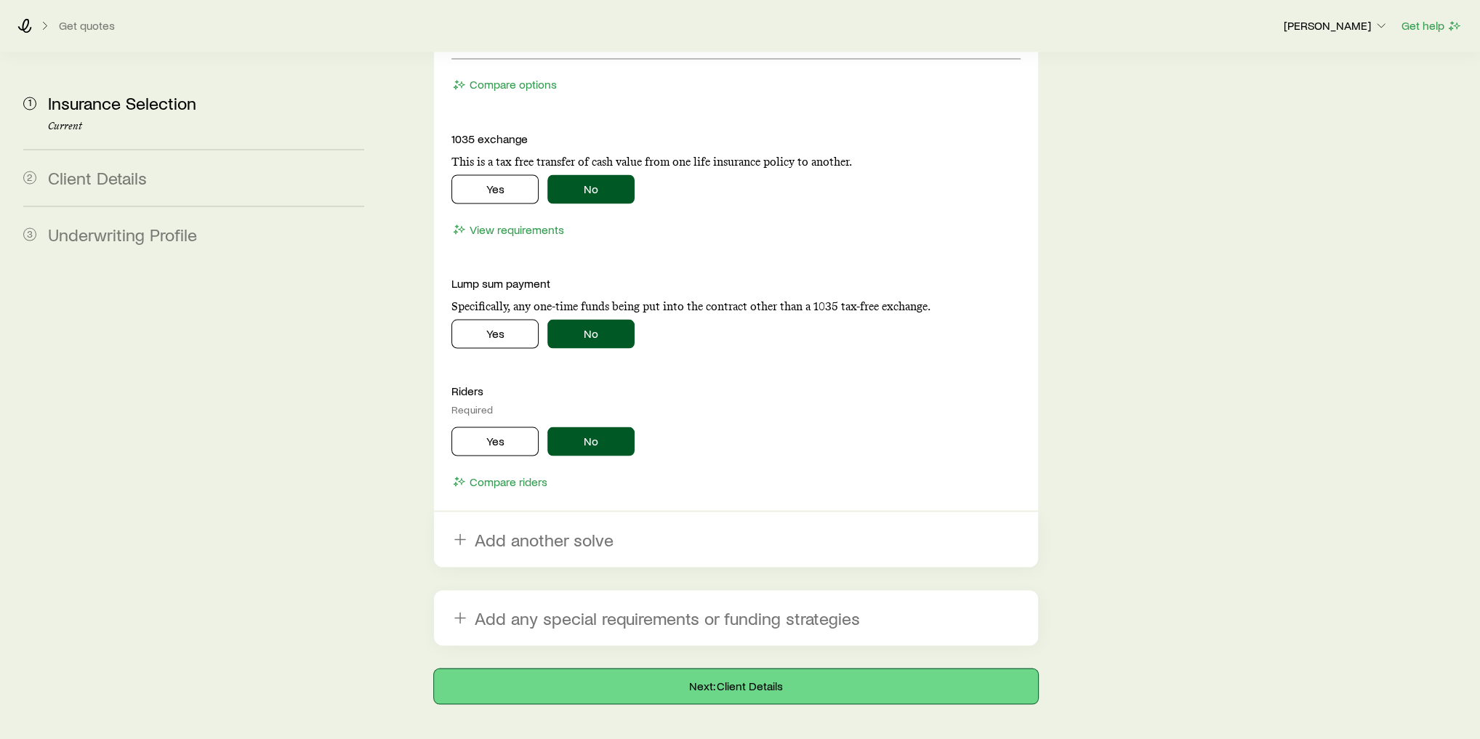
click at [662, 669] on button "Next: Client Details" at bounding box center [736, 686] width 604 height 35
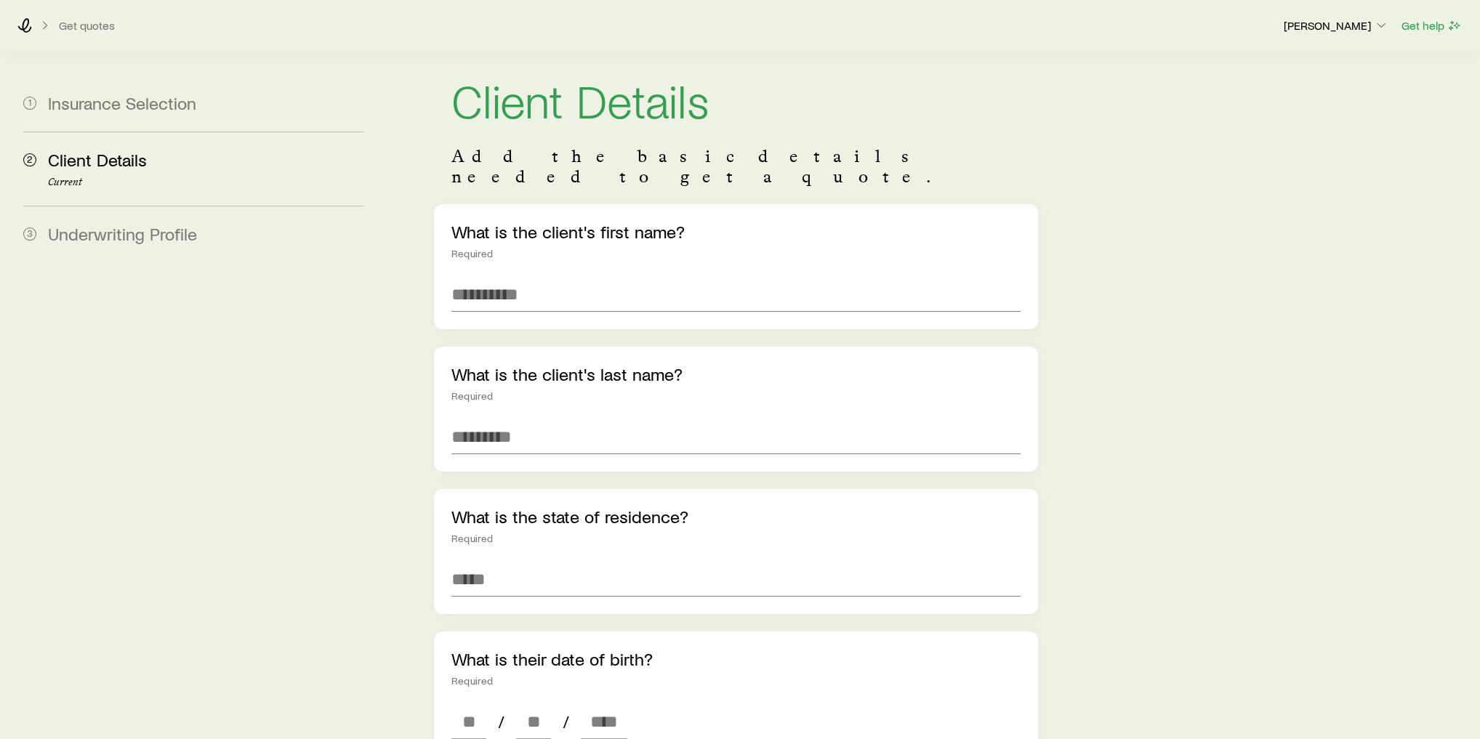
scroll to position [58, 0]
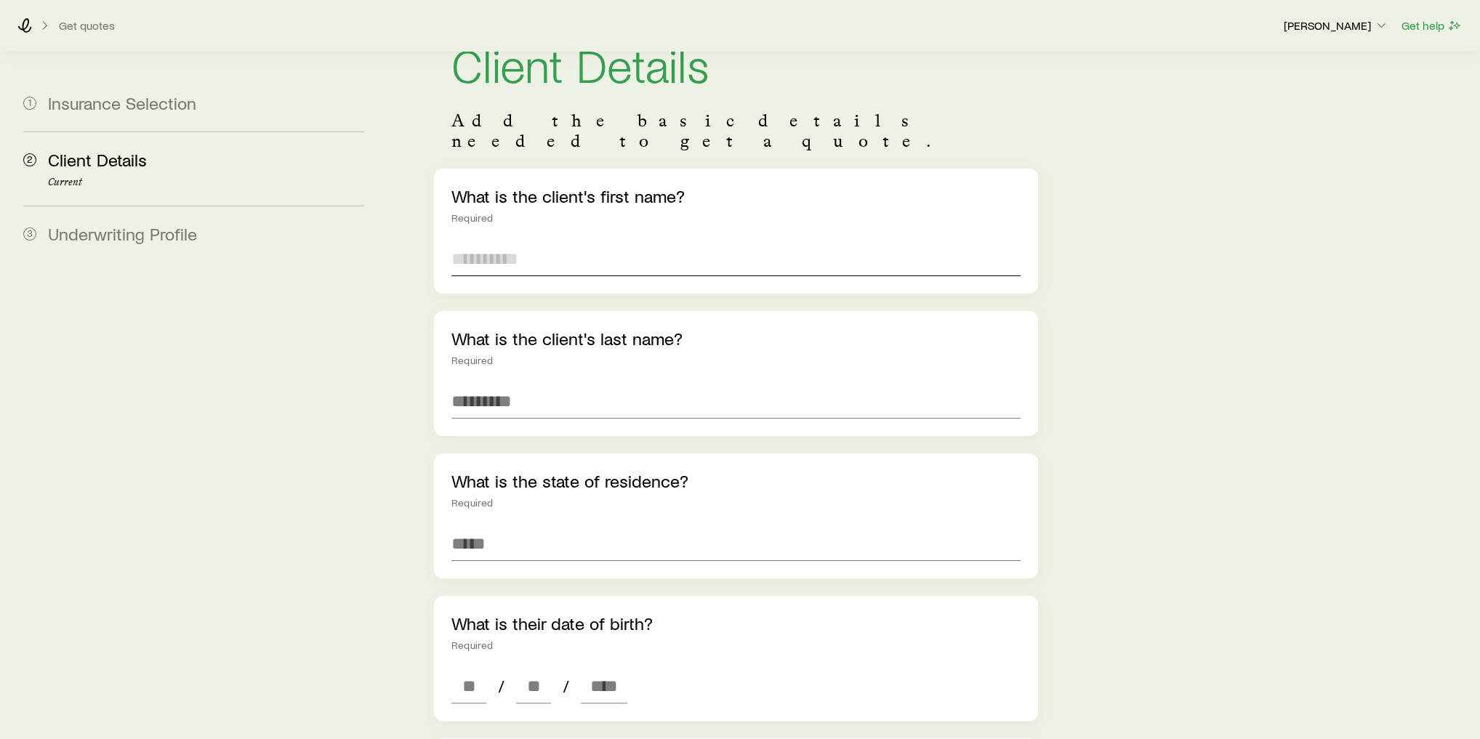
click at [540, 247] on input "text" at bounding box center [735, 258] width 569 height 35
type input "******"
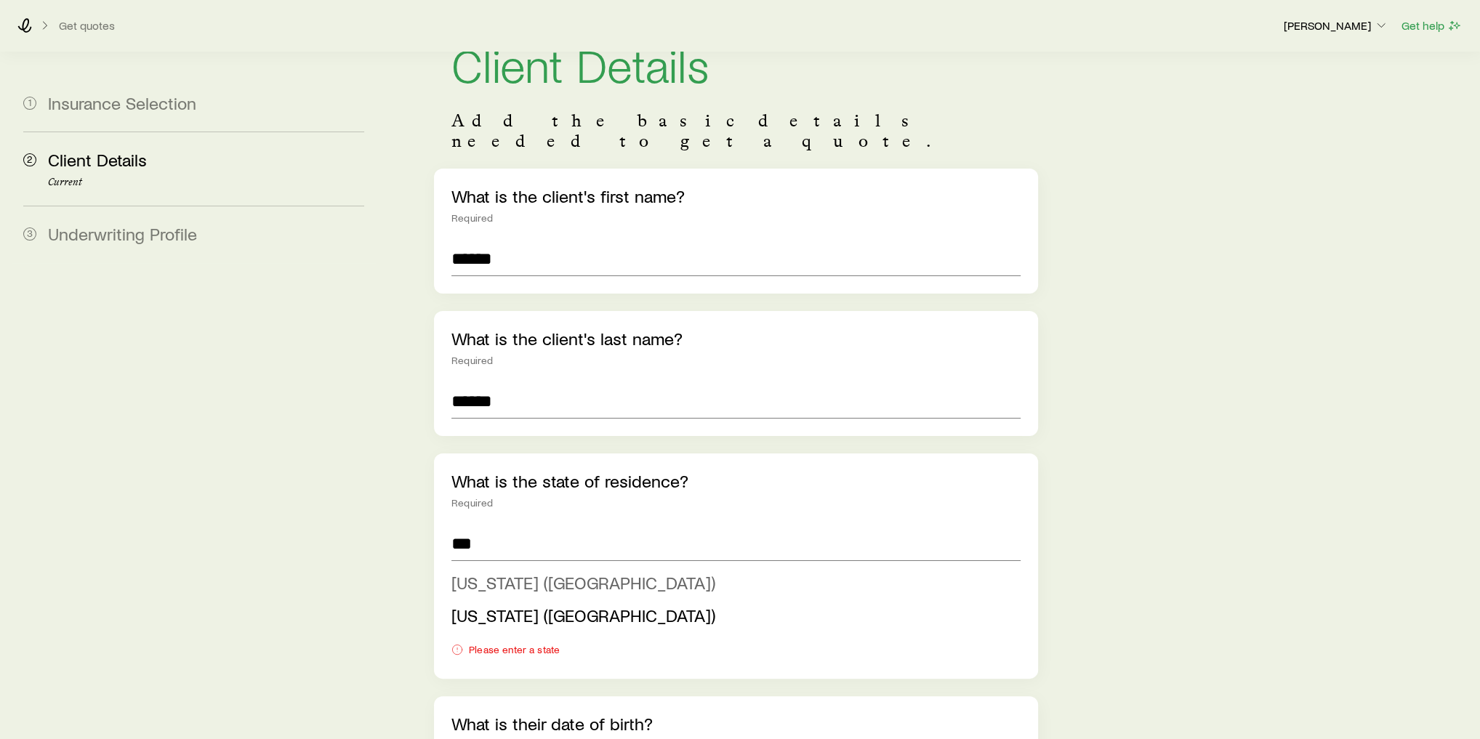
click at [588, 572] on span "[US_STATE] ([GEOGRAPHIC_DATA])" at bounding box center [583, 582] width 264 height 21
type input "**********"
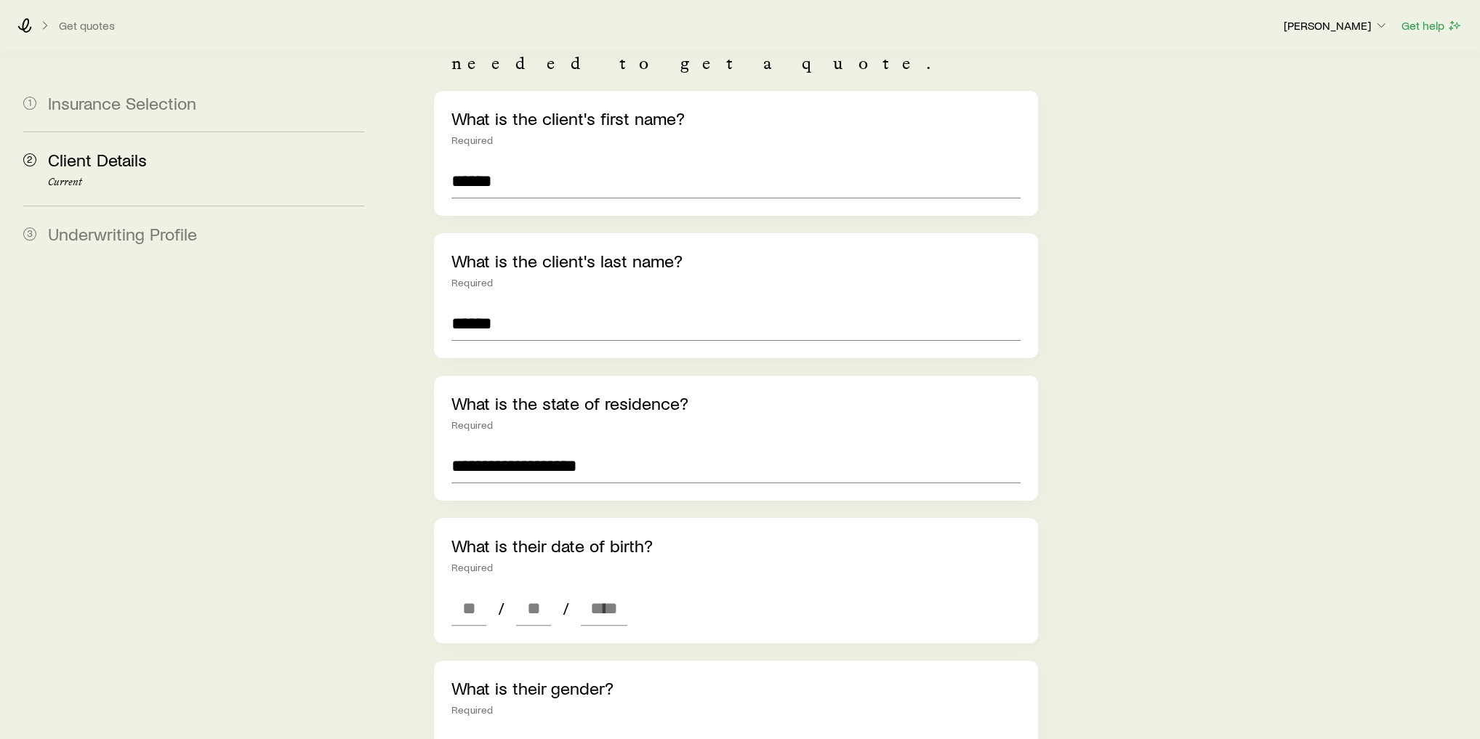
scroll to position [233, 0]
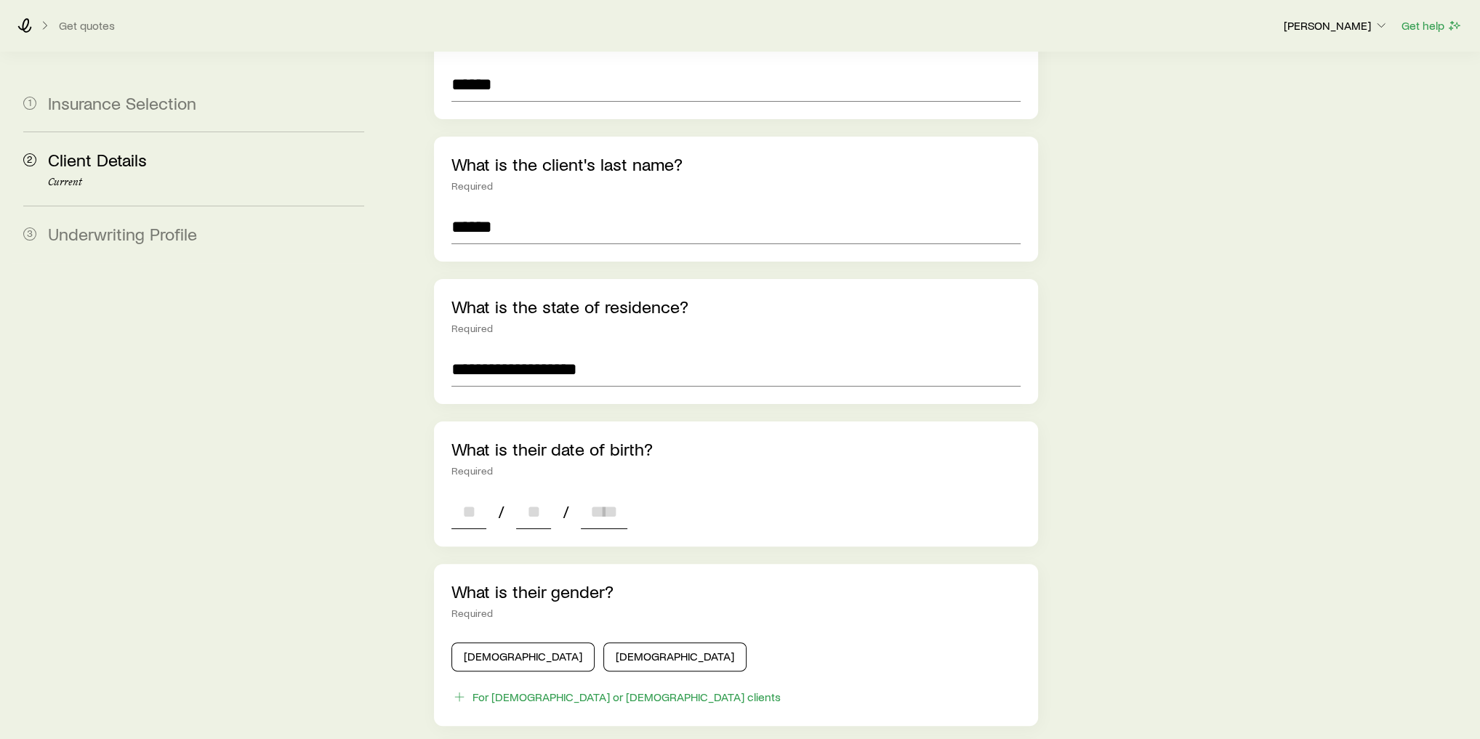
click at [473, 501] on input at bounding box center [468, 511] width 35 height 35
type input "**"
type input "****"
type input "*"
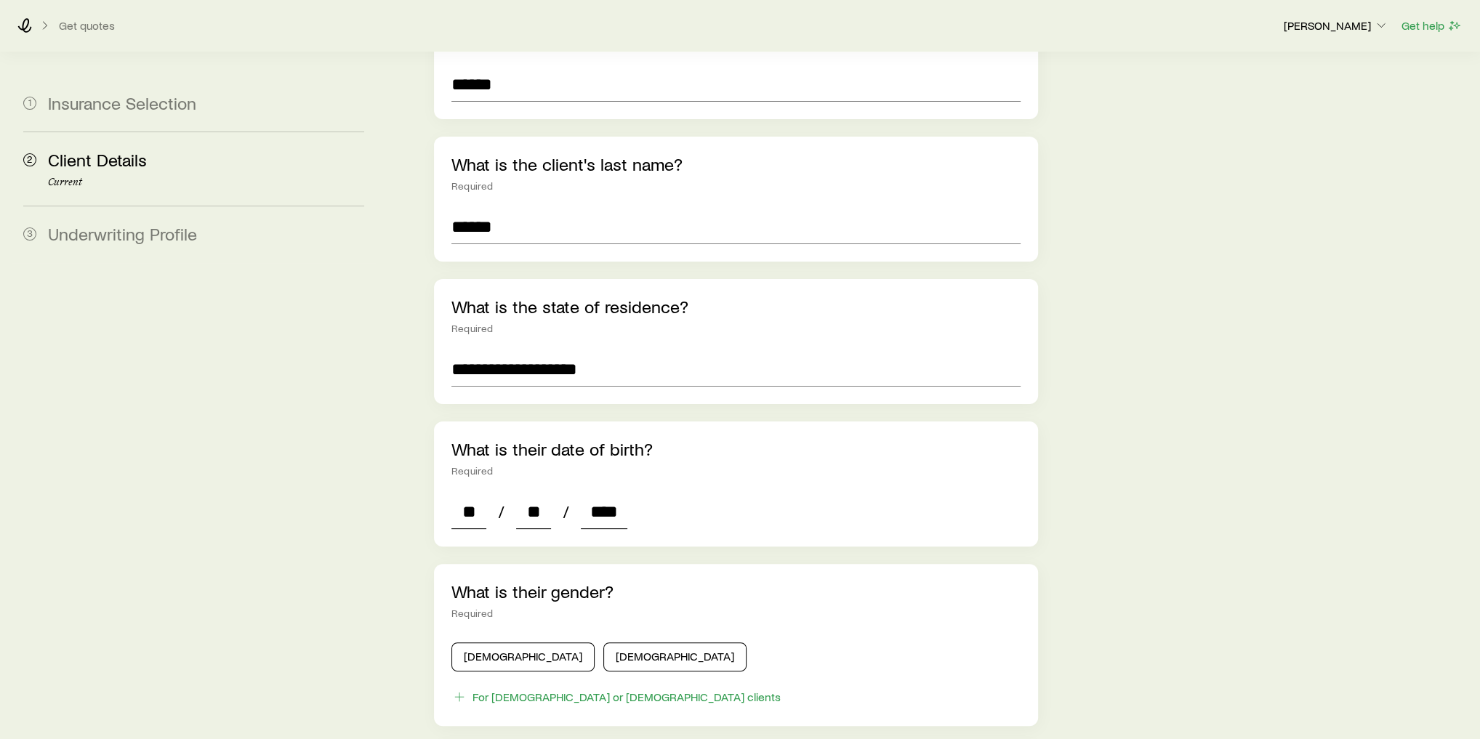
type input "*"
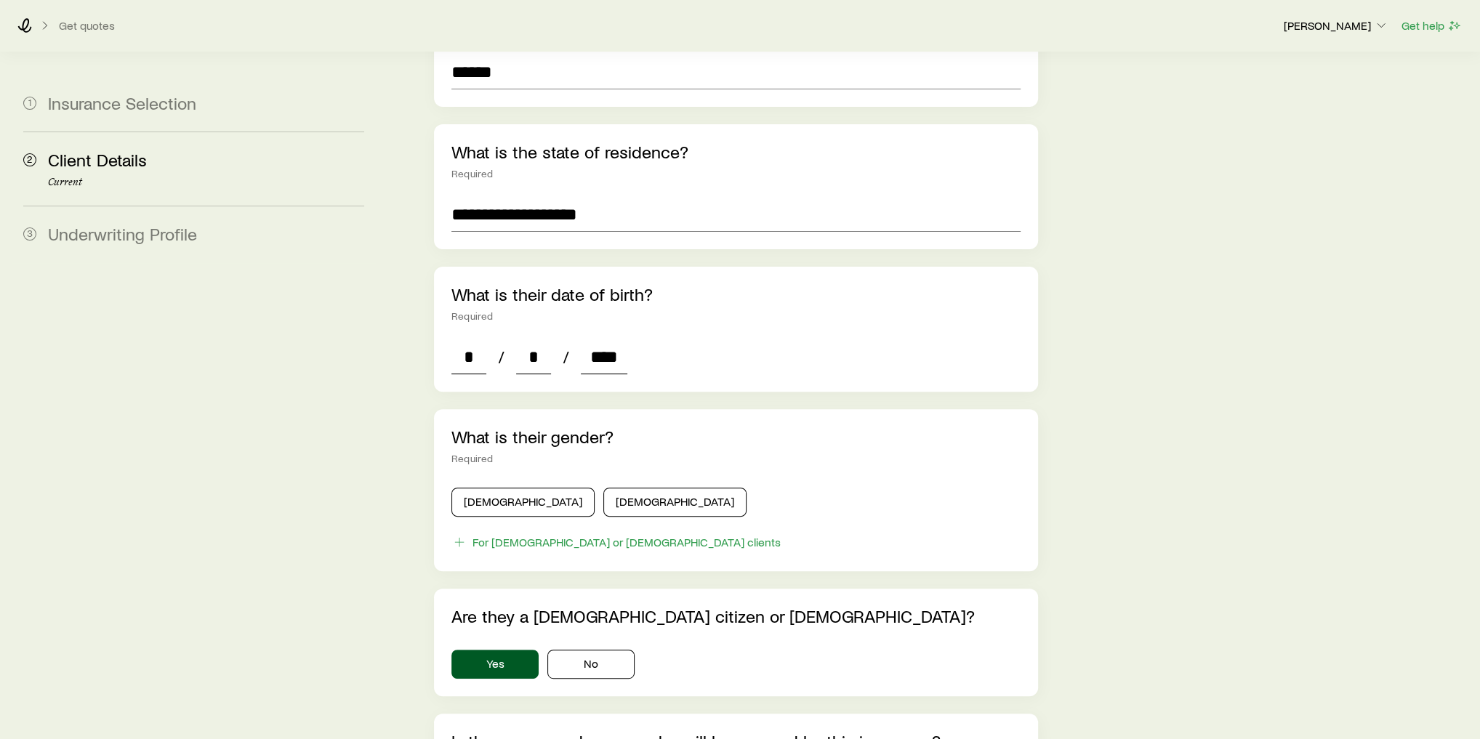
scroll to position [407, 0]
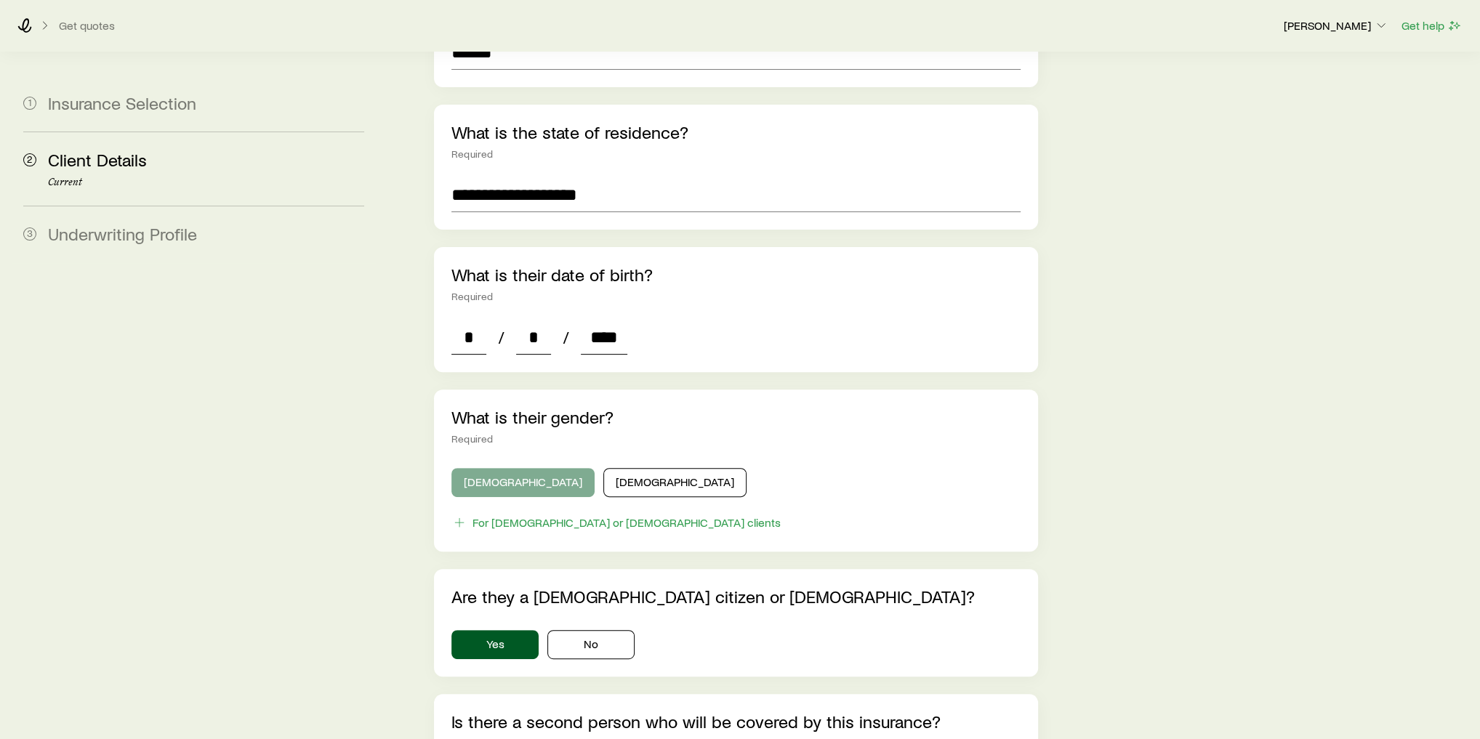
type input "****"
click at [528, 468] on button "[DEMOGRAPHIC_DATA]" at bounding box center [522, 482] width 143 height 29
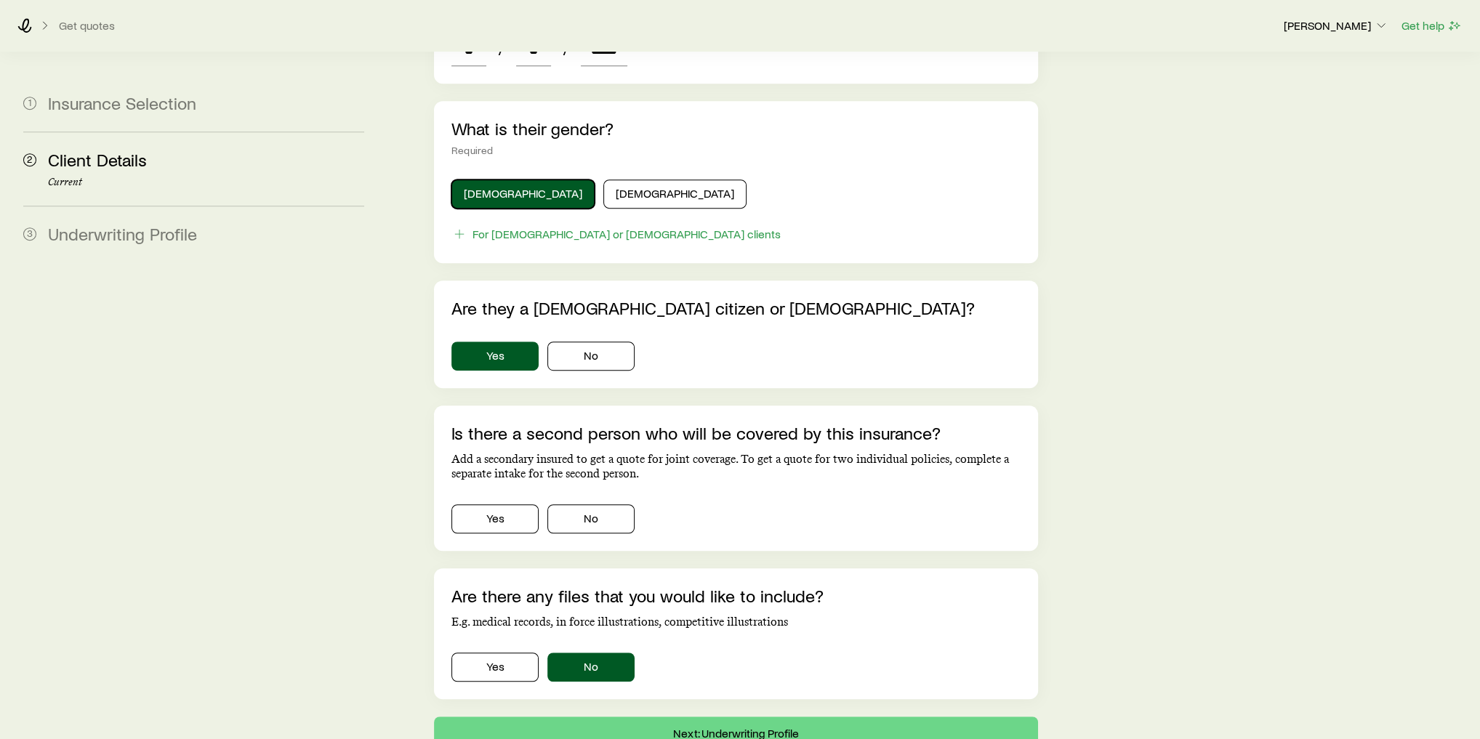
scroll to position [698, 0]
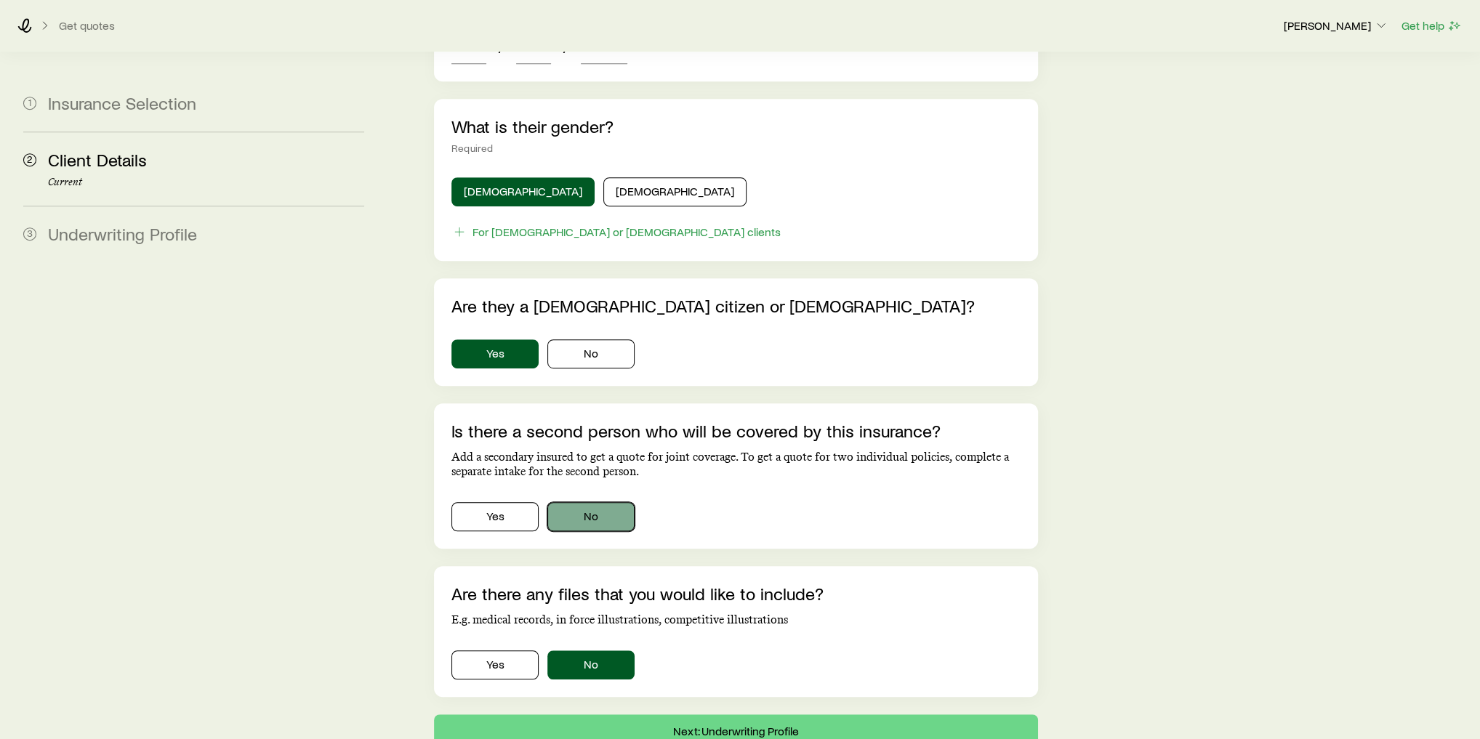
click at [598, 502] on button "No" at bounding box center [590, 516] width 87 height 29
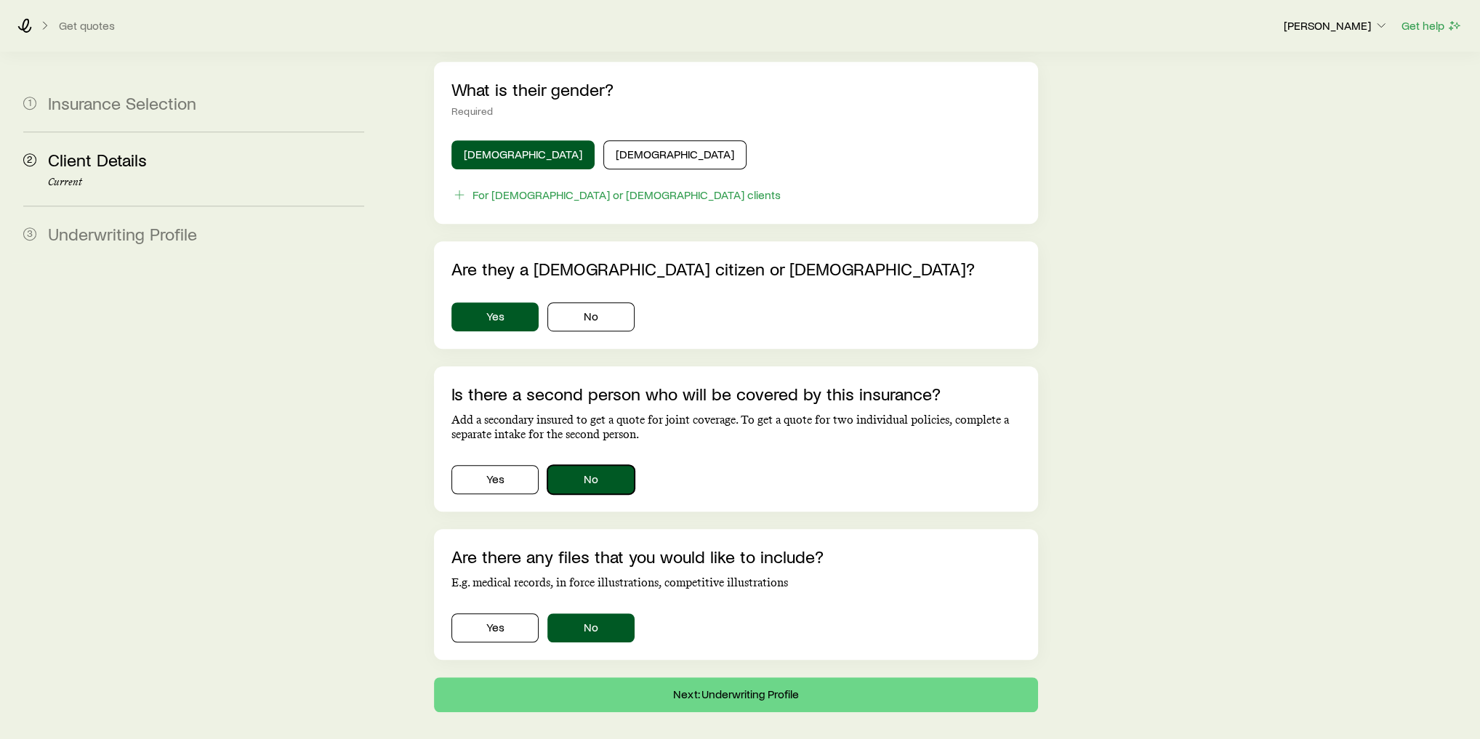
scroll to position [769, 0]
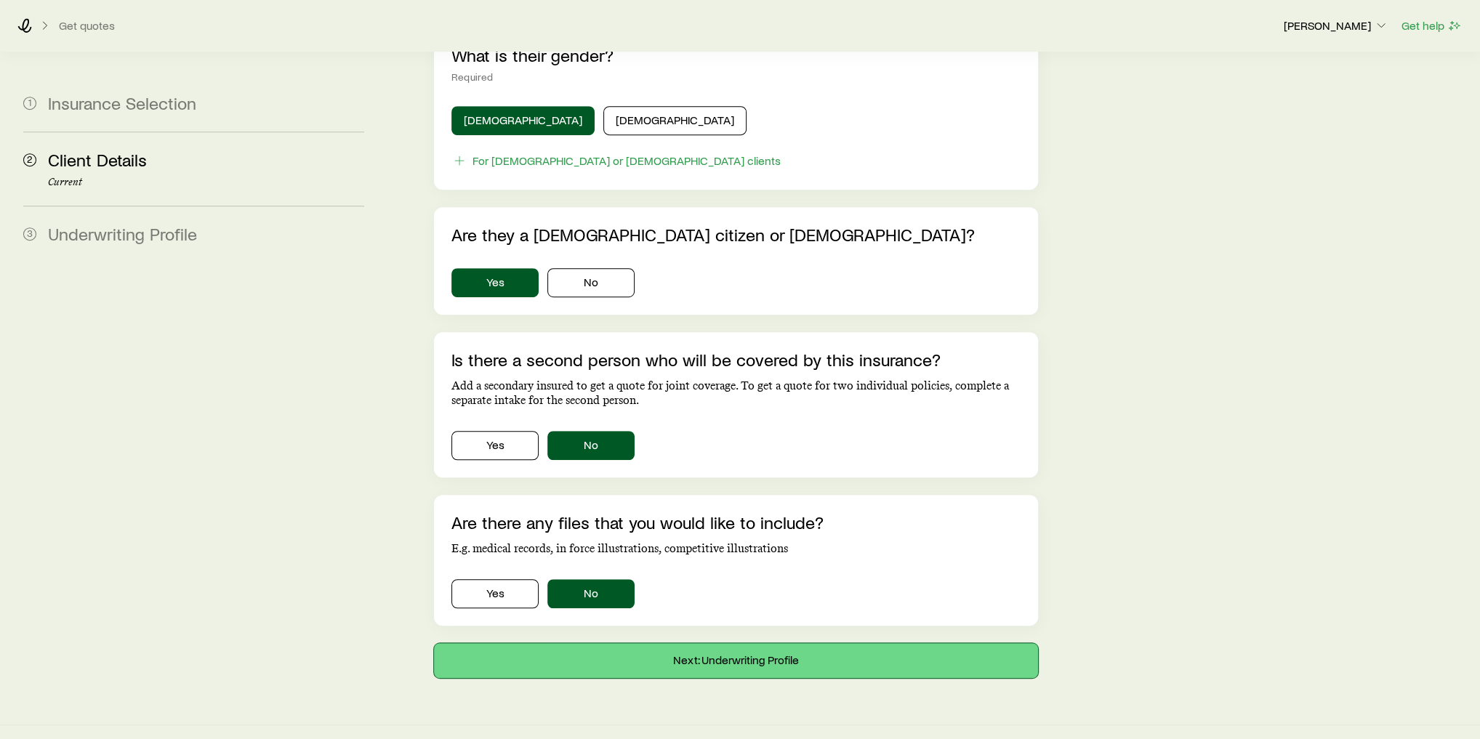
click at [604, 643] on button "Next: Underwriting Profile" at bounding box center [736, 660] width 604 height 35
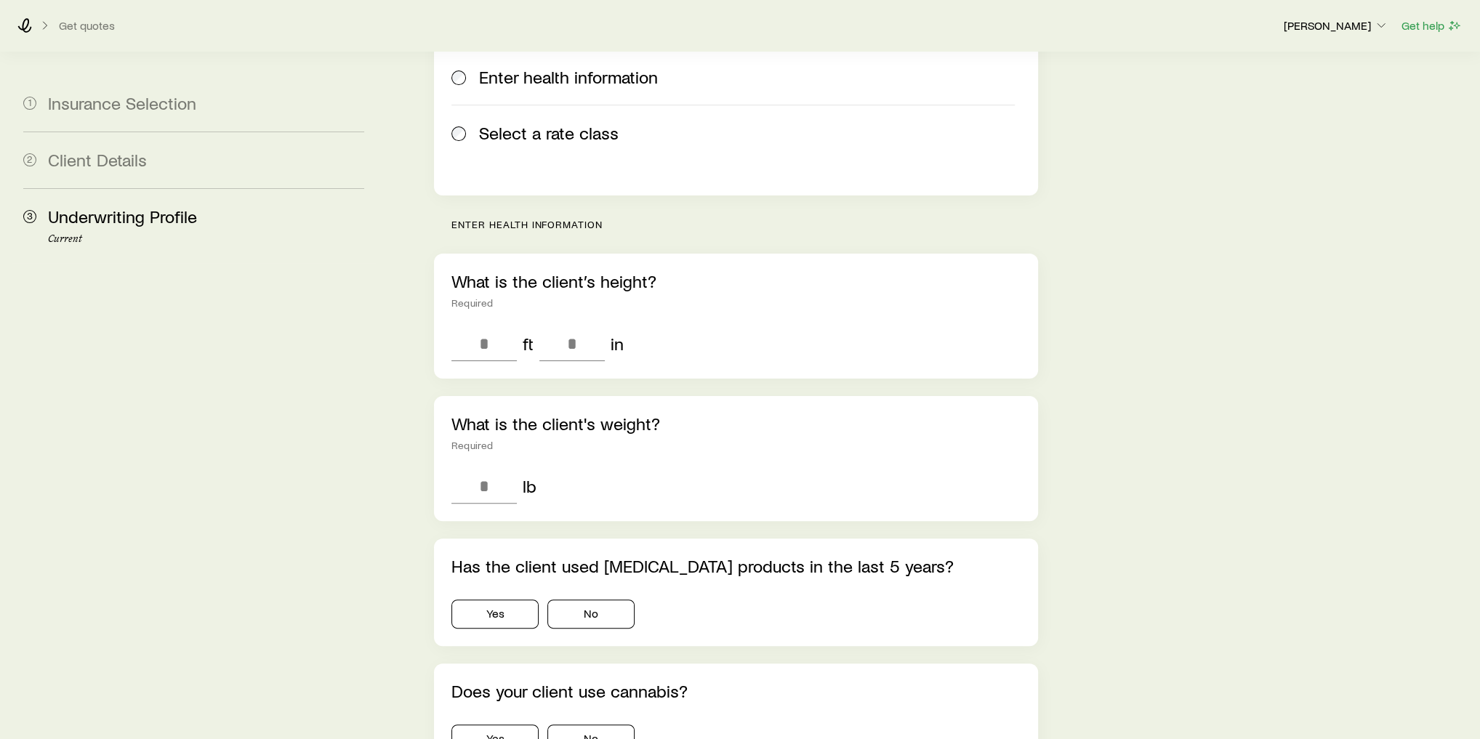
scroll to position [116, 0]
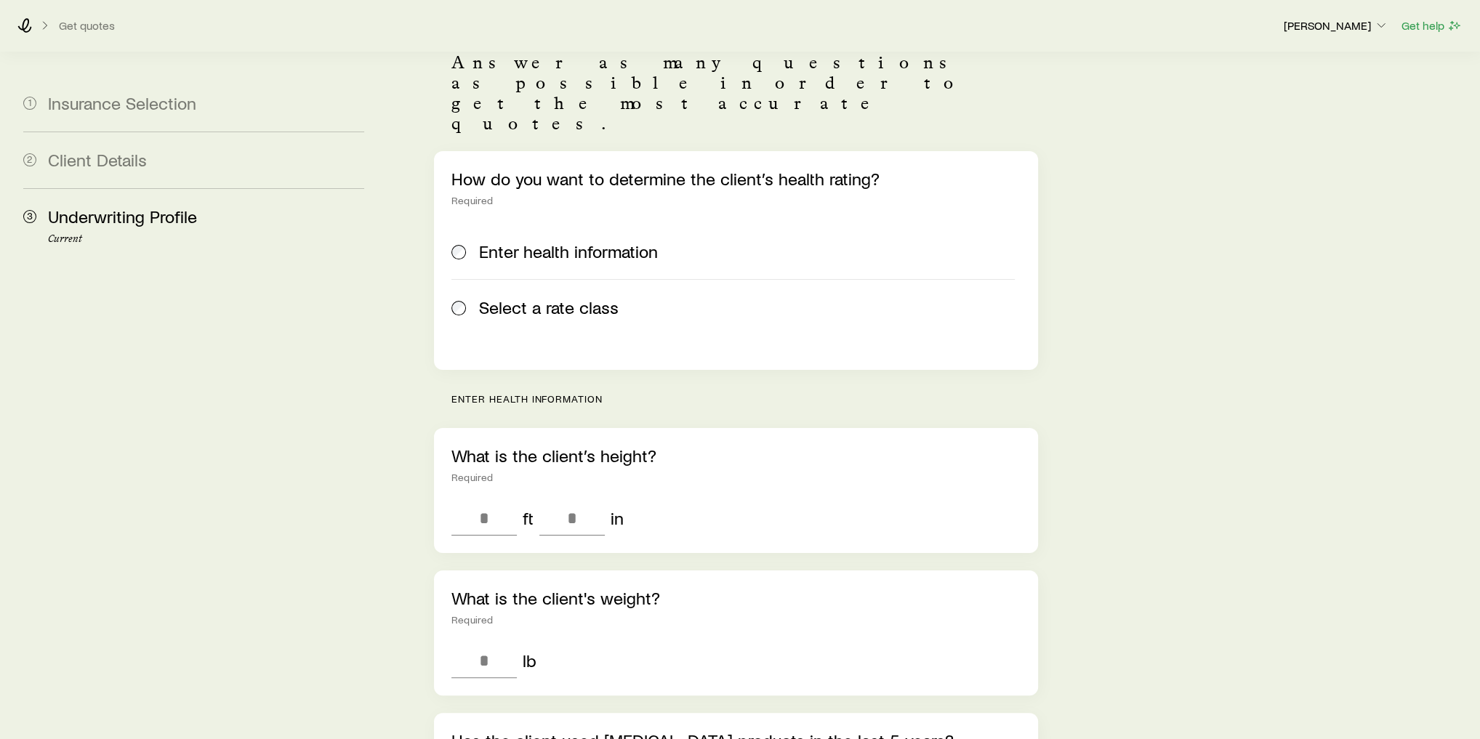
click at [525, 297] on span "Select a rate class" at bounding box center [549, 307] width 140 height 20
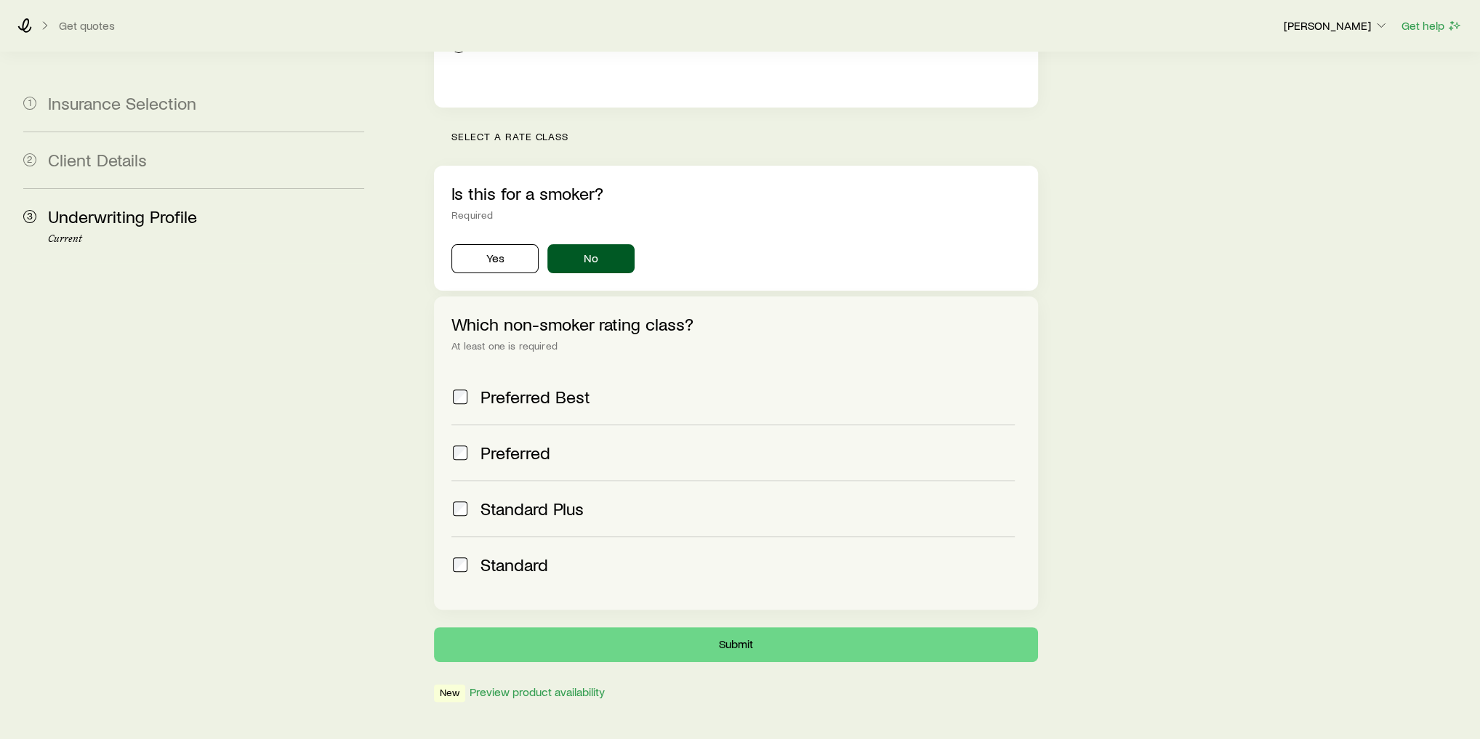
scroll to position [381, 0]
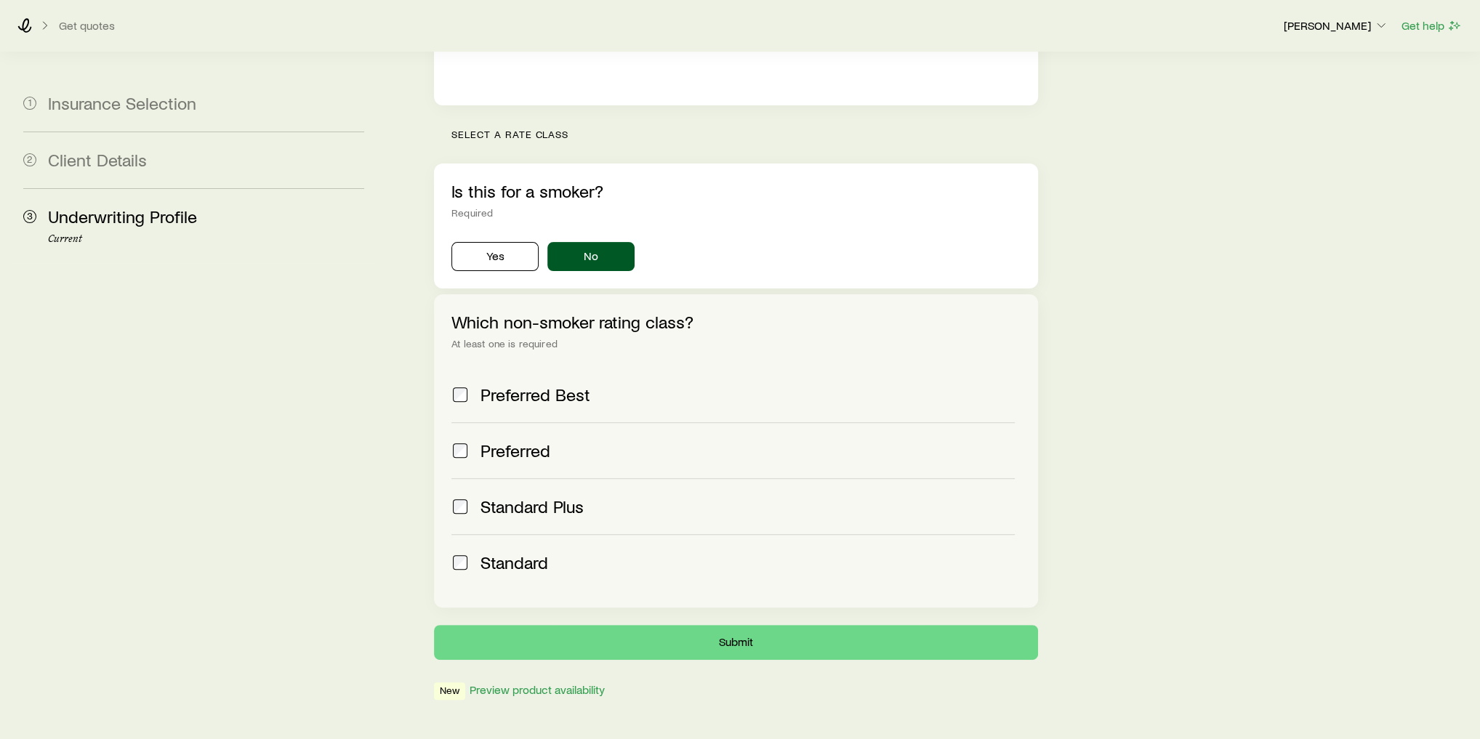
click at [593, 422] on label "Preferred" at bounding box center [732, 450] width 563 height 56
click at [593, 496] on div "Standard Plus" at bounding box center [747, 506] width 534 height 20
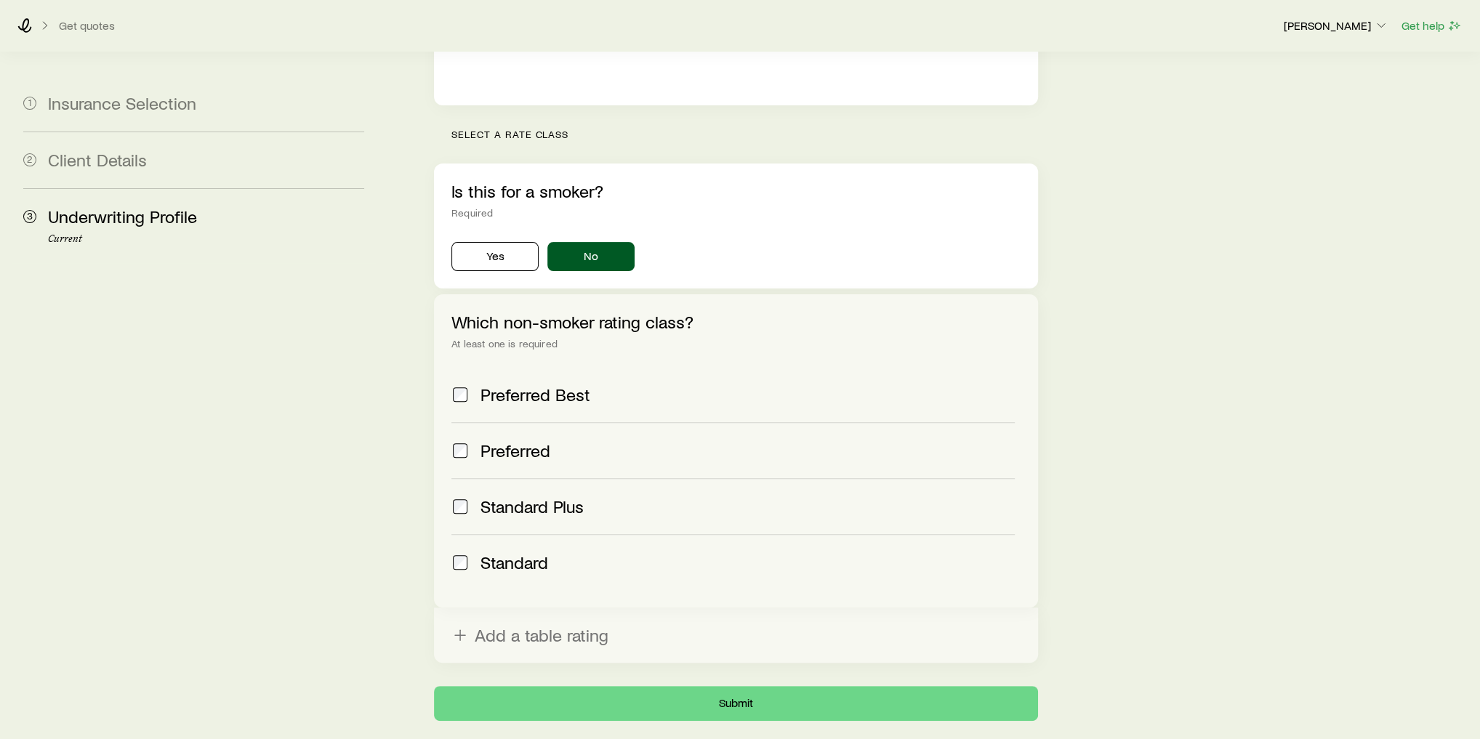
click at [591, 552] on div "Standard" at bounding box center [747, 562] width 534 height 20
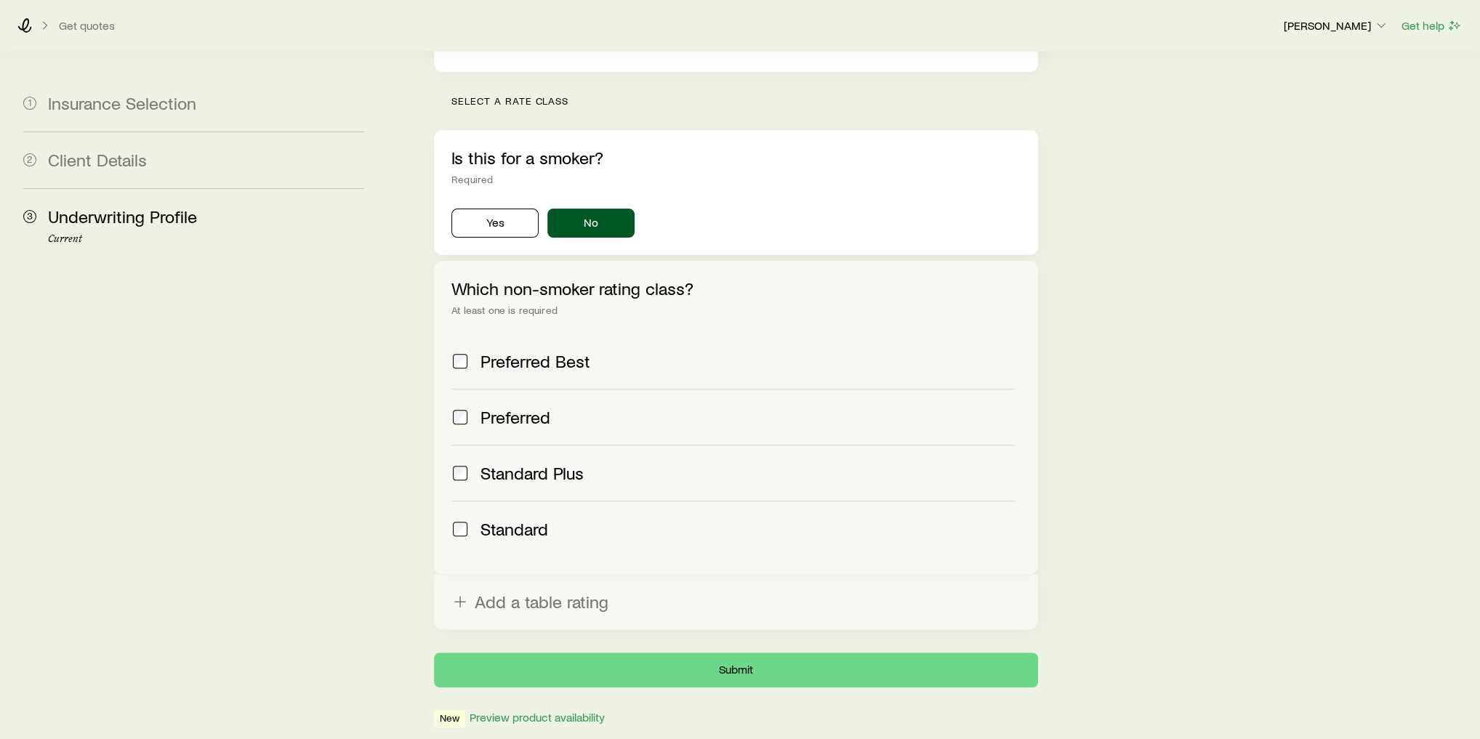
scroll to position [442, 0]
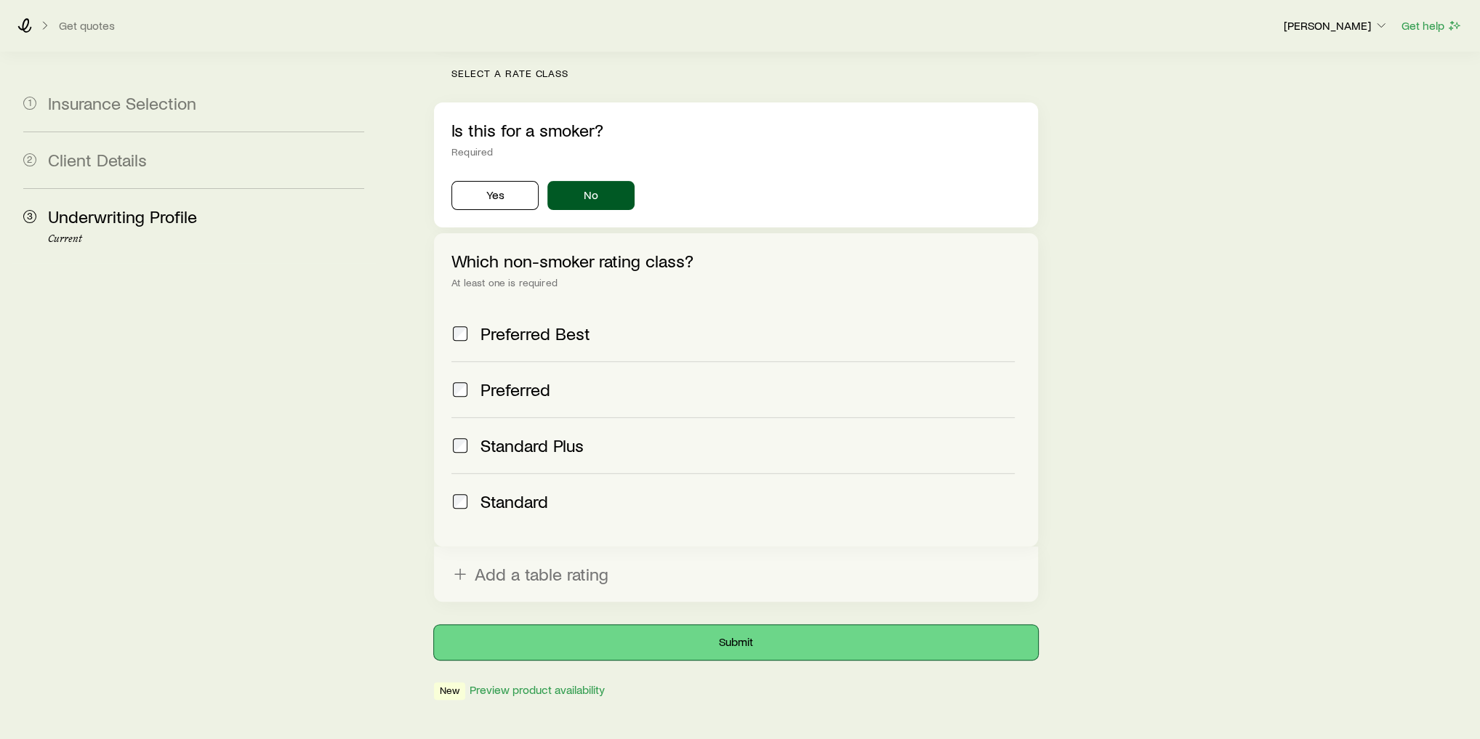
click at [677, 625] on button "Submit" at bounding box center [736, 642] width 604 height 35
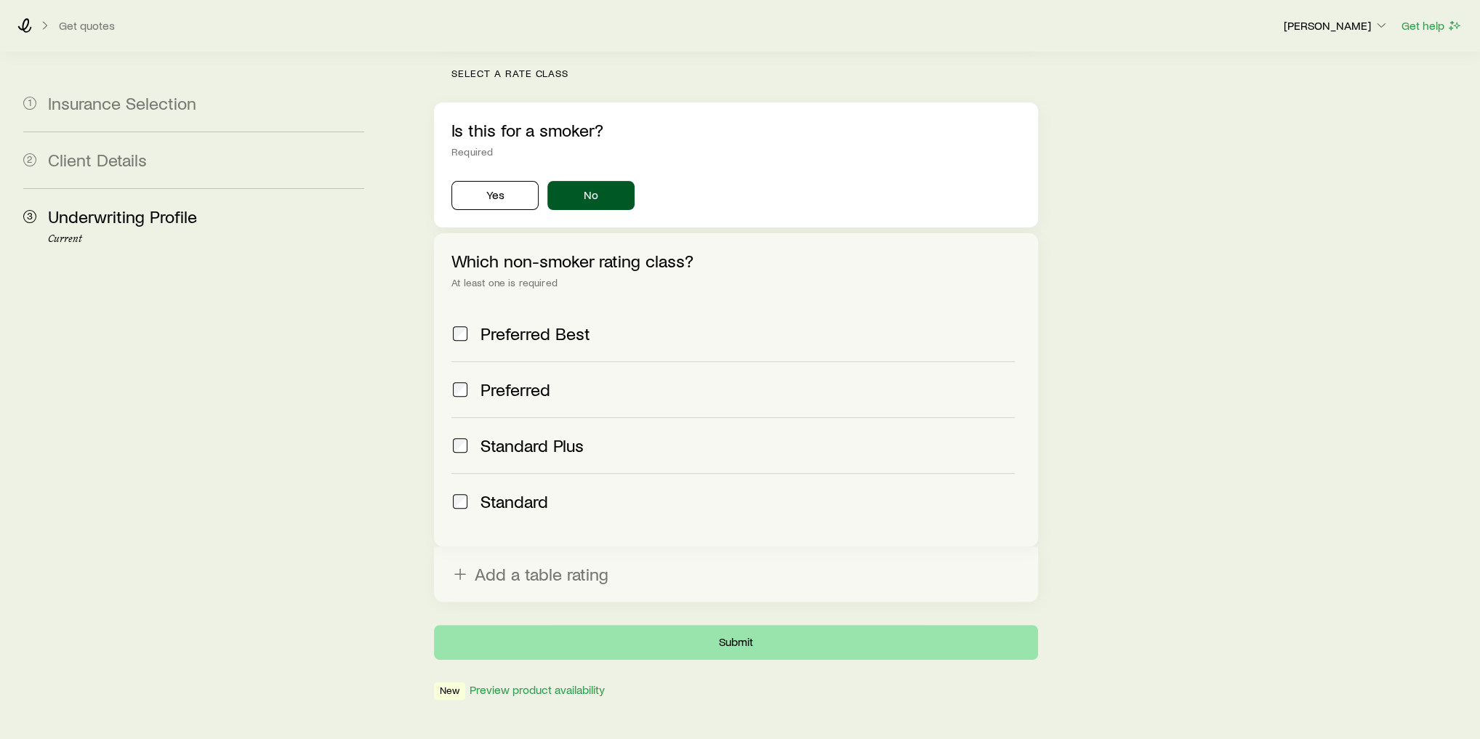
scroll to position [0, 0]
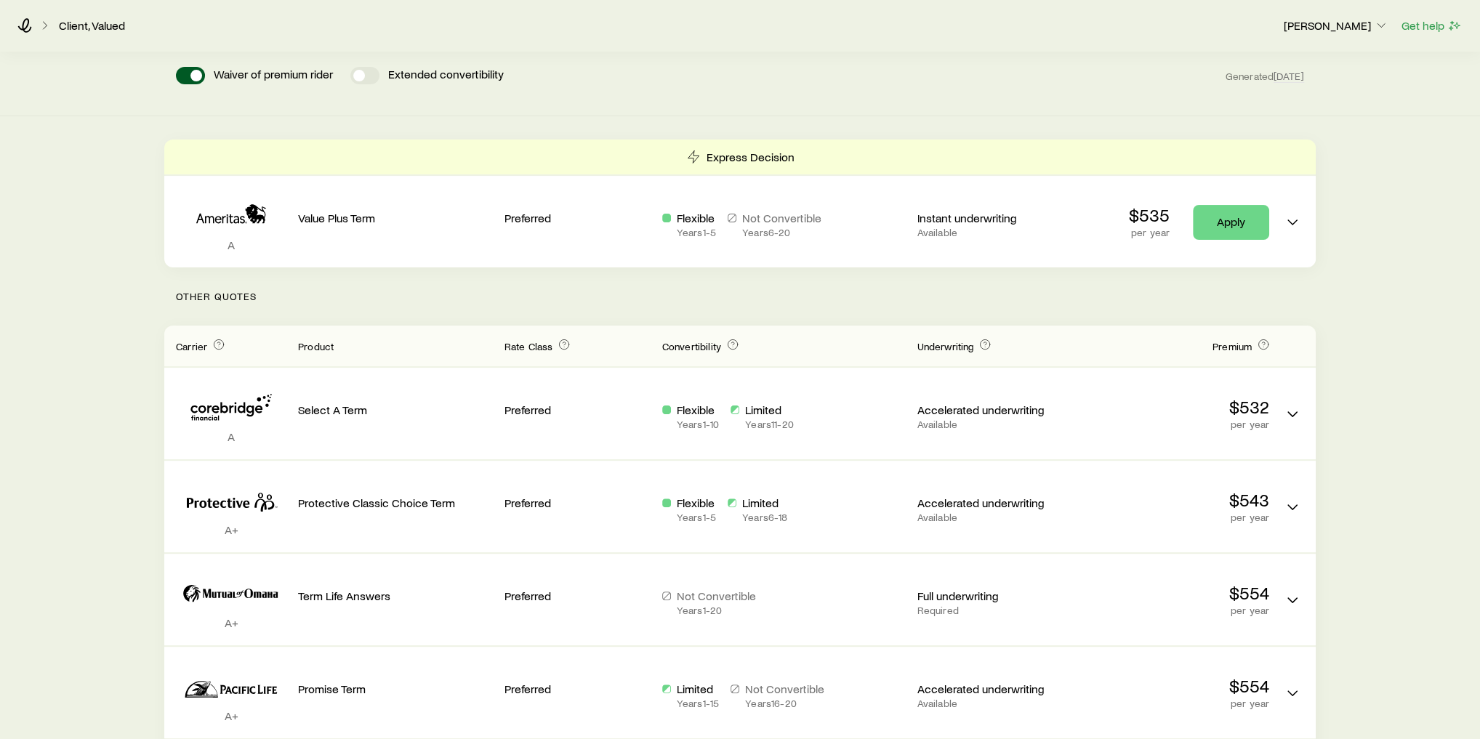
scroll to position [58, 0]
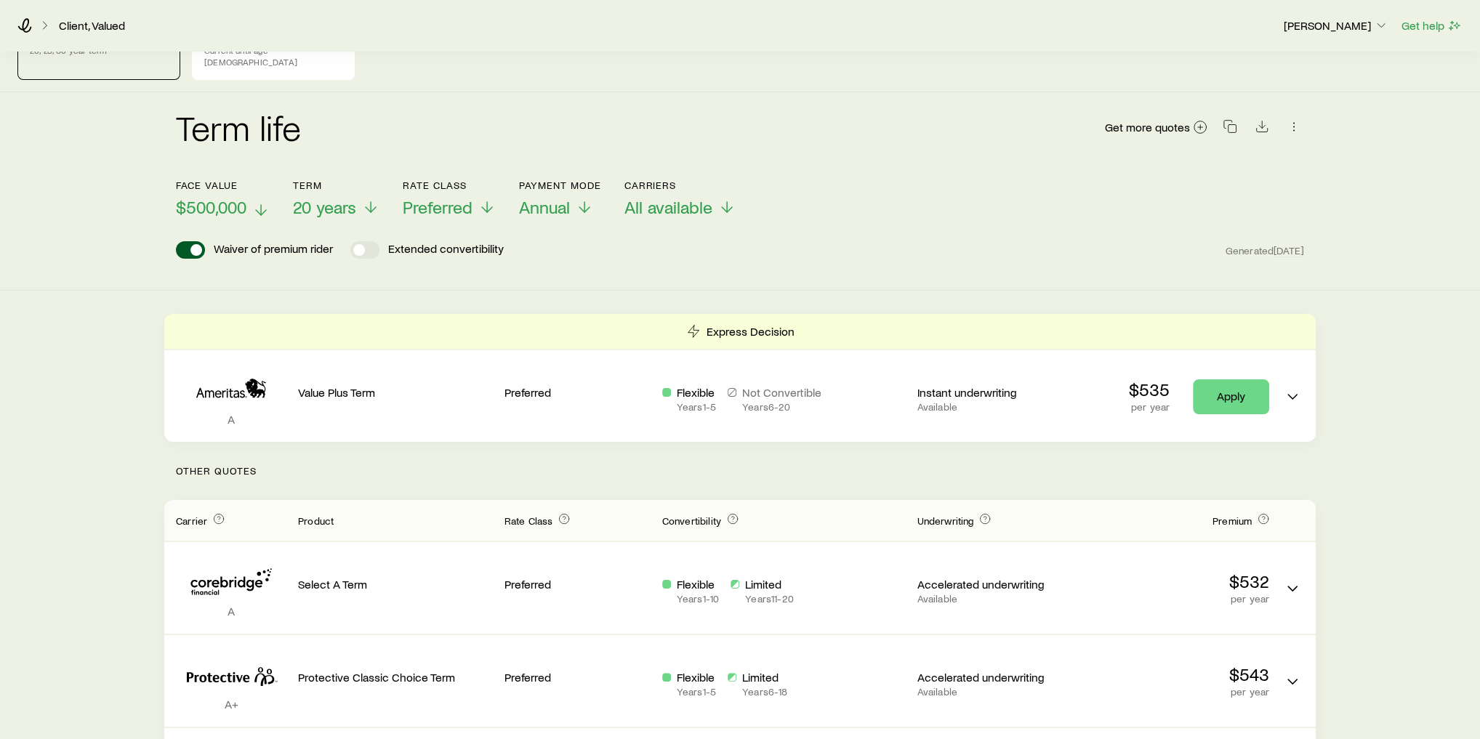
click at [224, 201] on span "$500,000" at bounding box center [211, 207] width 71 height 20
click at [423, 111] on div "Term life Get more quotes" at bounding box center [740, 136] width 1128 height 52
click at [340, 197] on span "20 years" at bounding box center [324, 207] width 63 height 20
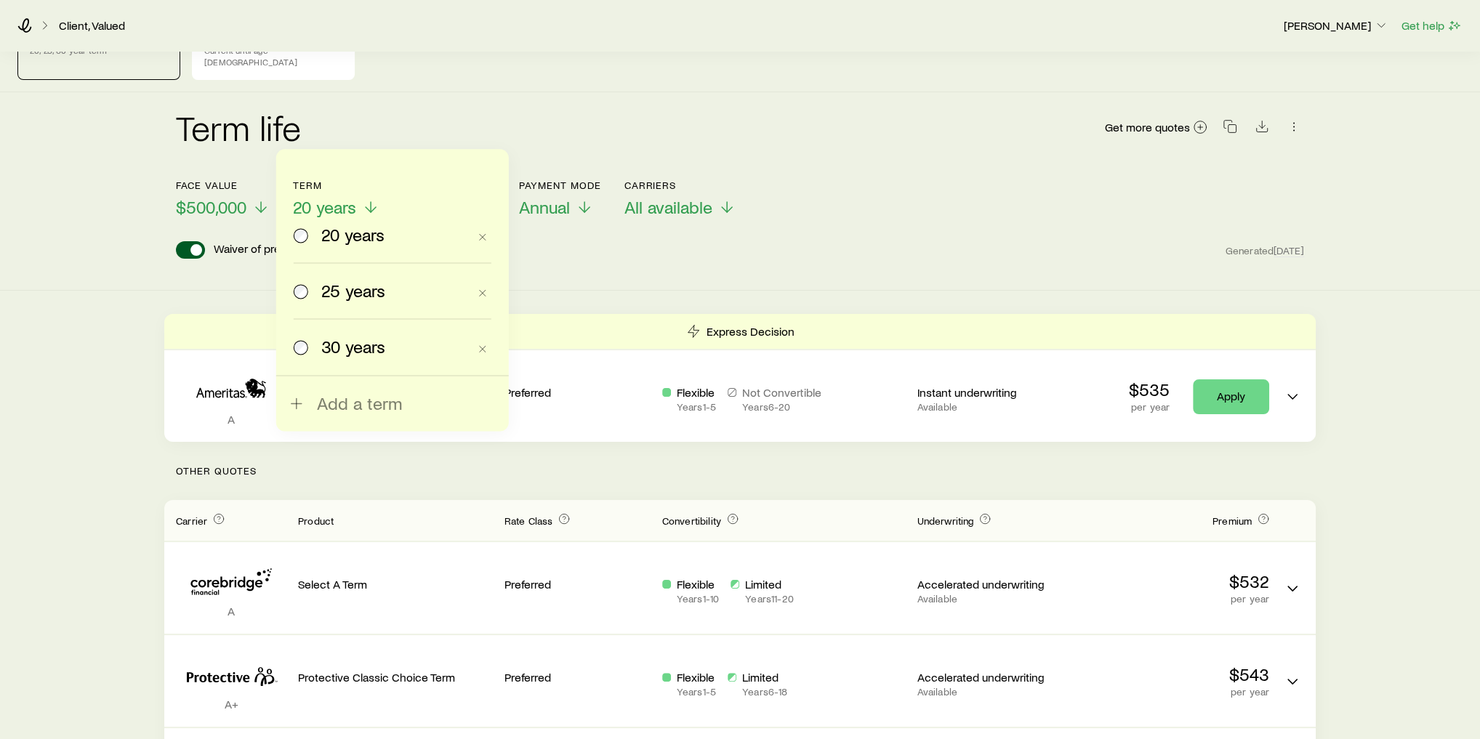
click at [378, 149] on div "20 years 25 years 30 years Add a term" at bounding box center [392, 290] width 233 height 282
click at [379, 146] on div "Term life Get more quotes" at bounding box center [740, 136] width 1128 height 52
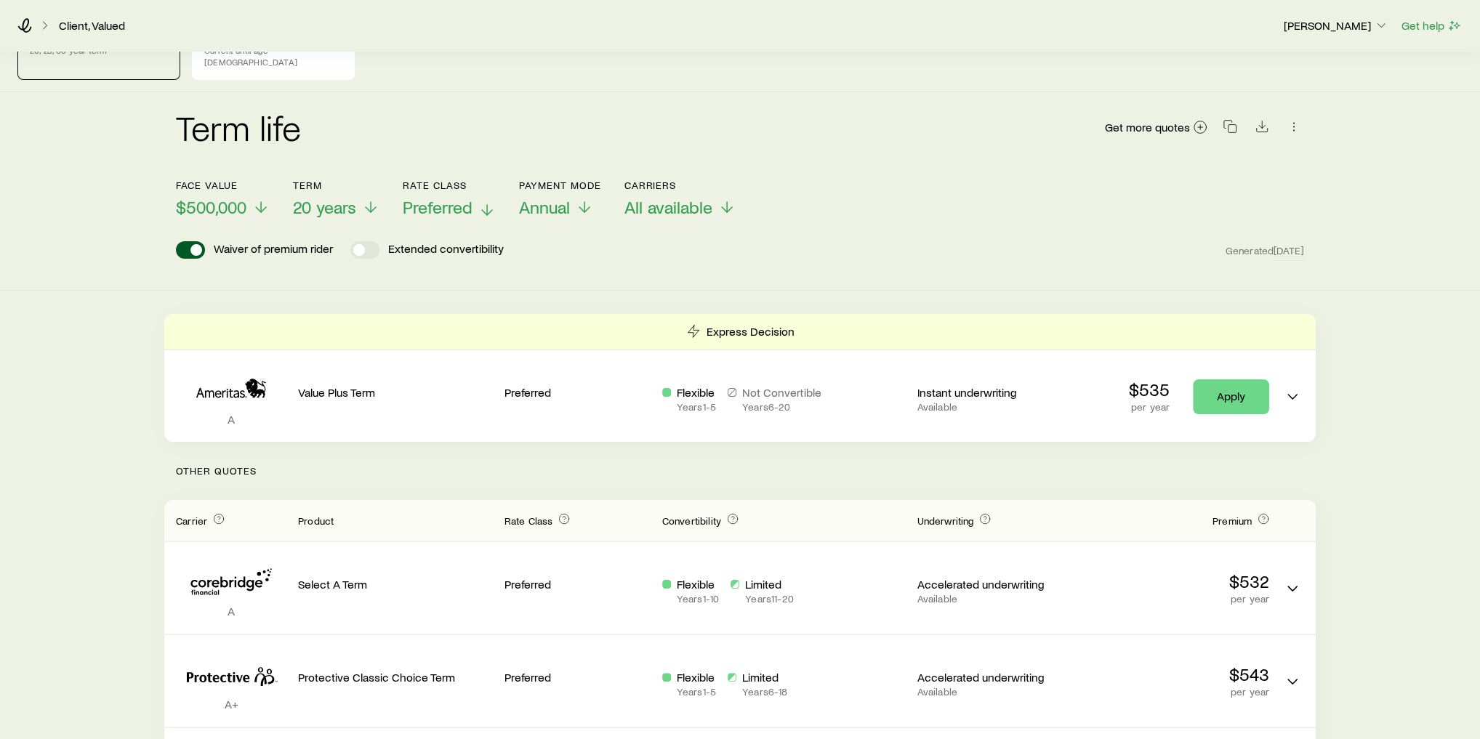
click at [439, 197] on span "Preferred" at bounding box center [438, 207] width 70 height 20
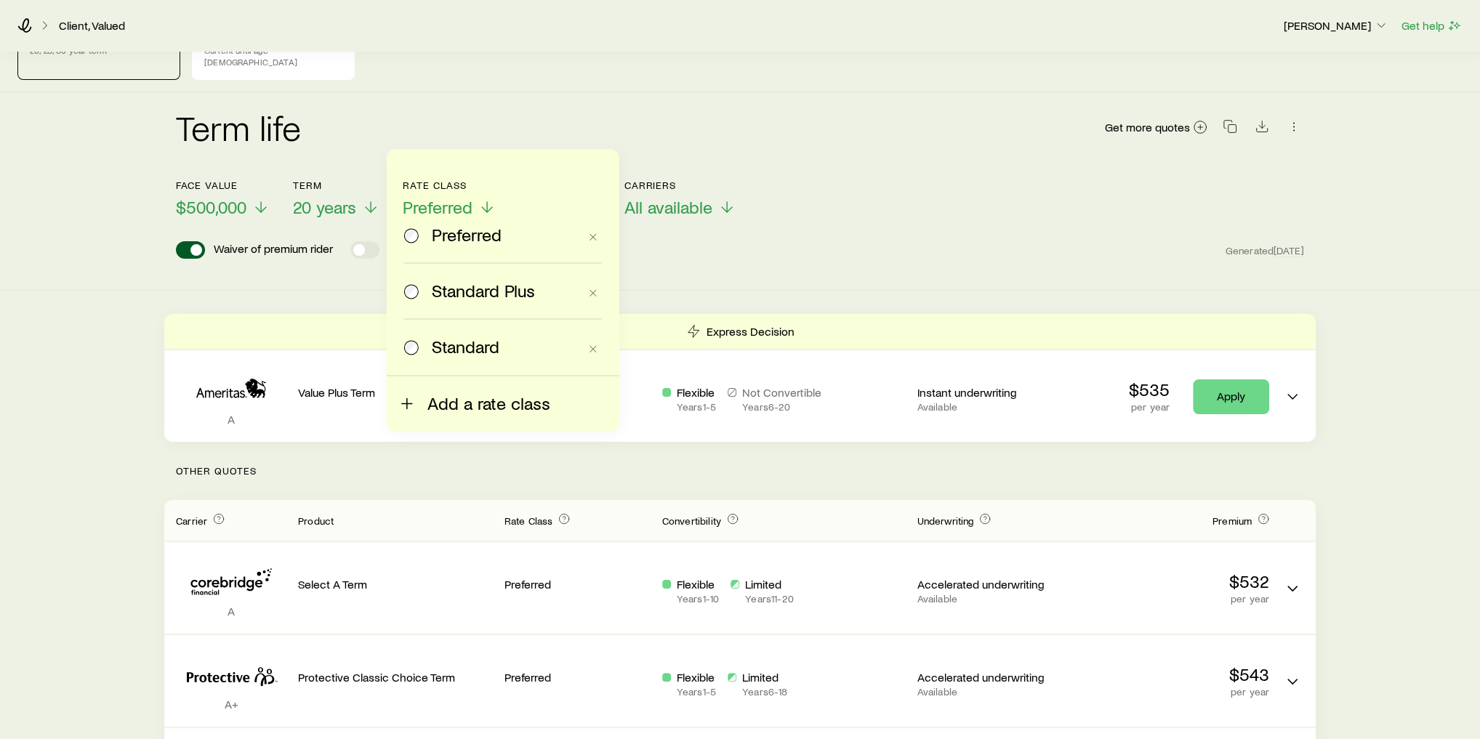
click at [474, 401] on span "Add a rate class" at bounding box center [488, 403] width 123 height 20
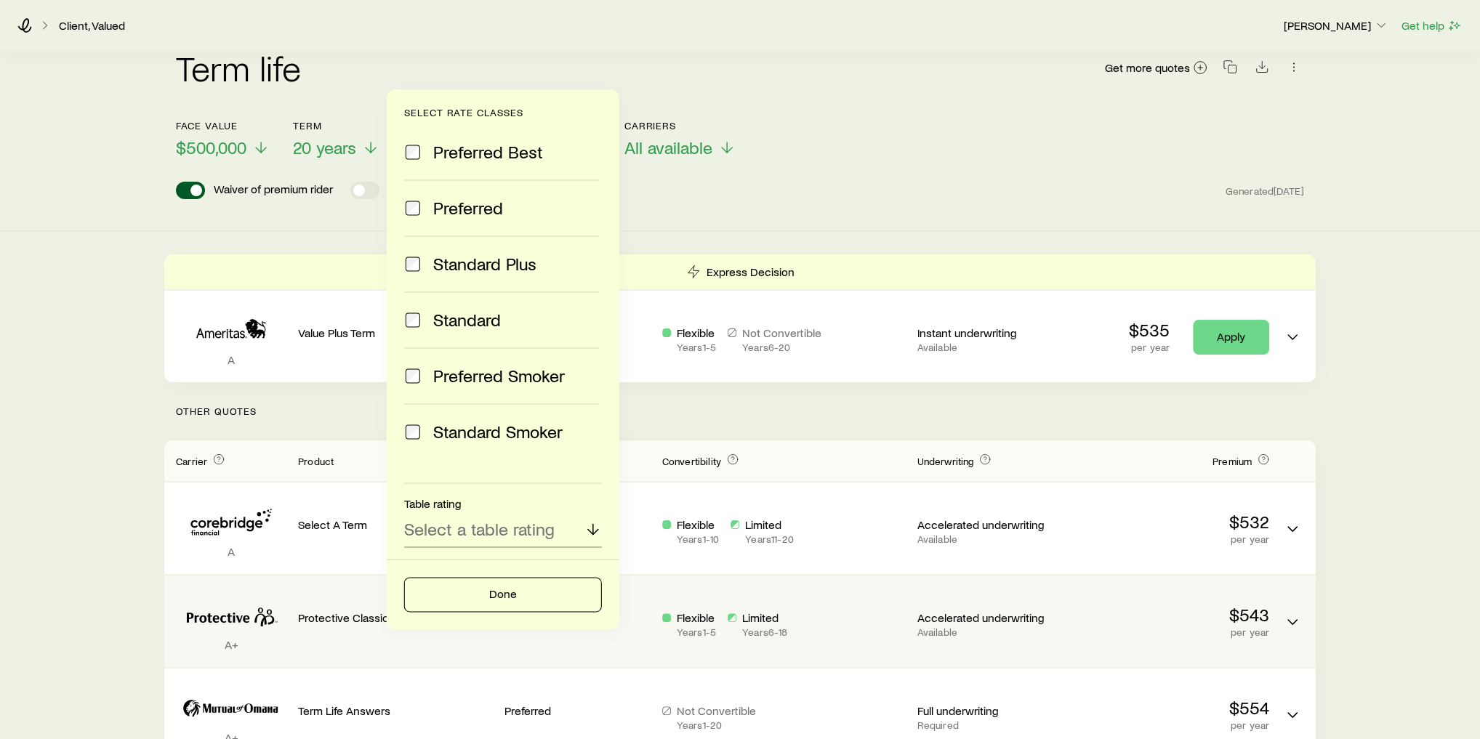
scroll to position [174, 0]
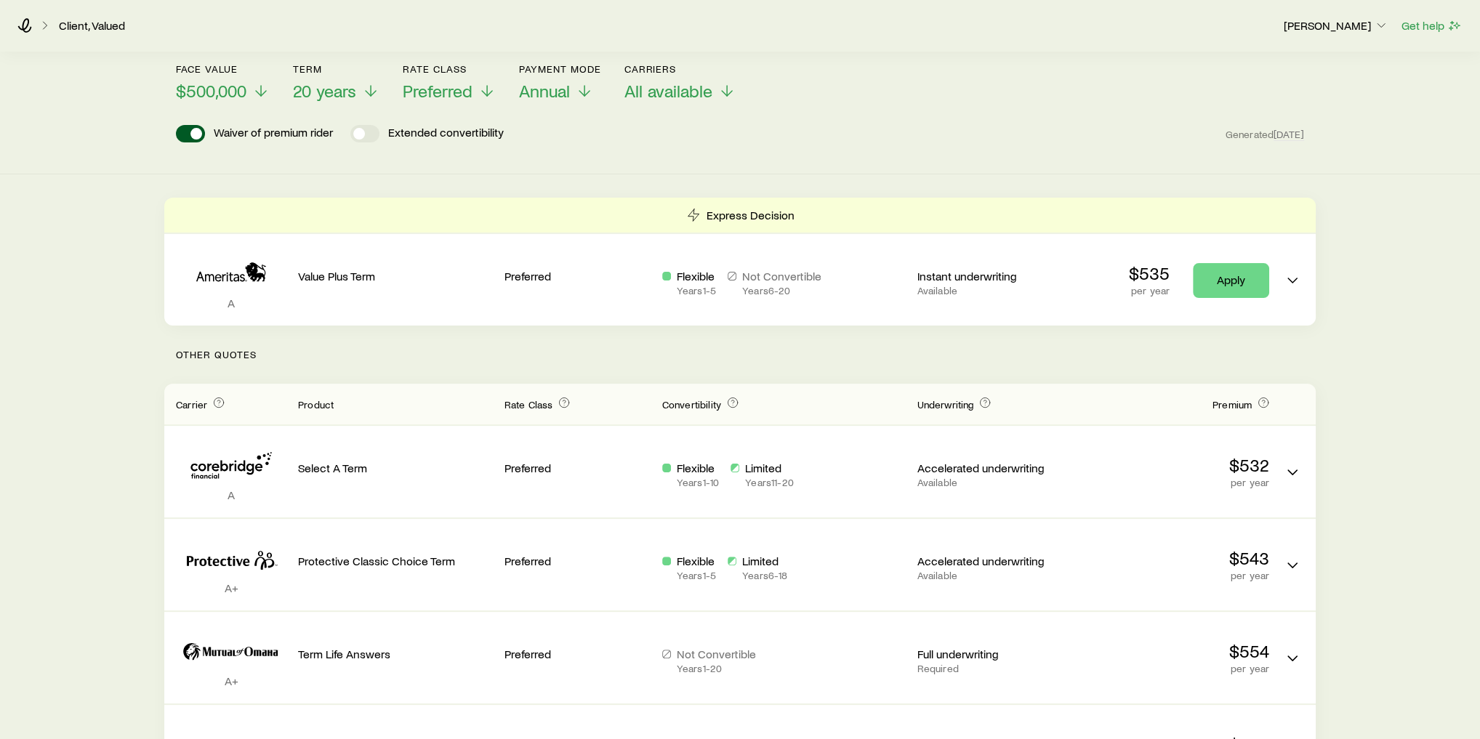
click at [667, 158] on div "Term life Get more quotes Face value $500,000 Term 20 years Rate Class Preferre…" at bounding box center [740, 75] width 1480 height 198
click at [558, 81] on span "Annual" at bounding box center [544, 91] width 51 height 20
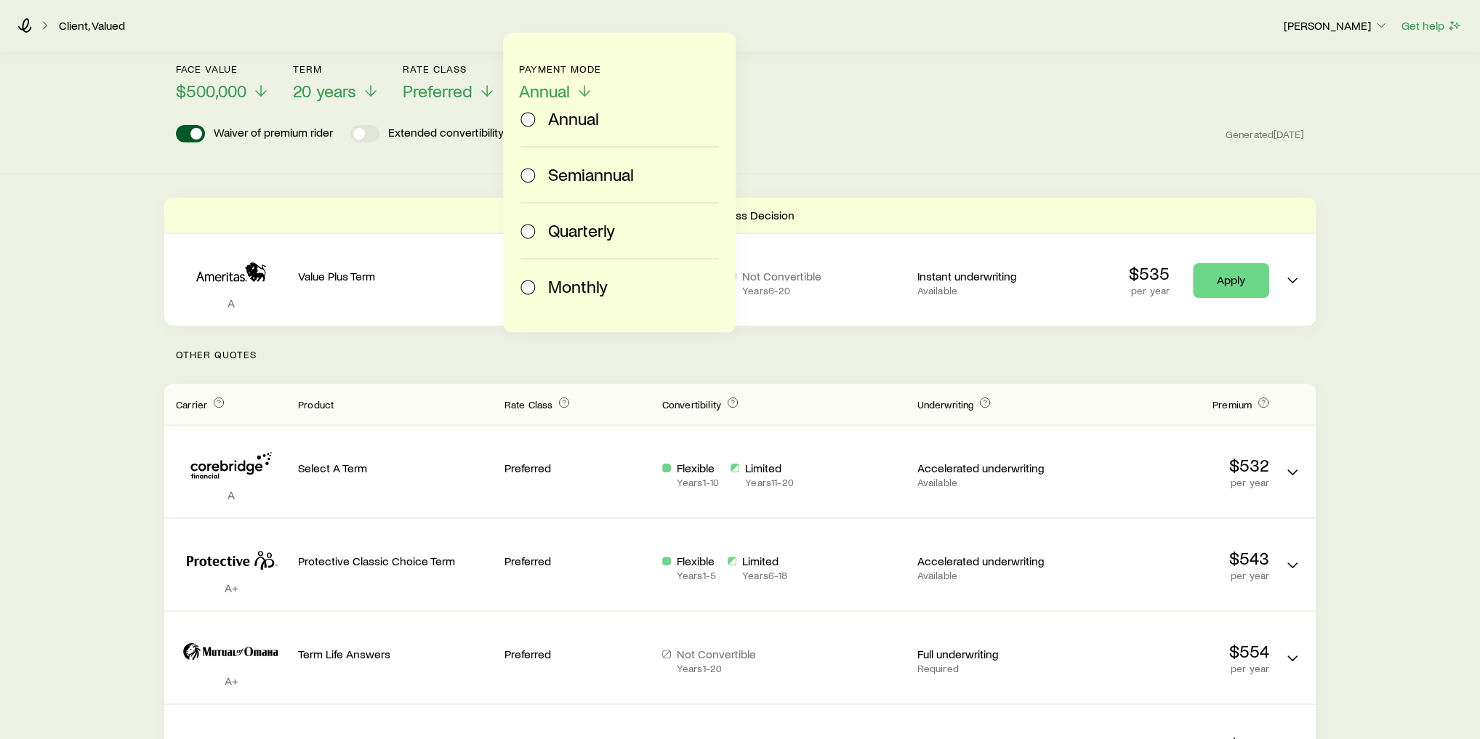
click at [580, 278] on span "Monthly" at bounding box center [578, 286] width 60 height 20
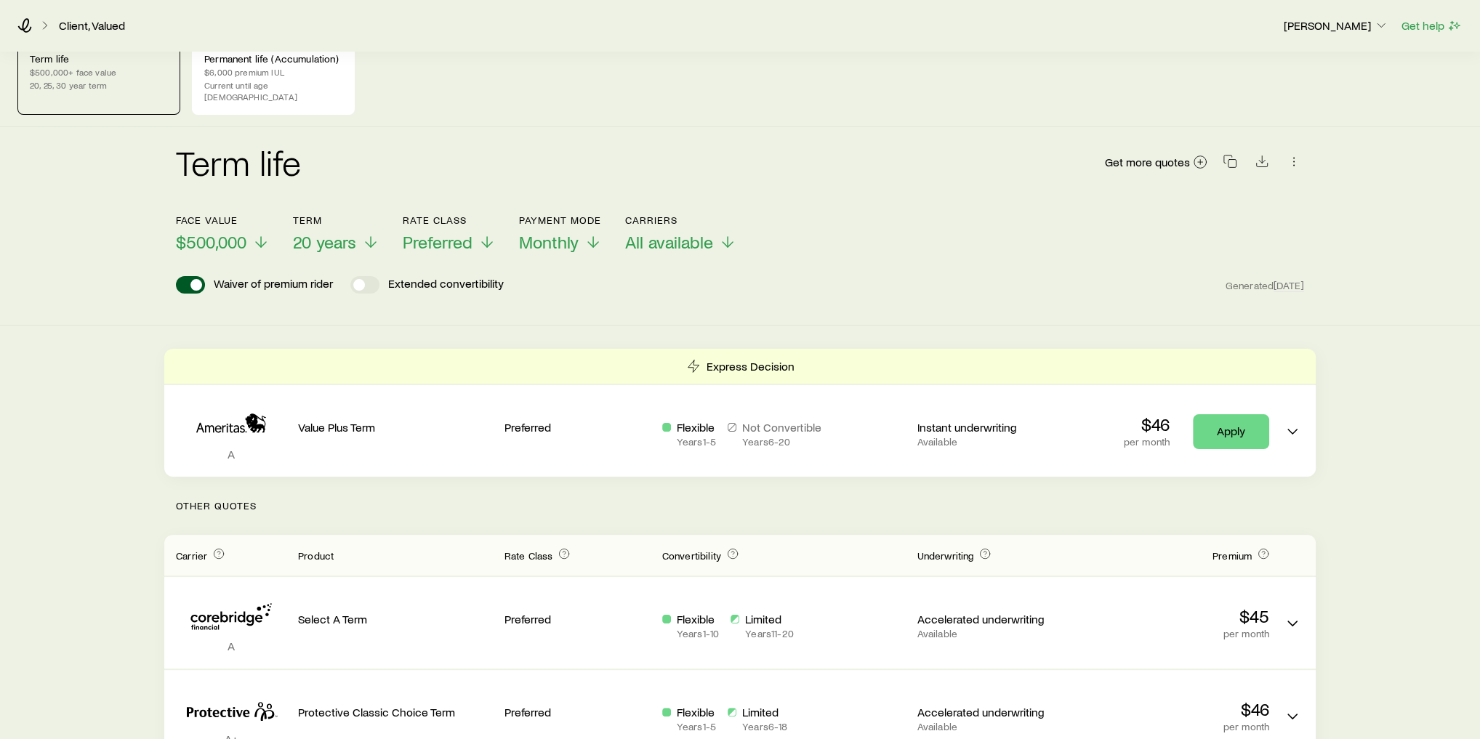
scroll to position [0, 0]
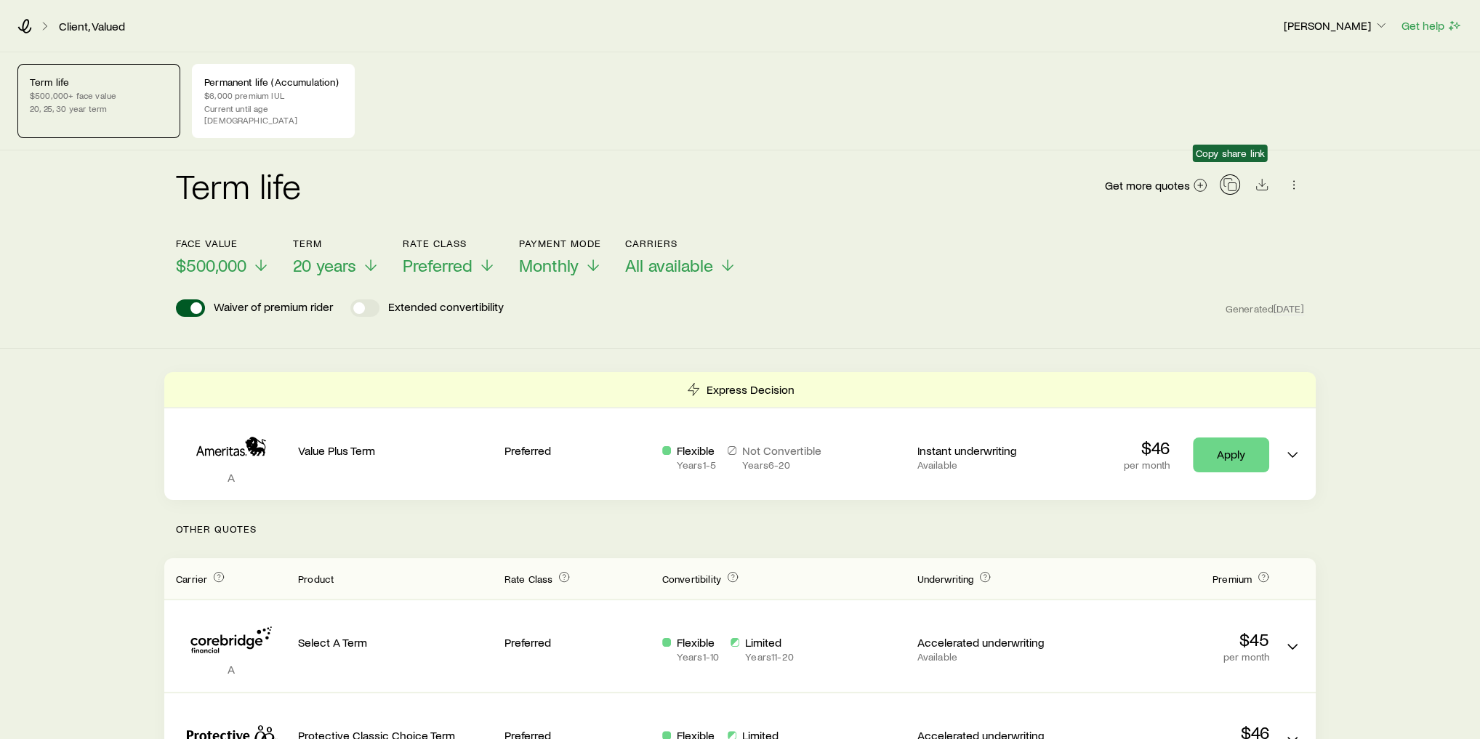
click at [1230, 183] on rect "button" at bounding box center [1232, 187] width 8 height 8
click at [655, 134] on div "Term life $500,000+ face value 20, 25, 30 year term Permanent life (Accumulatio…" at bounding box center [740, 100] width 1480 height 97
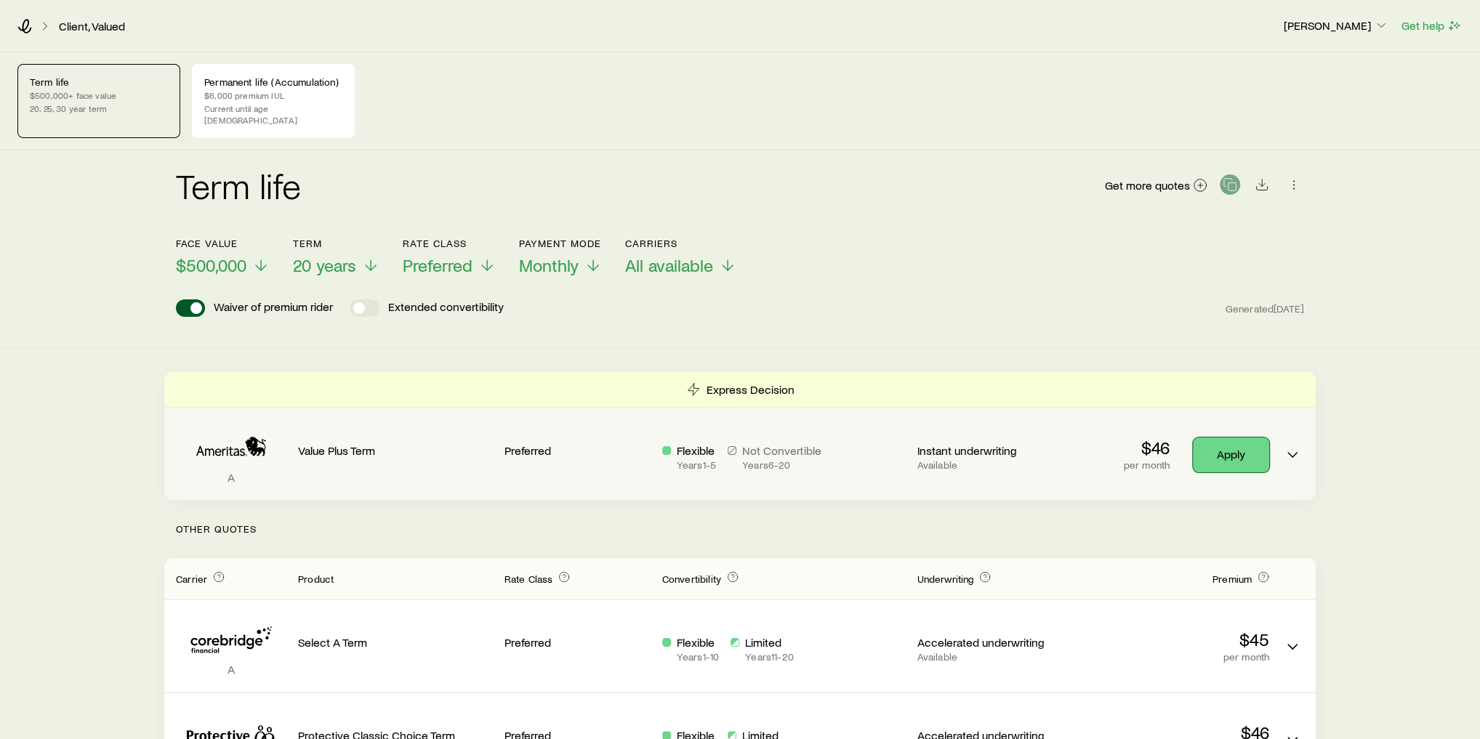
click at [1249, 440] on link "Apply" at bounding box center [1231, 455] width 76 height 35
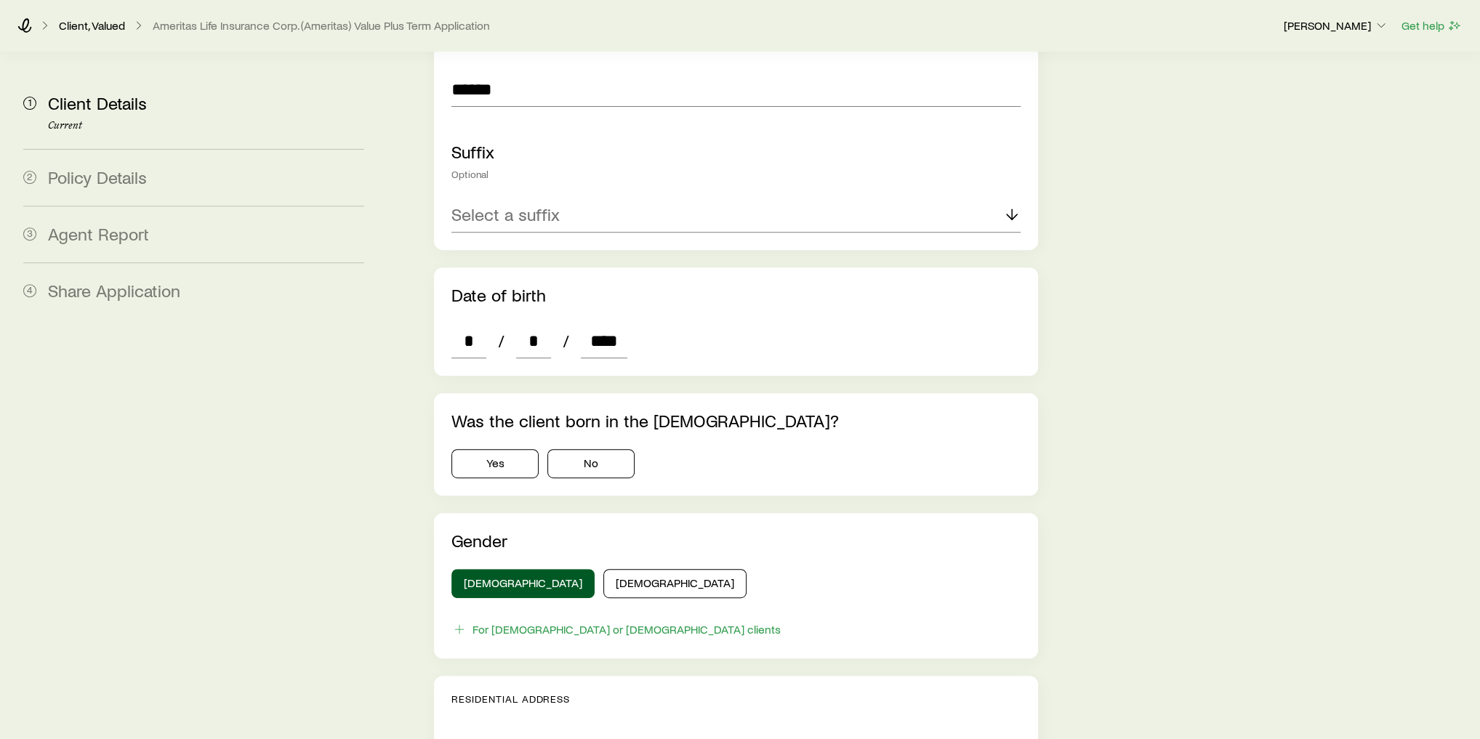
scroll to position [523, 0]
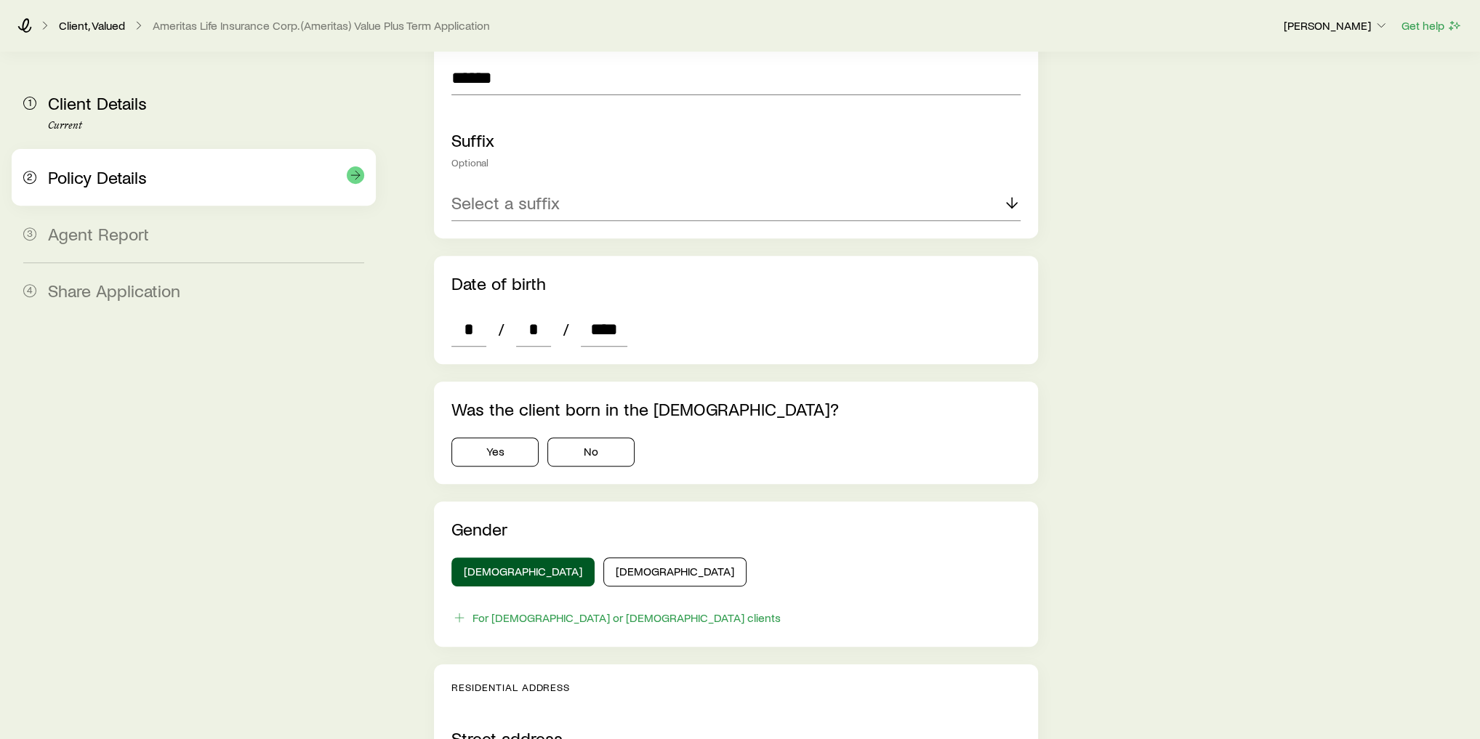
click at [113, 168] on span "Policy Details" at bounding box center [97, 176] width 99 height 21
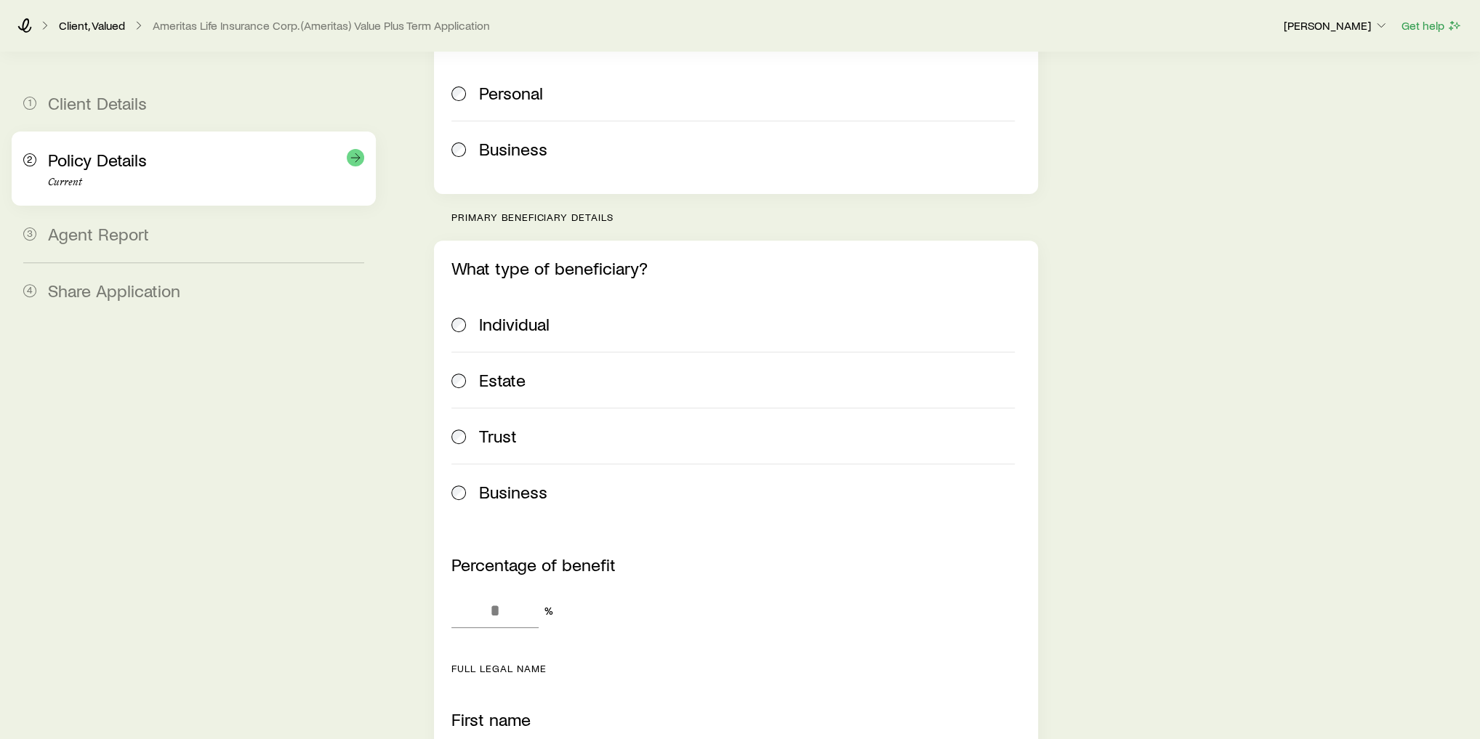
scroll to position [465, 0]
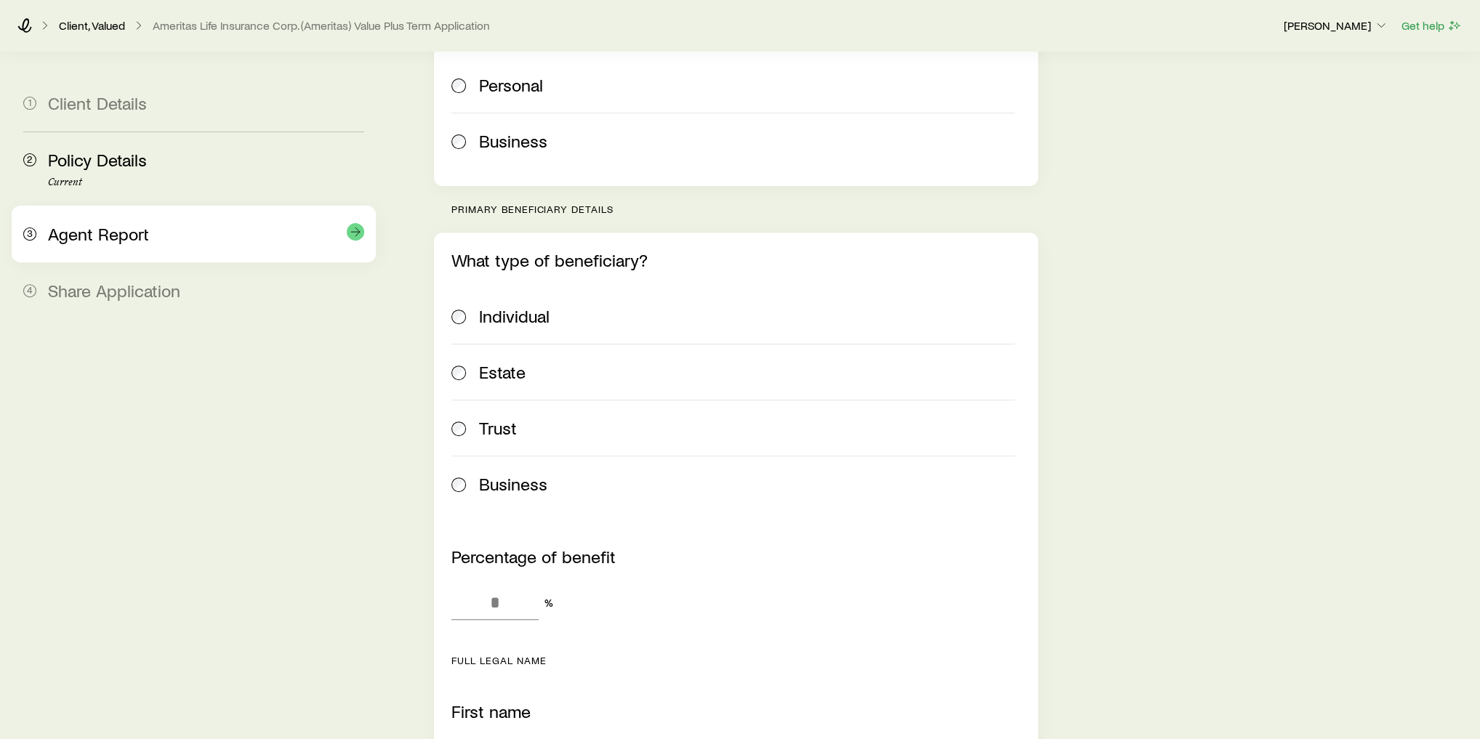
click at [145, 225] on span "Agent Report" at bounding box center [98, 233] width 101 height 21
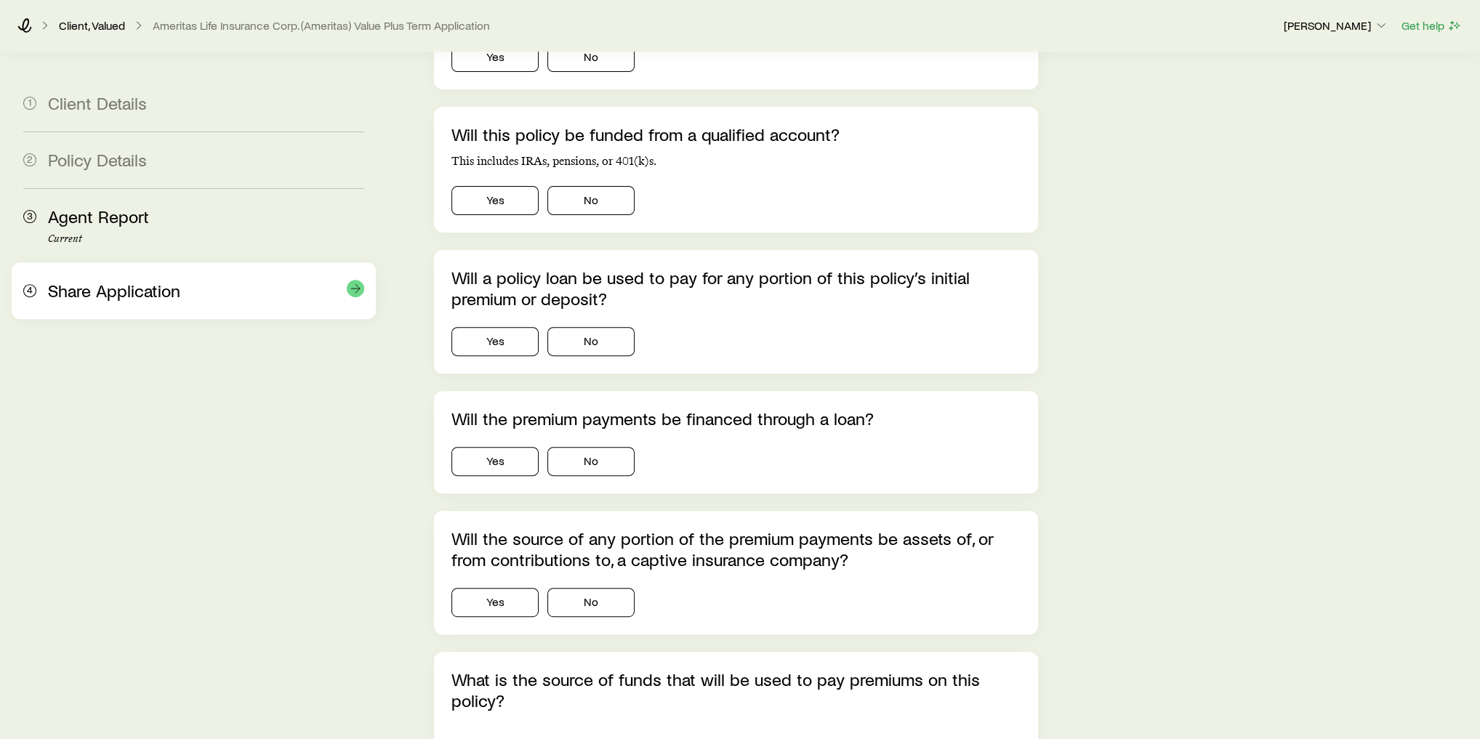
click at [222, 297] on div "Share Application" at bounding box center [206, 291] width 316 height 21
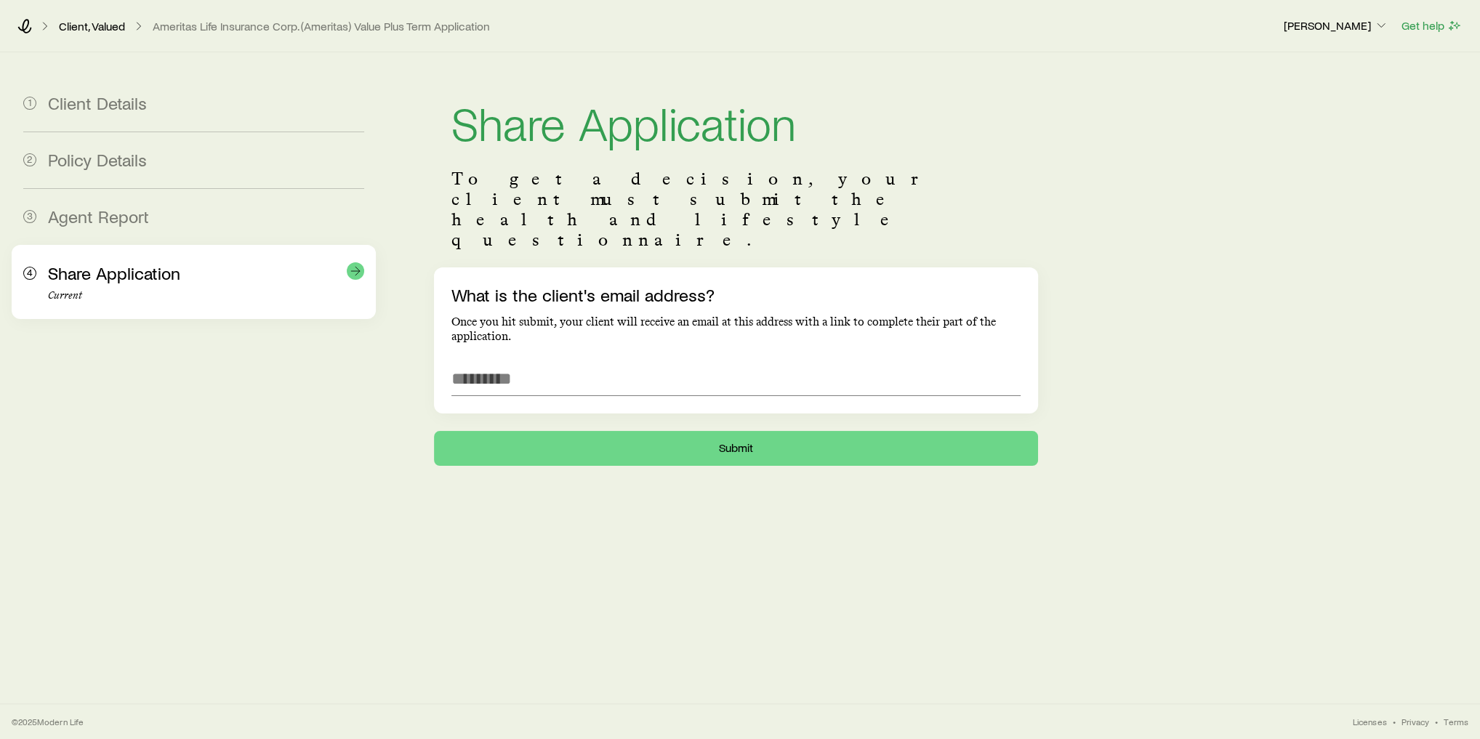
scroll to position [0, 0]
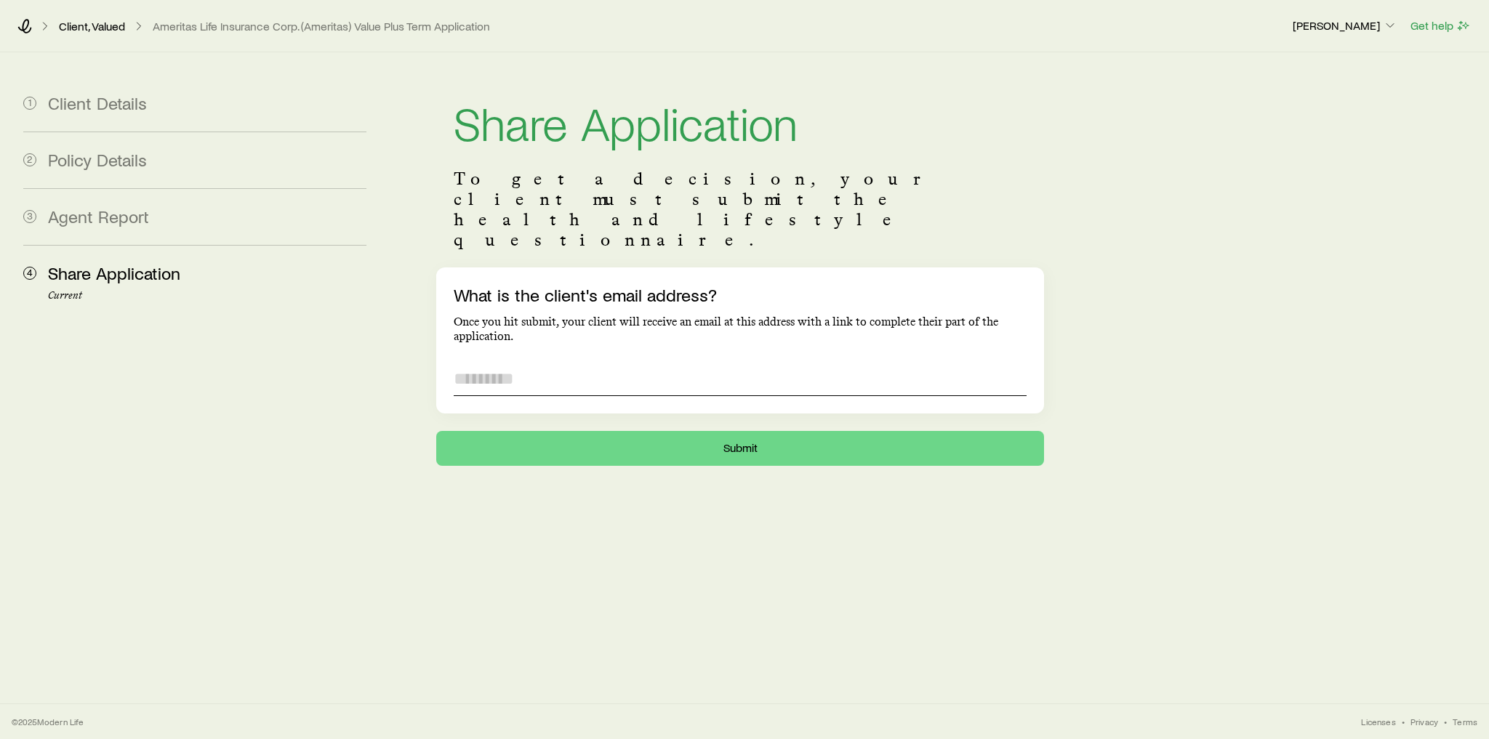
click at [555, 361] on input "What is the client's email address?" at bounding box center [740, 378] width 573 height 35
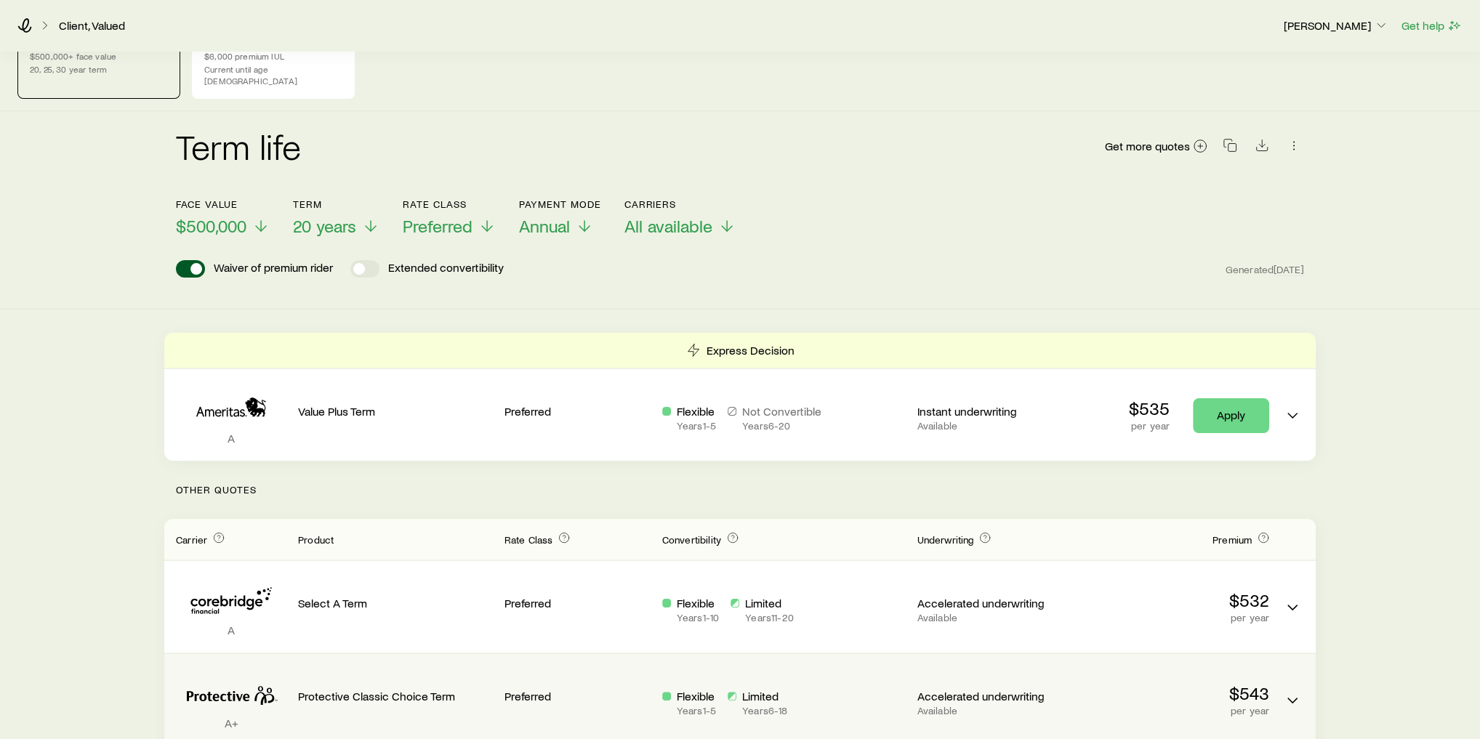
scroll to position [58, 0]
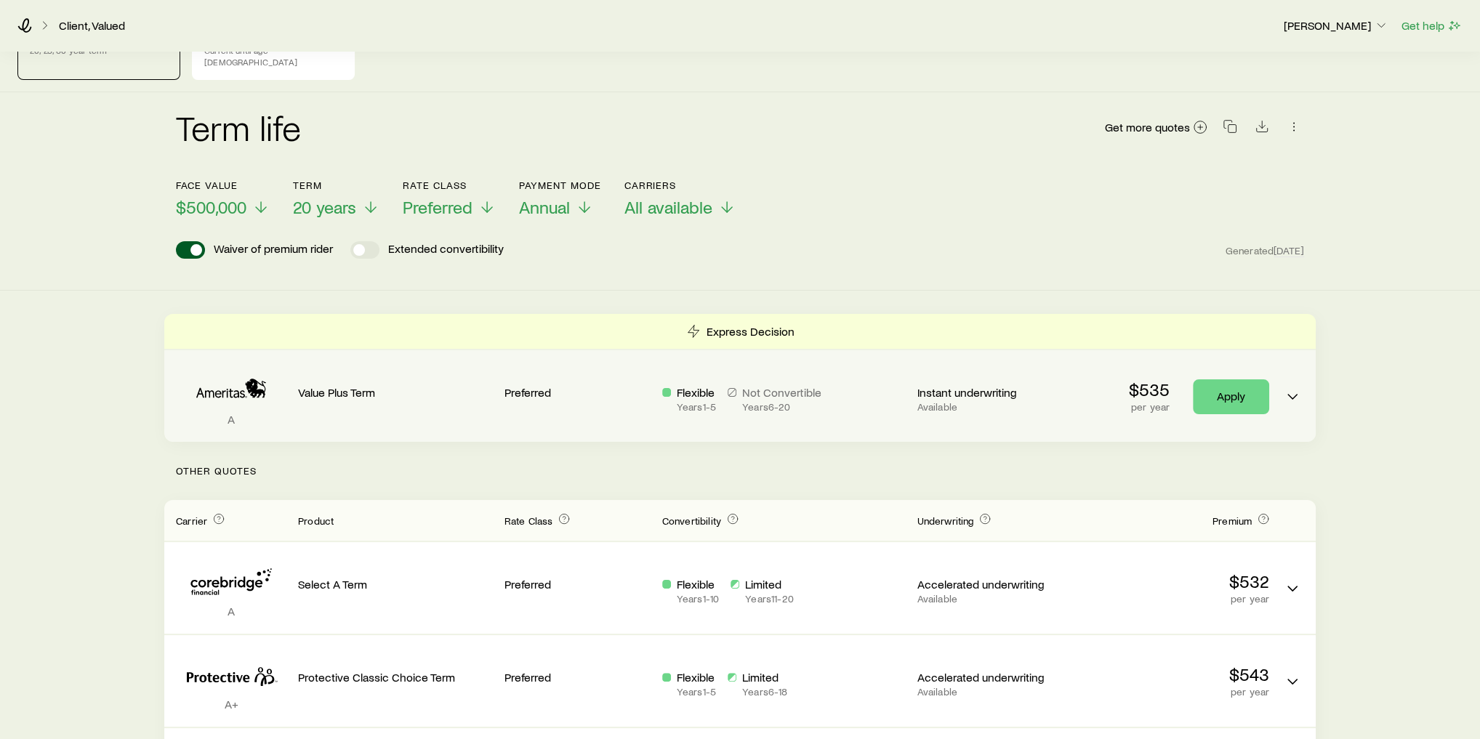
click at [729, 388] on icon "Term quotes" at bounding box center [732, 392] width 9 height 9
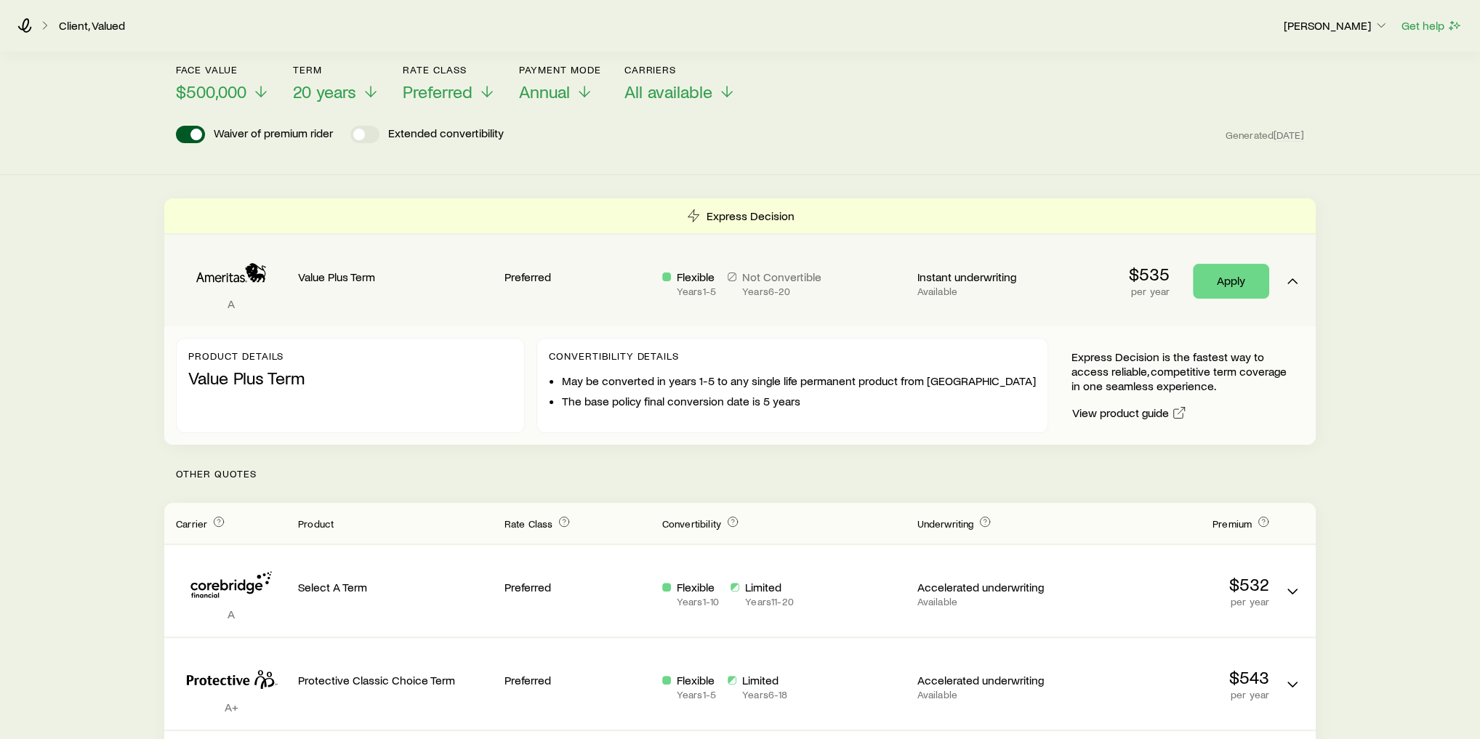
scroll to position [174, 0]
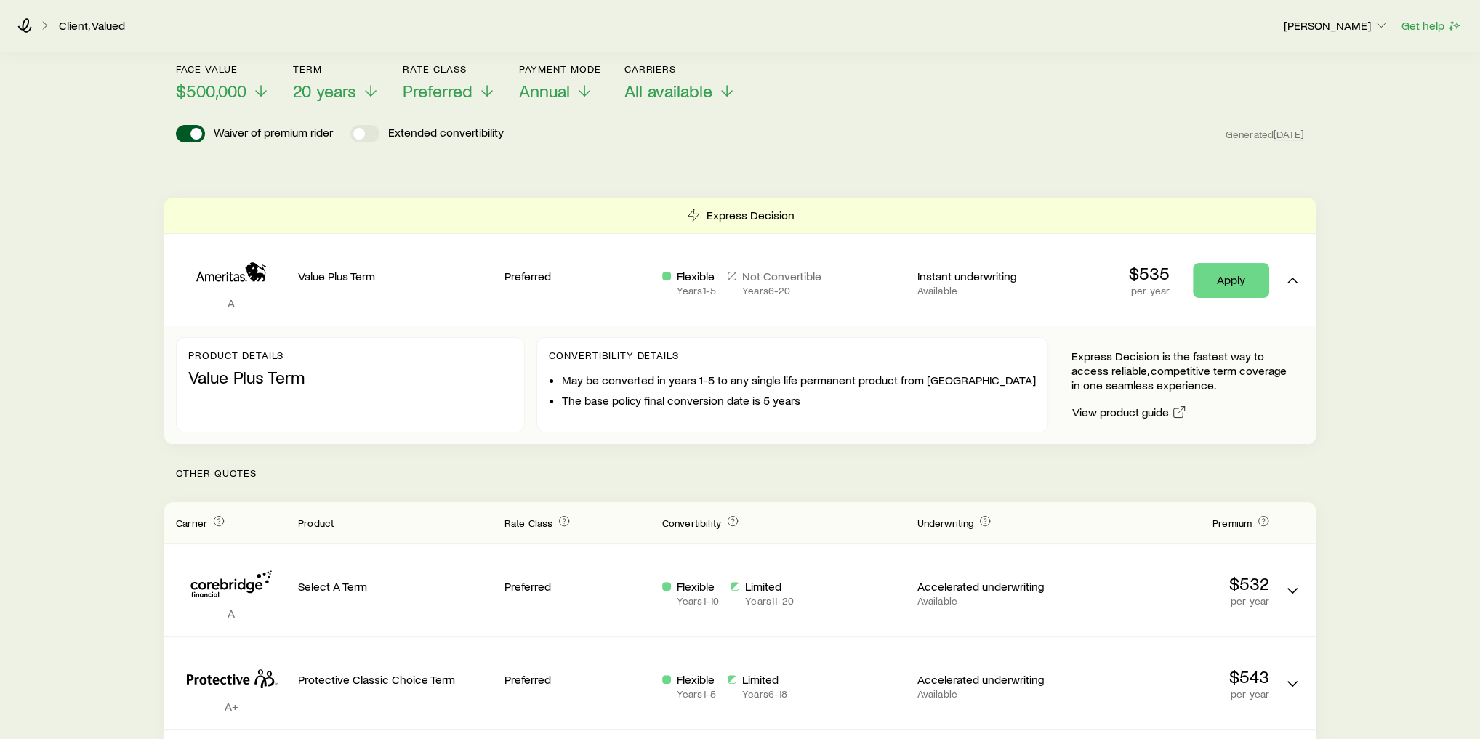
click at [619, 451] on p "Other Quotes" at bounding box center [739, 473] width 1151 height 58
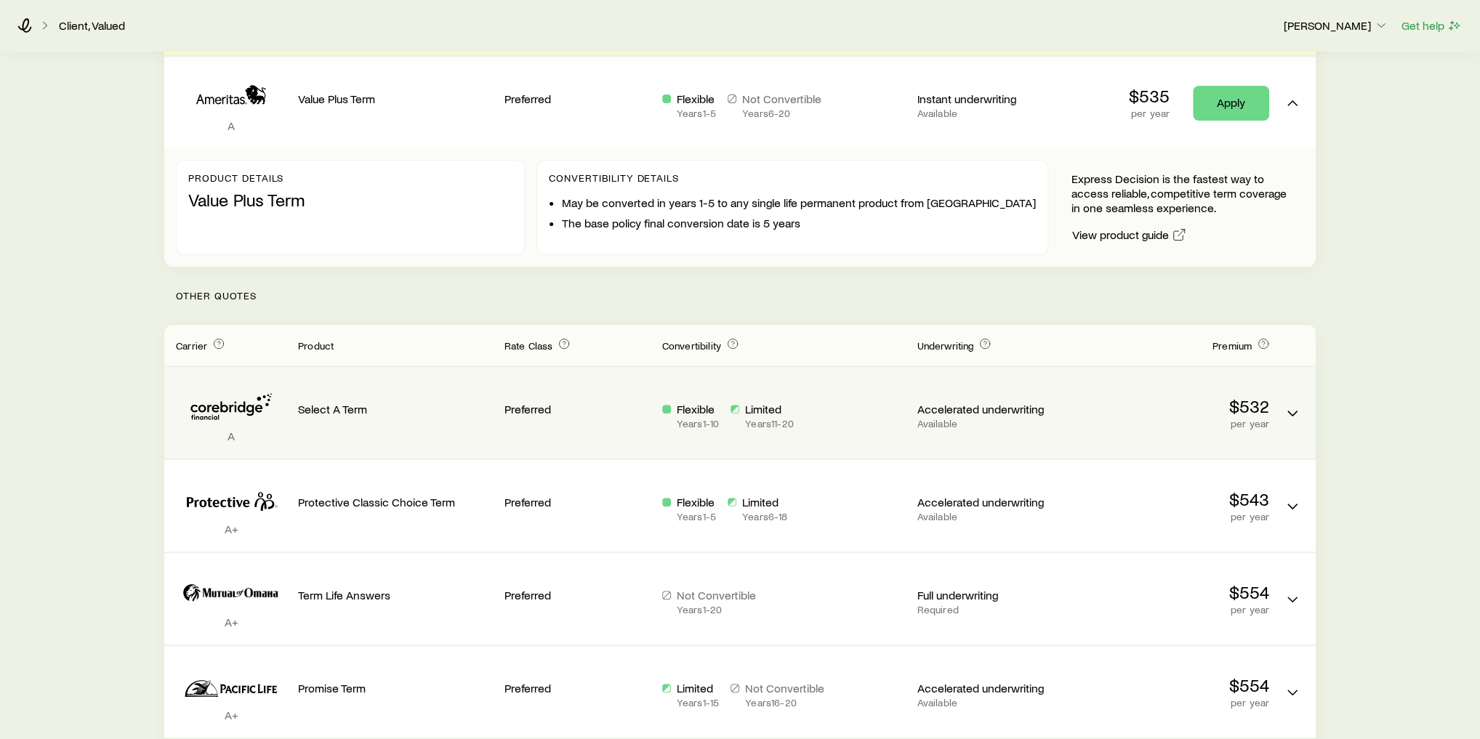
scroll to position [407, 0]
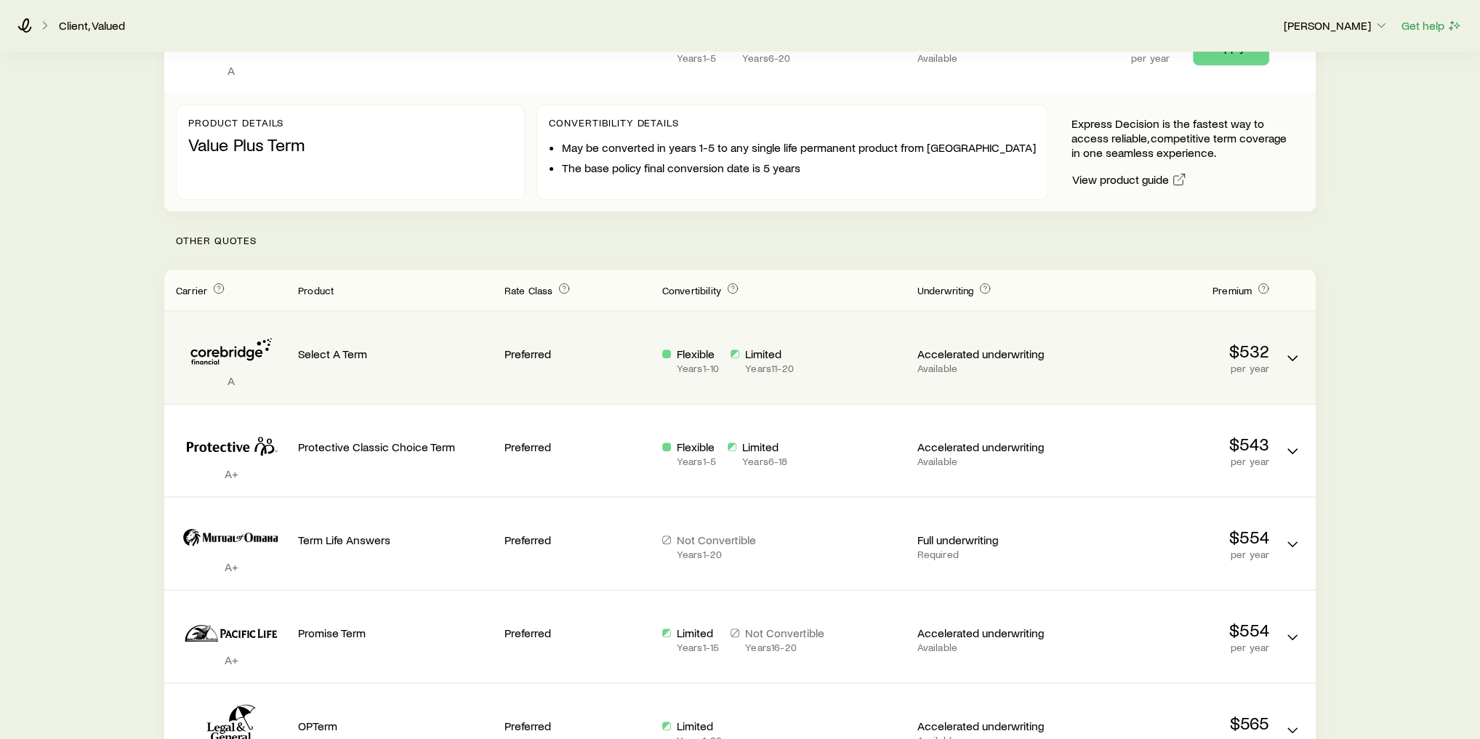
click at [580, 347] on p "Preferred" at bounding box center [577, 354] width 146 height 15
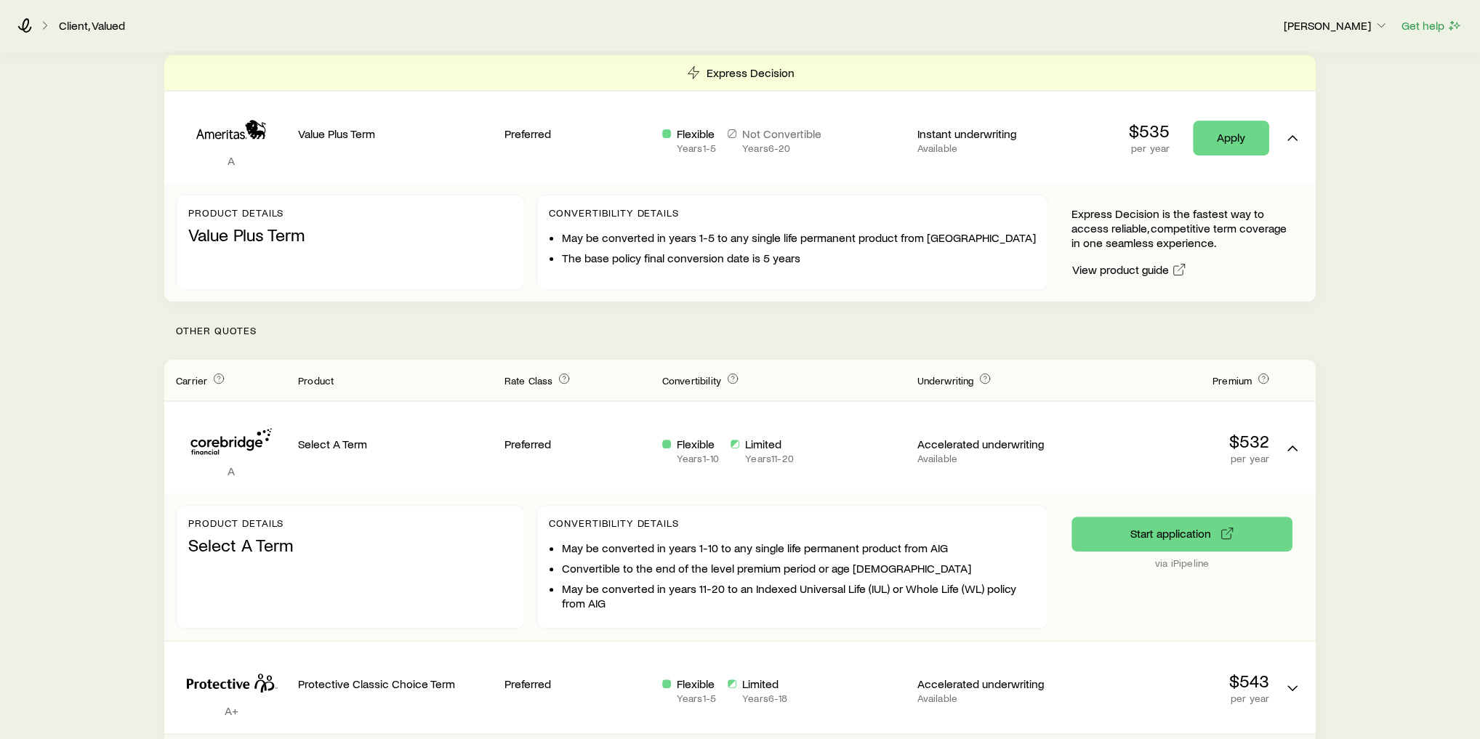
scroll to position [291, 0]
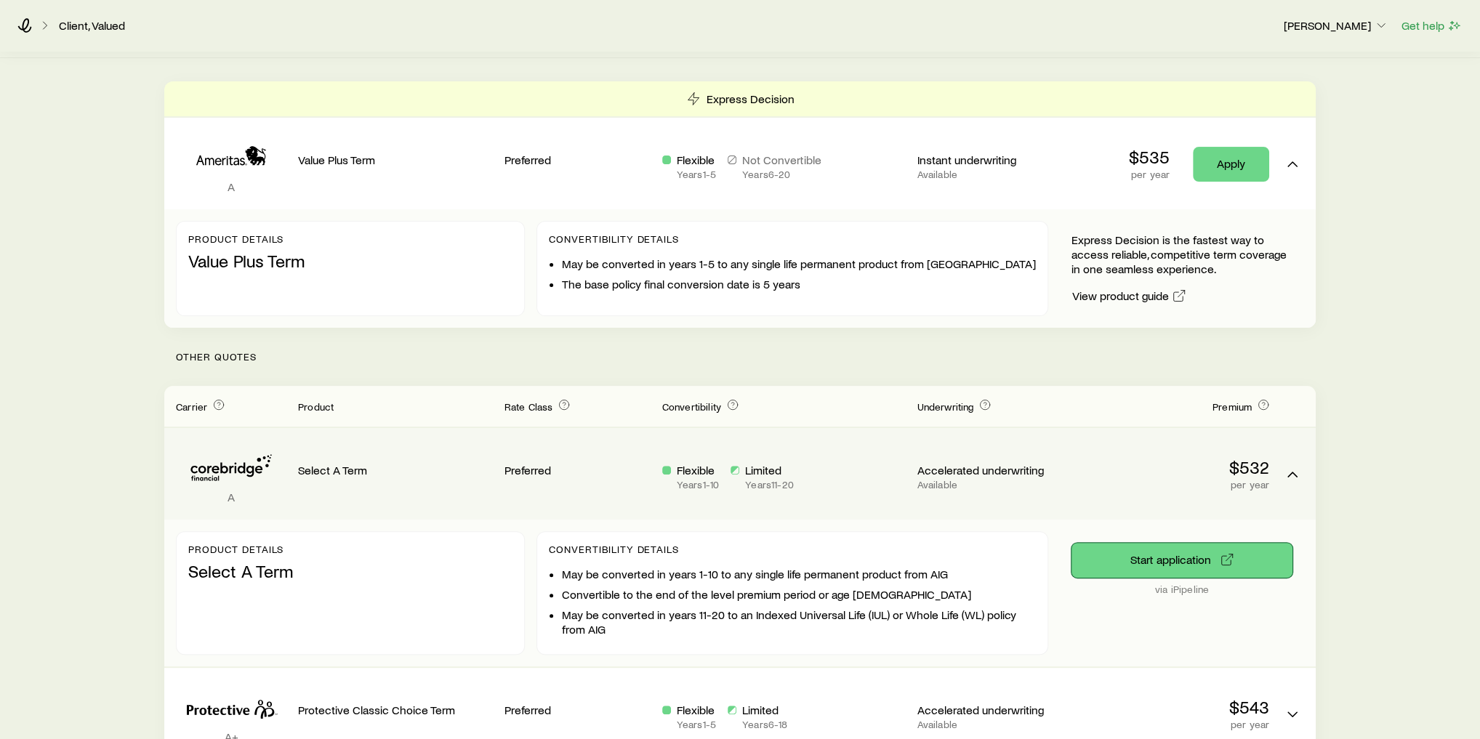
click at [1138, 543] on button "Start application" at bounding box center [1181, 560] width 221 height 35
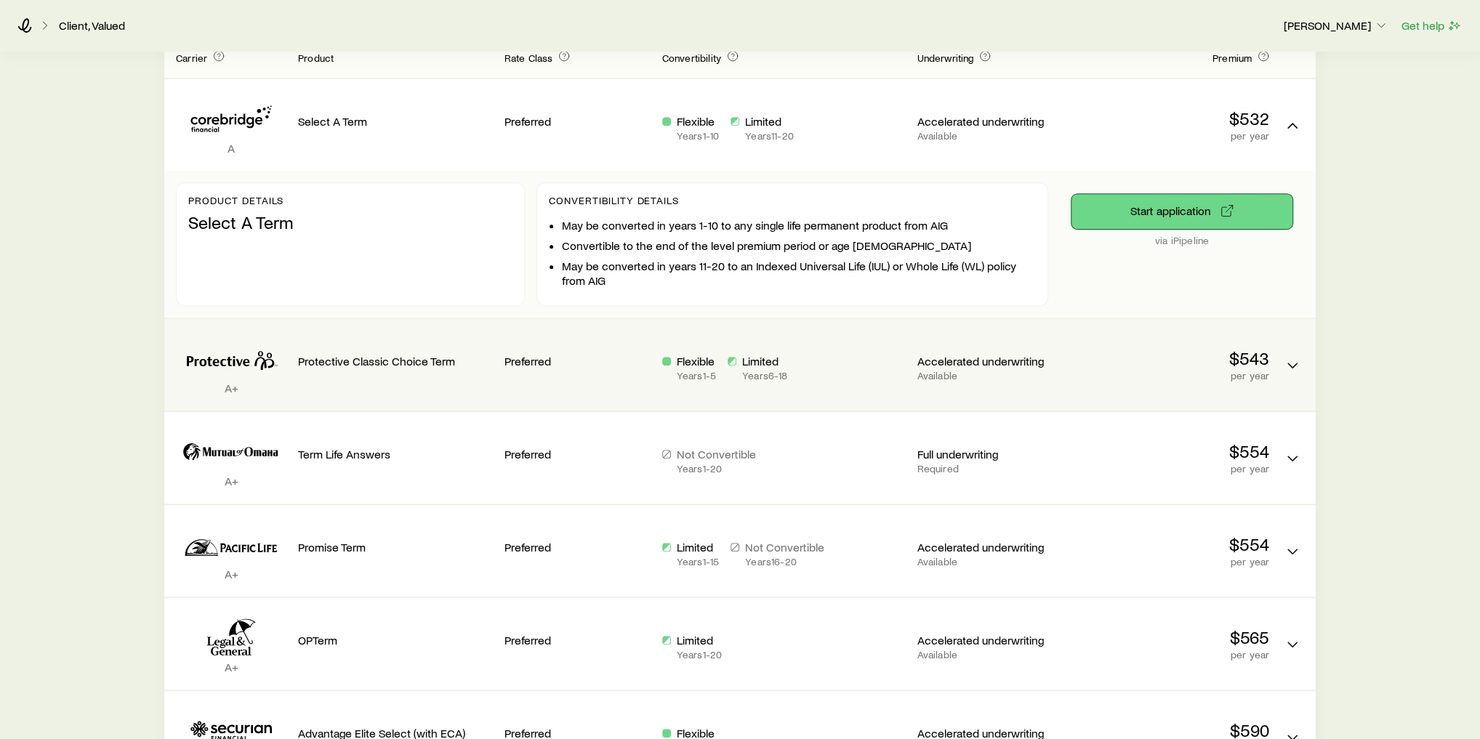
scroll to position [756, 0]
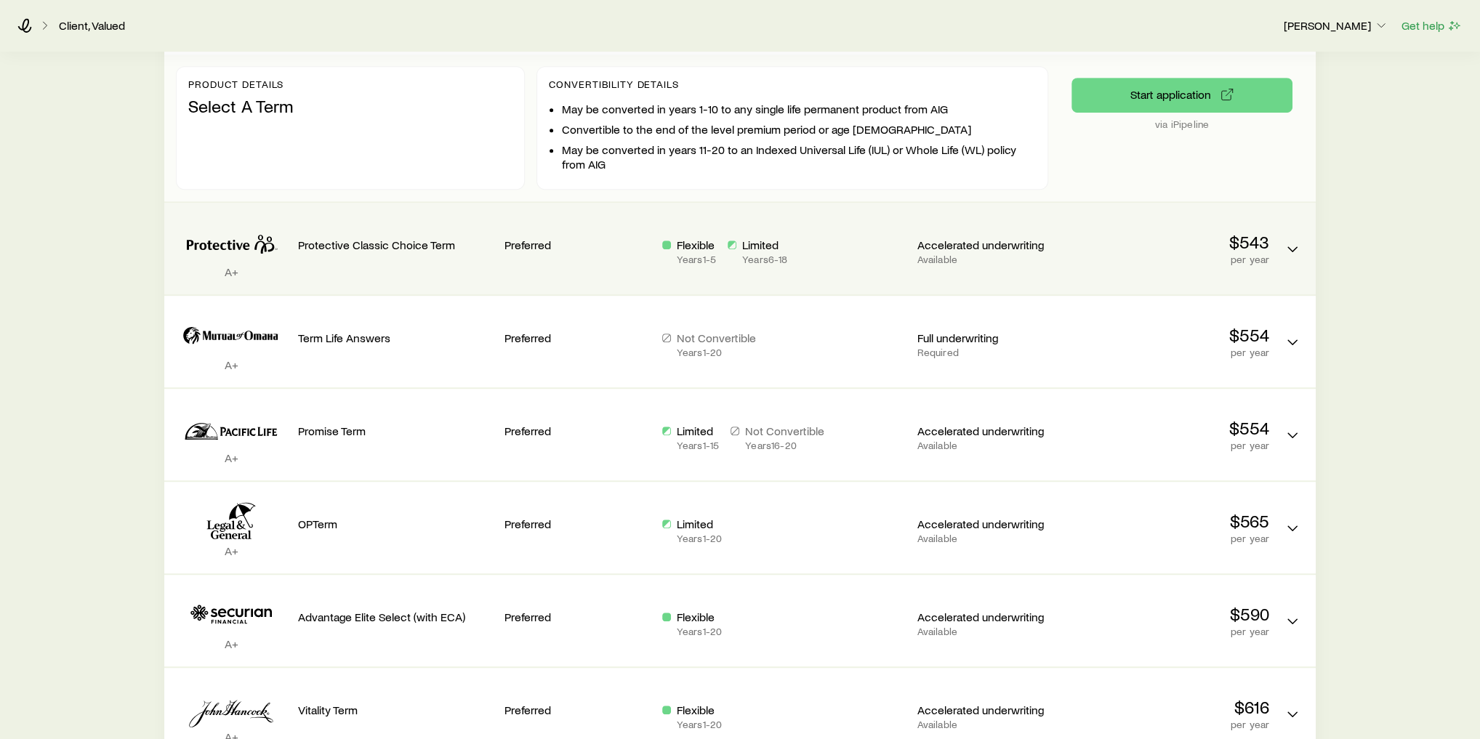
click at [962, 269] on div "A+ Protective Classic Choice Term Preferred Flexible Years 1 - 5 Limited Years …" at bounding box center [739, 249] width 1151 height 92
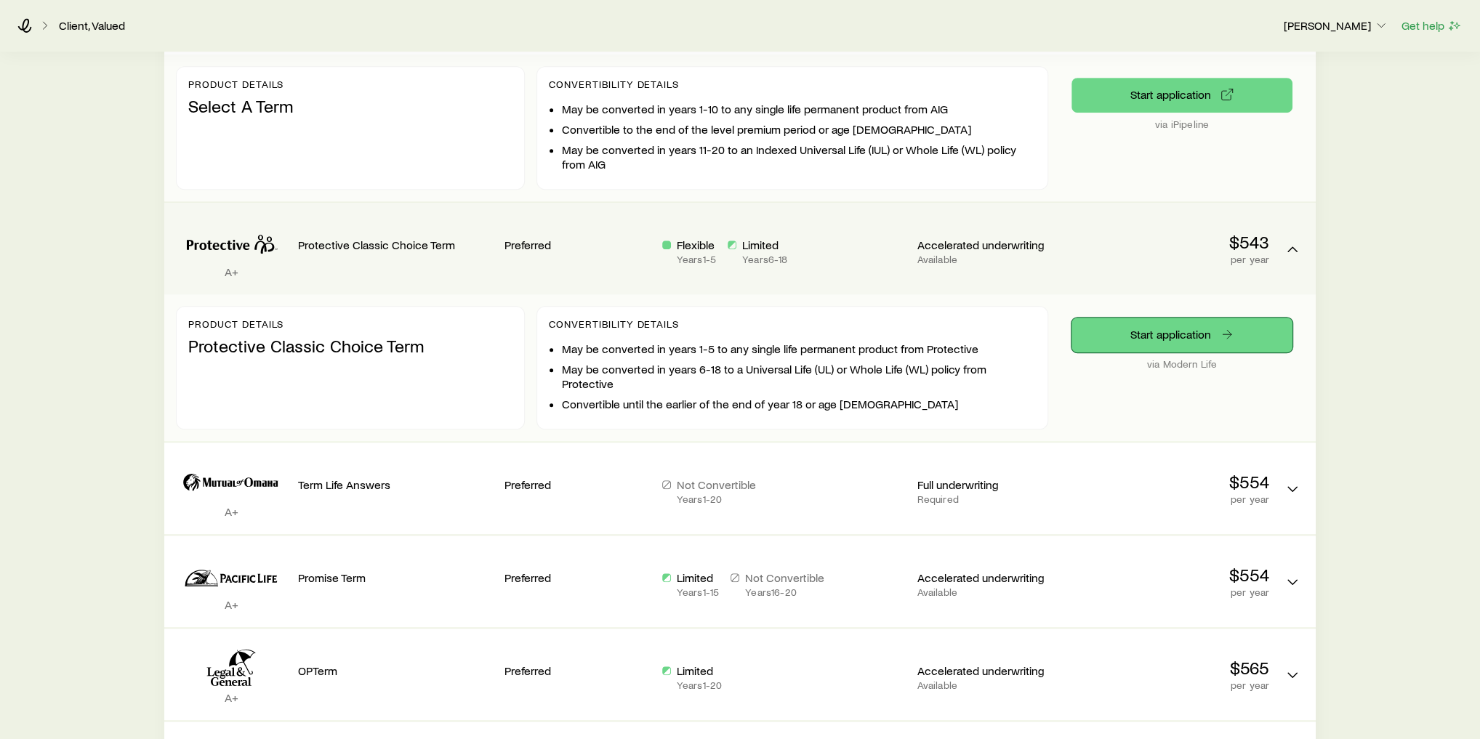
click at [1159, 327] on link "Start application" at bounding box center [1181, 335] width 221 height 35
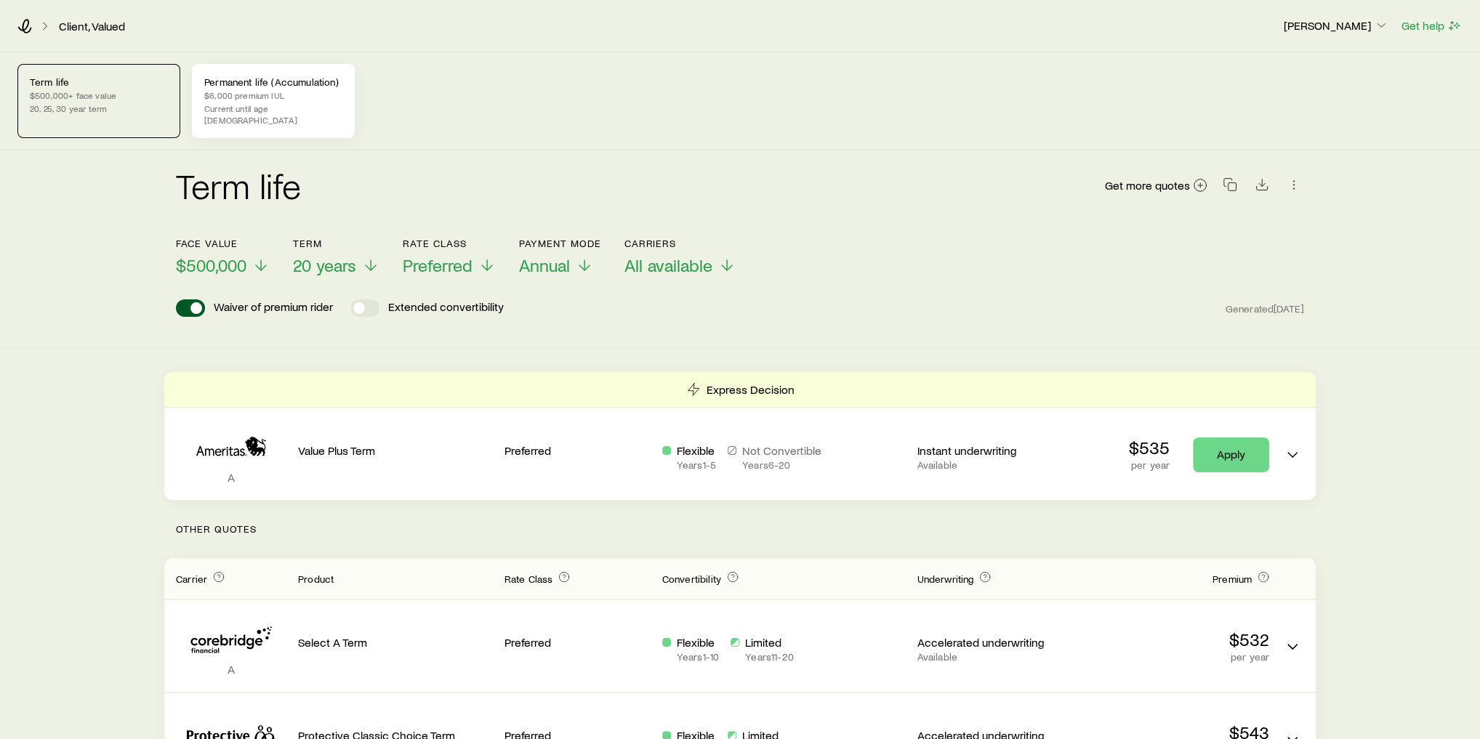
click at [254, 100] on p "$6,000 premium IUL" at bounding box center [273, 95] width 138 height 12
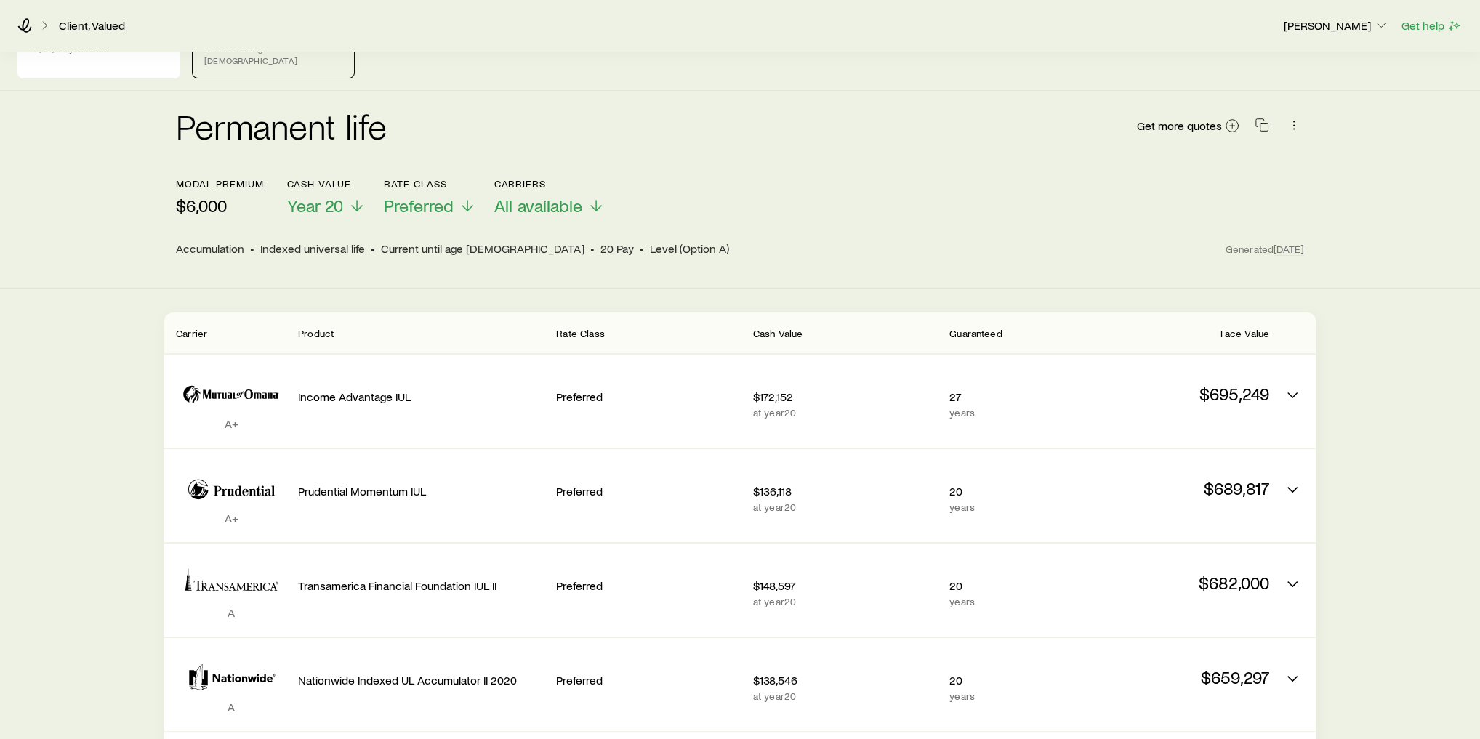
scroll to position [116, 0]
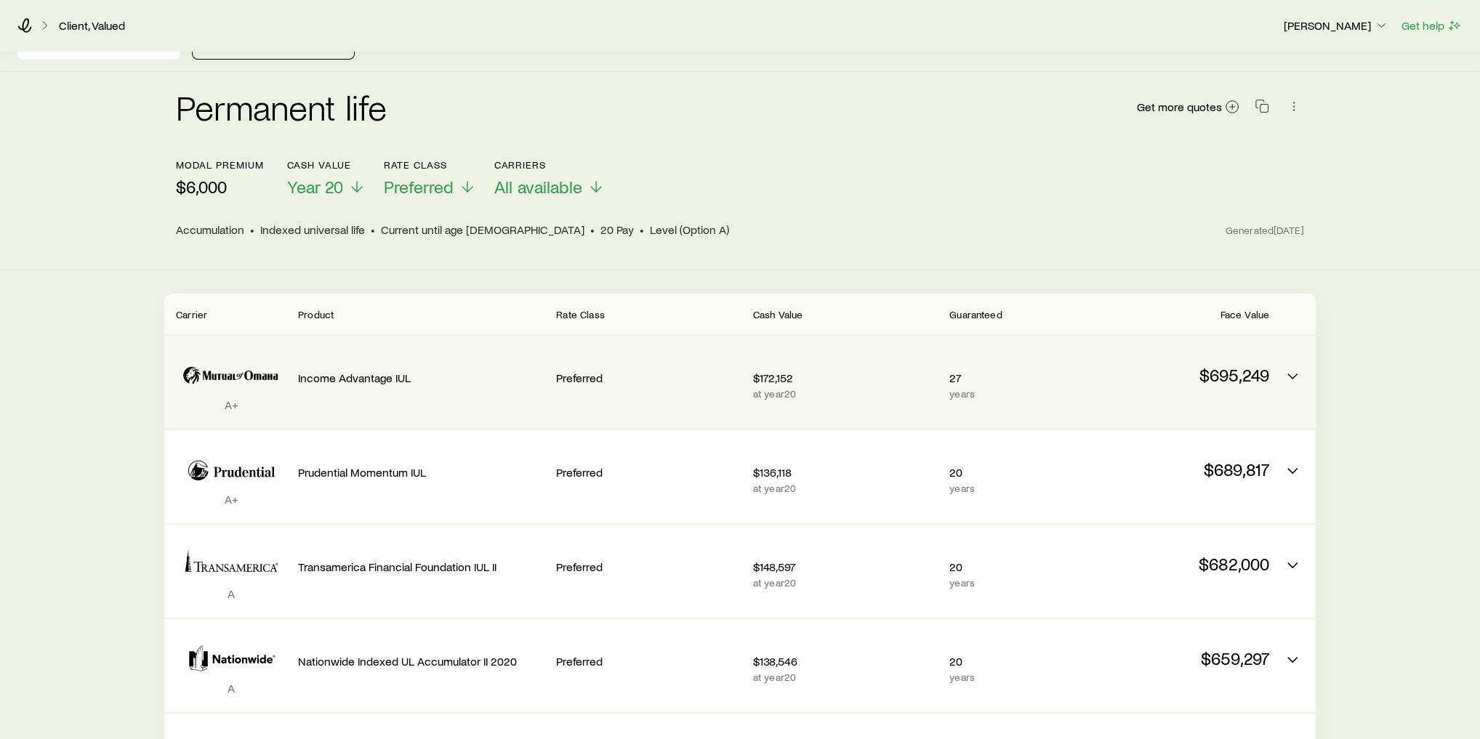
click at [422, 390] on div "Income Advantage IUL" at bounding box center [421, 382] width 246 height 70
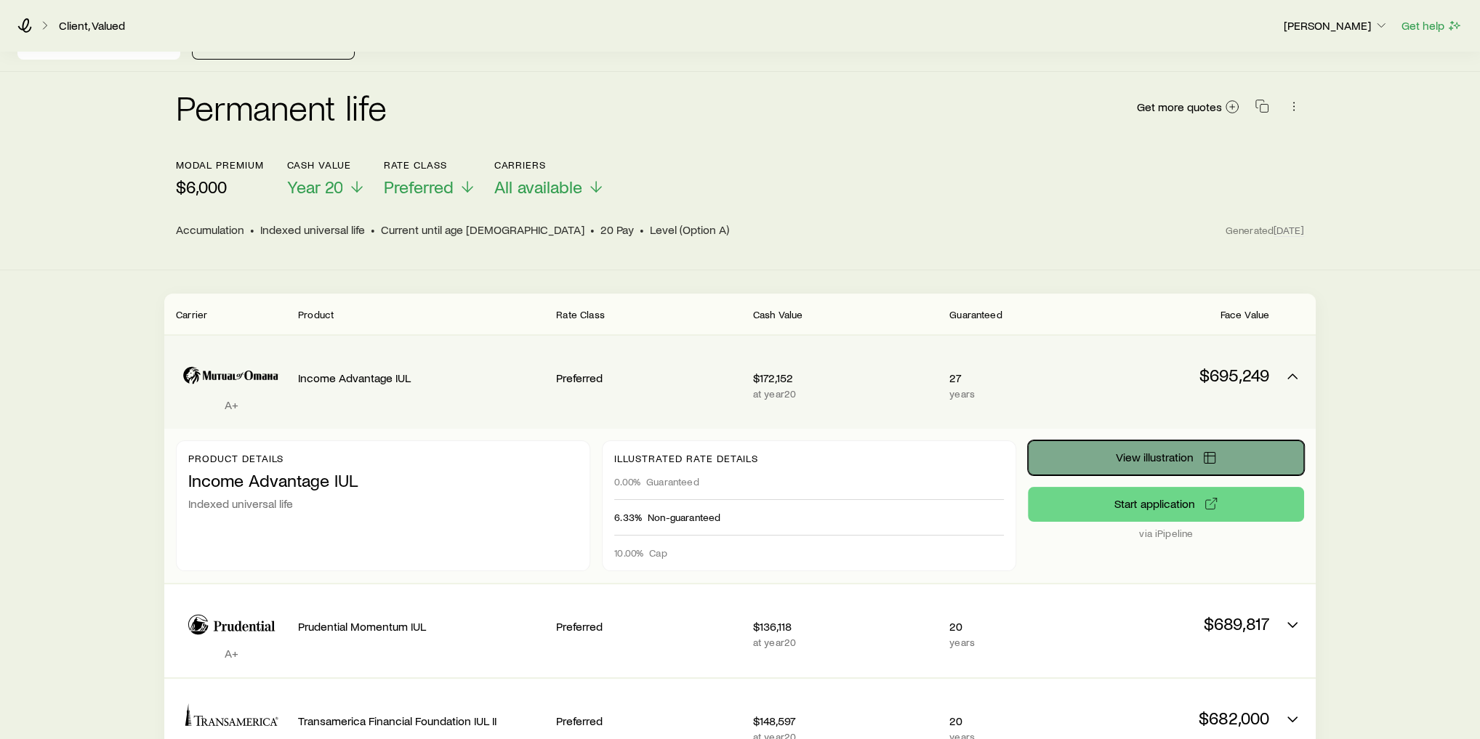
click at [1152, 451] on span "View illustration" at bounding box center [1155, 457] width 78 height 12
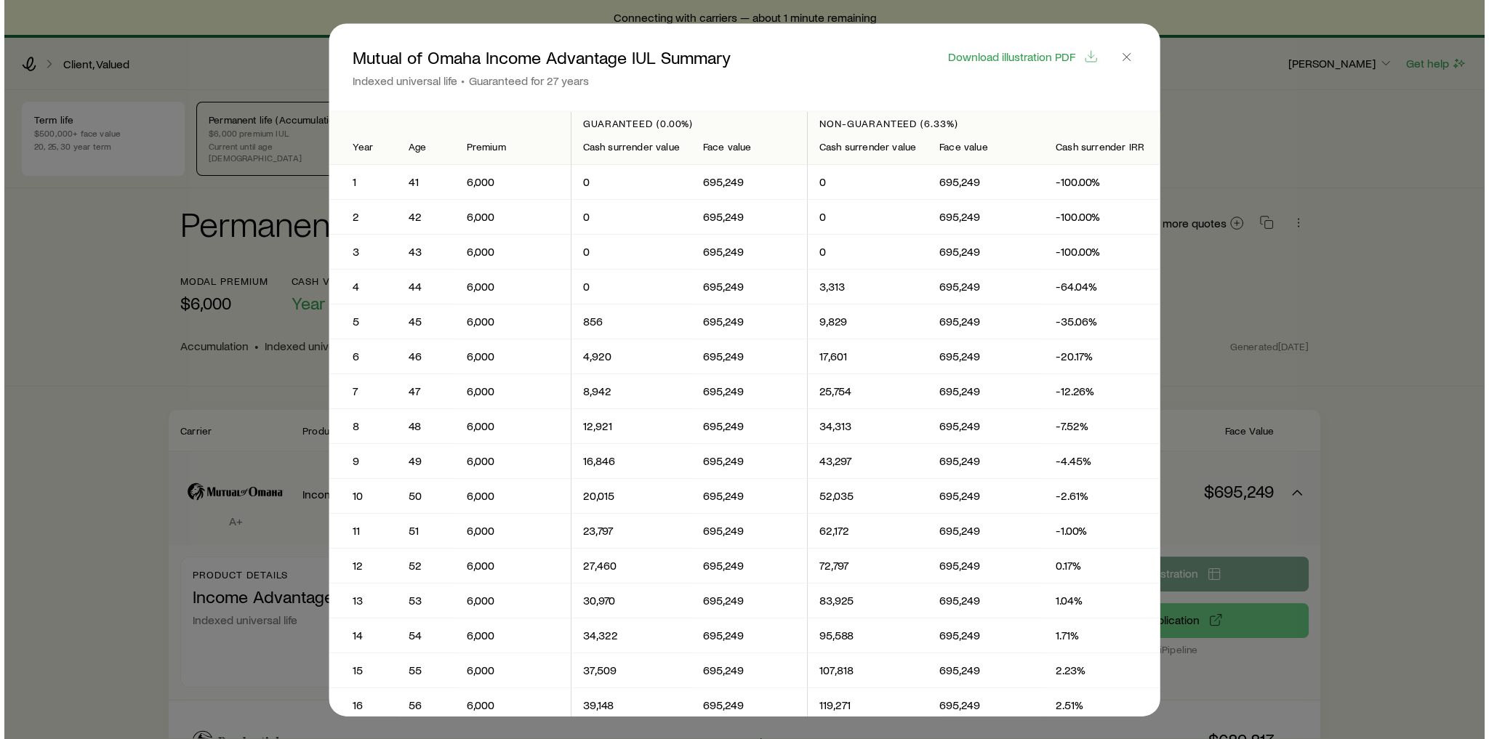
scroll to position [0, 0]
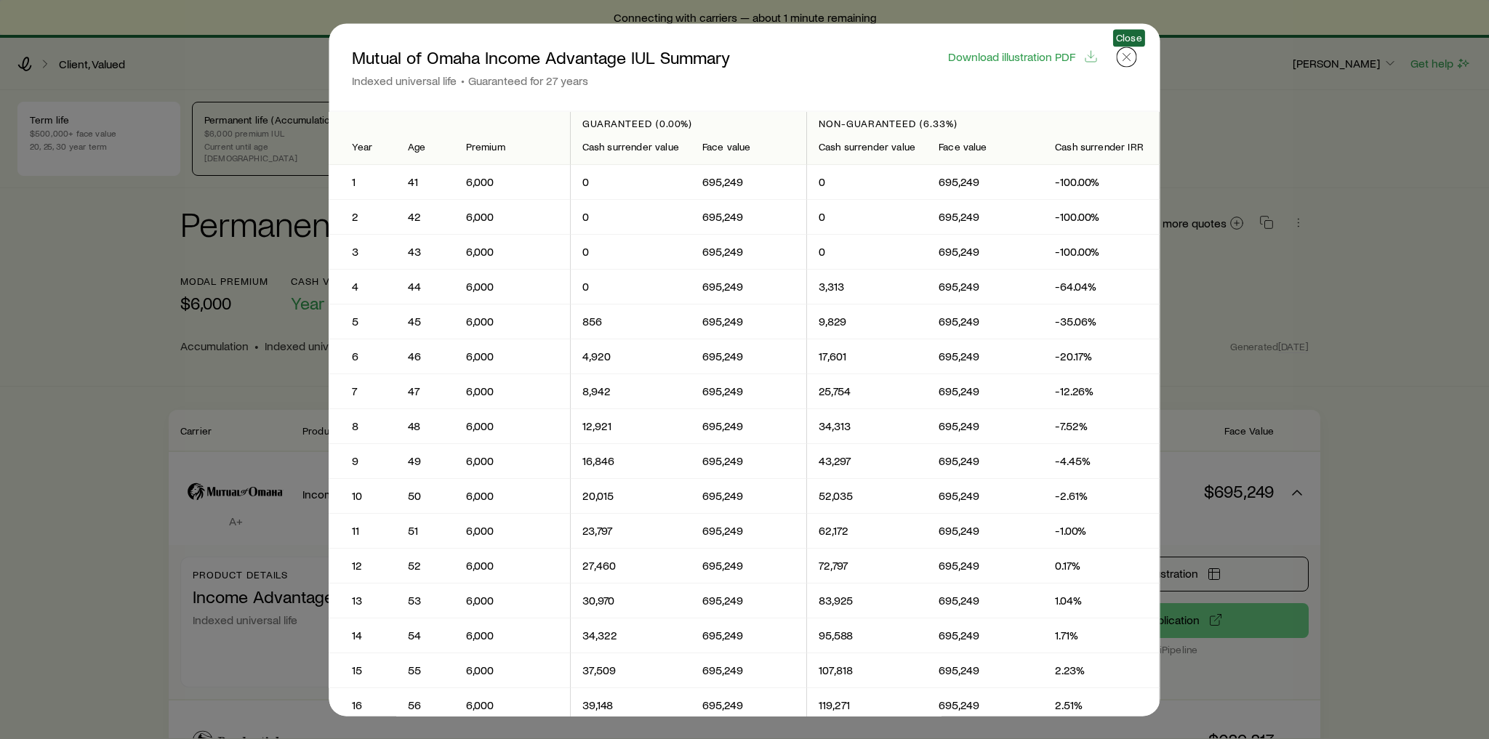
click at [1131, 57] on icon "button" at bounding box center [1126, 56] width 15 height 15
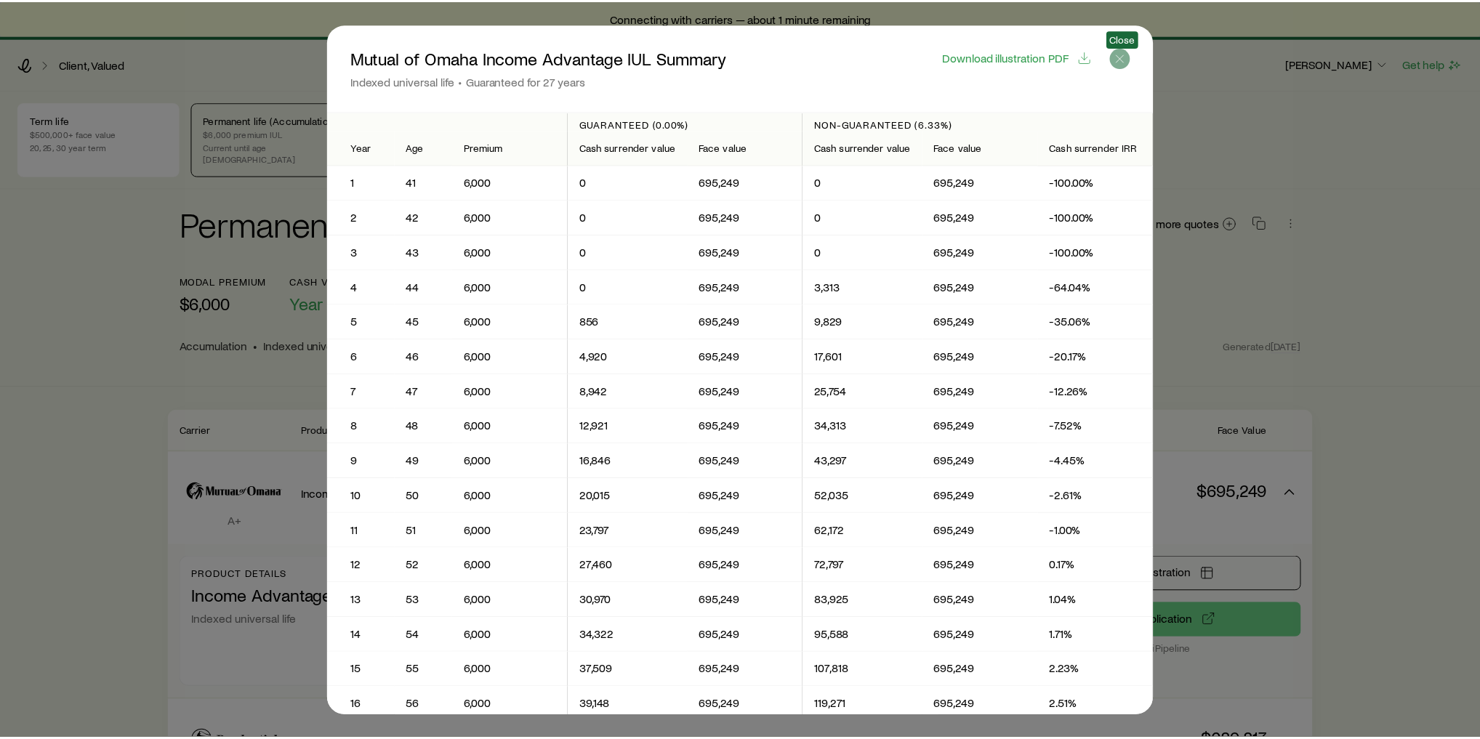
scroll to position [116, 0]
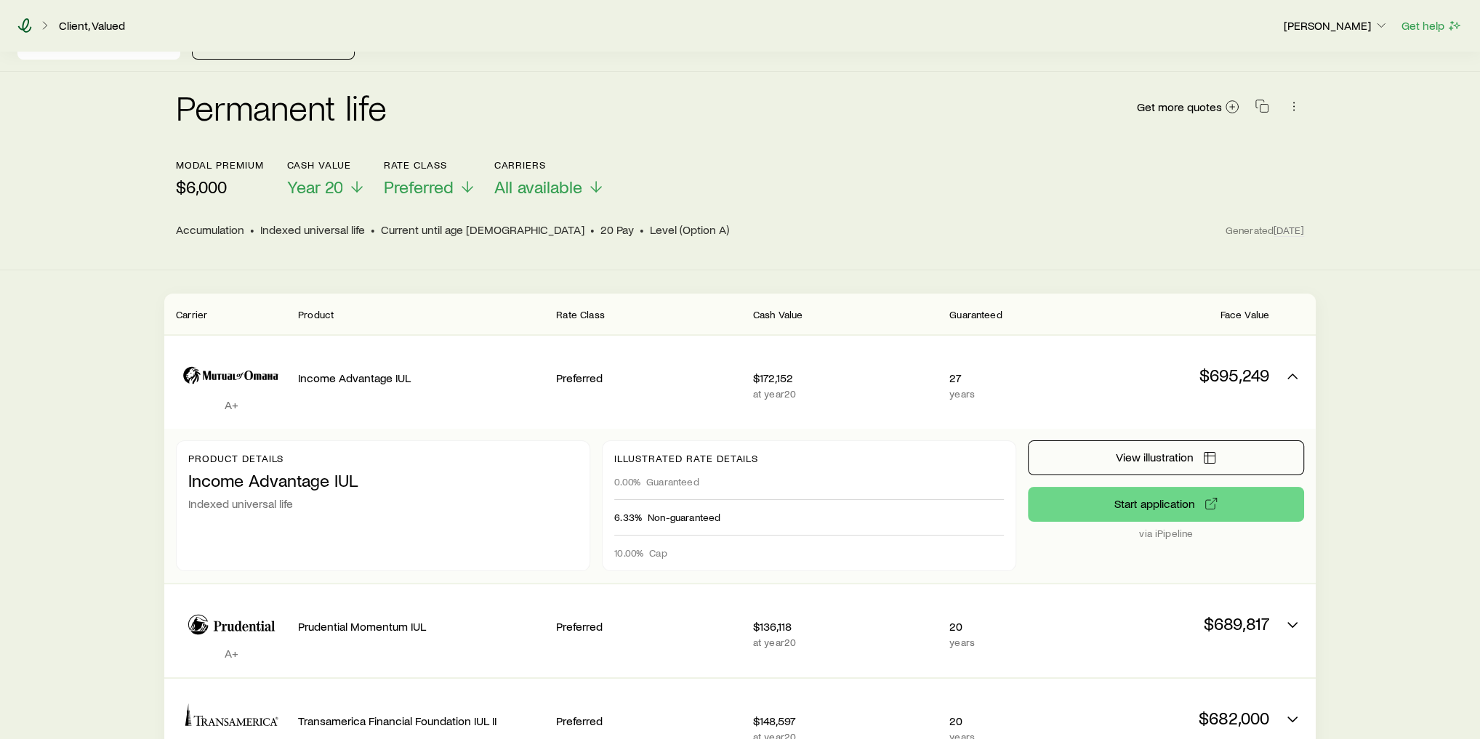
click at [25, 20] on icon at bounding box center [24, 25] width 15 height 15
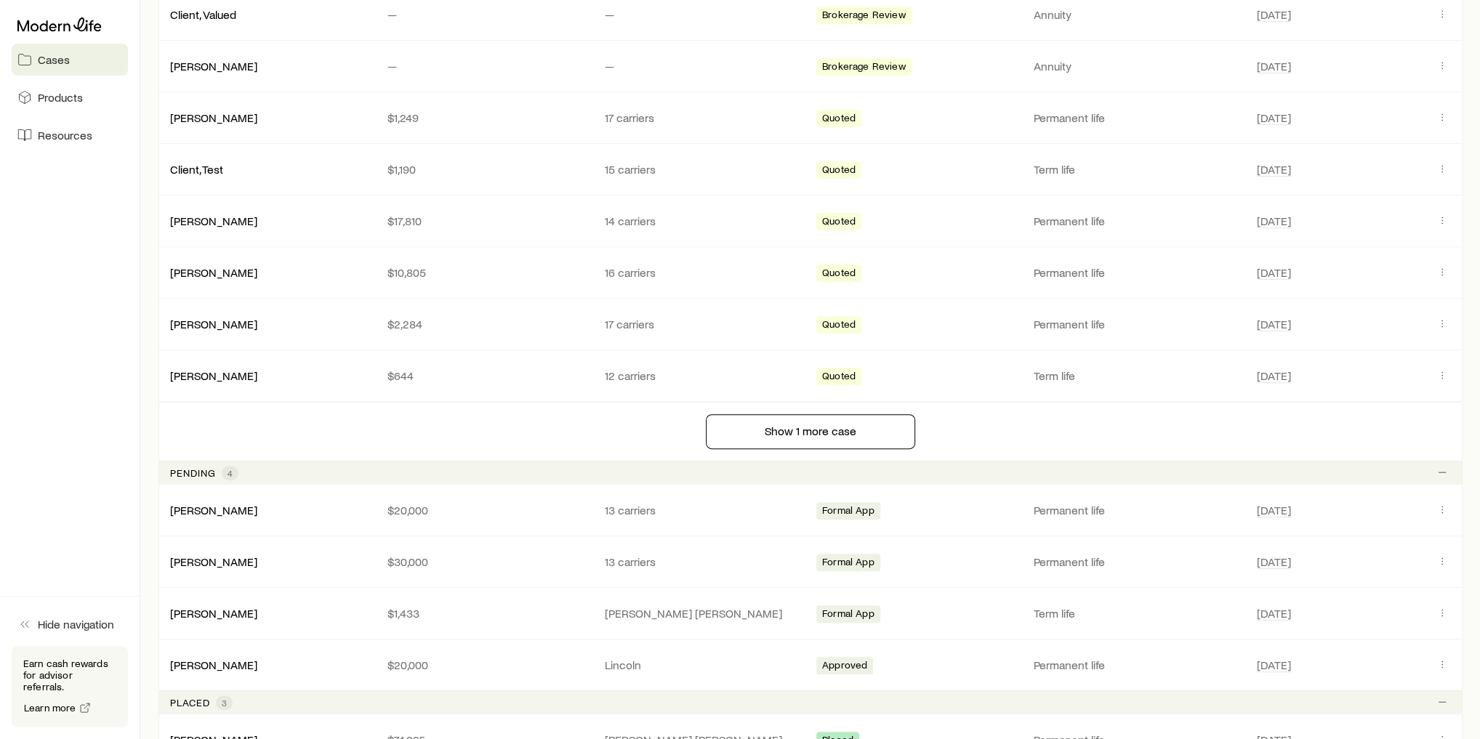
scroll to position [372, 0]
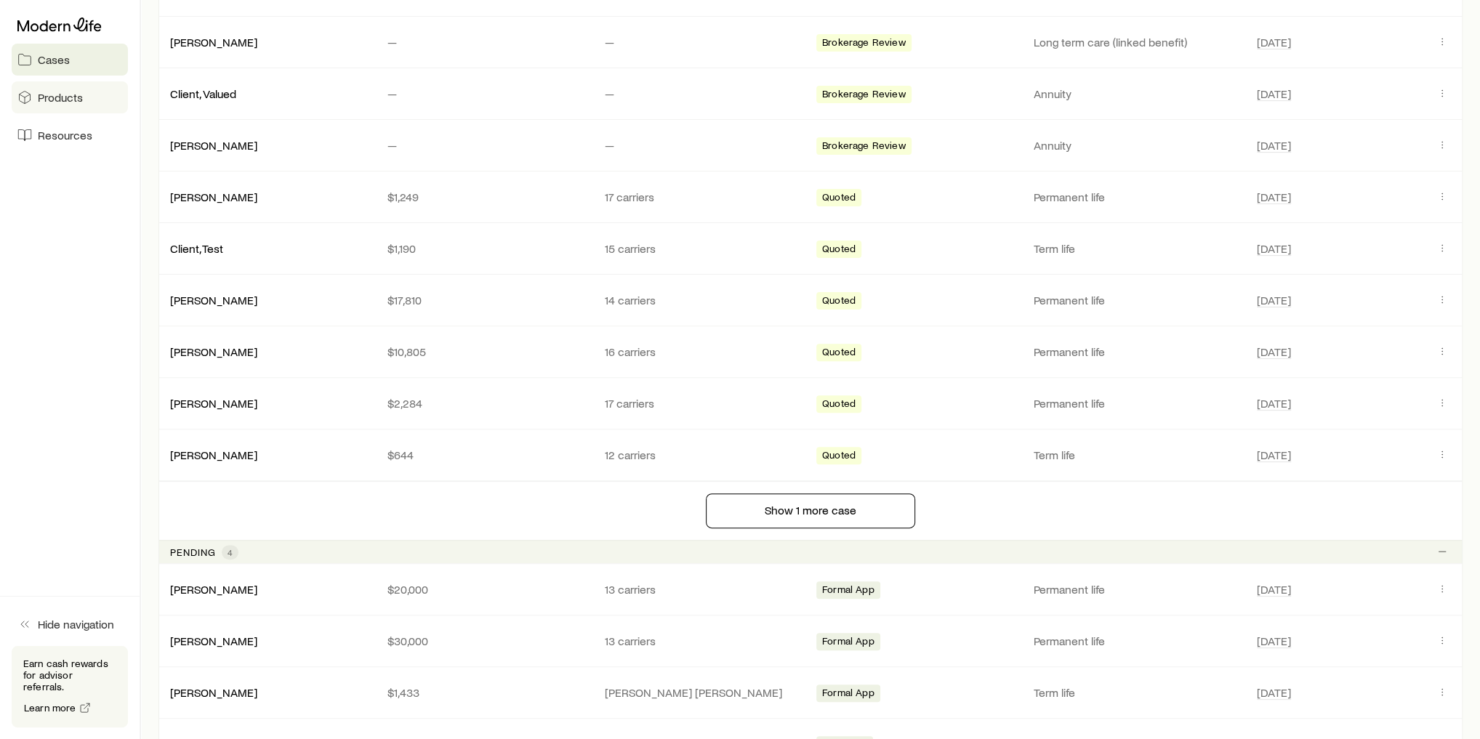
click at [46, 98] on span "Products" at bounding box center [60, 97] width 45 height 15
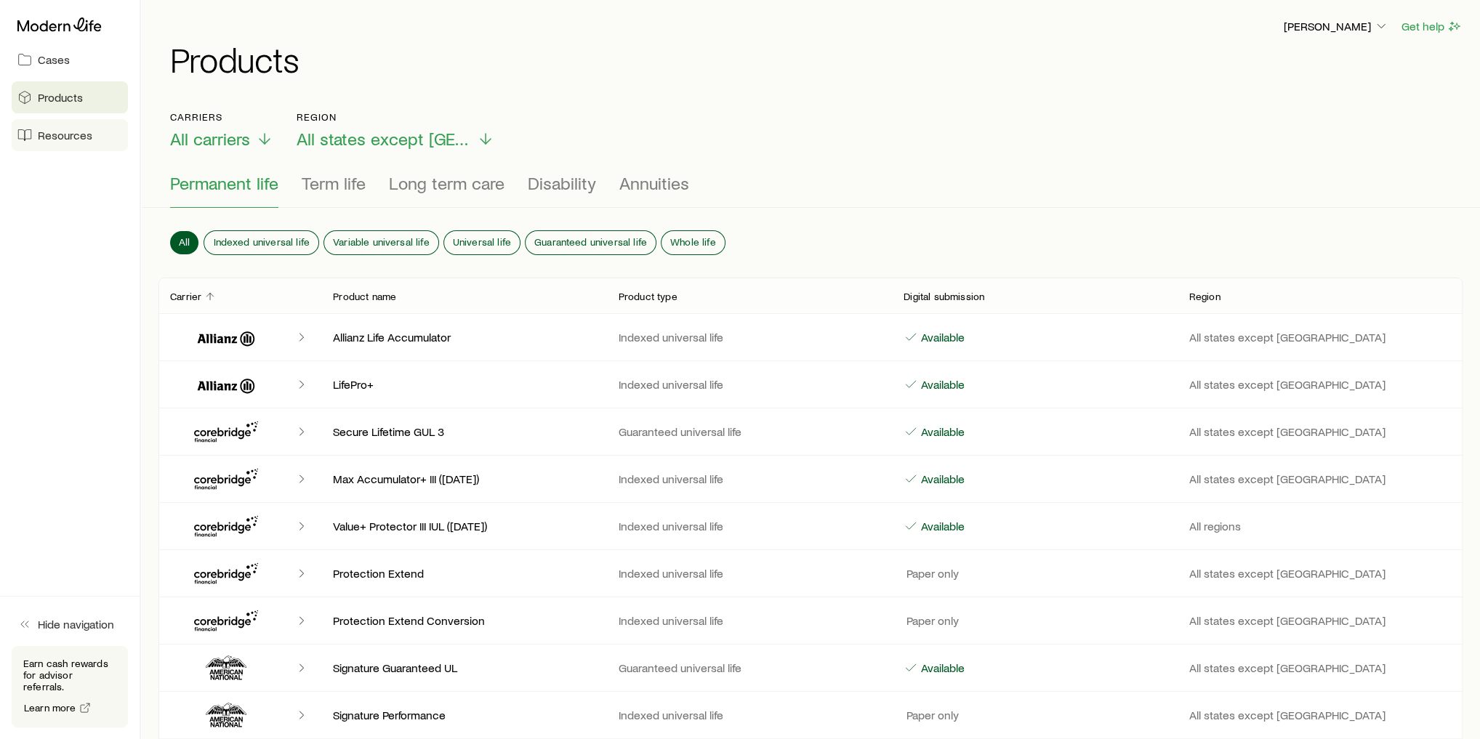
click at [73, 138] on span "Resources" at bounding box center [65, 135] width 55 height 15
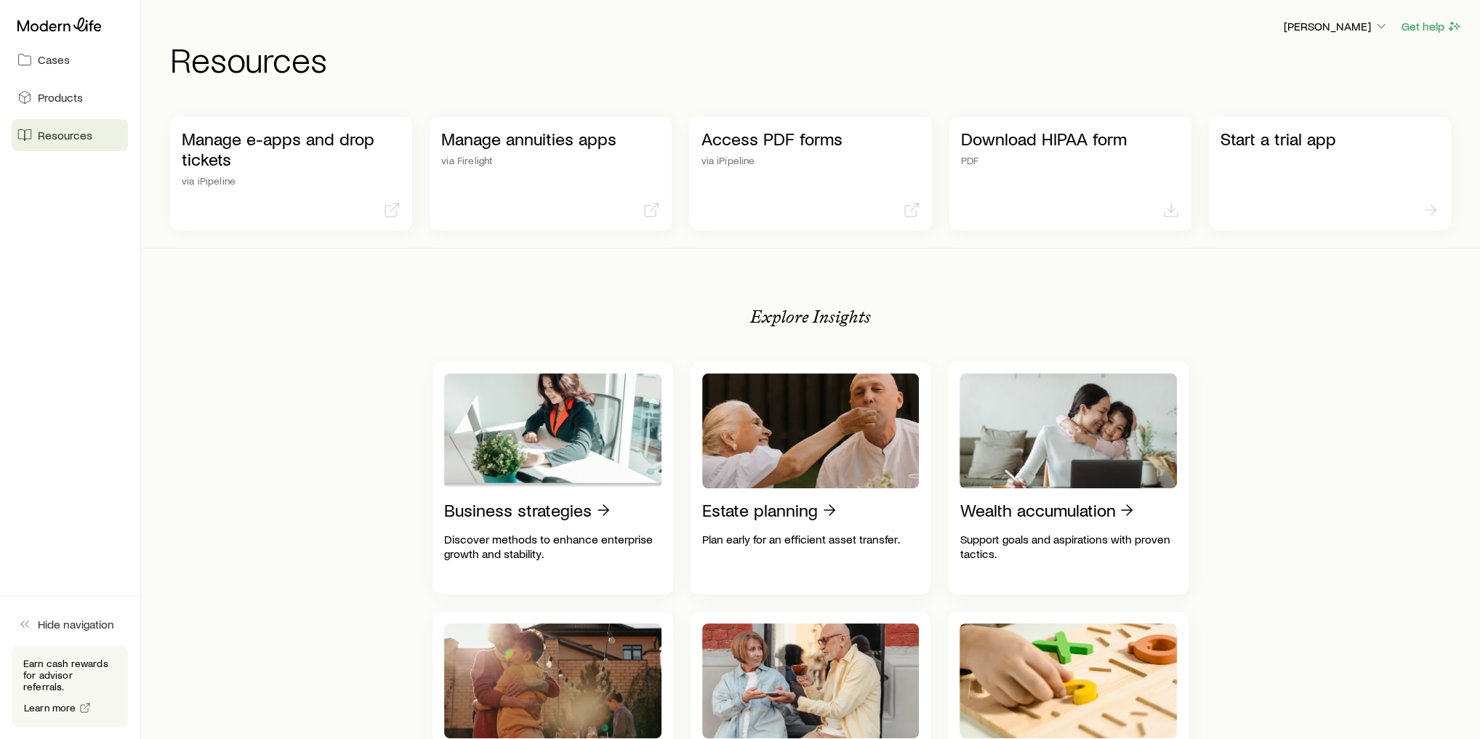
drag, startPoint x: 316, startPoint y: 161, endPoint x: 209, endPoint y: 308, distance: 182.2
click at [1003, 157] on p "PDF" at bounding box center [1070, 161] width 219 height 12
click at [1273, 163] on div "Start a trial app" at bounding box center [1330, 173] width 242 height 113
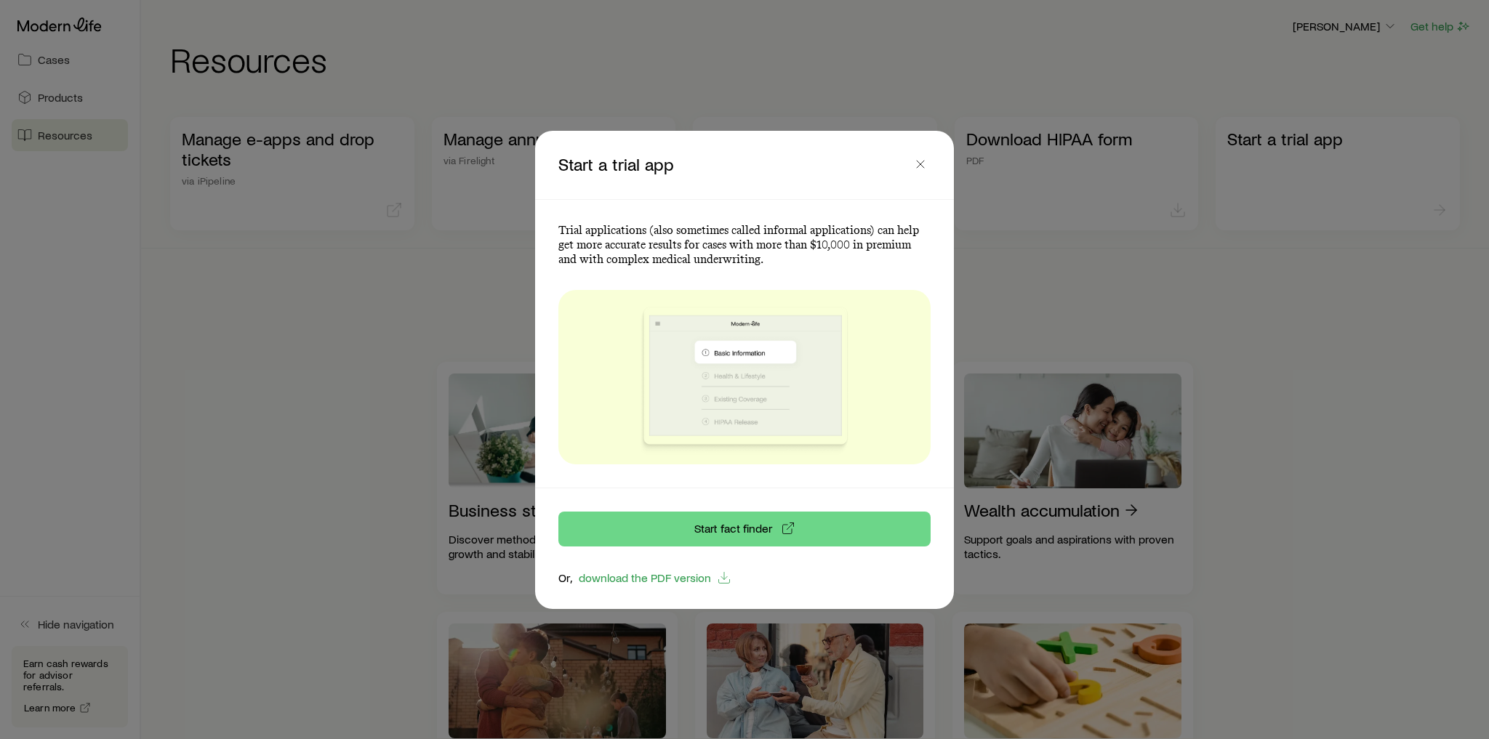
click at [1044, 311] on div at bounding box center [744, 369] width 1489 height 739
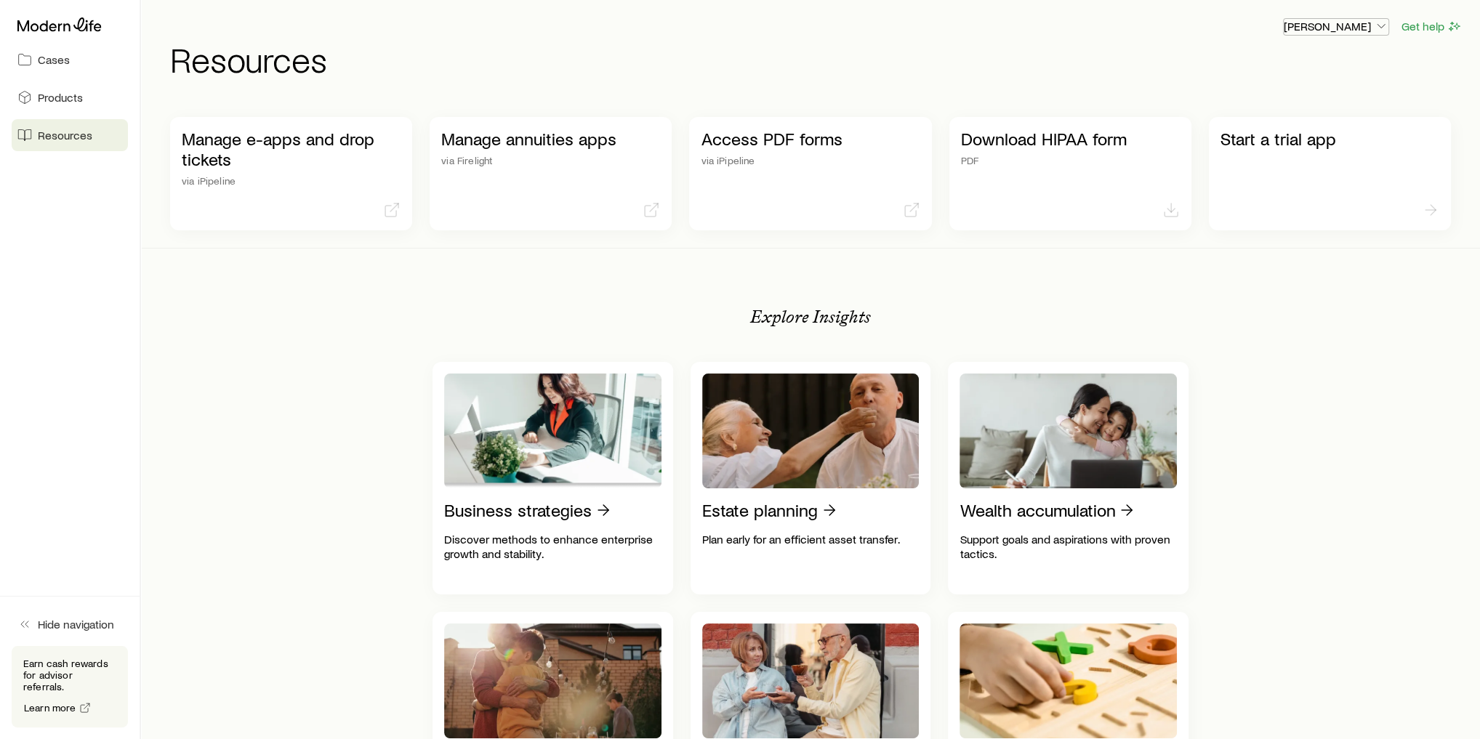
click at [1358, 20] on p "[PERSON_NAME]" at bounding box center [1336, 26] width 105 height 15
click at [1310, 67] on span "Licenses and contracts" at bounding box center [1306, 66] width 119 height 15
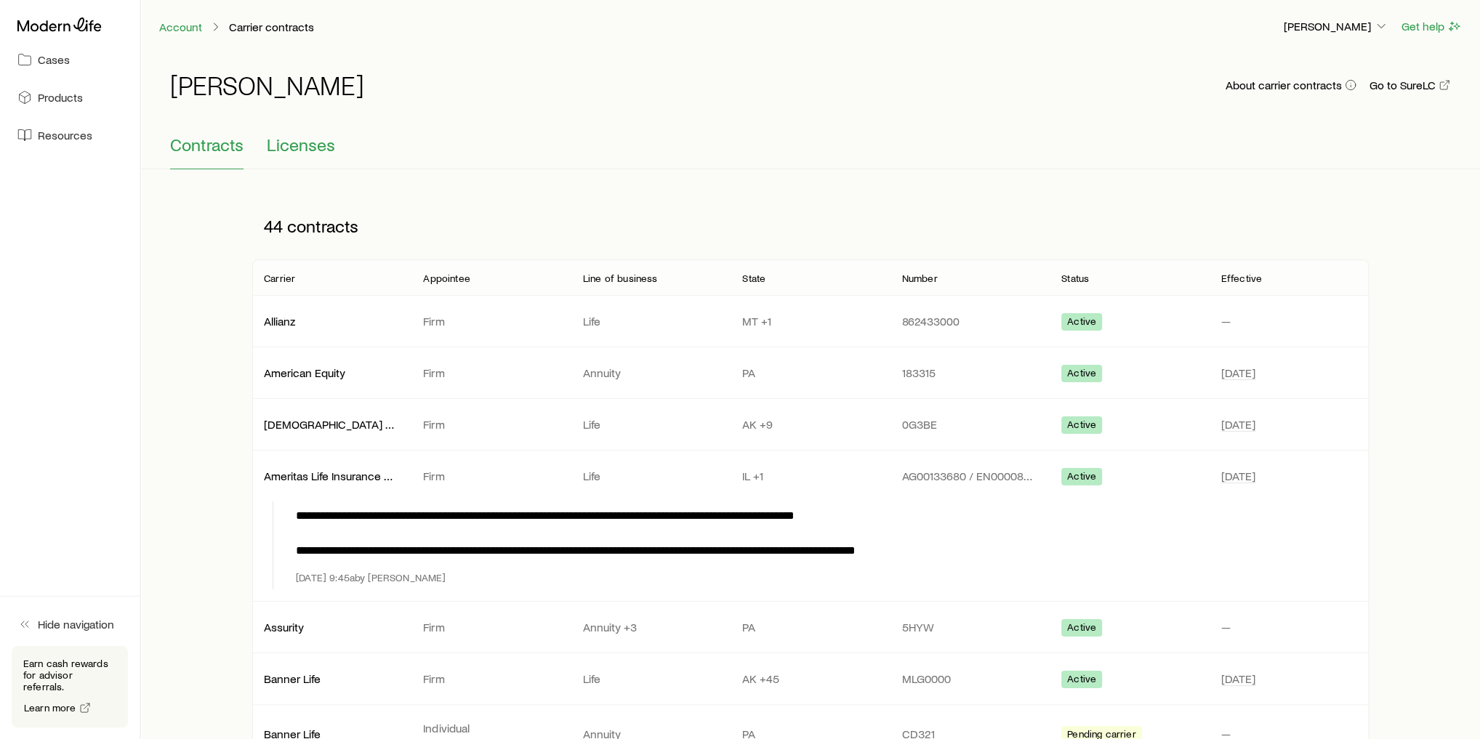
click at [296, 150] on span "Licenses" at bounding box center [301, 144] width 68 height 20
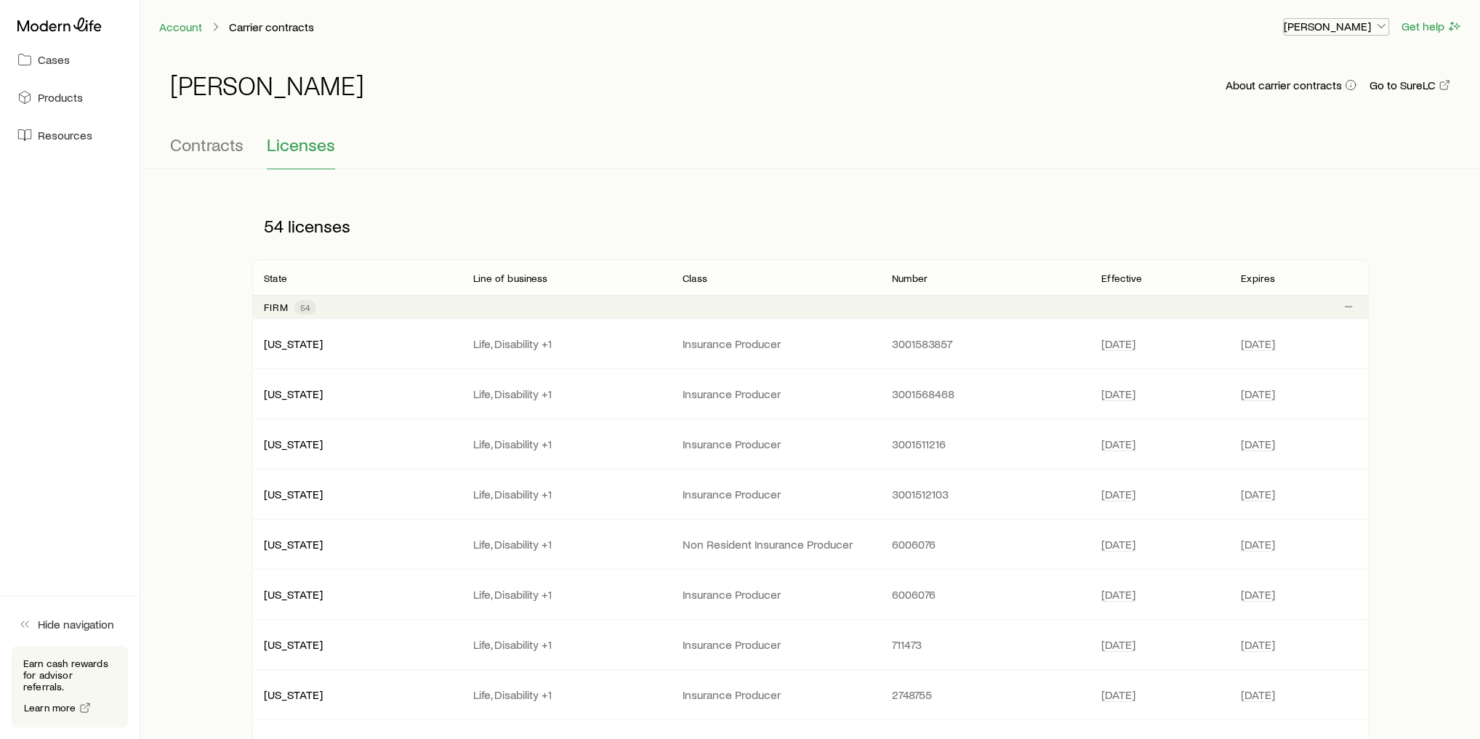
click at [1352, 28] on p "[PERSON_NAME]" at bounding box center [1336, 26] width 105 height 15
click at [1322, 95] on span "Commission schedule" at bounding box center [1303, 98] width 112 height 15
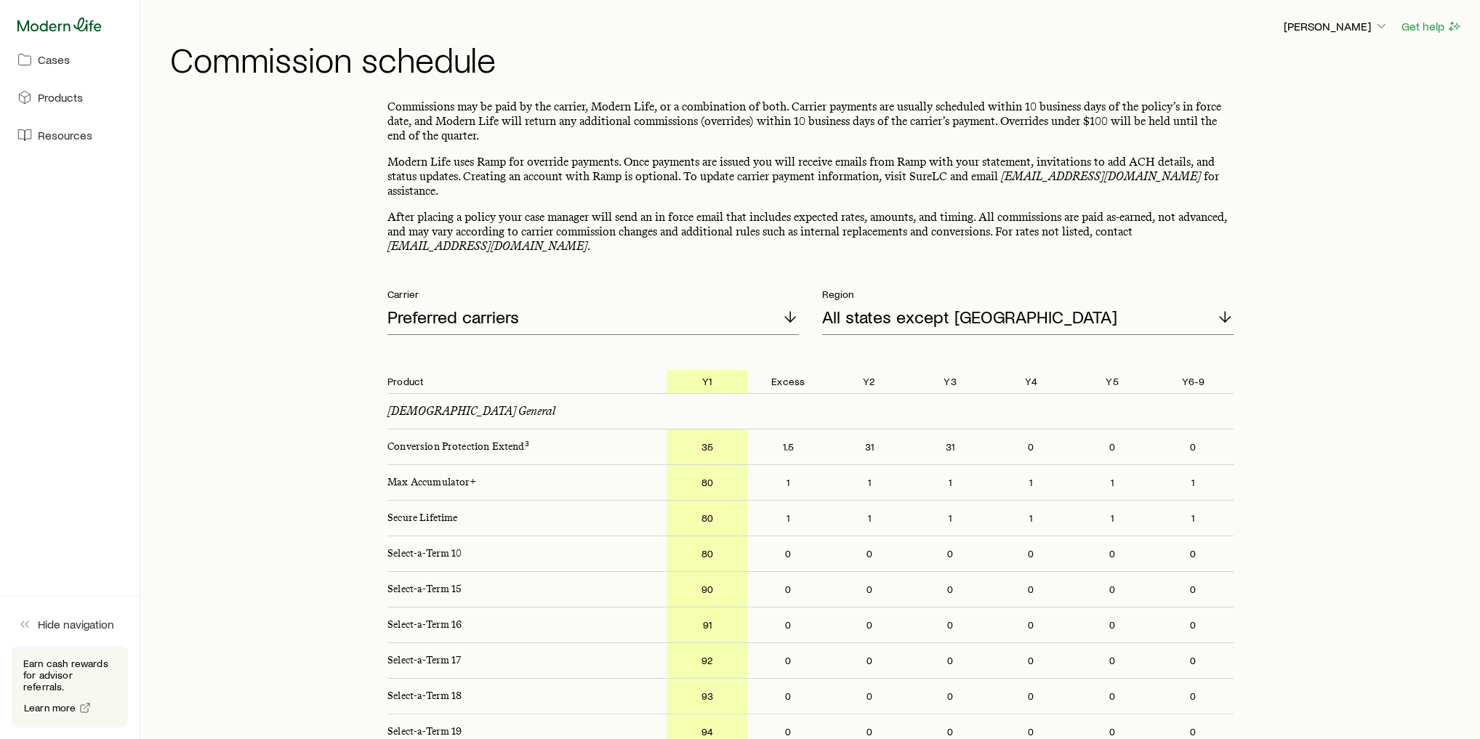
click at [65, 29] on icon at bounding box center [59, 24] width 84 height 15
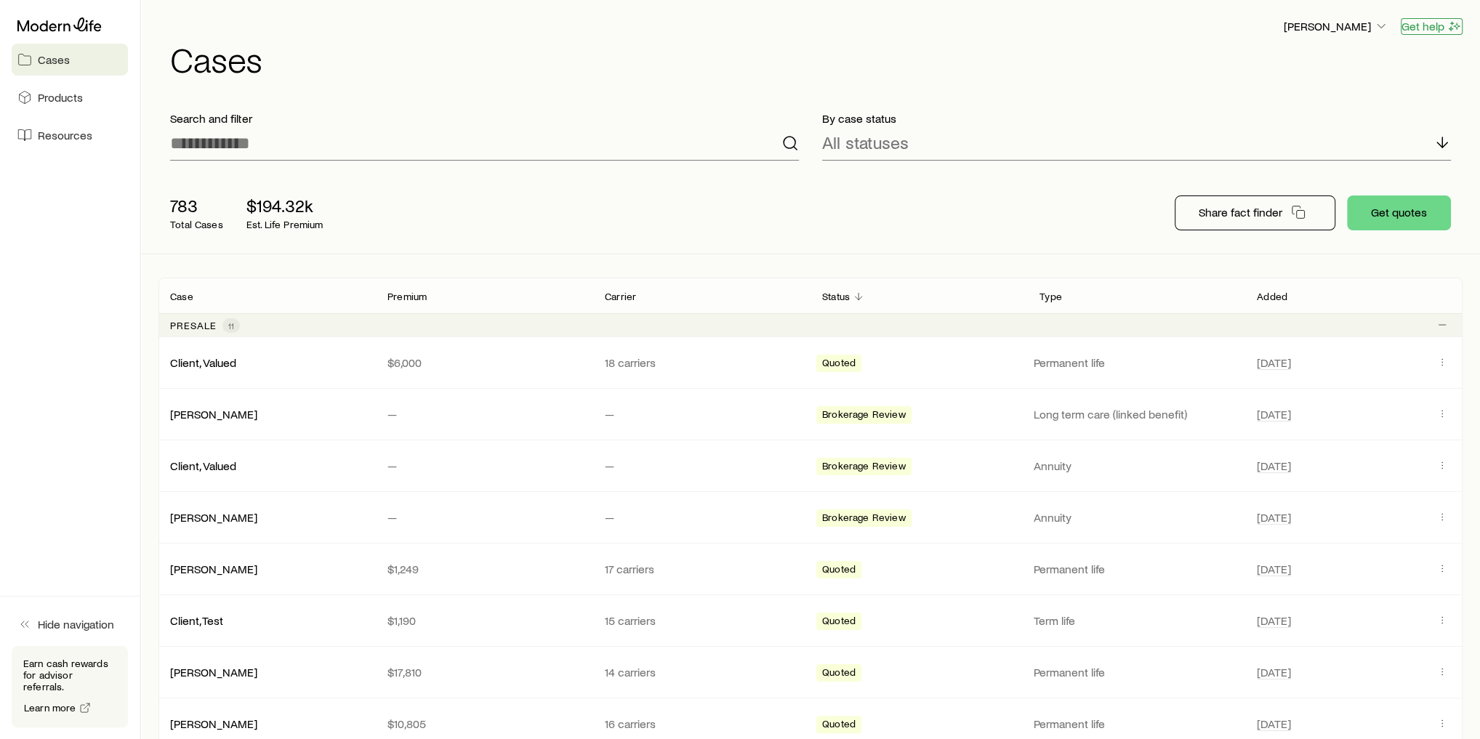
click at [1431, 28] on button "Get help" at bounding box center [1432, 26] width 62 height 17
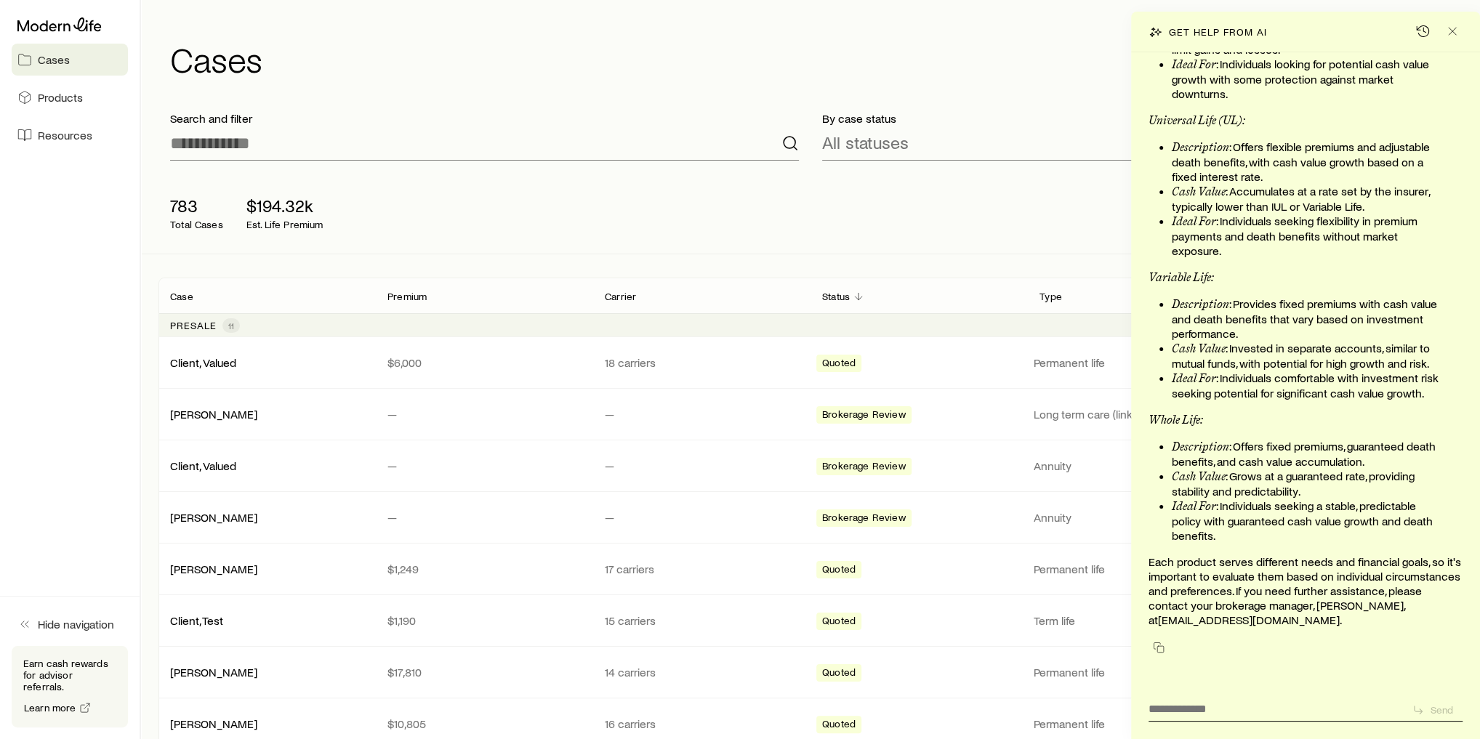
scroll to position [156808, 0]
click at [1456, 27] on icon "Close" at bounding box center [1452, 31] width 15 height 15
